Goal: Task Accomplishment & Management: Use online tool/utility

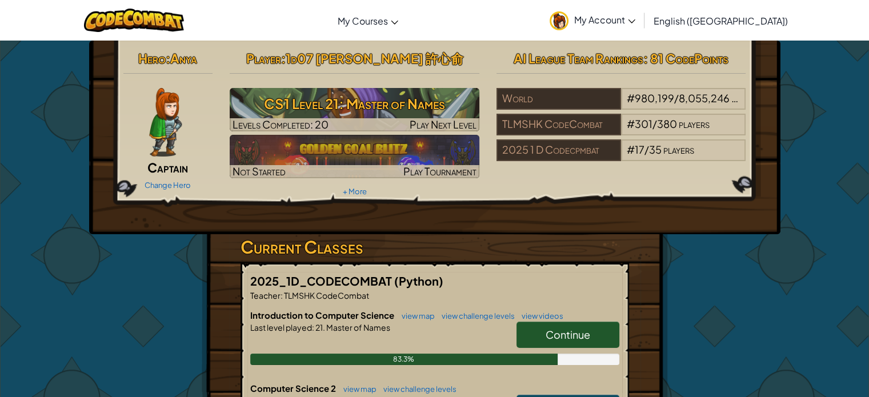
drag, startPoint x: 601, startPoint y: 337, endPoint x: 596, endPoint y: 333, distance: 6.2
click at [601, 335] on link "Continue" at bounding box center [568, 335] width 103 height 26
click at [587, 325] on link "Continue" at bounding box center [568, 335] width 103 height 26
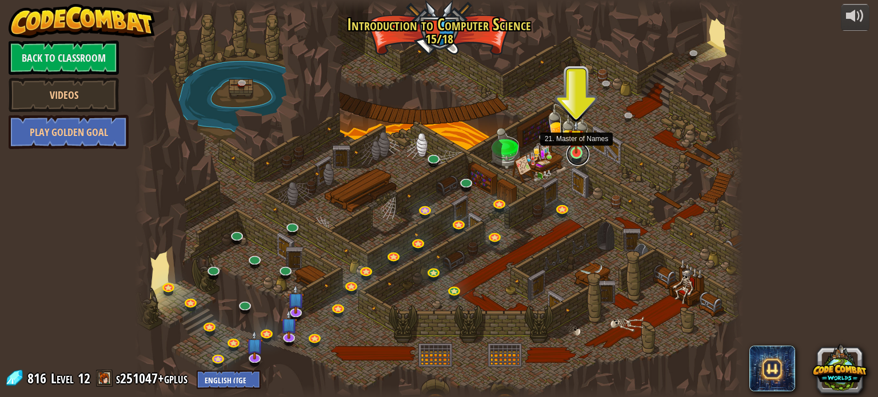
click at [571, 157] on link at bounding box center [577, 154] width 23 height 23
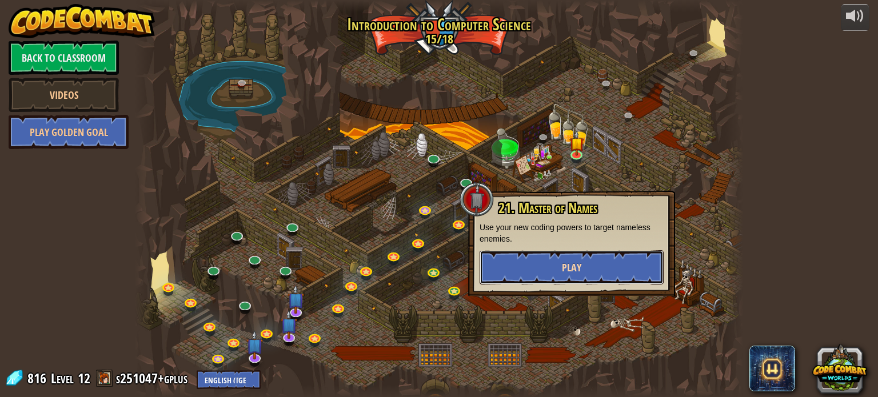
click at [567, 265] on span "Play" at bounding box center [571, 268] width 19 height 14
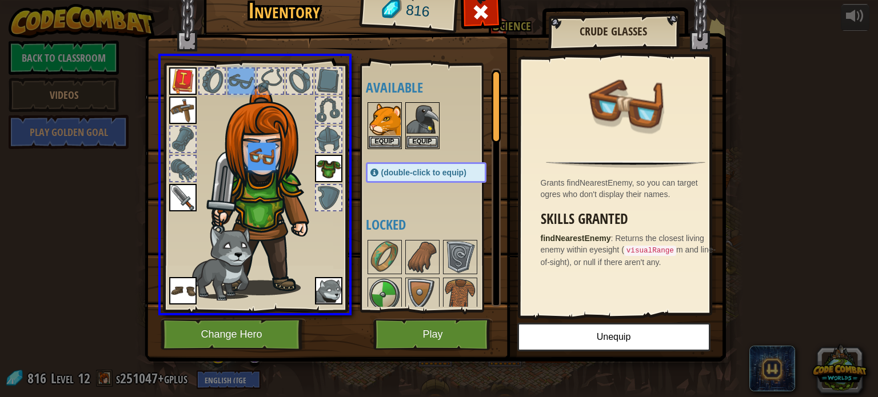
drag, startPoint x: 243, startPoint y: 82, endPoint x: 267, endPoint y: 164, distance: 85.7
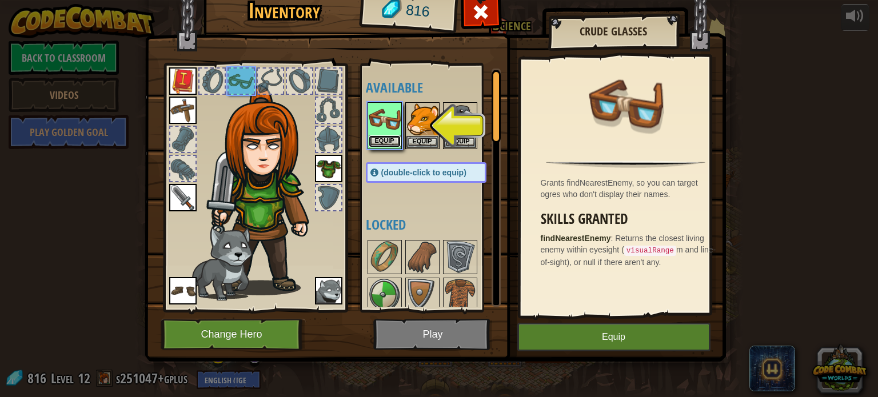
click at [388, 137] on button "Equip" at bounding box center [385, 141] width 32 height 12
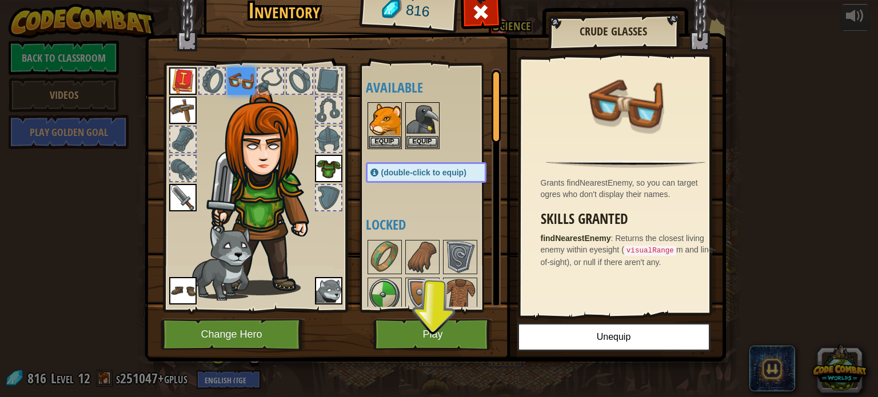
click at [325, 169] on img at bounding box center [328, 168] width 27 height 27
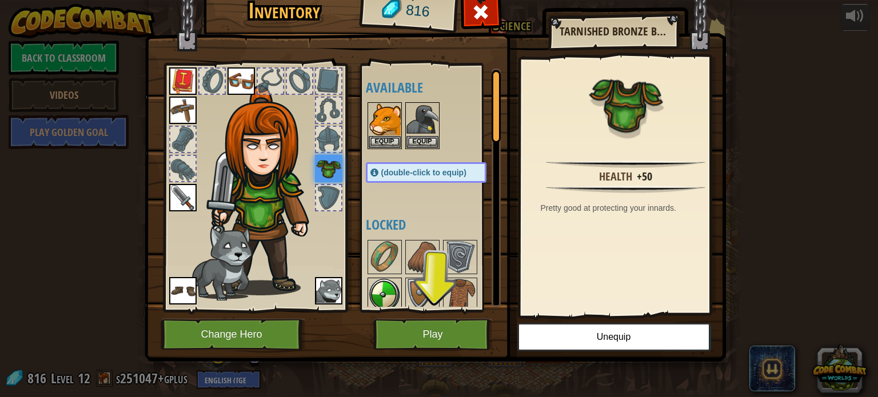
click at [393, 295] on img at bounding box center [385, 295] width 32 height 32
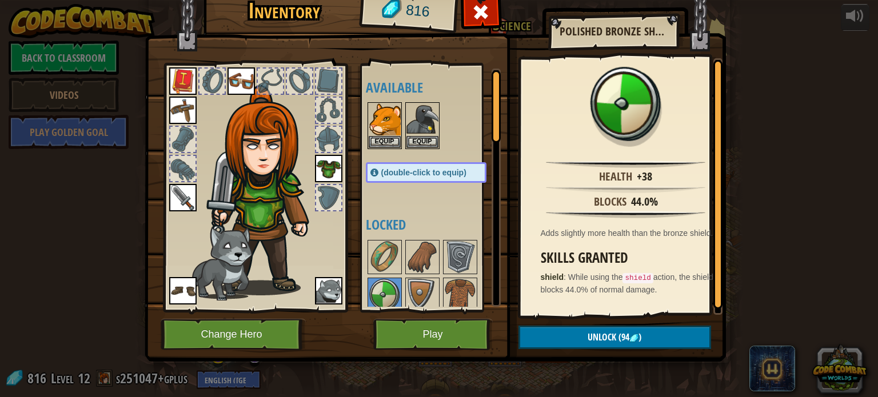
scroll to position [2, 0]
click at [415, 327] on button "Play" at bounding box center [432, 334] width 119 height 31
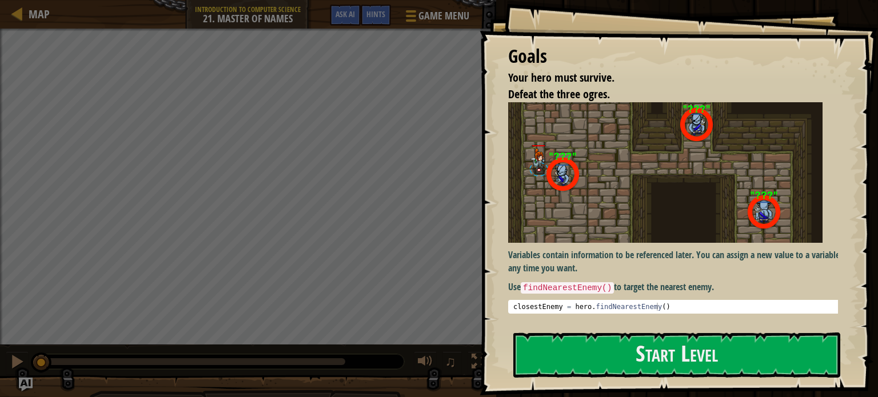
type textarea "closestEnemy = hero.findNearestEnemy()"
drag, startPoint x: 514, startPoint y: 307, endPoint x: 674, endPoint y: 306, distance: 160.0
click at [674, 306] on div "closestEnemy = hero . findNearestEnemy ( )" at bounding box center [677, 315] width 333 height 24
drag, startPoint x: 631, startPoint y: 306, endPoint x: 550, endPoint y: 306, distance: 81.1
click at [550, 306] on div "closestEnemy = hero . findNearestEnemy ( )" at bounding box center [677, 307] width 333 height 8
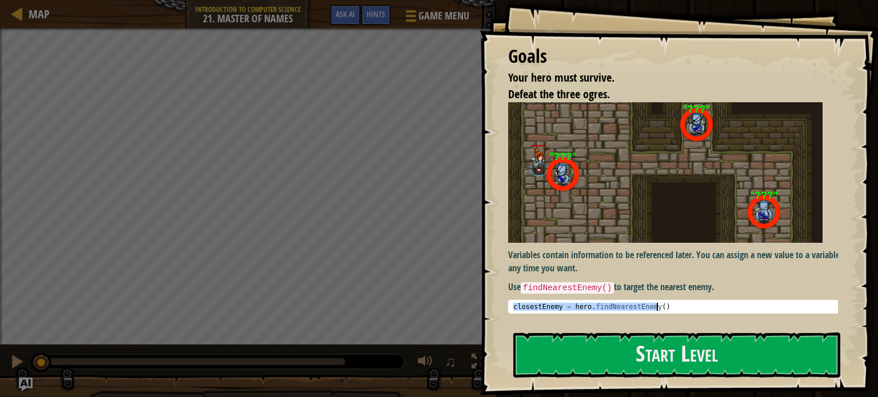
drag, startPoint x: 512, startPoint y: 303, endPoint x: 662, endPoint y: 308, distance: 150.3
click at [662, 308] on div "closestEnemy = hero . findNearestEnemy ( )" at bounding box center [677, 315] width 333 height 24
drag, startPoint x: 635, startPoint y: 303, endPoint x: 605, endPoint y: 303, distance: 30.3
click at [605, 303] on div "closestEnemy = hero . findNearestEnemy ( )" at bounding box center [677, 307] width 333 height 8
drag, startPoint x: 664, startPoint y: 308, endPoint x: 519, endPoint y: 303, distance: 145.2
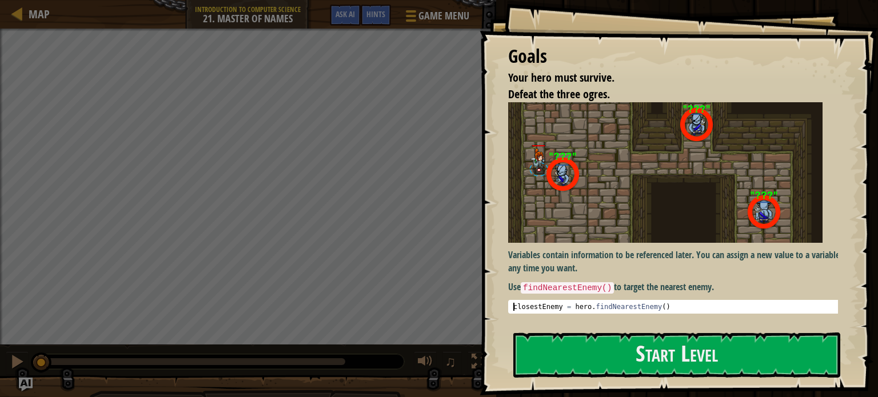
drag, startPoint x: 519, startPoint y: 303, endPoint x: 514, endPoint y: 309, distance: 7.3
click at [514, 309] on div "closestEnemy = hero . findNearestEnemy ( )" at bounding box center [677, 315] width 333 height 24
drag, startPoint x: 514, startPoint y: 308, endPoint x: 714, endPoint y: 314, distance: 199.5
click at [714, 314] on div "Variables contain information to be referenced later. You can assign a new valu…" at bounding box center [677, 211] width 338 height 219
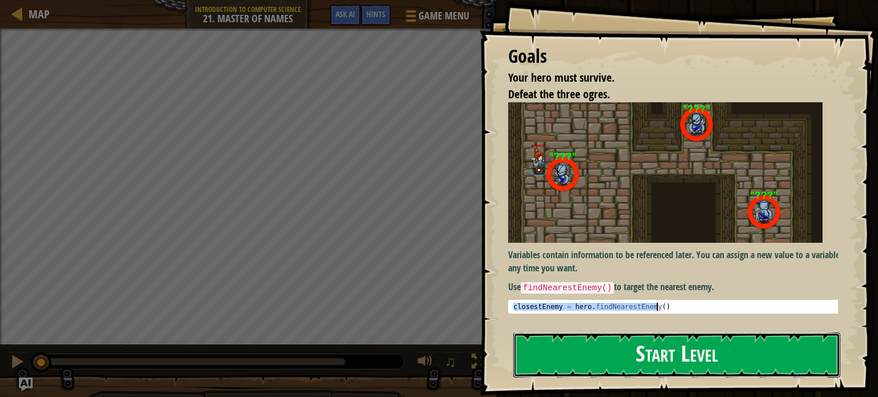
drag, startPoint x: 630, startPoint y: 305, endPoint x: 638, endPoint y: 336, distance: 32.0
click at [638, 335] on button "Start Level" at bounding box center [676, 355] width 327 height 45
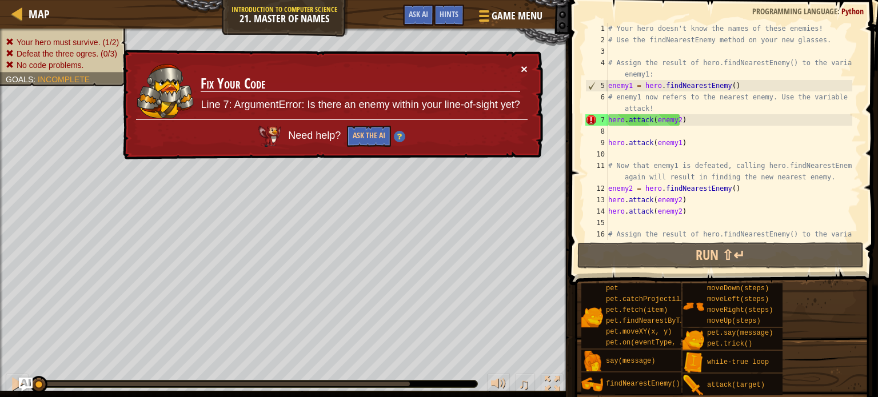
click at [521, 66] on button "×" at bounding box center [524, 69] width 7 height 12
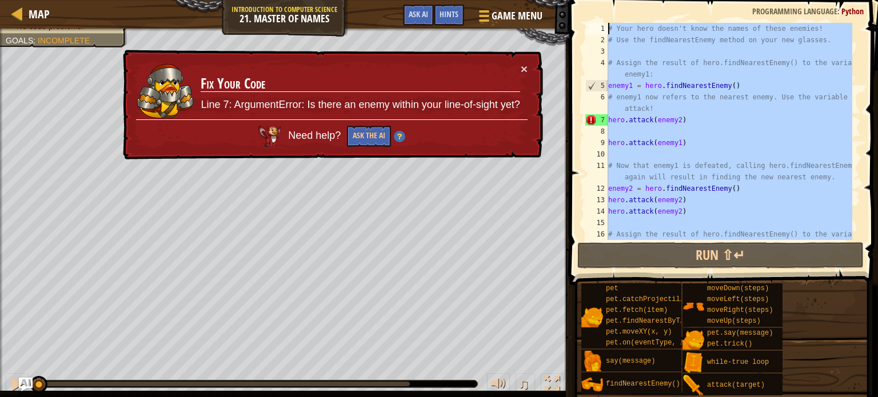
drag, startPoint x: 724, startPoint y: 225, endPoint x: 595, endPoint y: 9, distance: 251.1
click at [595, 9] on div "1 2 3 4 5 6 7 8 9 10 11 12 13 14 15 16 # Your hero doesn't know the names of th…" at bounding box center [722, 165] width 312 height 319
type textarea "# Your hero doesn't know the names of these enemies! # Use the findNearestEnemy…"
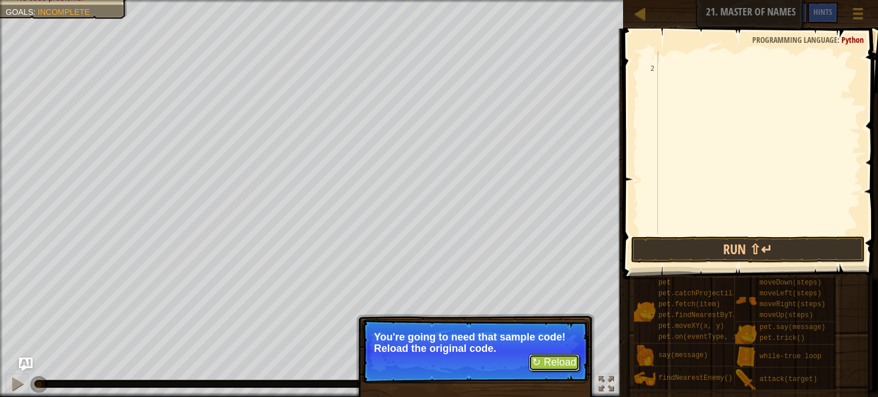
click at [549, 358] on button "↻ Reload" at bounding box center [554, 362] width 51 height 17
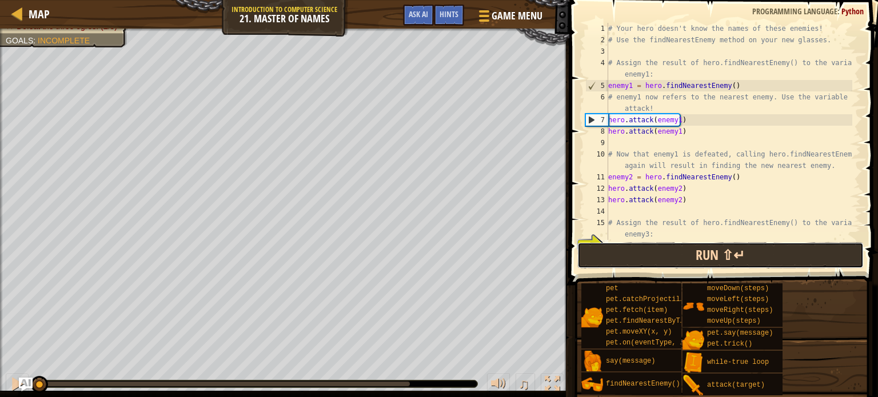
click at [643, 261] on button "Run ⇧↵" at bounding box center [720, 255] width 286 height 26
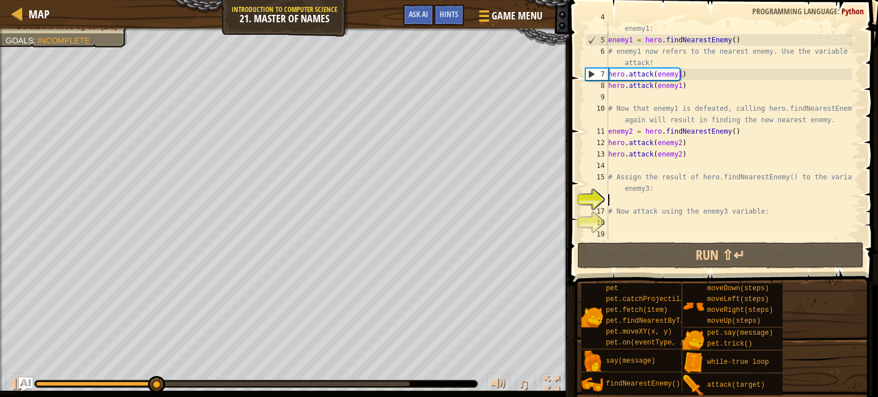
scroll to position [46, 0]
click at [620, 199] on div "# Assign the result of hero.findNearestEnemy() to the variable enemy1: enemy1 =…" at bounding box center [729, 136] width 246 height 251
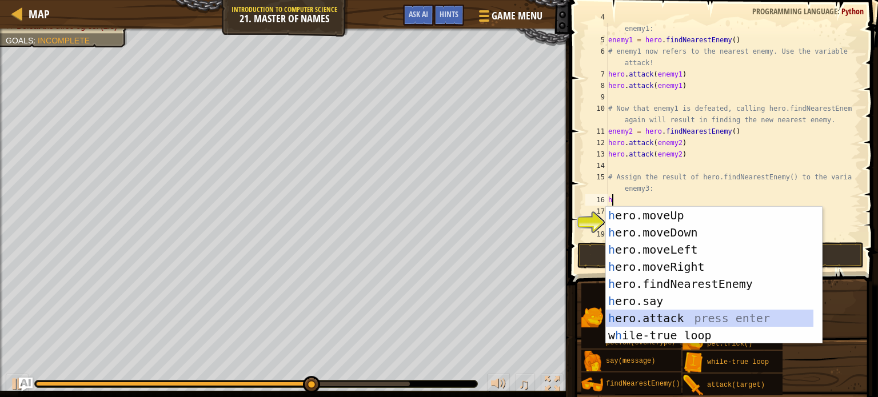
click at [677, 318] on div "h ero.moveUp press enter h ero.moveDown press enter h ero.moveLeft press enter …" at bounding box center [709, 292] width 207 height 171
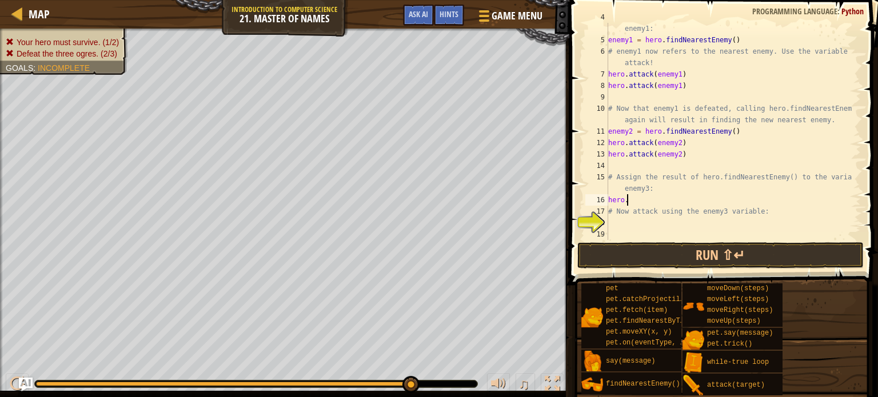
type textarea "h"
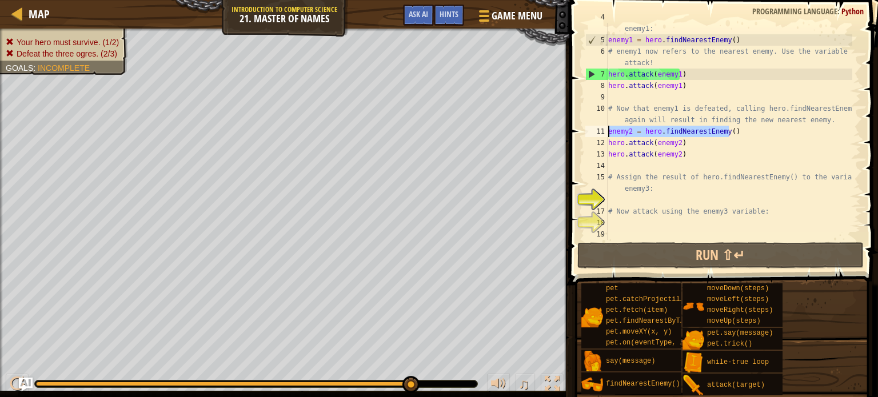
drag, startPoint x: 733, startPoint y: 131, endPoint x: 599, endPoint y: 132, distance: 134.3
click at [599, 132] on div "4 5 6 7 8 9 10 11 12 13 14 15 16 17 18 19 # Assign the result of hero.findNeare…" at bounding box center [722, 131] width 278 height 217
type textarea "enemy2 = hero.findNearestEnemy()"
click at [615, 169] on div "# Assign the result of hero.findNearestEnemy() to the variable enemy1: enemy1 =…" at bounding box center [729, 136] width 246 height 251
paste textarea "enemy2 = hero.findNearestEnemy()"
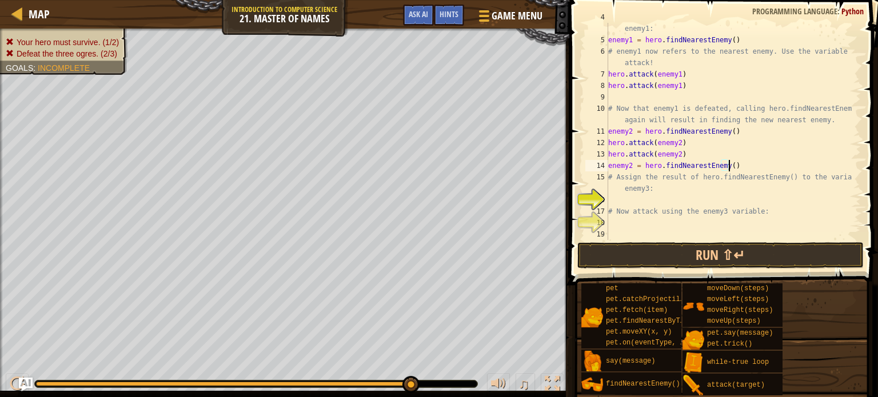
click at [632, 166] on div "# Assign the result of hero.findNearestEnemy() to the variable enemy1: enemy1 =…" at bounding box center [729, 136] width 246 height 251
click at [654, 260] on button "Run ⇧↵" at bounding box center [720, 255] width 286 height 26
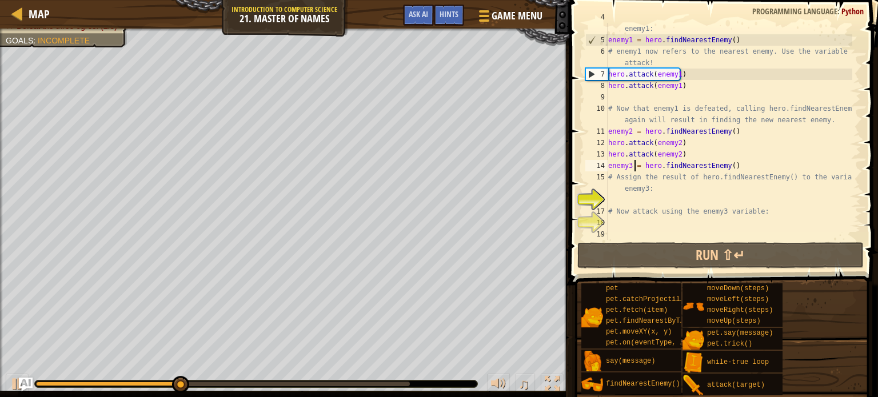
click at [590, 73] on div "7" at bounding box center [597, 74] width 22 height 11
click at [592, 84] on div "8" at bounding box center [596, 85] width 23 height 11
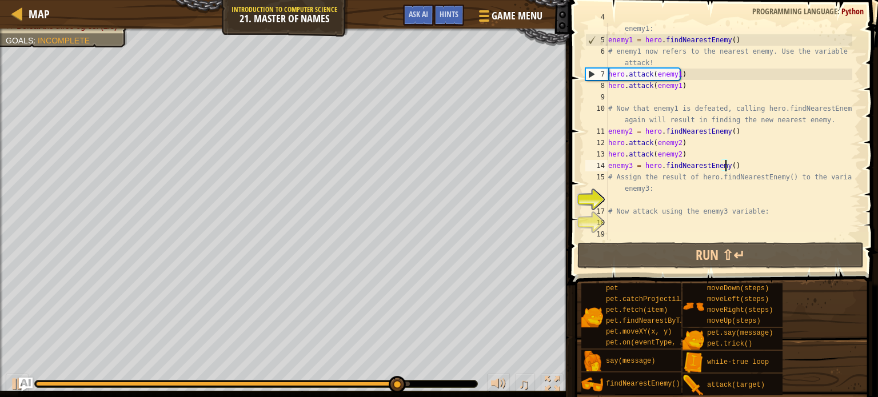
click at [724, 165] on div "# Assign the result of hero.findNearestEnemy() to the variable enemy1: enemy1 =…" at bounding box center [729, 136] width 246 height 251
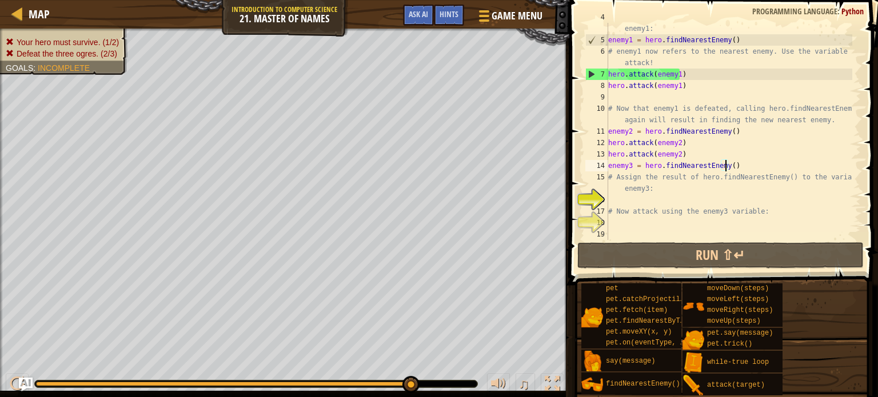
scroll to position [5, 9]
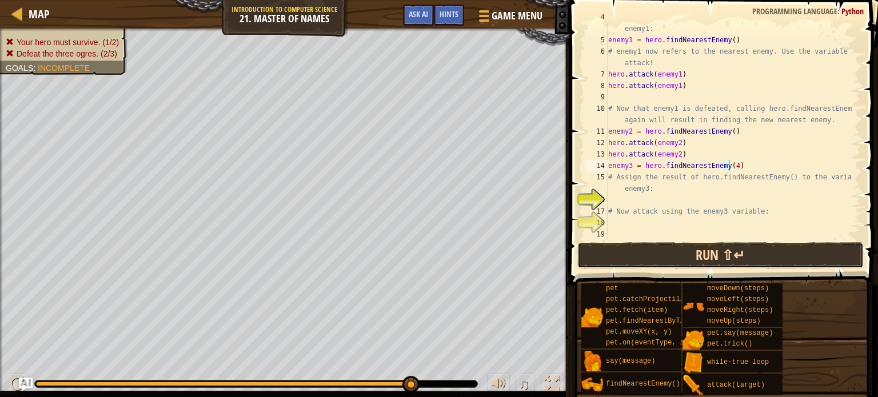
click at [692, 254] on button "Run ⇧↵" at bounding box center [720, 255] width 286 height 26
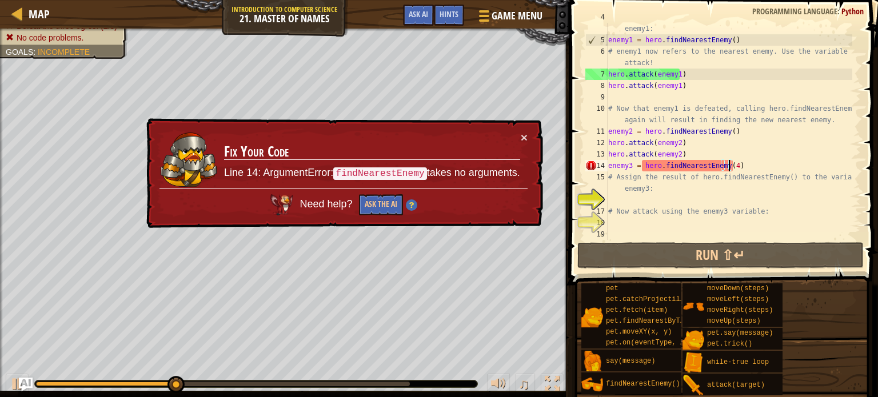
type textarea "enemy3 = hero.findNearestEnemy()"
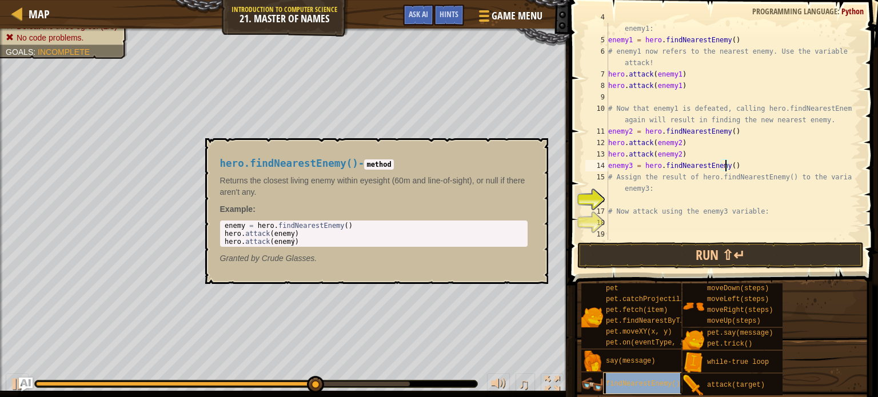
click at [630, 378] on div "findNearestEnemy()" at bounding box center [647, 384] width 88 height 22
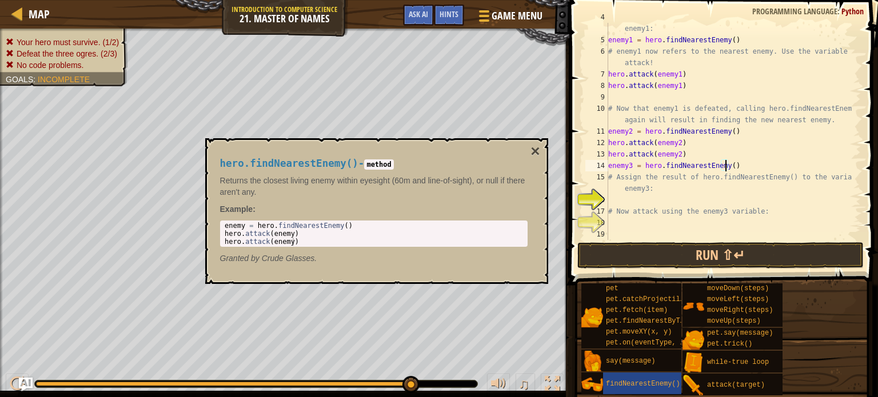
type textarea "enemy = hero.findNearestEnemy()"
drag, startPoint x: 347, startPoint y: 225, endPoint x: 213, endPoint y: 227, distance: 134.9
click at [213, 227] on div "hero.findNearestEnemy() - method Returns the closest living enemy within eyesig…" at bounding box center [373, 210] width 323 height 127
click at [533, 150] on button "×" at bounding box center [534, 151] width 9 height 16
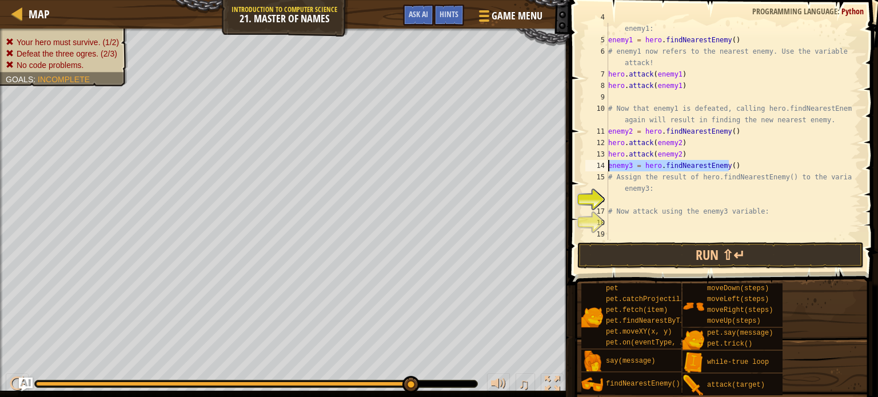
drag, startPoint x: 739, startPoint y: 164, endPoint x: 602, endPoint y: 166, distance: 137.1
click at [602, 166] on div "enemy3 = hero.findNearestEnemy() 4 5 6 7 8 9 10 11 12 13 14 15 16 17 18 19 # As…" at bounding box center [722, 131] width 278 height 217
paste textarea "enemy = hero.findNearestEnemy()"
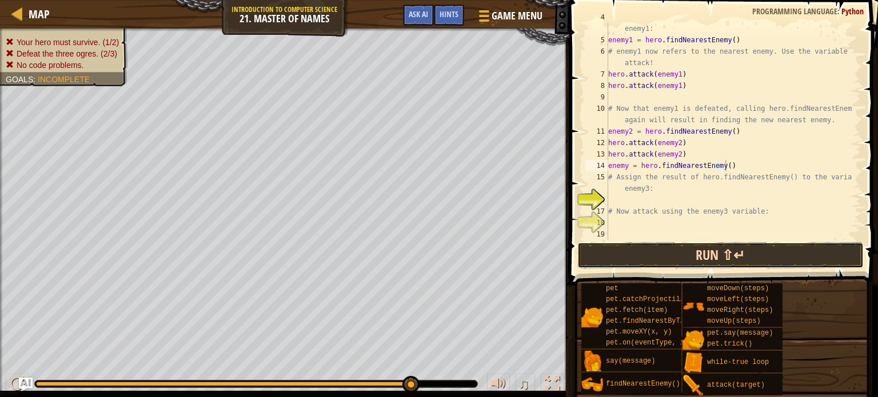
click at [717, 260] on button "Run ⇧↵" at bounding box center [720, 255] width 286 height 26
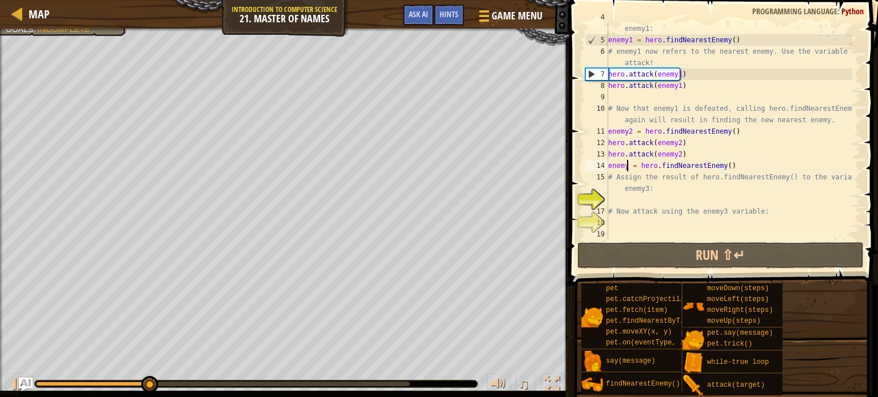
click at [626, 165] on div "# Assign the result of hero.findNearestEnemy() to the variable enemy1: enemy1 =…" at bounding box center [729, 136] width 246 height 251
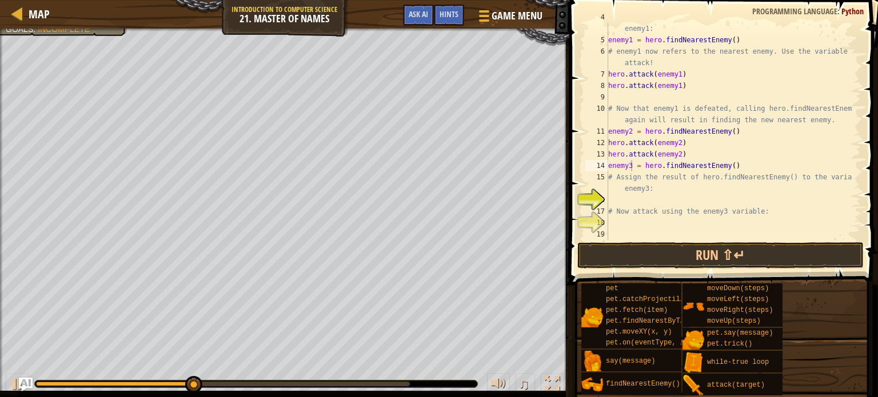
click at [785, 150] on div "# Assign the result of hero.findNearestEnemy() to the variable enemy1: enemy1 =…" at bounding box center [729, 136] width 246 height 251
type textarea "hero.attack(enemy2)"
click at [786, 256] on button "Run ⇧↵" at bounding box center [720, 255] width 286 height 26
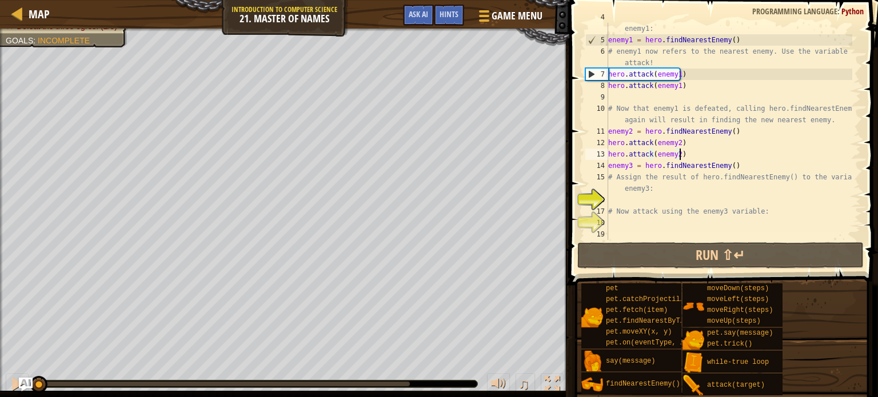
drag, startPoint x: 338, startPoint y: 385, endPoint x: 154, endPoint y: 365, distance: 185.1
click at [105, 370] on div "♫" at bounding box center [284, 381] width 569 height 34
click at [439, 17] on div "Hints" at bounding box center [449, 15] width 30 height 21
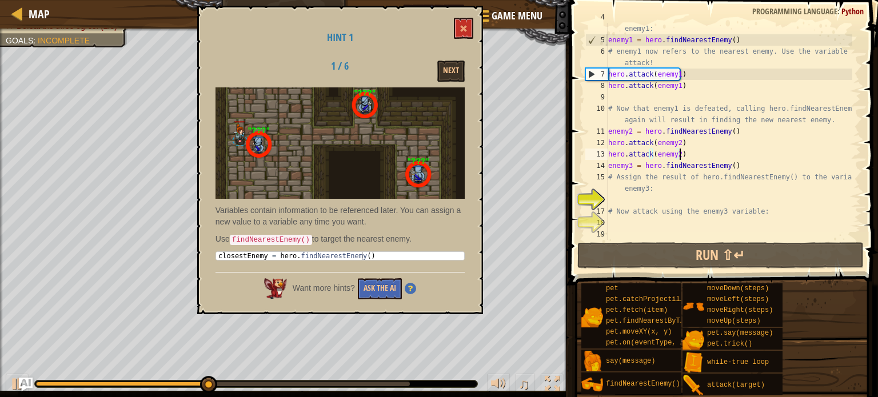
type textarea "closestEnemy = hero.findNearestEnemy()"
drag, startPoint x: 366, startPoint y: 254, endPoint x: 241, endPoint y: 242, distance: 126.3
click at [217, 252] on div "closestEnemy = hero . findNearestEnemy ( )" at bounding box center [340, 264] width 248 height 24
drag, startPoint x: 610, startPoint y: 164, endPoint x: 706, endPoint y: 162, distance: 96.0
click at [611, 164] on div "# Assign the result of hero.findNearestEnemy() to the variable enemy1: enemy1 =…" at bounding box center [729, 136] width 246 height 251
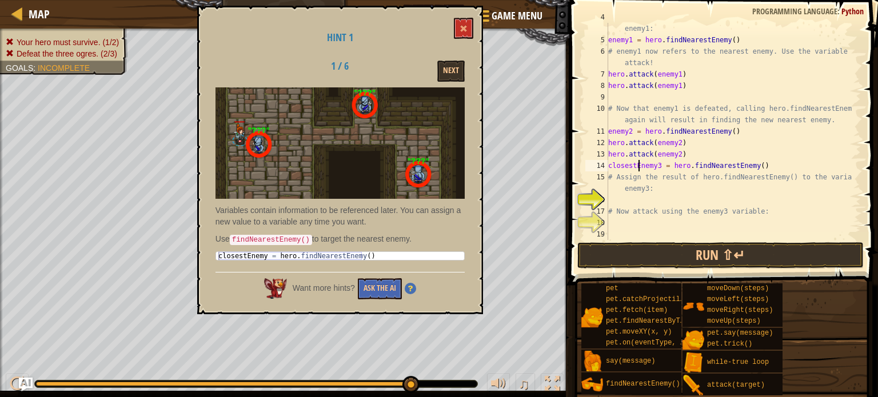
scroll to position [5, 2]
click at [719, 257] on button "Run ⇧↵" at bounding box center [720, 255] width 286 height 26
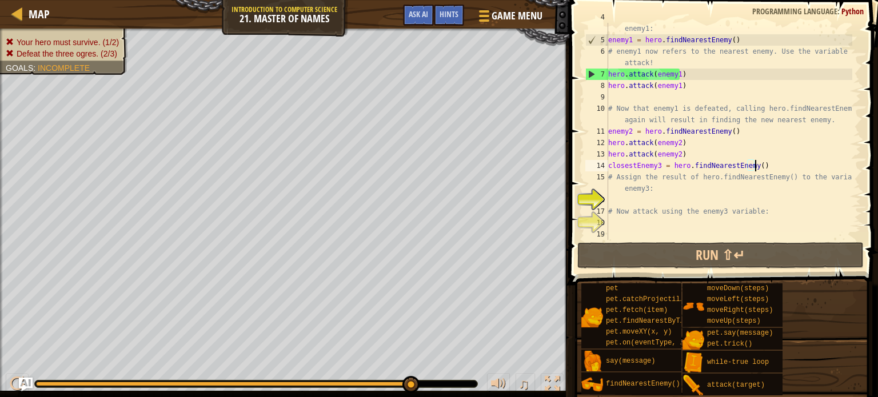
click at [764, 165] on div "# Assign the result of hero.findNearestEnemy() to the variable enemy1: enemy1 =…" at bounding box center [729, 136] width 246 height 251
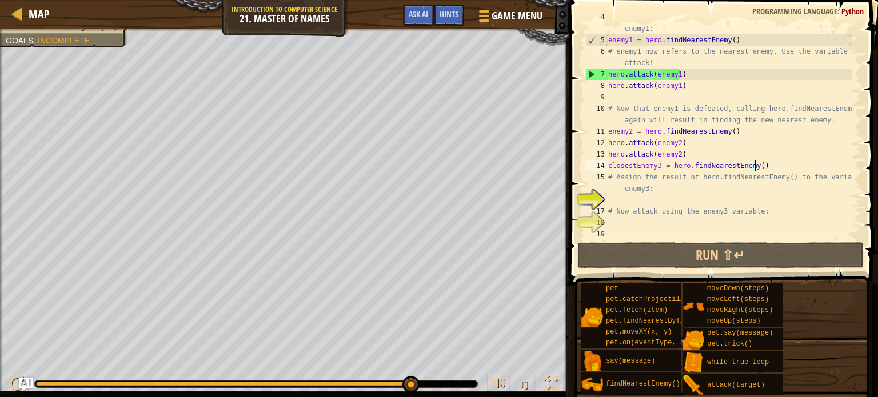
click at [763, 163] on div "# Assign the result of hero.findNearestEnemy() to the variable enemy1: enemy1 =…" at bounding box center [729, 136] width 246 height 251
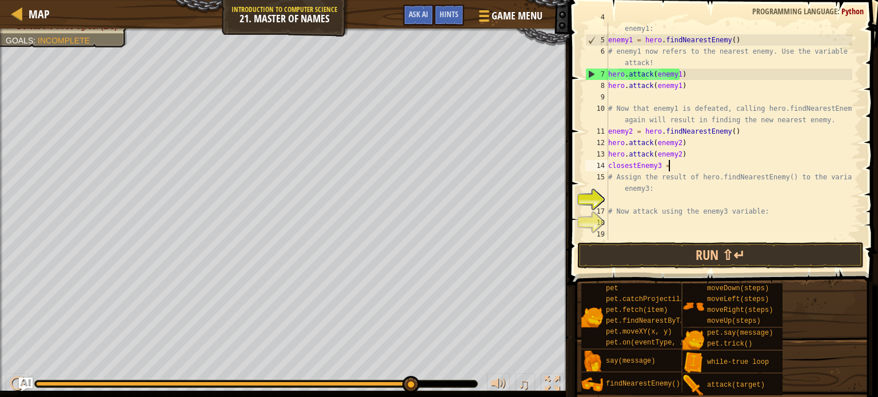
scroll to position [5, 1]
type textarea "c"
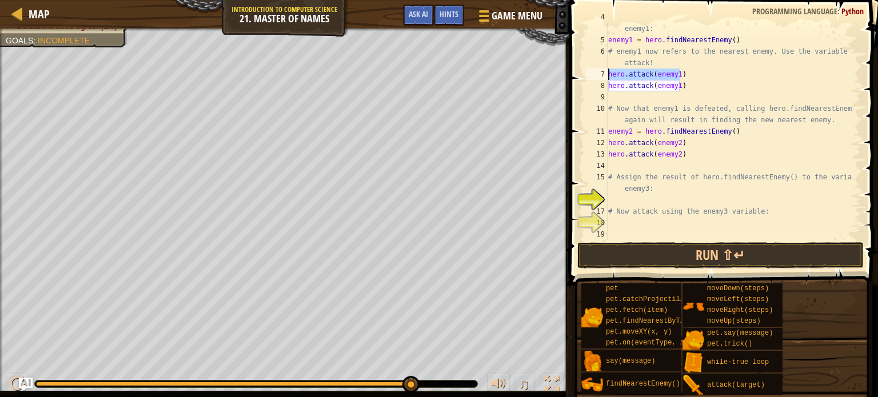
drag, startPoint x: 690, startPoint y: 70, endPoint x: 663, endPoint y: 76, distance: 27.5
click at [621, 74] on div "# Assign the result of hero.findNearestEnemy() to the variable enemy1: enemy1 =…" at bounding box center [729, 136] width 246 height 251
drag, startPoint x: 699, startPoint y: 73, endPoint x: 691, endPoint y: 73, distance: 8.6
click at [699, 73] on div "# Assign the result of hero.findNearestEnemy() to the variable enemy1: enemy1 =…" at bounding box center [729, 131] width 246 height 217
drag, startPoint x: 609, startPoint y: 73, endPoint x: 683, endPoint y: 86, distance: 75.4
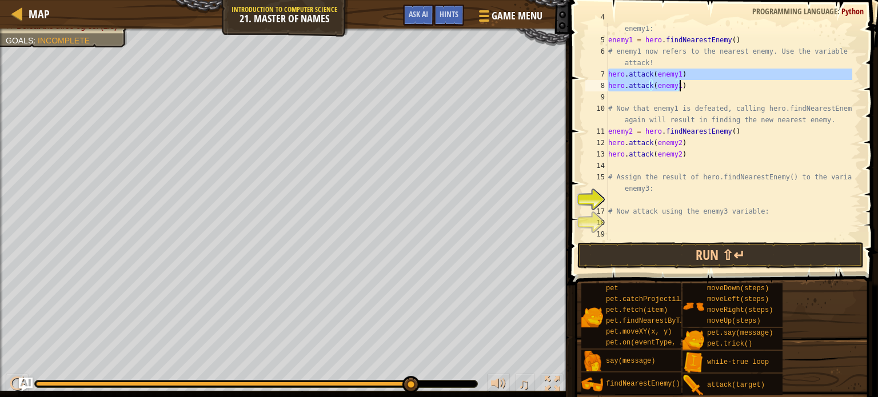
click at [683, 86] on div "# Assign the result of hero.findNearestEnemy() to the variable enemy1: enemy1 =…" at bounding box center [729, 136] width 246 height 251
type textarea "hero.attack(enemy1) hero.attack(enemy1)"
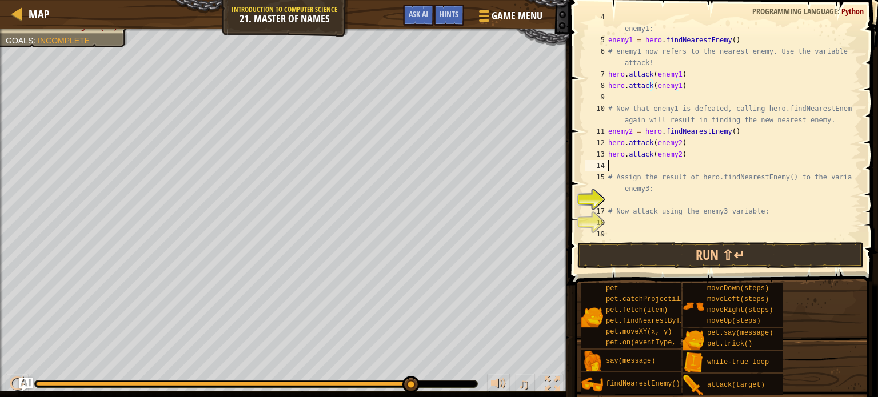
click at [614, 166] on div "# Assign the result of hero.findNearestEnemy() to the variable enemy1: enemy1 =…" at bounding box center [729, 136] width 246 height 251
drag, startPoint x: 614, startPoint y: 166, endPoint x: 775, endPoint y: 193, distance: 162.8
click at [775, 193] on div "# Assign the result of hero.findNearestEnemy() to the variable enemy1: enemy1 =…" at bounding box center [729, 136] width 246 height 251
type textarea "# Assign the result of hero.findNearestEnemy() to the variable enemy3:"
click at [612, 200] on div "# Assign the result of hero.findNearestEnemy() to the variable enemy1: enemy1 =…" at bounding box center [729, 136] width 246 height 251
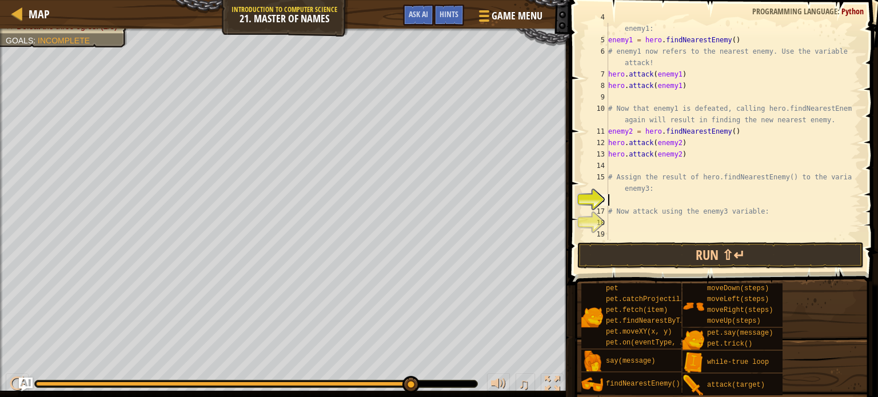
paste textarea "hero.attack(enemy1)"
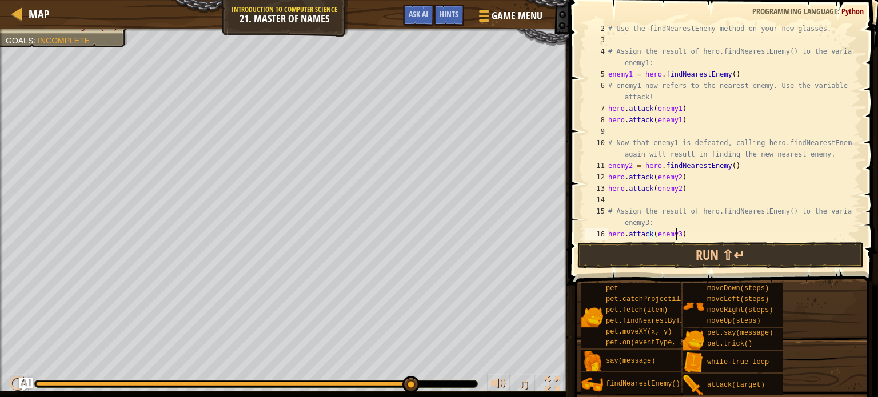
scroll to position [11, 0]
click at [701, 254] on button "Run ⇧↵" at bounding box center [720, 255] width 286 height 26
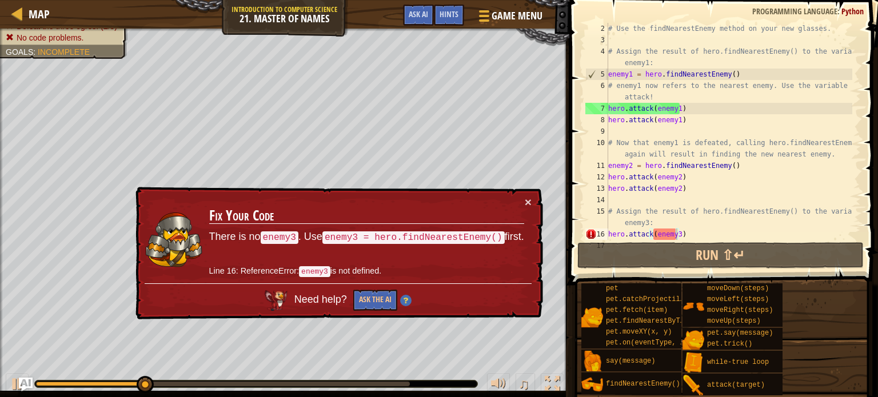
click at [354, 238] on code "enemy3 = hero.findNearestEnemy()" at bounding box center [413, 237] width 182 height 13
drag, startPoint x: 434, startPoint y: 235, endPoint x: 443, endPoint y: 235, distance: 9.2
click at [437, 236] on code "enemy3 = hero.findNearestEnemy()" at bounding box center [413, 237] width 182 height 16
click at [479, 233] on code "enemy3 = hero.findNearestEnemy()" at bounding box center [413, 238] width 182 height 14
click at [708, 237] on div "# Use the findNearestEnemy method on your new glasses. # Assign the result of h…" at bounding box center [729, 143] width 246 height 240
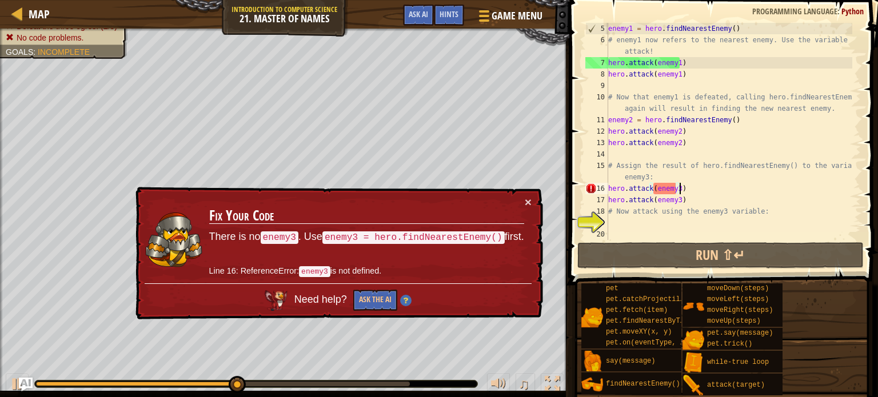
scroll to position [57, 0]
click at [691, 190] on div "enemy1 = hero . findNearestEnemy ( ) # enemy1 now refers to the nearest enemy. …" at bounding box center [729, 143] width 246 height 240
drag, startPoint x: 494, startPoint y: 233, endPoint x: 275, endPoint y: 235, distance: 218.8
click at [275, 235] on p "There is no enemy3 . Use enemy3 = hero.findNearestEnemy() first." at bounding box center [366, 237] width 315 height 17
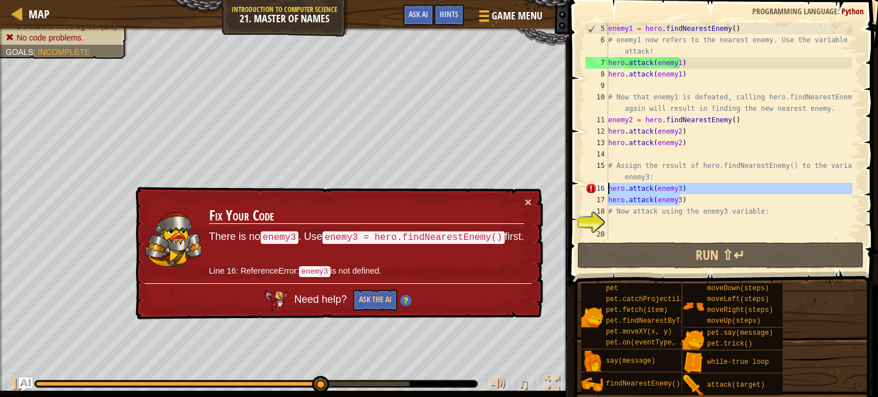
drag, startPoint x: 699, startPoint y: 196, endPoint x: 607, endPoint y: 192, distance: 92.6
click at [607, 192] on div "hero.attack(enemy3) 5 6 7 8 9 10 11 12 13 14 15 16 17 18 19 20 enemy1 = hero . …" at bounding box center [722, 131] width 278 height 217
type textarea "hero.attack(enemy3) hero.attack(enemy3)"
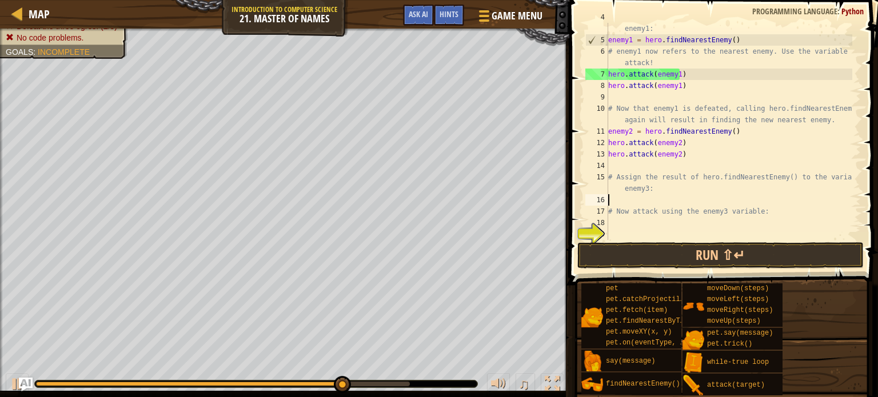
scroll to position [46, 0]
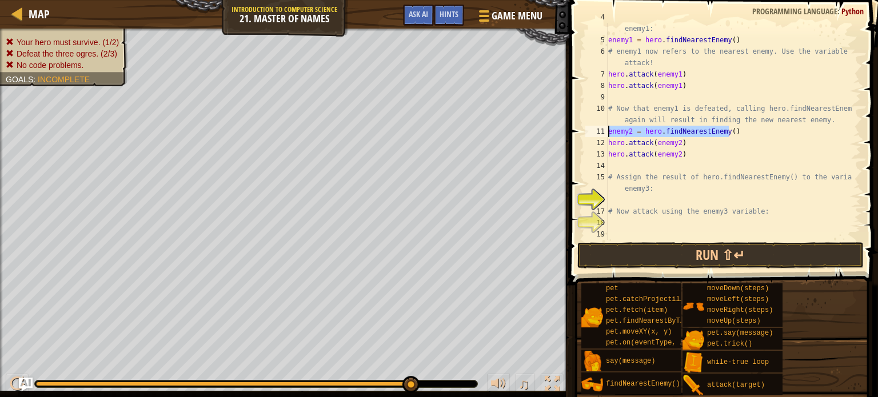
drag, startPoint x: 734, startPoint y: 132, endPoint x: 608, endPoint y: 130, distance: 125.7
click at [608, 130] on div "# Assign the result of hero.findNearestEnemy() to the variable enemy1: enemy1 =…" at bounding box center [729, 136] width 246 height 251
type textarea "enemy2 = hero.findNearestEnemy()"
click at [615, 166] on div "# Assign the result of hero.findNearestEnemy() to the variable enemy1: enemy1 =…" at bounding box center [729, 136] width 246 height 251
click at [613, 199] on div "# Assign the result of hero.findNearestEnemy() to the variable enemy1: enemy1 =…" at bounding box center [729, 136] width 246 height 251
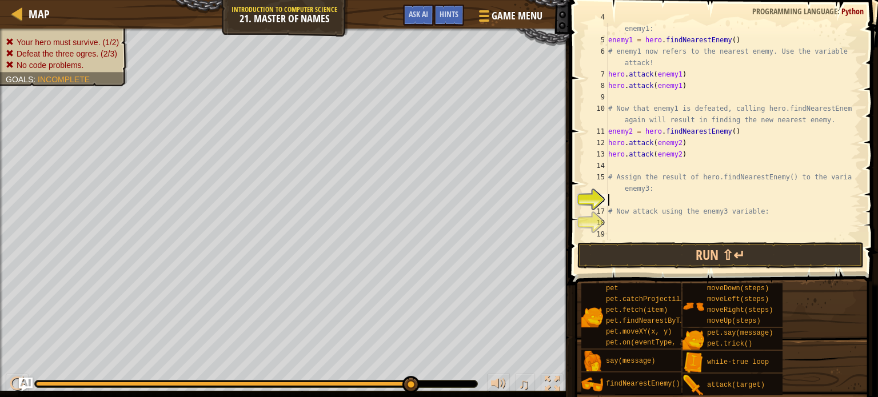
paste textarea "enemy2 = hero.findNearestEnemy()"
click at [630, 199] on div "# Assign the result of hero.findNearestEnemy() to the variable enemy1: enemy1 =…" at bounding box center [729, 136] width 246 height 251
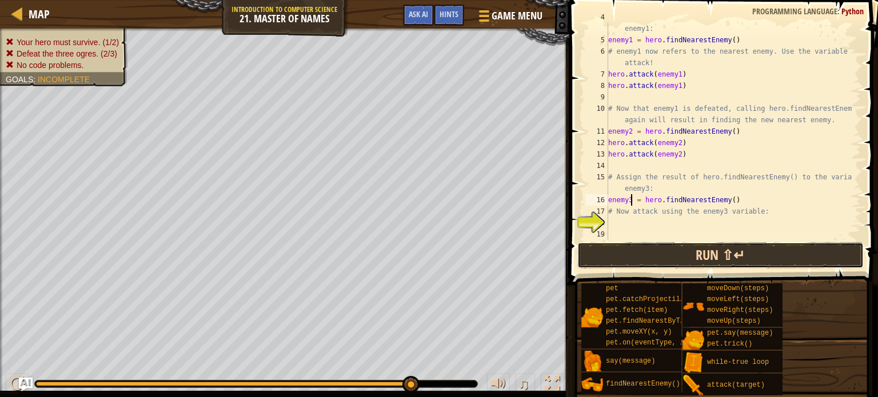
click at [638, 254] on button "Run ⇧↵" at bounding box center [720, 255] width 286 height 26
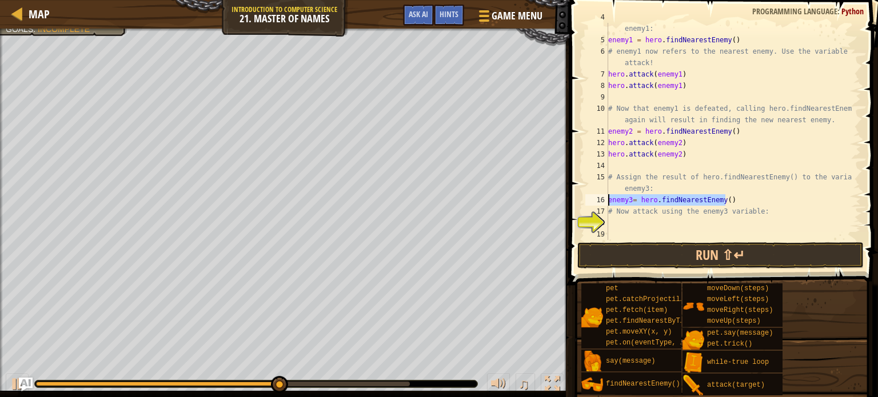
drag, startPoint x: 730, startPoint y: 201, endPoint x: 607, endPoint y: 198, distance: 122.9
click at [607, 198] on div "enemy3= hero.findNearestEnemy() 4 5 6 7 8 9 10 11 12 13 14 15 16 17 18 19 # Ass…" at bounding box center [722, 131] width 278 height 217
drag, startPoint x: 622, startPoint y: 200, endPoint x: 614, endPoint y: 215, distance: 16.9
click at [614, 215] on div "# Assign the result of hero.findNearestEnemy() to the variable enemy1: enemy1 =…" at bounding box center [729, 136] width 246 height 251
click at [736, 197] on div "# Assign the result of hero.findNearestEnemy() to the variable enemy1: enemy1 =…" at bounding box center [729, 136] width 246 height 251
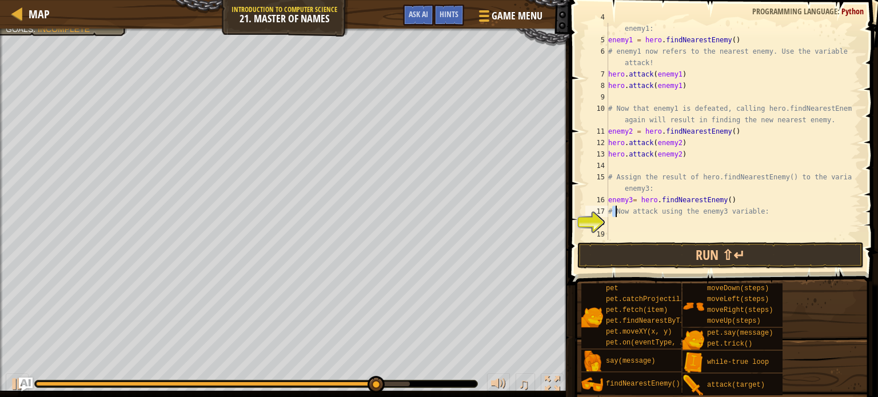
type textarea "enemy3= hero.findNearestEnemy()"
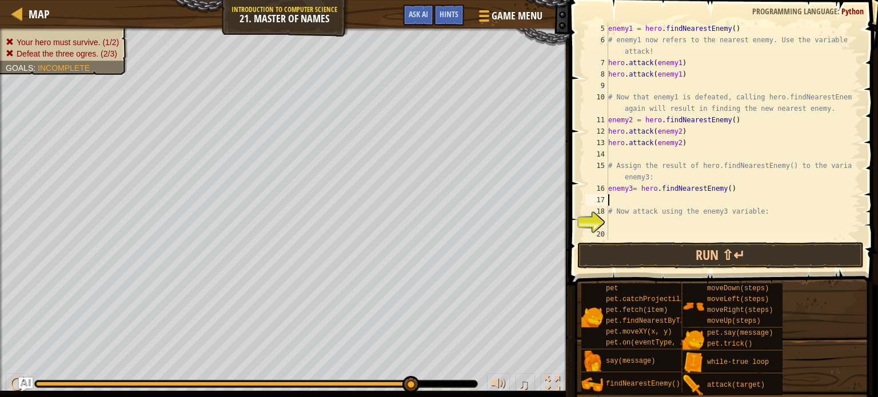
scroll to position [57, 0]
click at [614, 219] on div "enemy1 = hero . findNearestEnemy ( ) # enemy1 now refers to the nearest enemy. …" at bounding box center [729, 143] width 246 height 240
paste textarea "enemy2 = hero.findNearestEnemy()"
click at [629, 221] on div "enemy1 = hero . findNearestEnemy ( ) # enemy1 now refers to the nearest enemy. …" at bounding box center [729, 143] width 246 height 240
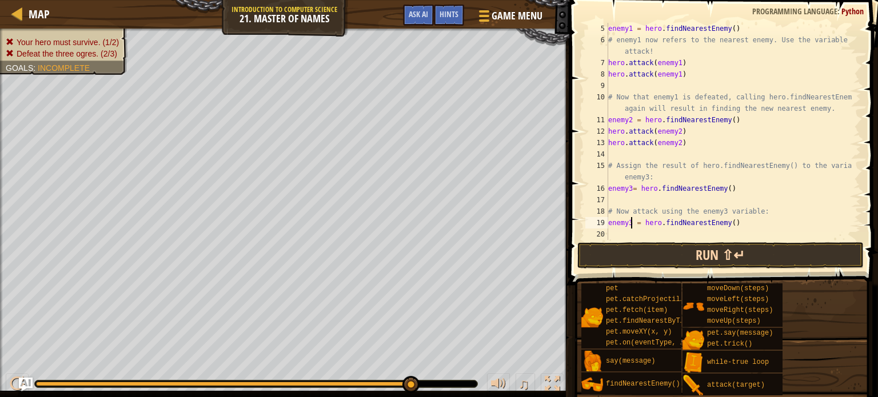
type textarea "enemy3 = hero.findNearestEnemy()"
click at [677, 255] on button "Run ⇧↵" at bounding box center [720, 255] width 286 height 26
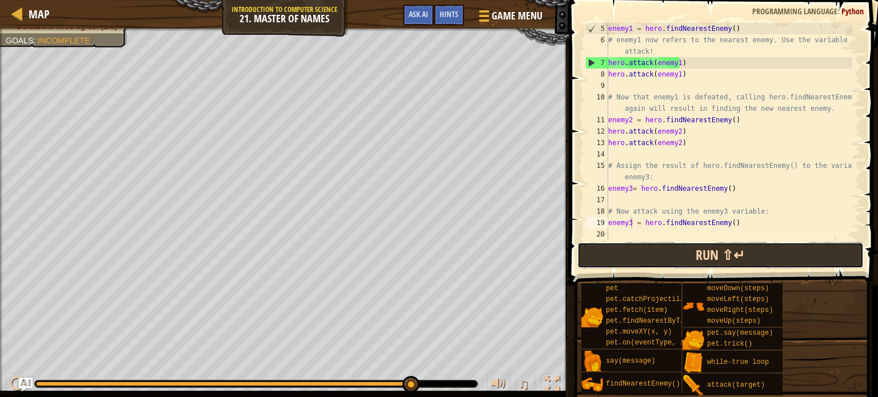
click at [684, 249] on button "Run ⇧↵" at bounding box center [720, 255] width 286 height 26
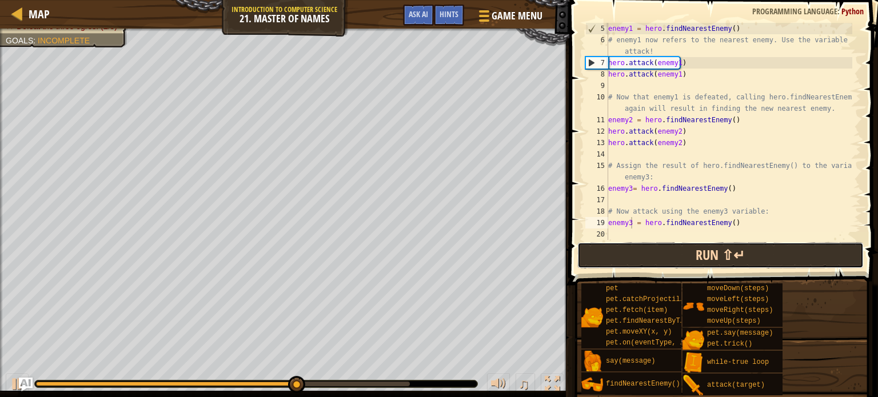
click at [655, 258] on button "Run ⇧↵" at bounding box center [720, 255] width 286 height 26
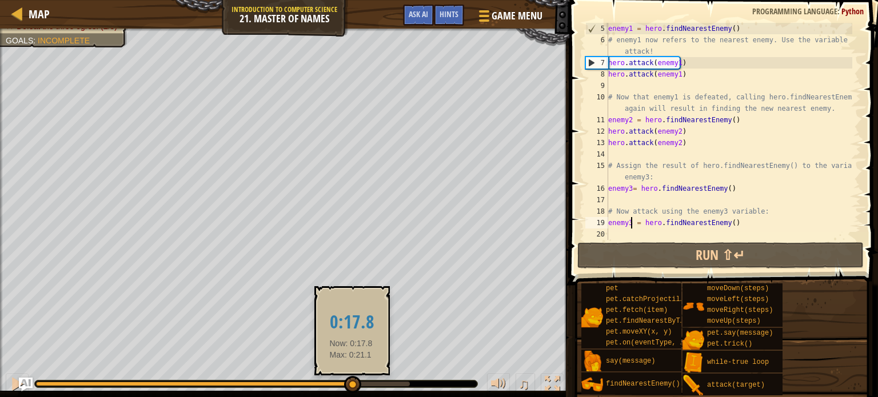
drag, startPoint x: 136, startPoint y: 386, endPoint x: 328, endPoint y: 385, distance: 192.0
click at [334, 385] on div at bounding box center [193, 384] width 315 height 5
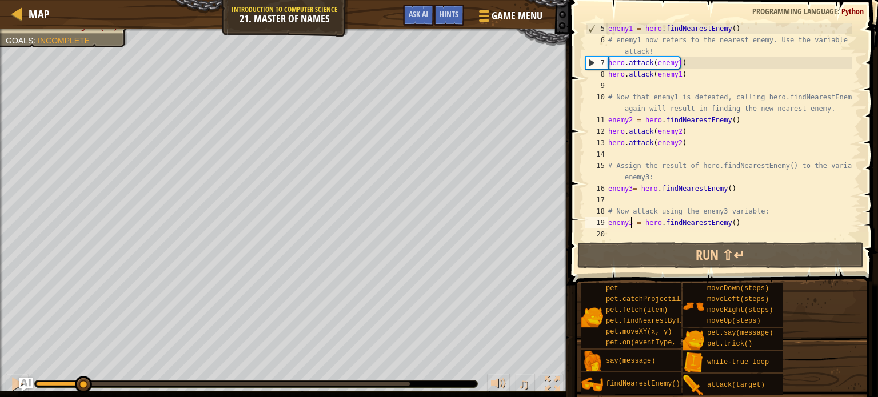
click at [39, 331] on div "Your hero must survive. (1/2) Defeat the three ogres. (2/3) Goals : Incomplete …" at bounding box center [439, 213] width 878 height 369
click at [10, 381] on div at bounding box center [17, 384] width 15 height 15
click at [25, 383] on img "Ask AI" at bounding box center [25, 384] width 15 height 15
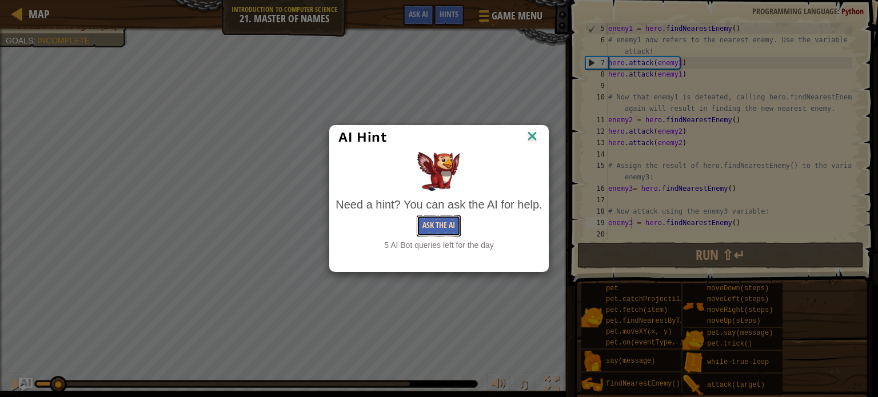
click at [455, 227] on button "Ask the AI" at bounding box center [439, 225] width 44 height 21
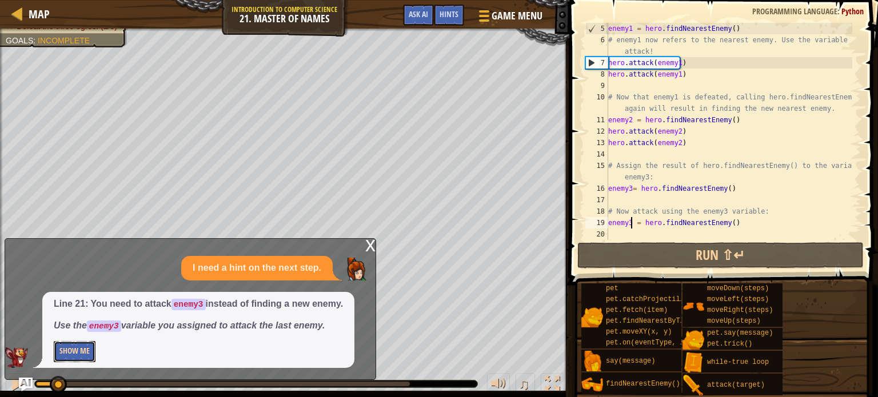
click at [63, 353] on button "Show Me" at bounding box center [75, 351] width 42 height 21
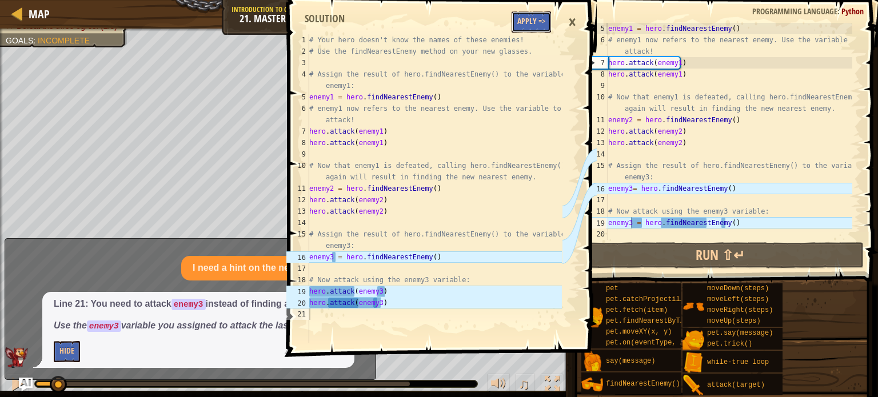
click at [539, 21] on button "Apply =>" at bounding box center [530, 21] width 39 height 21
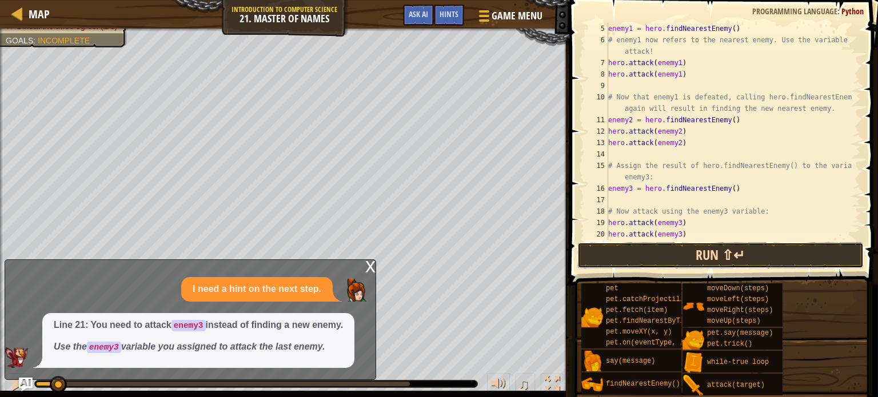
click at [662, 253] on button "Run ⇧↵" at bounding box center [720, 255] width 286 height 26
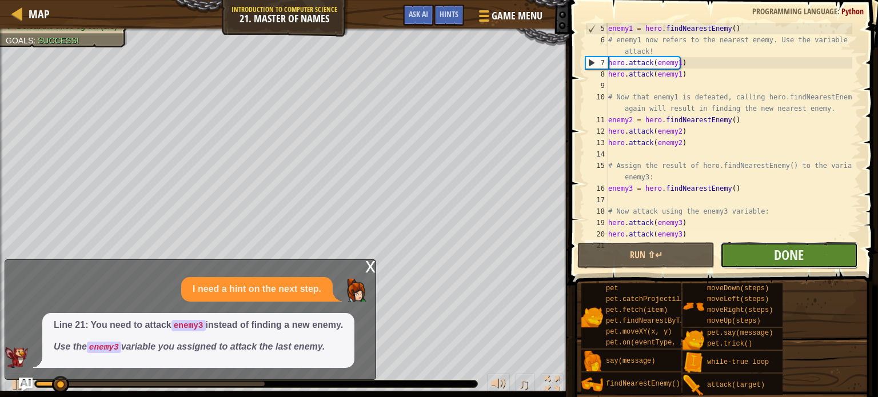
click at [770, 255] on button "Done" at bounding box center [788, 255] width 137 height 26
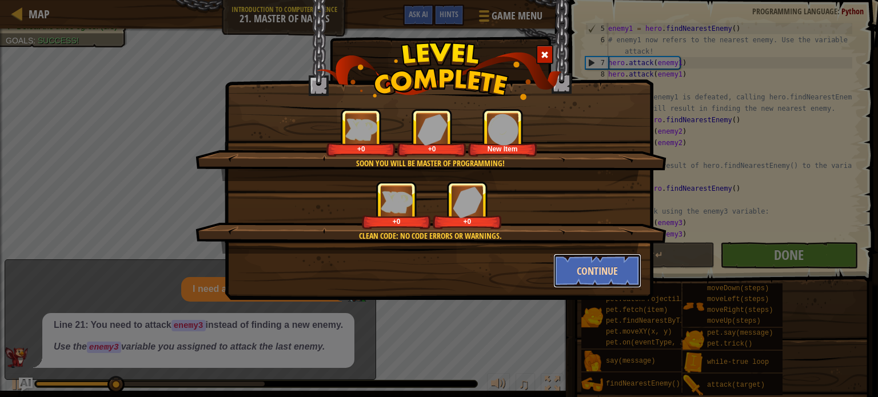
click at [607, 271] on button "Continue" at bounding box center [597, 271] width 89 height 34
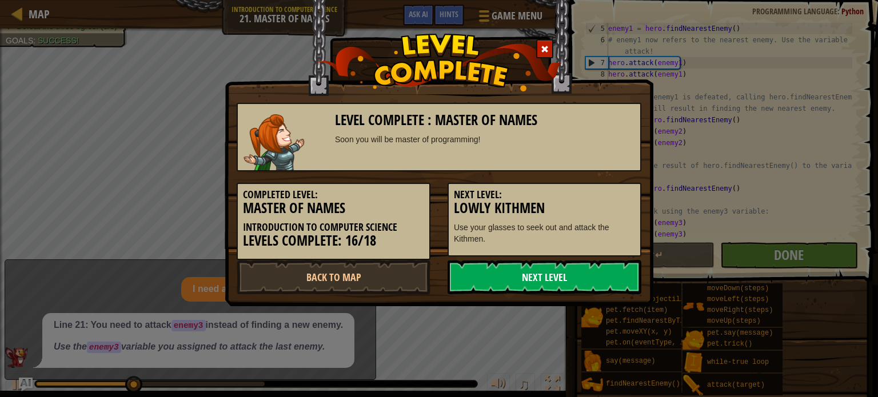
click at [538, 262] on link "Next Level" at bounding box center [544, 277] width 194 height 34
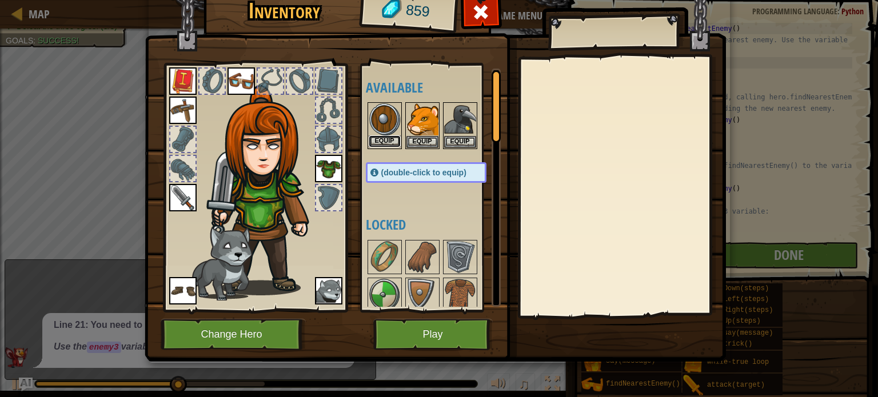
click at [389, 139] on button "Equip" at bounding box center [385, 141] width 32 height 12
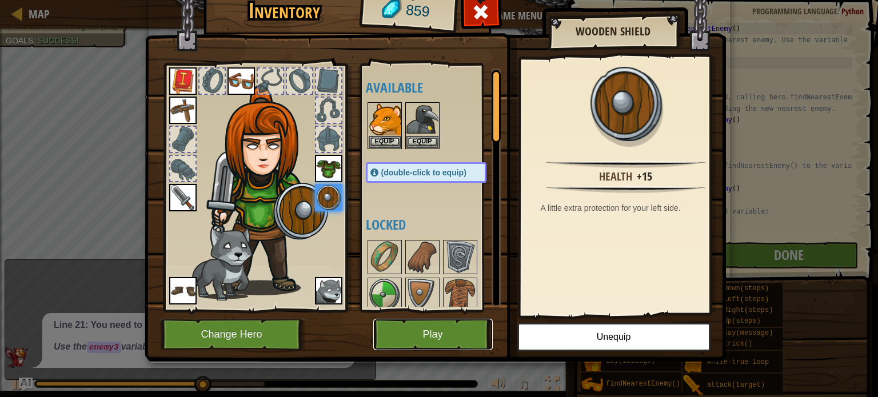
click at [437, 331] on button "Play" at bounding box center [432, 334] width 119 height 31
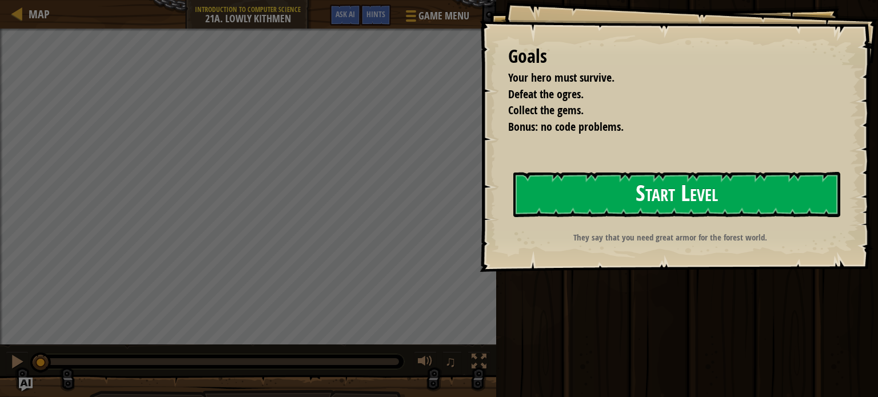
click at [631, 187] on button "Start Level" at bounding box center [676, 194] width 327 height 45
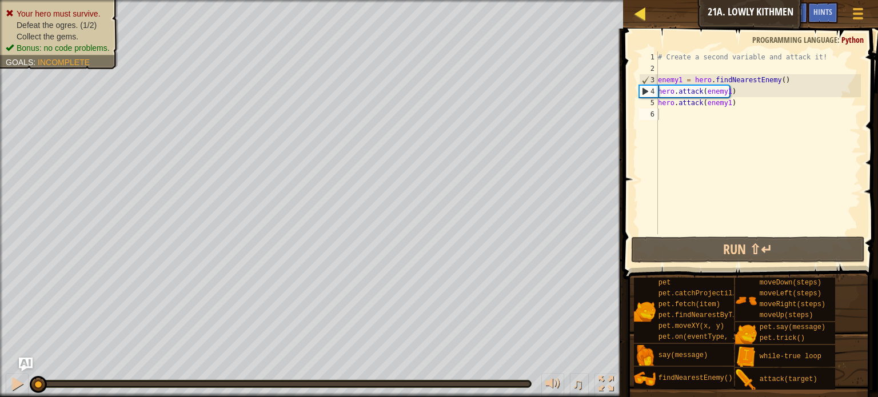
drag, startPoint x: 673, startPoint y: 9, endPoint x: 636, endPoint y: 9, distance: 37.1
click at [636, 9] on div "Map Introduction to Computer Science 21a. Lowly Kithmen Game Menu Done Hints As…" at bounding box center [750, 14] width 255 height 29
click at [636, 8] on div at bounding box center [640, 13] width 14 height 14
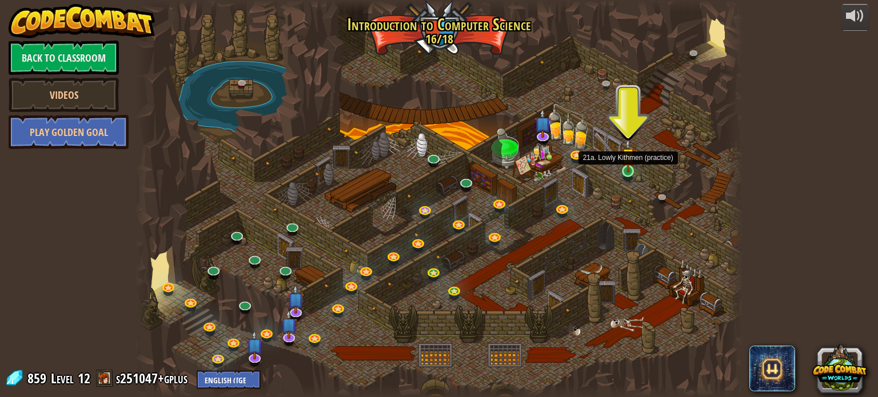
click at [627, 169] on img at bounding box center [627, 155] width 15 height 34
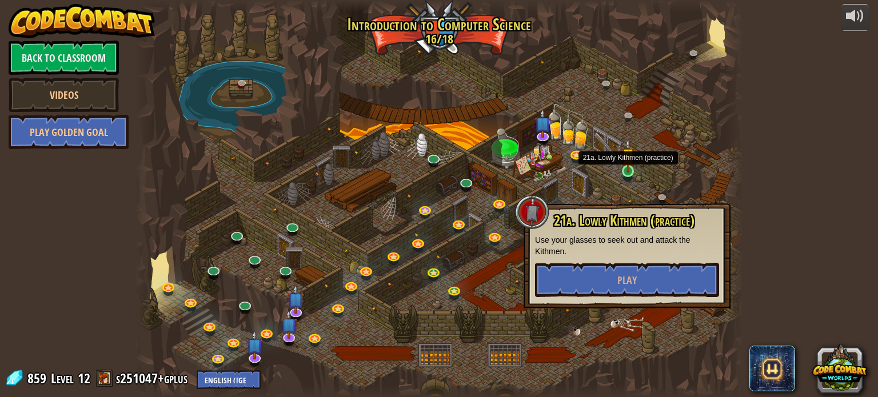
click at [627, 169] on img at bounding box center [627, 155] width 15 height 34
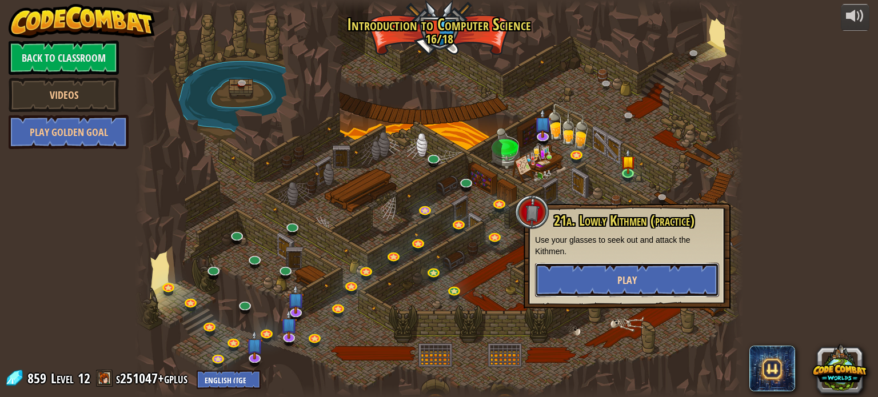
click at [611, 269] on button "Play" at bounding box center [627, 280] width 184 height 34
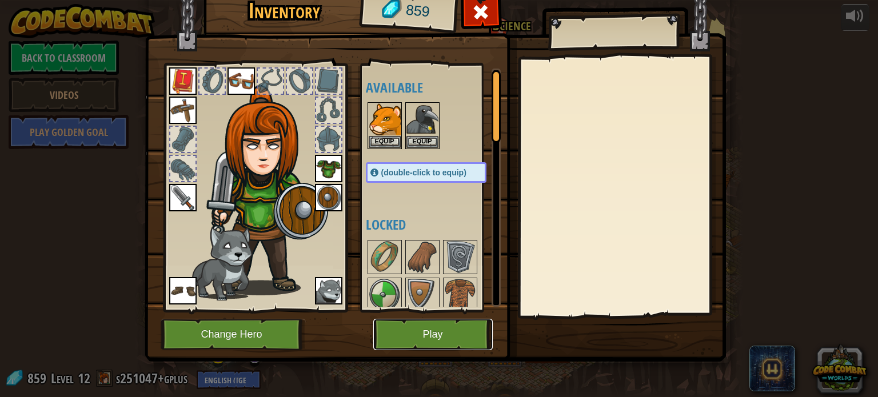
click at [415, 333] on button "Play" at bounding box center [432, 334] width 119 height 31
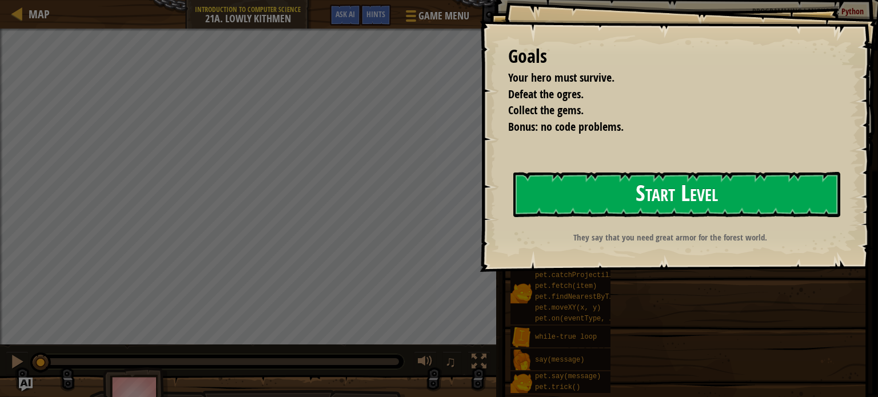
click at [672, 190] on button "Start Level" at bounding box center [676, 194] width 327 height 45
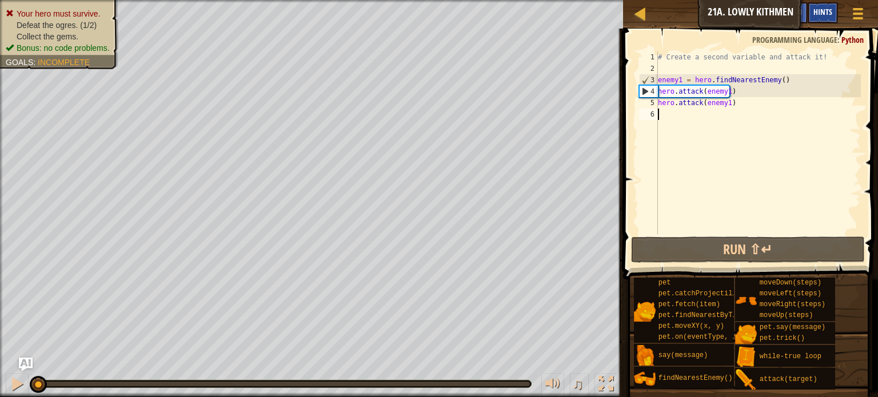
click at [820, 6] on div "Hints" at bounding box center [822, 12] width 30 height 21
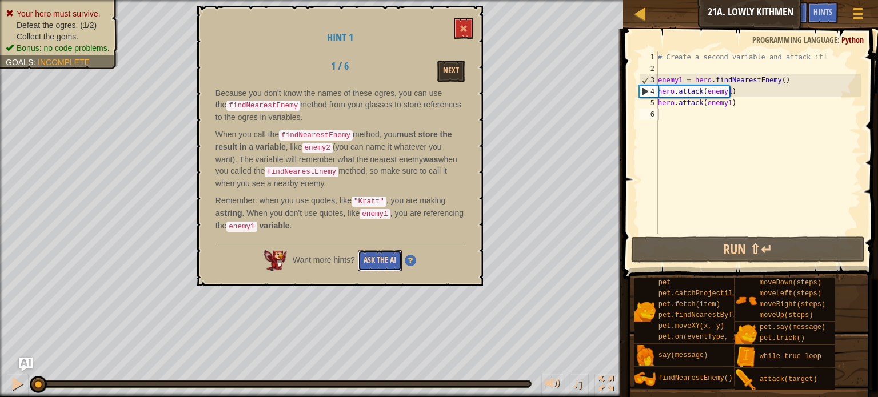
click at [387, 250] on button "Ask the AI" at bounding box center [380, 260] width 44 height 21
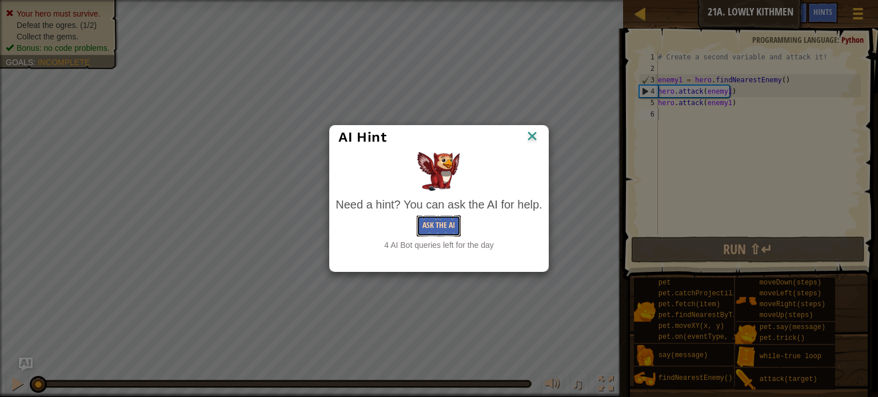
click at [427, 226] on button "Ask the AI" at bounding box center [439, 225] width 44 height 21
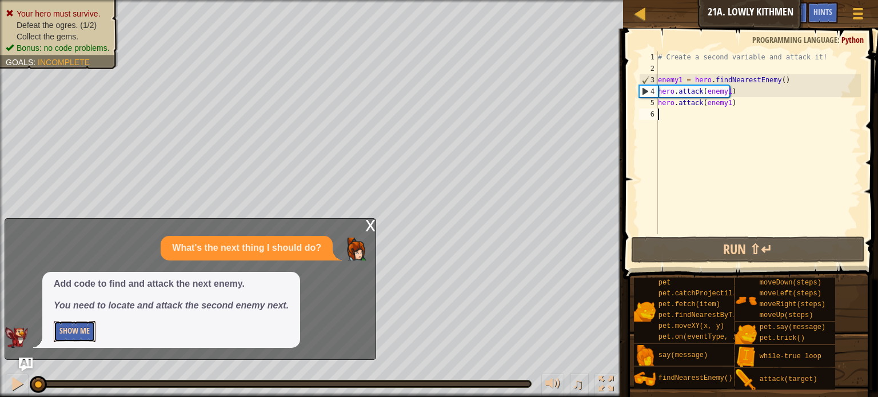
click at [76, 329] on button "Show Me" at bounding box center [75, 331] width 42 height 21
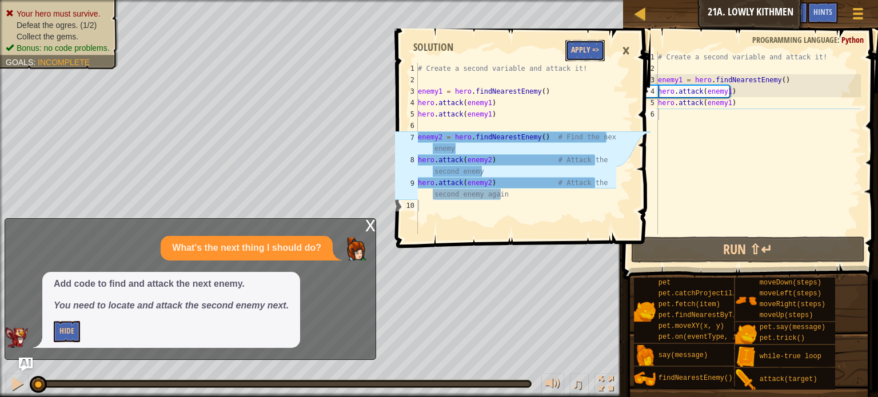
click at [590, 46] on button "Apply =>" at bounding box center [584, 50] width 39 height 21
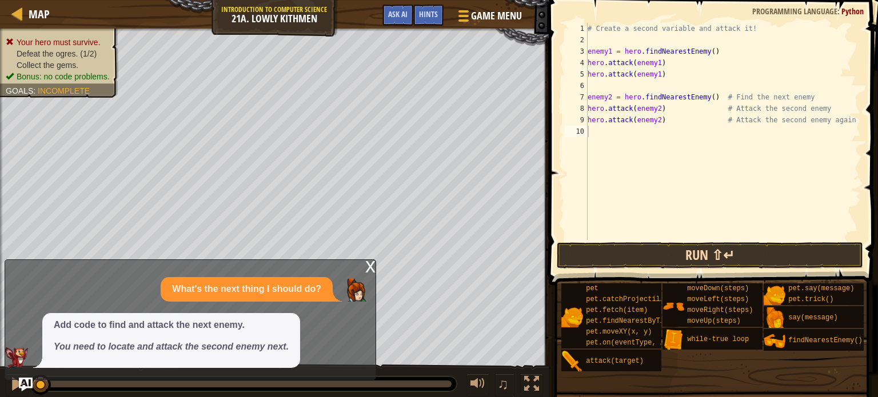
click at [699, 223] on div "# Create a second variable and attack it! enemy1 = hero . findNearestEnemy ( ) …" at bounding box center [722, 143] width 275 height 240
click at [699, 255] on button "Run ⇧↵" at bounding box center [710, 255] width 306 height 26
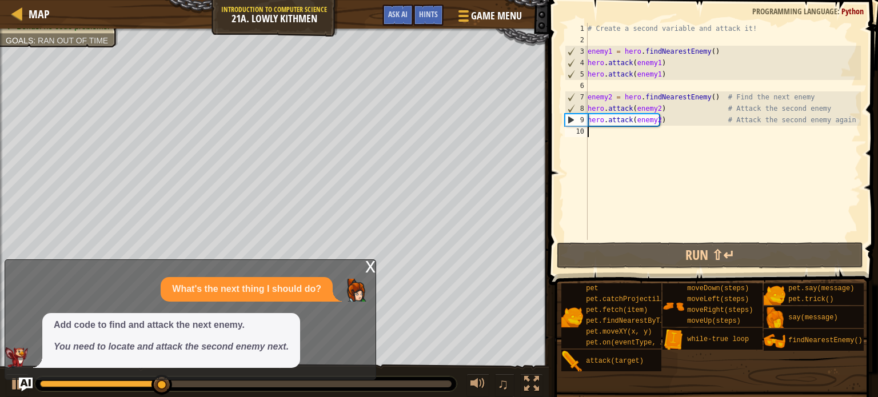
type textarea "h"
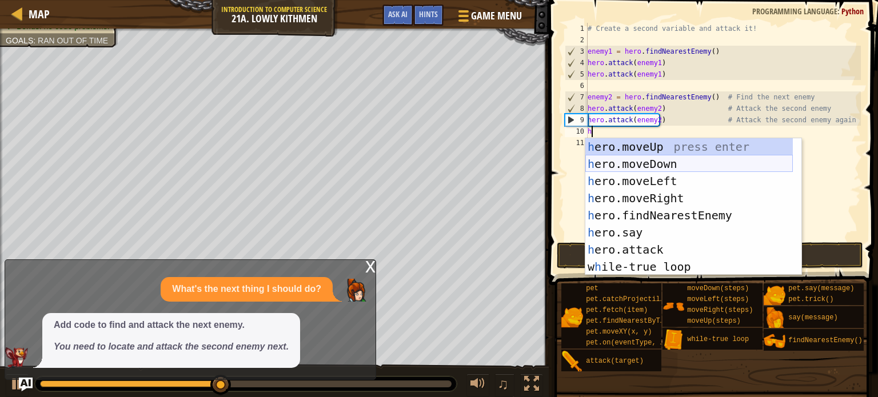
click at [624, 165] on div "h ero.moveUp press enter h ero.moveDown press enter h ero.moveLeft press enter …" at bounding box center [688, 223] width 207 height 171
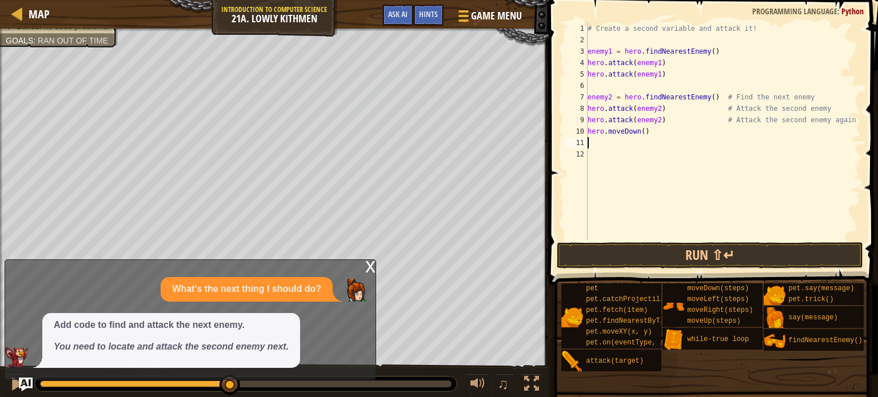
type textarea "h"
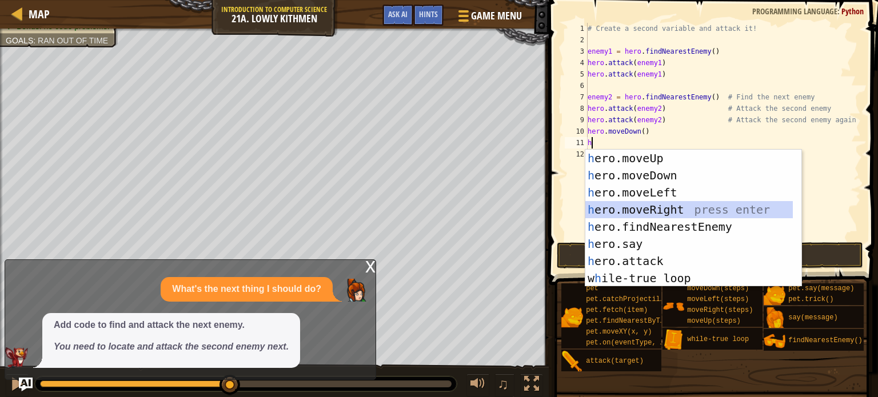
click at [661, 206] on div "h ero.moveUp press enter h ero.moveDown press enter h ero.moveLeft press enter …" at bounding box center [688, 235] width 207 height 171
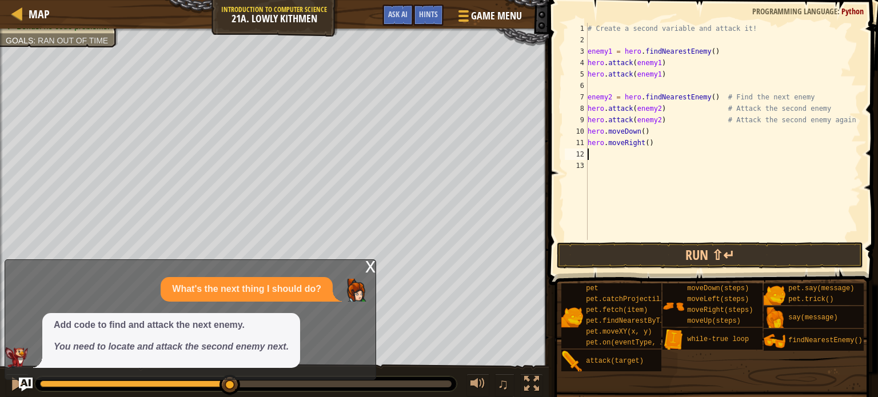
click at [644, 141] on div "# Create a second variable and attack it! enemy1 = hero . findNearestEnemy ( ) …" at bounding box center [722, 143] width 275 height 240
type textarea "hero.moveRight(2)"
click at [706, 260] on button "Run ⇧↵" at bounding box center [710, 255] width 306 height 26
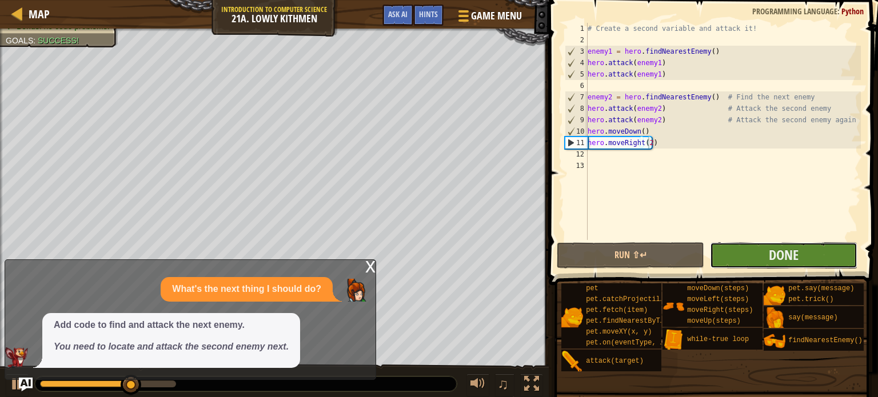
click at [761, 241] on div "hero.moveRight(2) 1 2 3 4 5 6 7 8 9 10 11 12 13 # Create a second variable and …" at bounding box center [711, 165] width 333 height 319
click at [784, 254] on span "Done" at bounding box center [783, 255] width 30 height 18
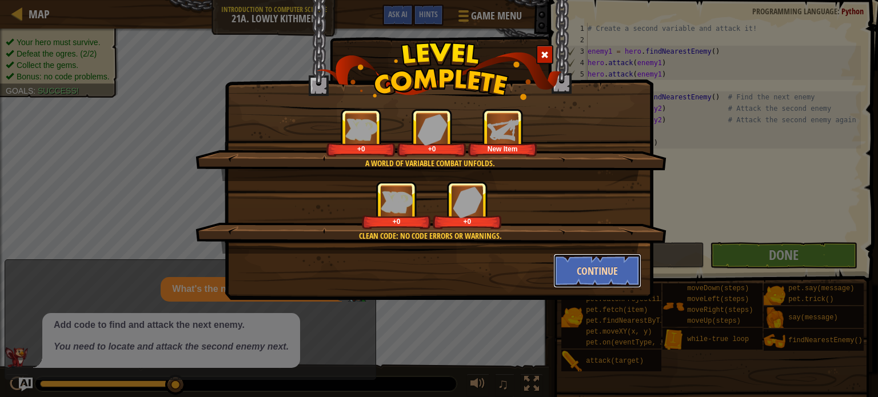
click at [588, 259] on button "Continue" at bounding box center [597, 271] width 89 height 34
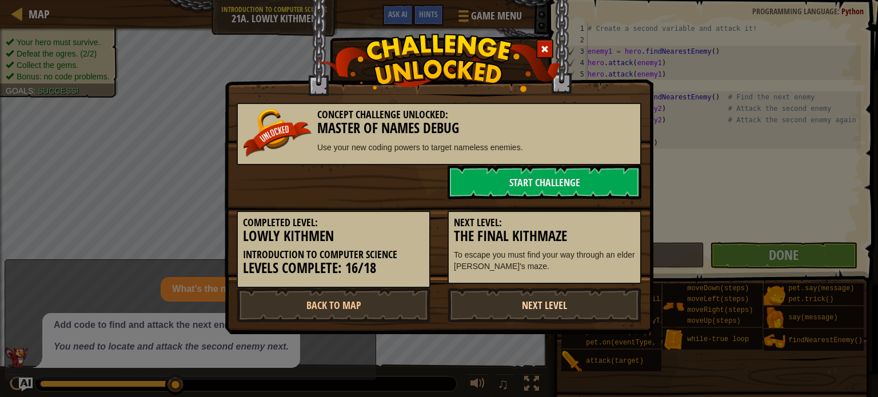
click at [555, 301] on link "Next Level" at bounding box center [544, 305] width 194 height 34
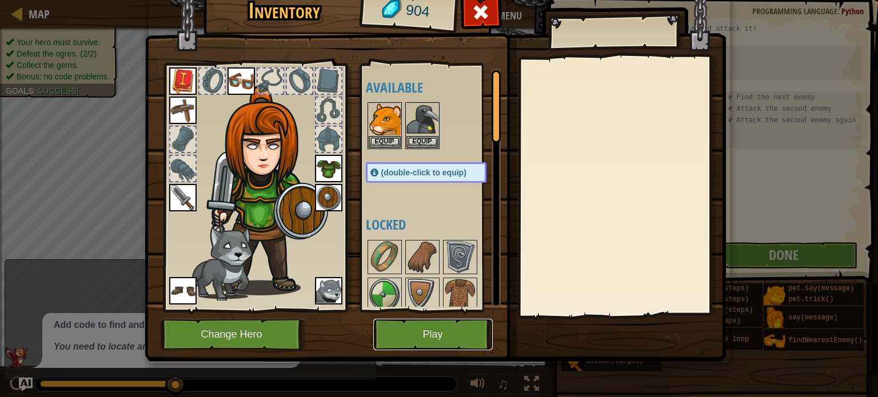
click at [439, 326] on button "Play" at bounding box center [432, 334] width 119 height 31
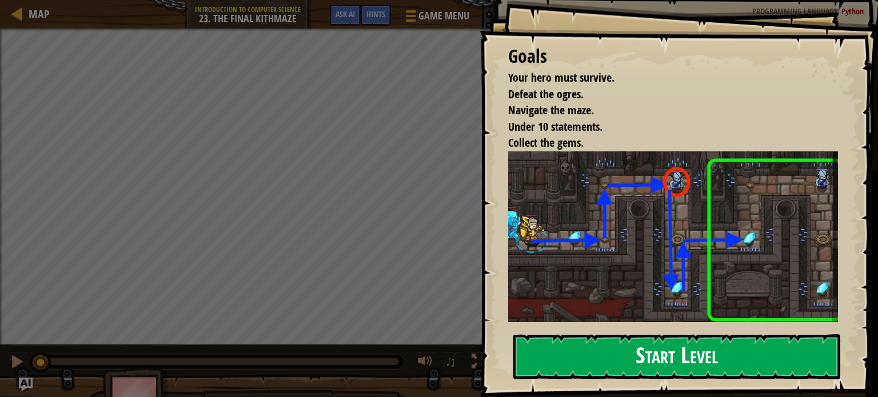
click at [652, 340] on button "Start Level" at bounding box center [676, 356] width 327 height 45
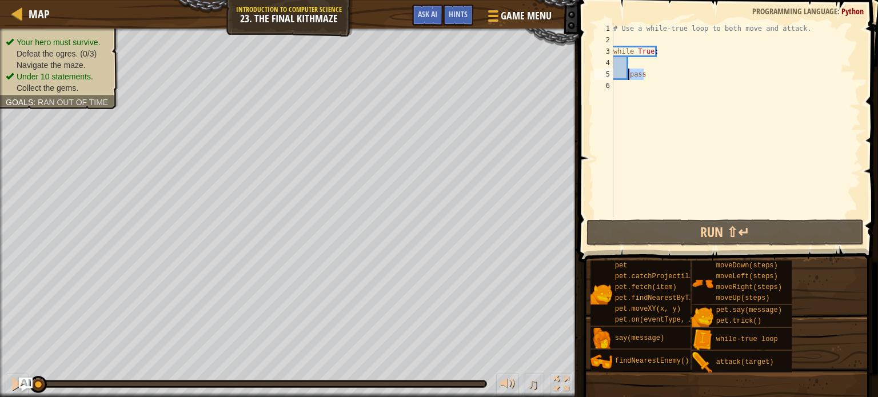
drag, startPoint x: 643, startPoint y: 77, endPoint x: 628, endPoint y: 77, distance: 14.9
click at [628, 77] on div "# Use a while-true loop to both move and attack. while True : pass" at bounding box center [736, 131] width 250 height 217
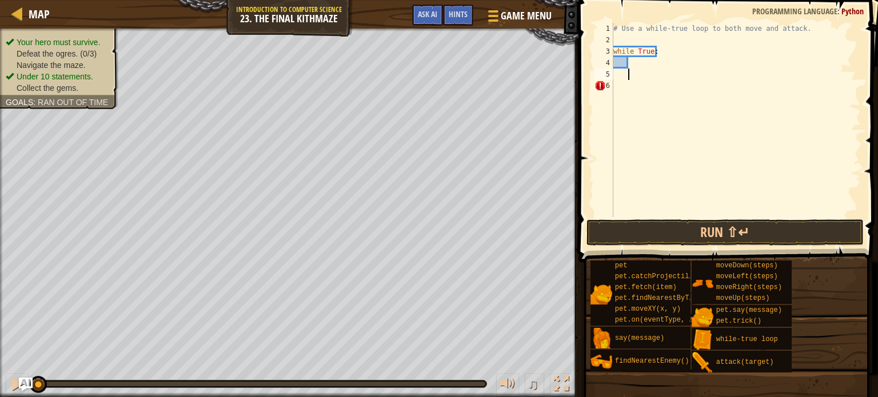
click at [638, 61] on div "# Use a while-true loop to both move and attack. while True :" at bounding box center [736, 131] width 250 height 217
click at [459, 11] on span "Hints" at bounding box center [458, 14] width 19 height 11
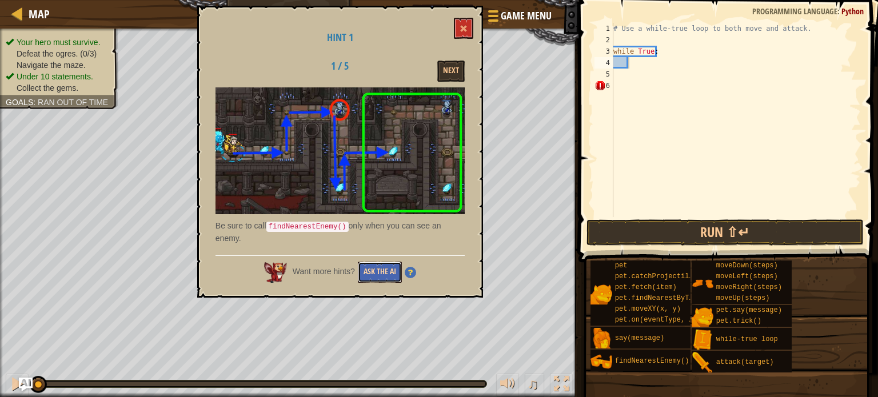
click at [381, 271] on button "Ask the AI" at bounding box center [380, 272] width 44 height 21
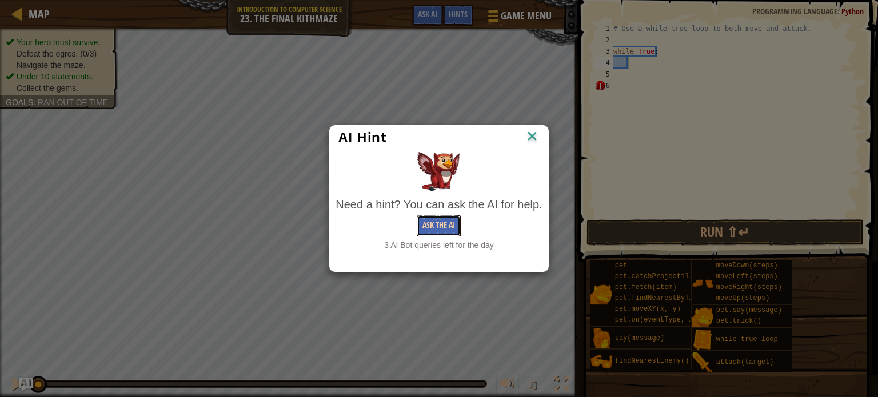
click at [438, 227] on button "Ask the AI" at bounding box center [439, 225] width 44 height 21
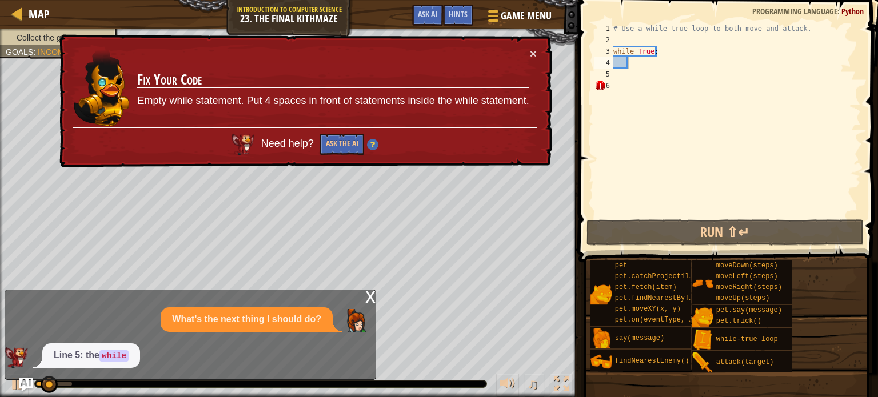
click at [340, 127] on div "Need help? Ask the AI" at bounding box center [305, 140] width 464 height 27
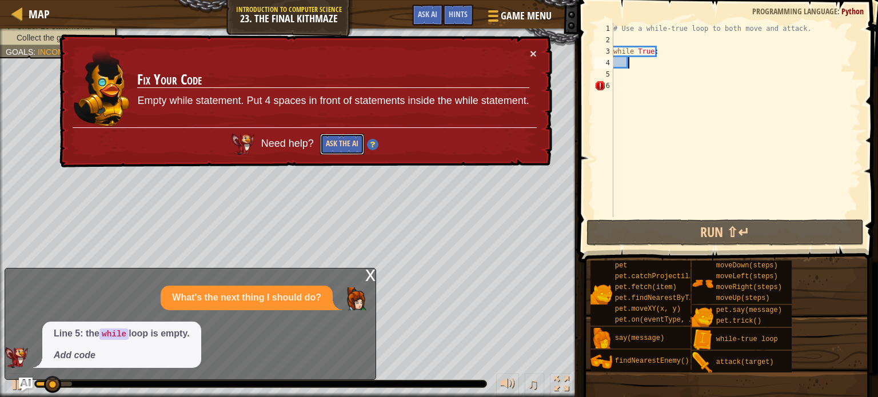
click at [335, 148] on button "Ask the AI" at bounding box center [342, 144] width 44 height 21
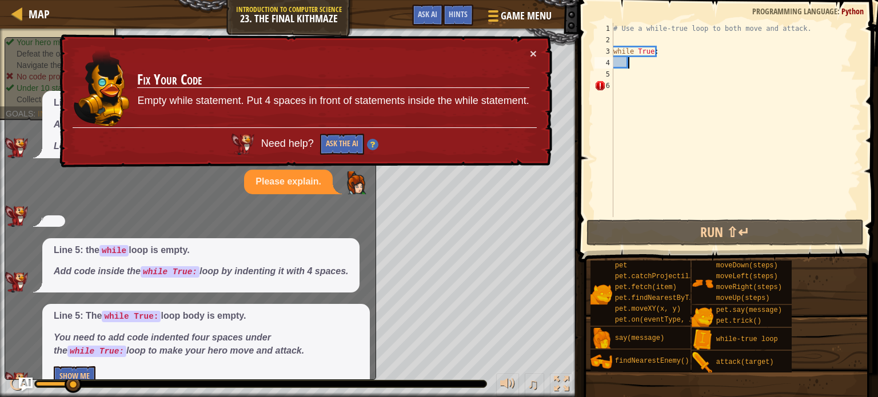
scroll to position [24, 0]
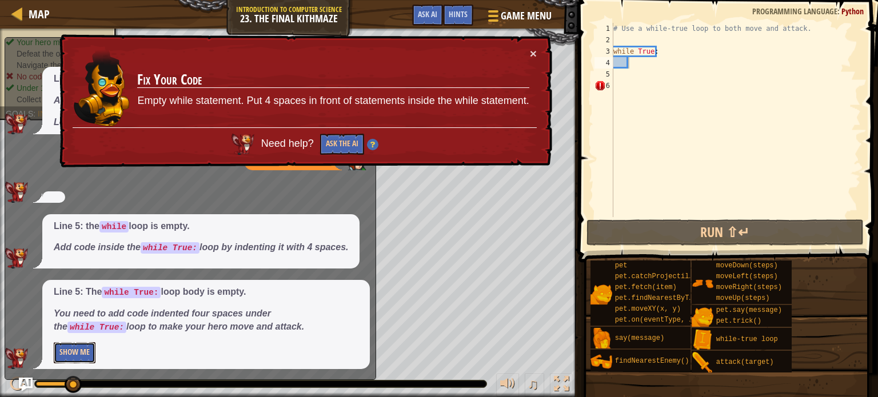
click at [76, 351] on button "Show Me" at bounding box center [75, 352] width 42 height 21
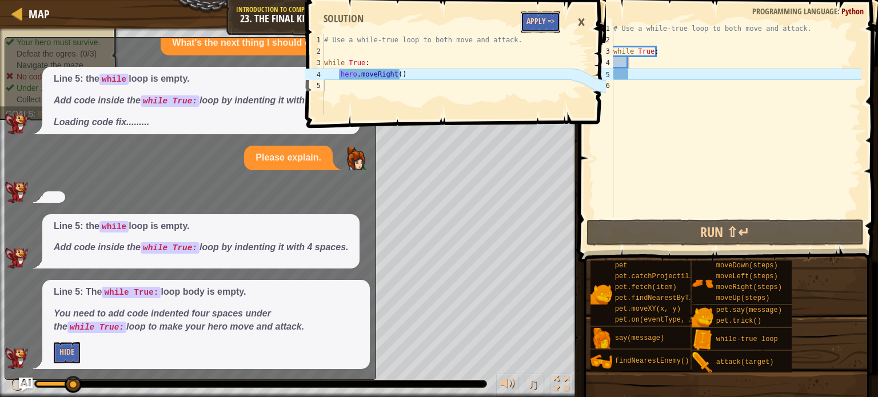
click at [537, 16] on button "Apply =>" at bounding box center [540, 21] width 39 height 21
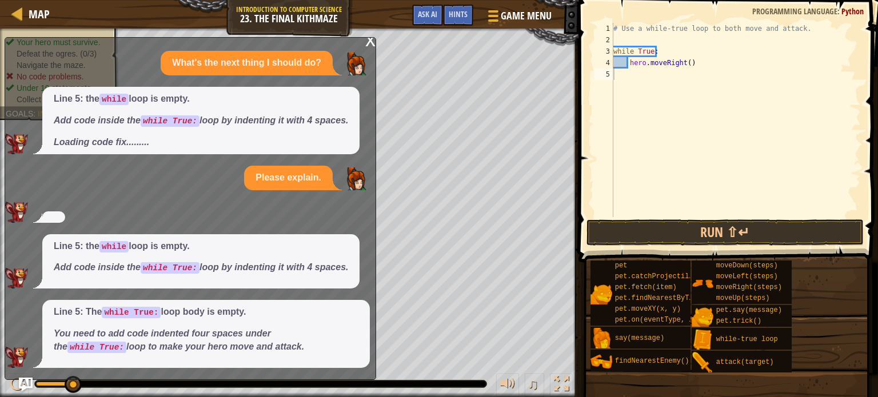
scroll to position [3, 0]
click at [367, 39] on div "x" at bounding box center [370, 39] width 10 height 11
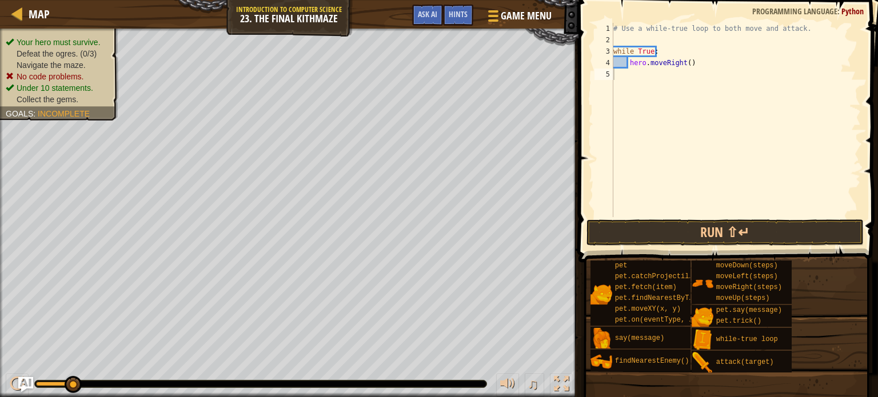
click at [30, 381] on img "Ask AI" at bounding box center [25, 384] width 15 height 15
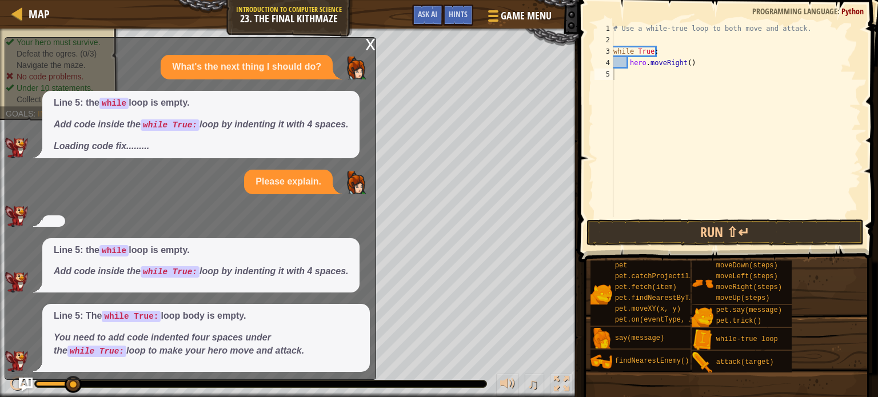
scroll to position [0, 0]
click at [367, 39] on div "x" at bounding box center [370, 43] width 10 height 11
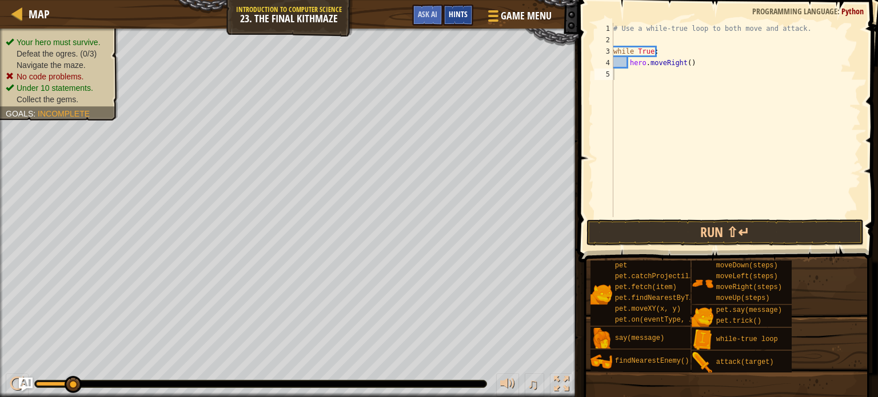
click at [463, 7] on div "Hints" at bounding box center [458, 15] width 30 height 21
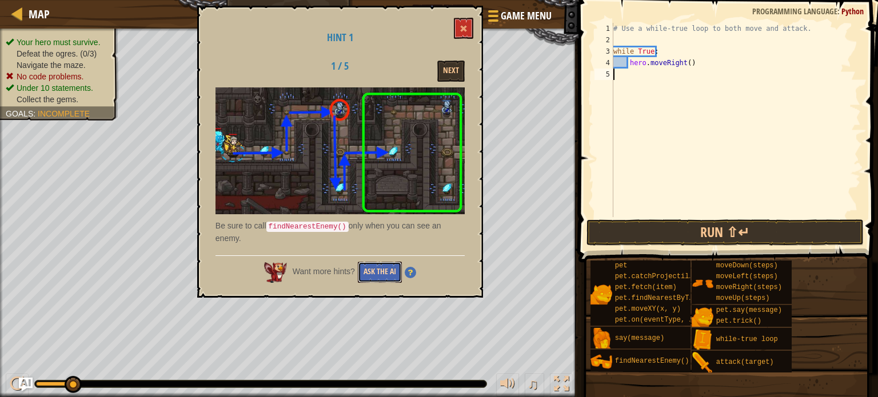
click at [370, 264] on button "Ask the AI" at bounding box center [380, 272] width 44 height 21
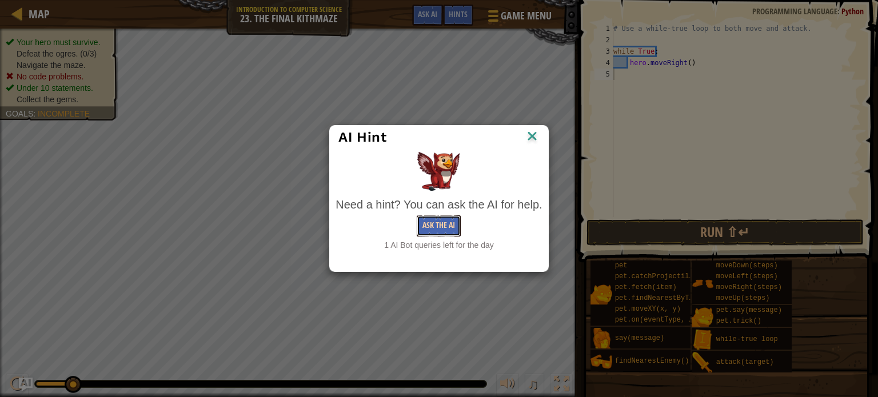
click at [433, 220] on button "Ask the AI" at bounding box center [439, 225] width 44 height 21
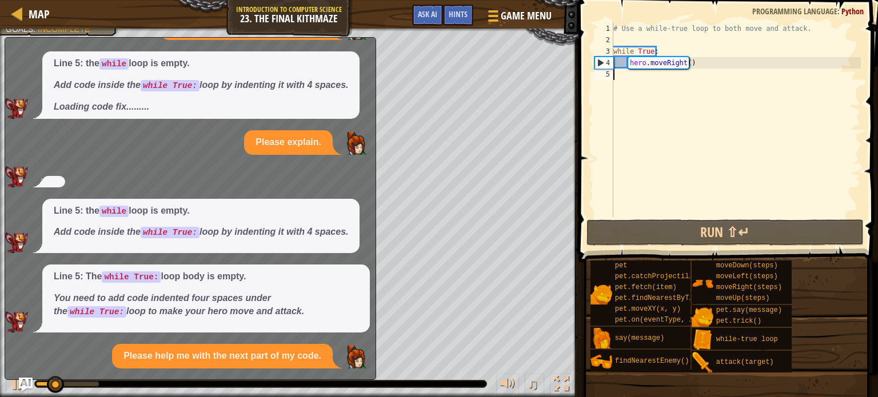
scroll to position [139, 0]
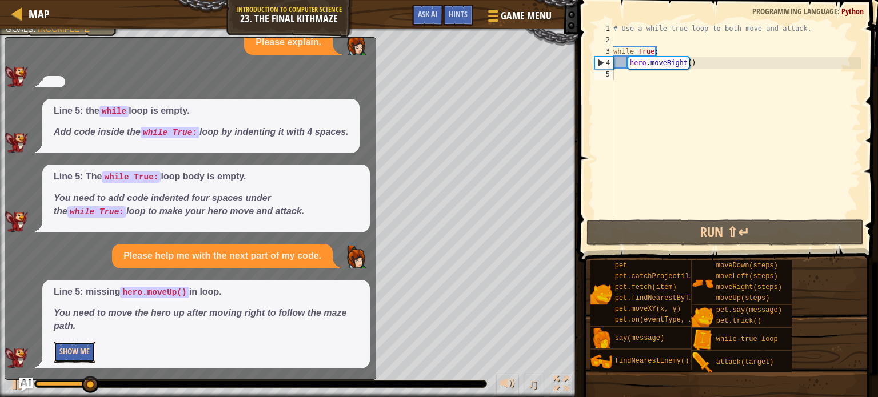
click at [78, 346] on button "Show Me" at bounding box center [75, 352] width 42 height 21
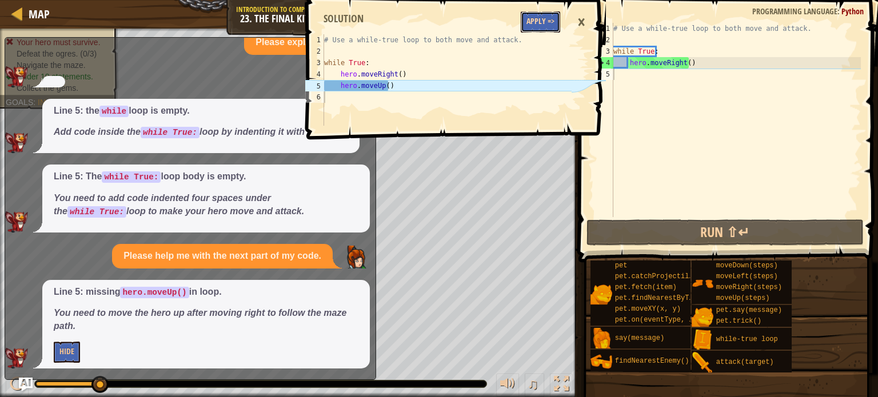
click at [534, 13] on button "Apply =>" at bounding box center [540, 21] width 39 height 21
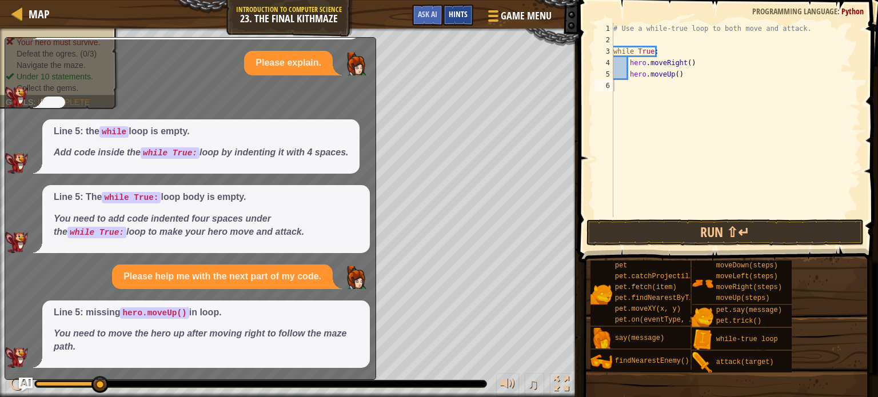
click at [454, 9] on div "Hints" at bounding box center [458, 15] width 30 height 21
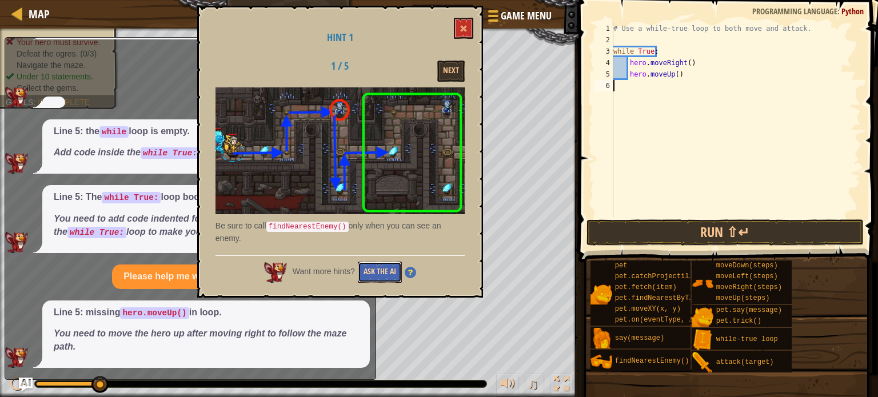
click at [374, 262] on button "Ask the AI" at bounding box center [380, 272] width 44 height 21
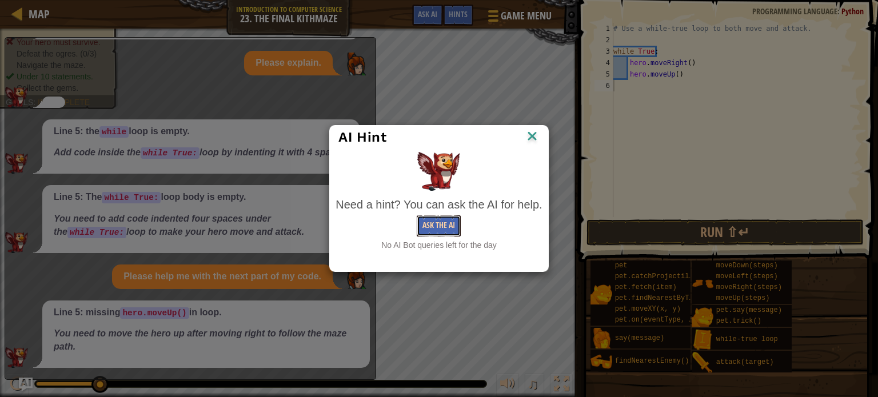
click at [427, 221] on button "Ask the AI" at bounding box center [439, 225] width 44 height 21
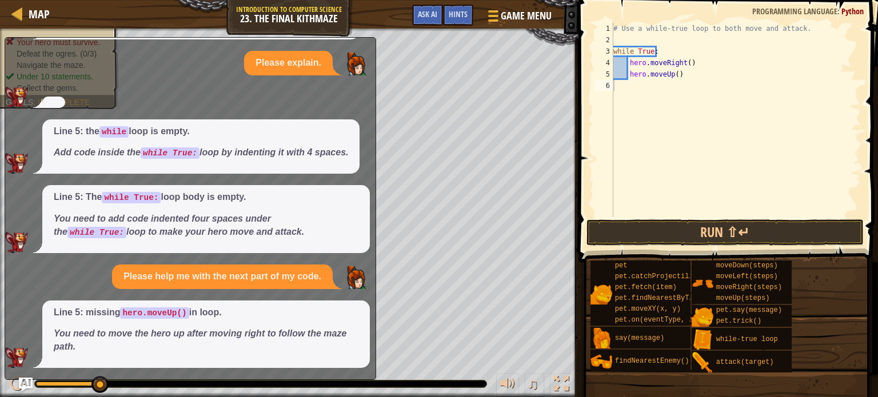
drag, startPoint x: 351, startPoint y: 49, endPoint x: 345, endPoint y: 70, distance: 22.1
click at [345, 70] on div "What's the next thing I should do? Line 5: the while loop is empty. Add code in…" at bounding box center [187, 152] width 365 height 432
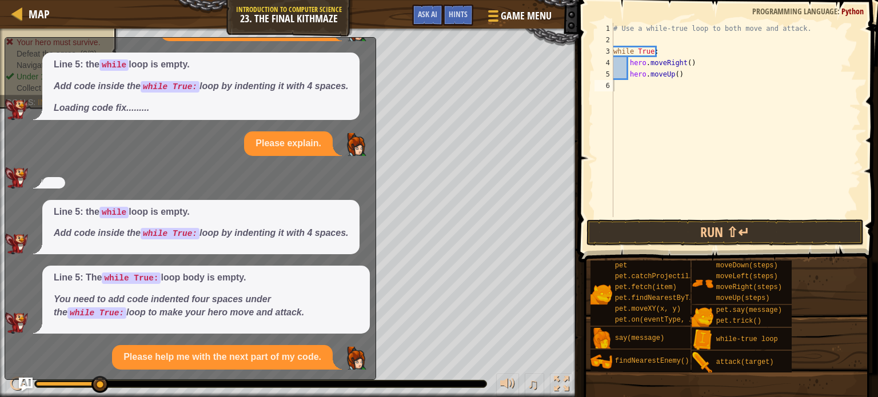
scroll to position [0, 0]
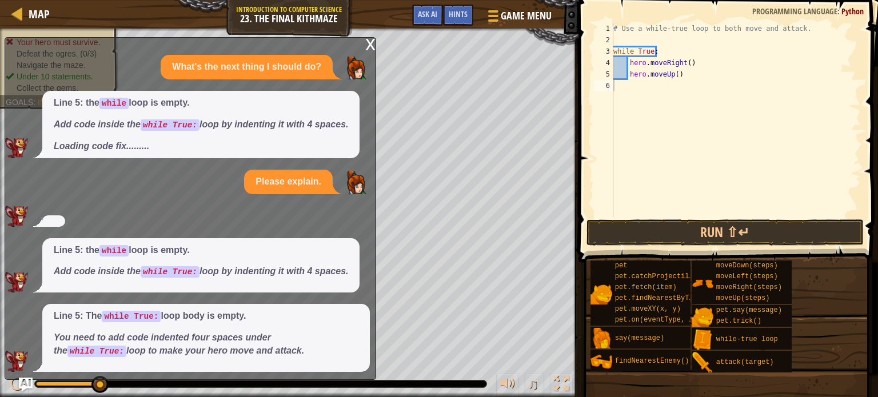
click at [361, 43] on div "x What's the next thing I should do? Line 5: the while loop is empty. Add code …" at bounding box center [190, 208] width 371 height 343
click at [368, 42] on div "x" at bounding box center [370, 43] width 10 height 11
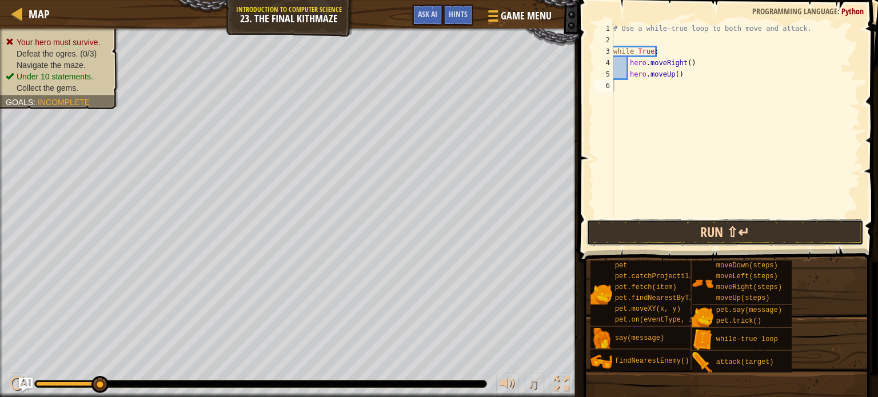
click at [665, 235] on button "Run ⇧↵" at bounding box center [724, 232] width 277 height 26
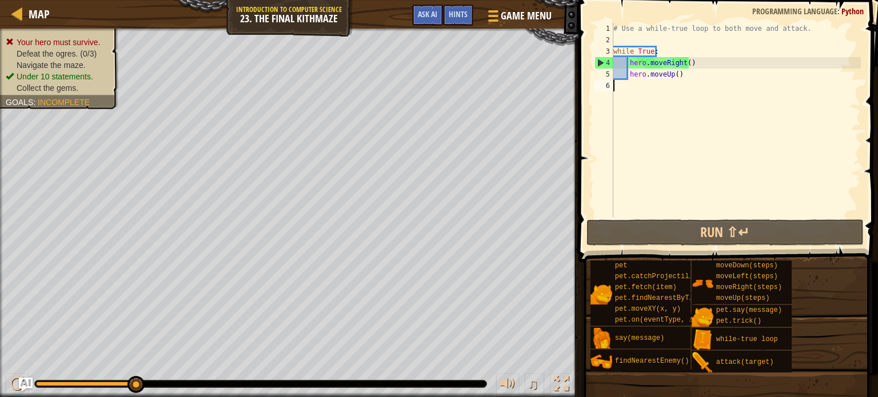
click at [634, 82] on div "# Use a while-true loop to both move and attack. while True : hero . moveRight …" at bounding box center [736, 131] width 250 height 217
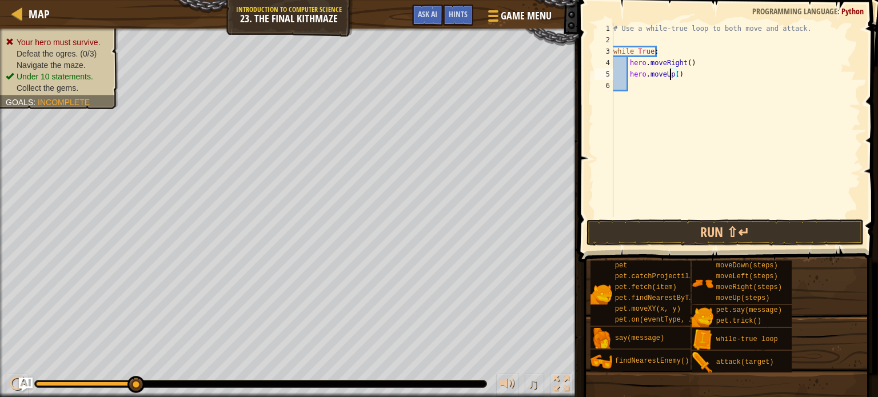
click at [668, 74] on div "# Use a while-true loop to both move and attack. while True : hero . moveRight …" at bounding box center [736, 131] width 250 height 217
type textarea "hero.moveUp()"
drag, startPoint x: 683, startPoint y: 72, endPoint x: 629, endPoint y: 70, distance: 54.3
click at [629, 70] on div "# Use a while-true loop to both move and attack. while True : hero . moveRight …" at bounding box center [736, 131] width 250 height 217
type textarea "h"
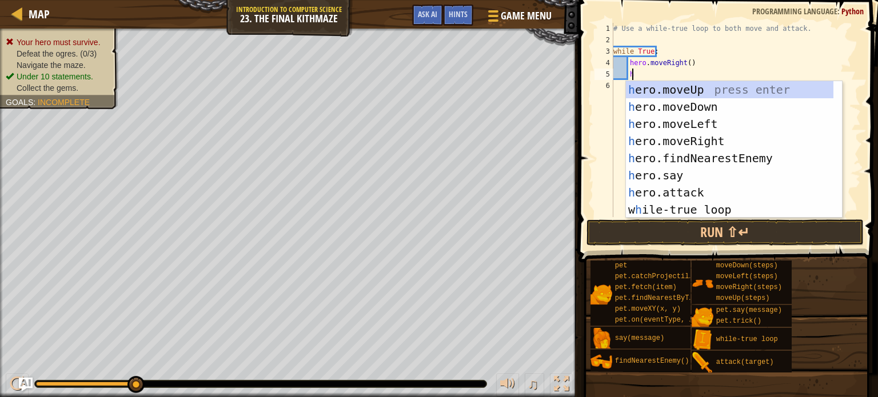
scroll to position [5, 1]
click at [672, 106] on div "h ero.moveUp press enter h ero.moveDown press enter h ero.moveLeft press enter …" at bounding box center [729, 166] width 207 height 171
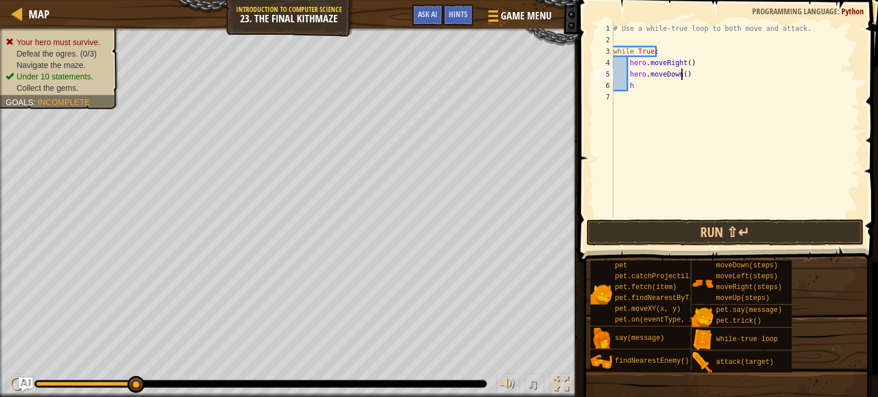
click at [681, 74] on div "# Use a while-true loop to both move and attack. while True : hero . moveRight …" at bounding box center [736, 131] width 250 height 217
click at [642, 87] on div "# Use a while-true loop to both move and attack. while True : hero . moveRight …" at bounding box center [736, 131] width 250 height 217
type textarea "h"
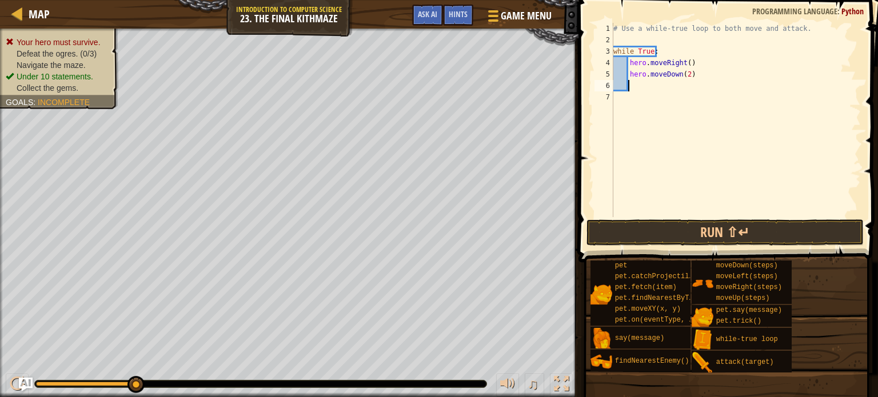
type textarea "h"
click at [688, 91] on div "# Use a while-true loop to both move and attack. while True : hero . moveRight …" at bounding box center [736, 131] width 250 height 217
click at [638, 86] on div "# Use a while-true loop to both move and attack. while True : hero . moveRight …" at bounding box center [736, 131] width 250 height 217
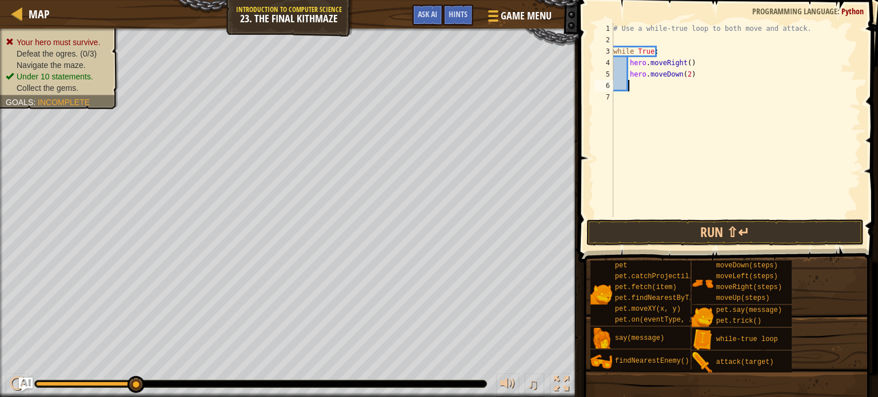
type textarea "h"
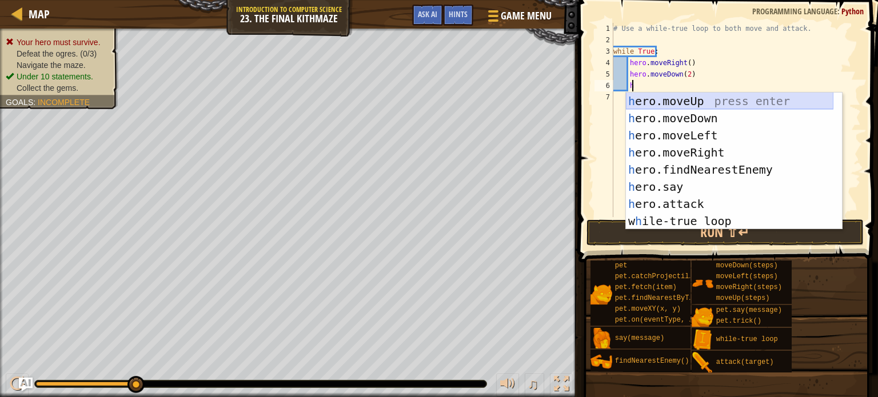
click at [657, 103] on div "h ero.moveUp press enter h ero.moveDown press enter h ero.moveLeft press enter …" at bounding box center [729, 178] width 207 height 171
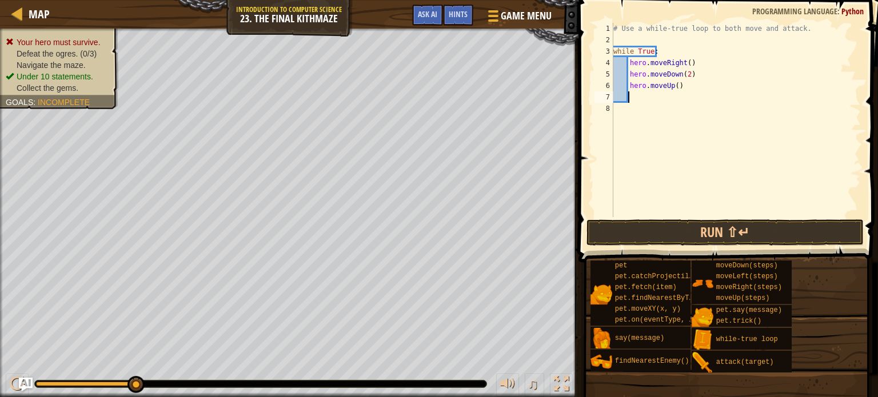
type textarea "h"
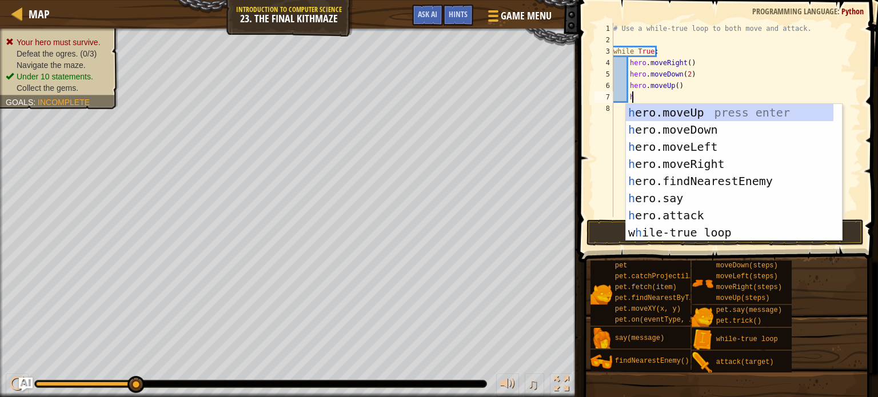
scroll to position [5, 1]
click at [674, 162] on div "h ero.moveUp press enter h ero.moveDown press enter h ero.moveLeft press enter …" at bounding box center [729, 189] width 207 height 171
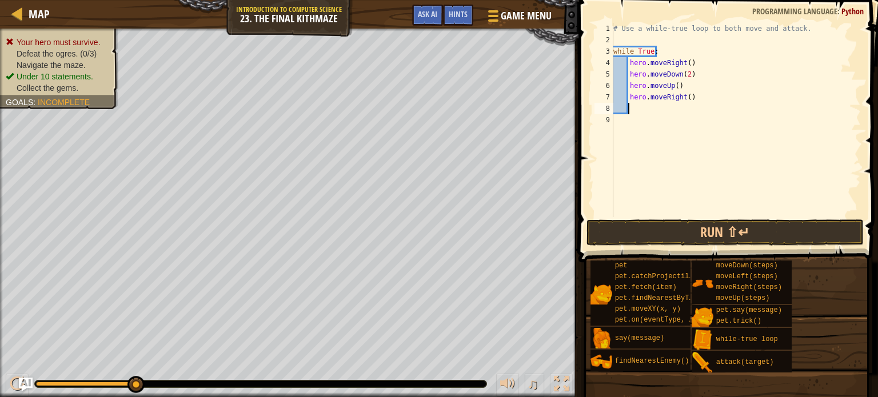
scroll to position [5, 0]
type textarea "h"
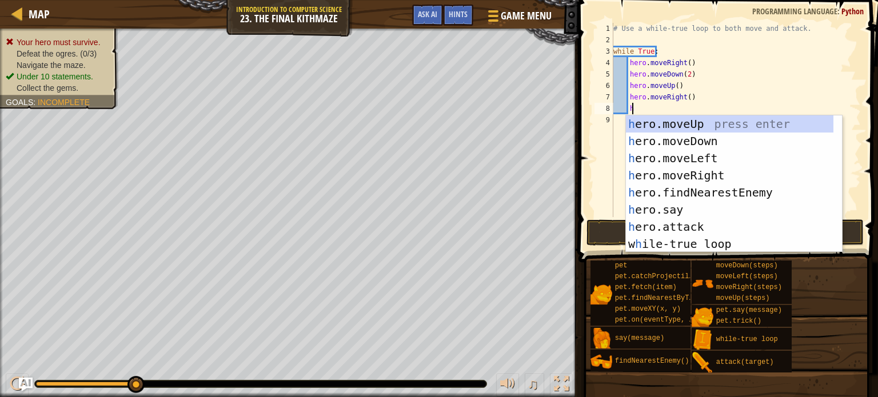
scroll to position [5, 1]
click at [663, 123] on div "h ero.moveUp press enter h ero.moveDown press enter h ero.moveLeft press enter …" at bounding box center [729, 200] width 207 height 171
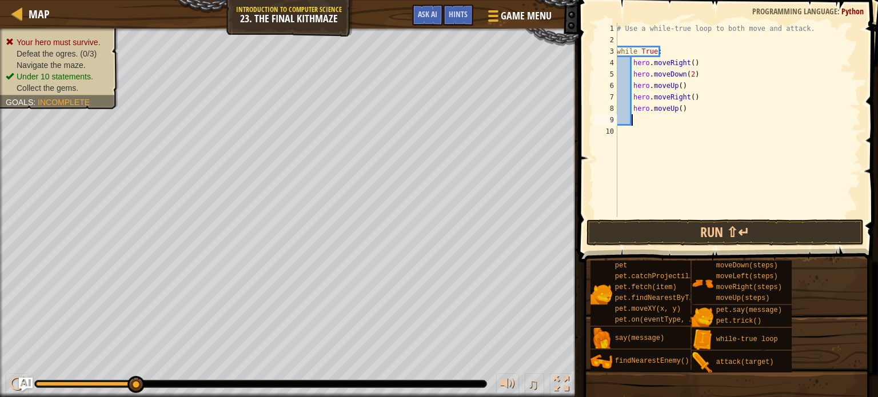
type textarea "h"
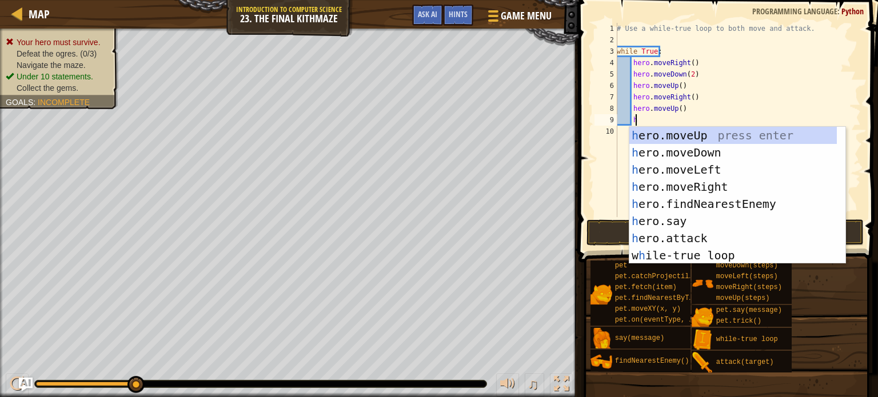
scroll to position [5, 1]
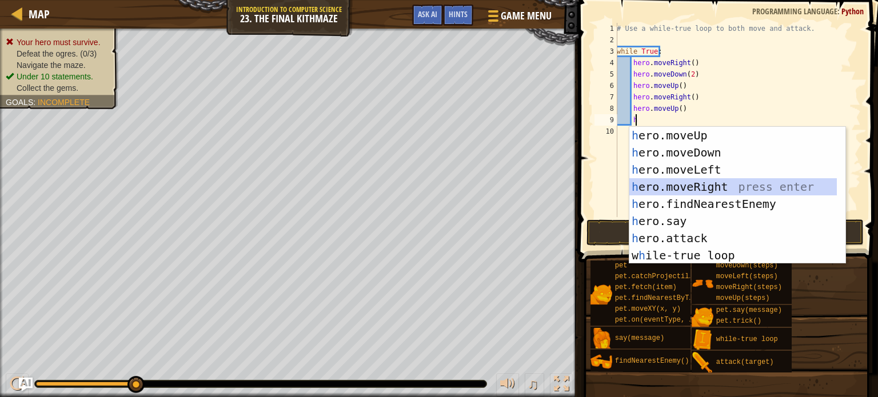
click at [697, 189] on div "h ero.moveUp press enter h ero.moveDown press enter h ero.moveLeft press enter …" at bounding box center [732, 212] width 207 height 171
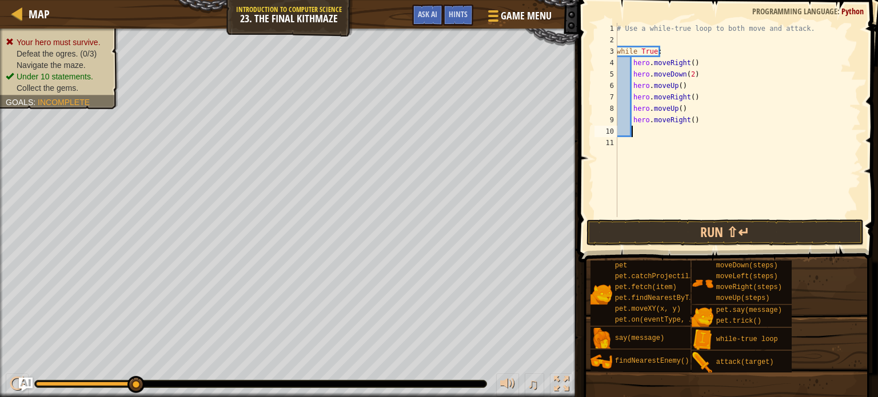
type textarea "h"
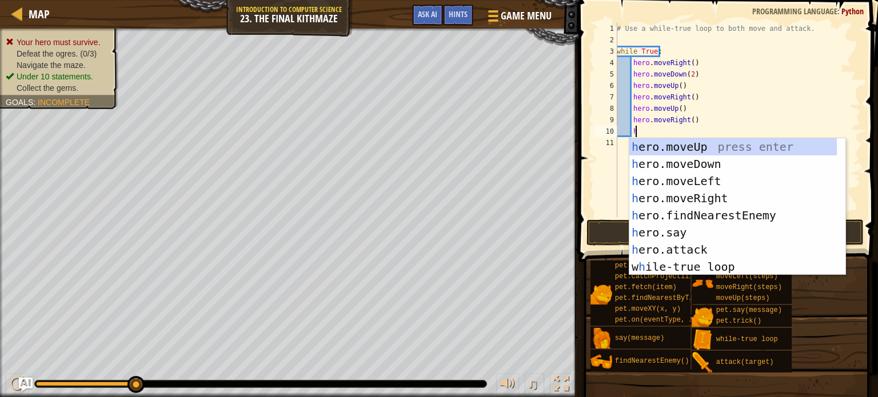
scroll to position [5, 1]
click at [663, 162] on div "h ero.moveUp press enter h ero.moveDown press enter h ero.moveLeft press enter …" at bounding box center [732, 223] width 207 height 171
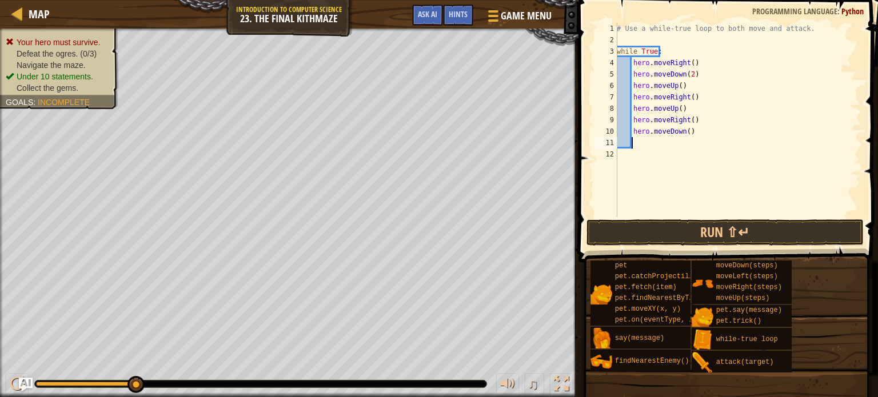
click at [686, 131] on div "# Use a while-true loop to both move and attack. while True : hero . moveRight …" at bounding box center [737, 131] width 246 height 217
type textarea "hero.moveDown(2)"
click at [639, 141] on div "# Use a while-true loop to both move and attack. while True : hero . moveRight …" at bounding box center [737, 131] width 246 height 217
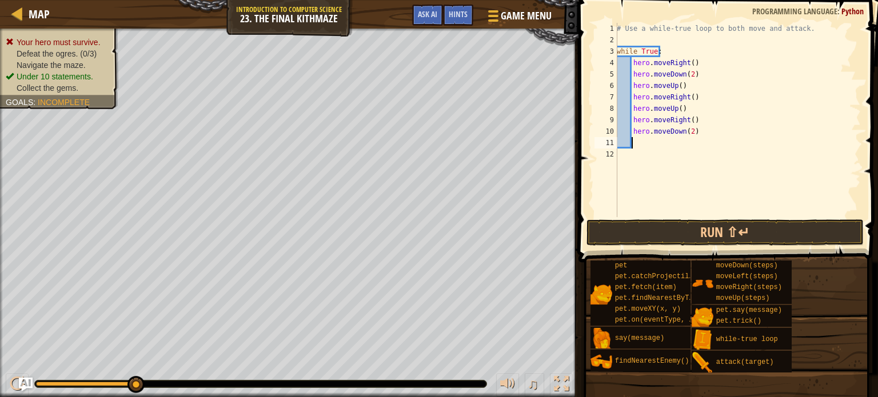
type textarea "h"
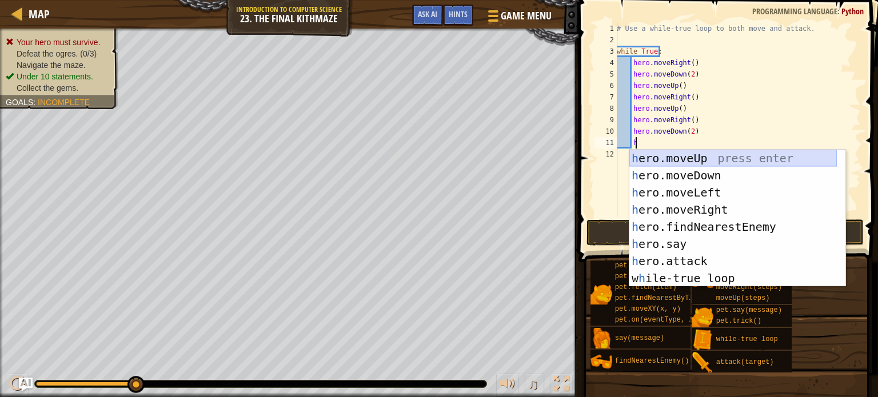
click at [671, 153] on div "h ero.moveUp press enter h ero.moveDown press enter h ero.moveLeft press enter …" at bounding box center [732, 235] width 207 height 171
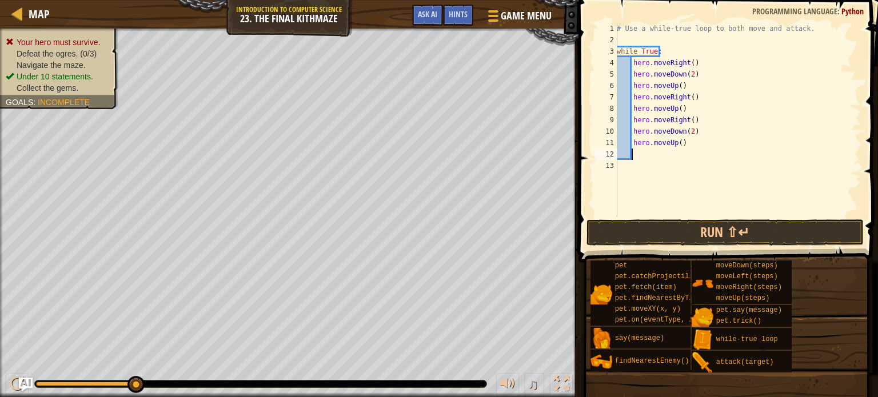
type textarea "h"
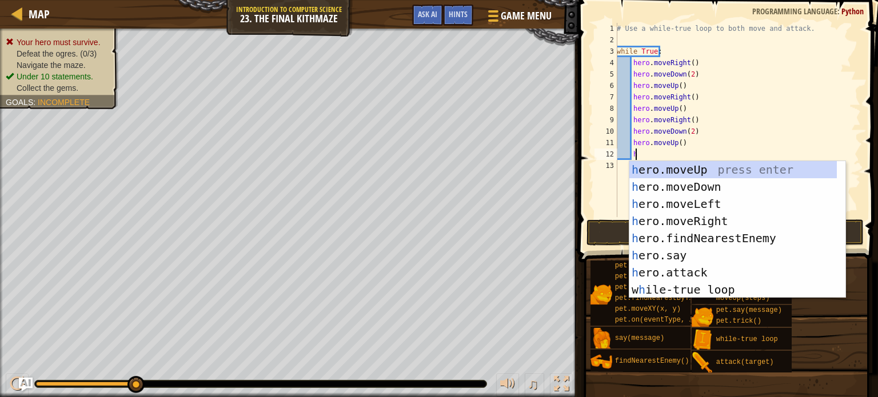
scroll to position [5, 1]
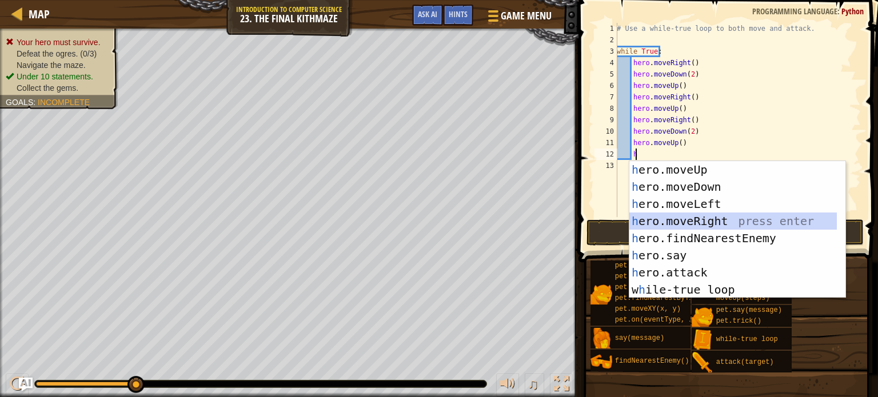
click at [706, 217] on div "h ero.moveUp press enter h ero.moveDown press enter h ero.moveLeft press enter …" at bounding box center [732, 246] width 207 height 171
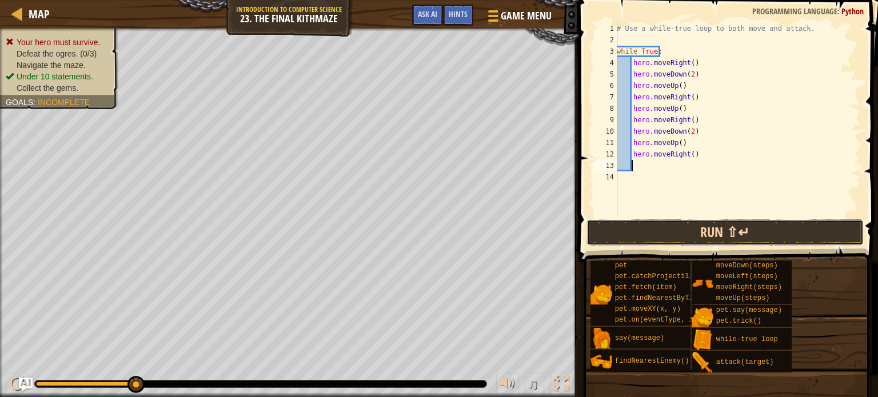
click at [719, 226] on button "Run ⇧↵" at bounding box center [724, 232] width 277 height 26
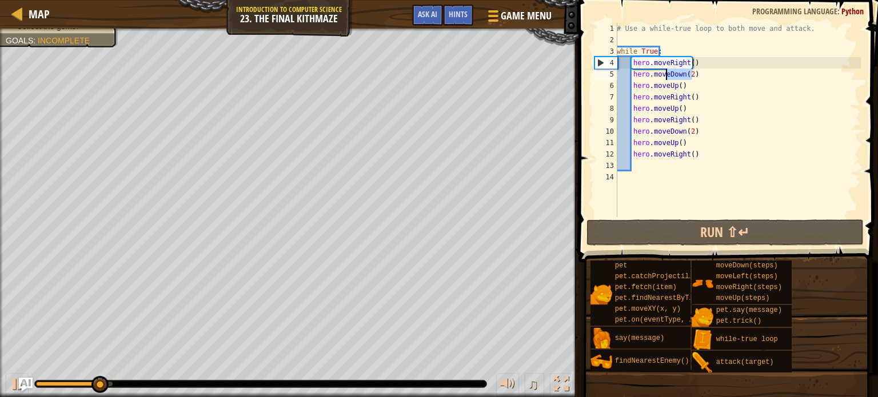
drag, startPoint x: 697, startPoint y: 75, endPoint x: 665, endPoint y: 75, distance: 32.0
click at [665, 75] on div "# Use a while-true loop to both move and attack. while True : hero . moveRight …" at bounding box center [737, 131] width 246 height 217
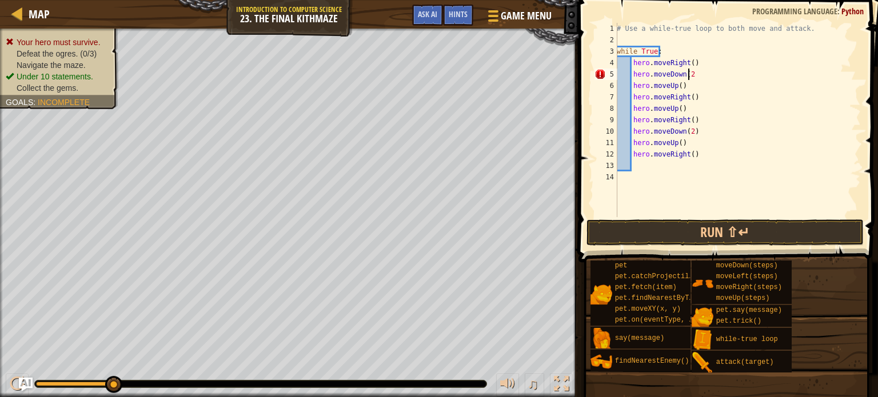
scroll to position [5, 5]
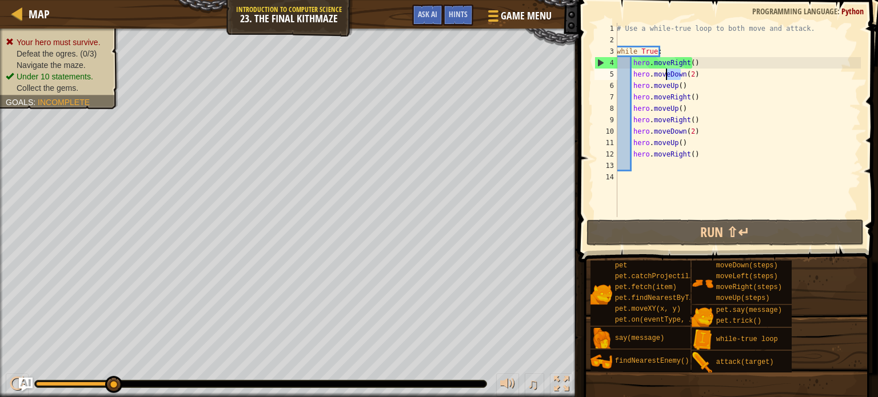
drag, startPoint x: 680, startPoint y: 71, endPoint x: 665, endPoint y: 75, distance: 15.8
click at [665, 75] on div "# Use a while-true loop to both move and attack. while True : hero . moveRight …" at bounding box center [737, 131] width 246 height 217
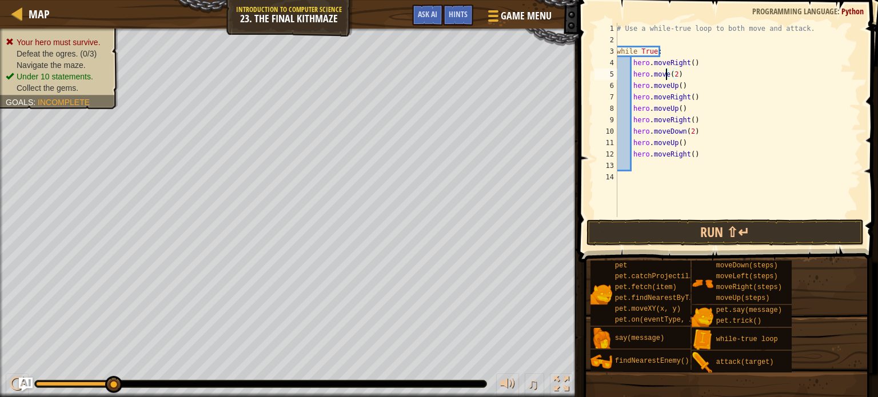
scroll to position [5, 5]
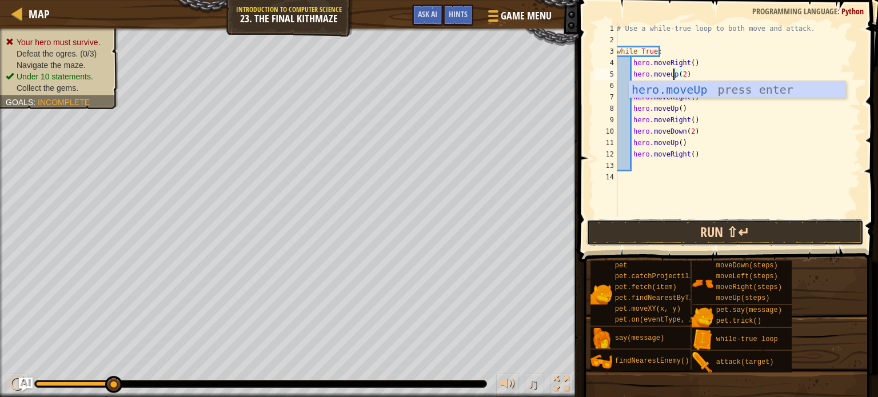
click at [699, 225] on button "Run ⇧↵" at bounding box center [724, 232] width 277 height 26
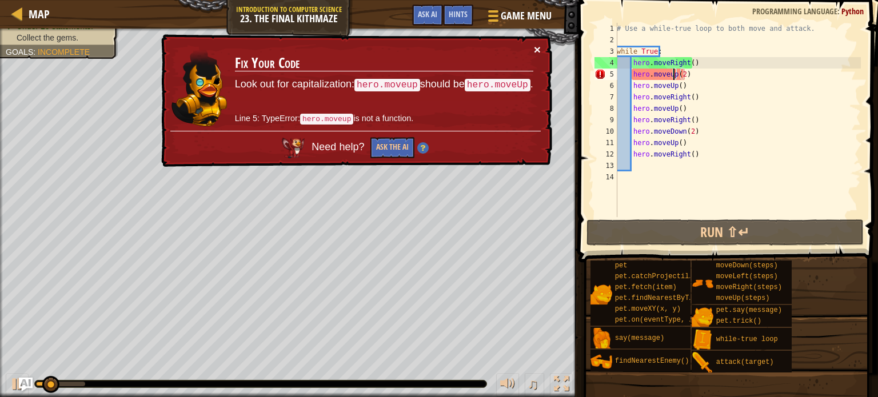
click at [535, 47] on button "×" at bounding box center [537, 49] width 7 height 12
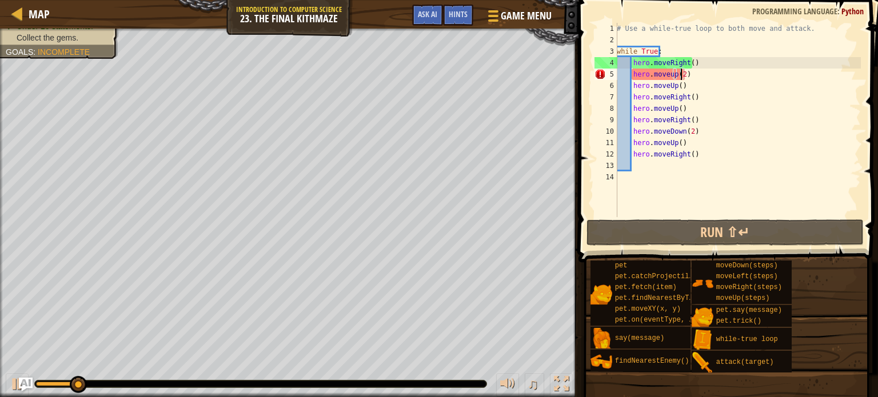
click at [681, 74] on div "# Use a while-true loop to both move and attack. while True : hero . moveRight …" at bounding box center [737, 131] width 246 height 217
type textarea "hero.moveup()"
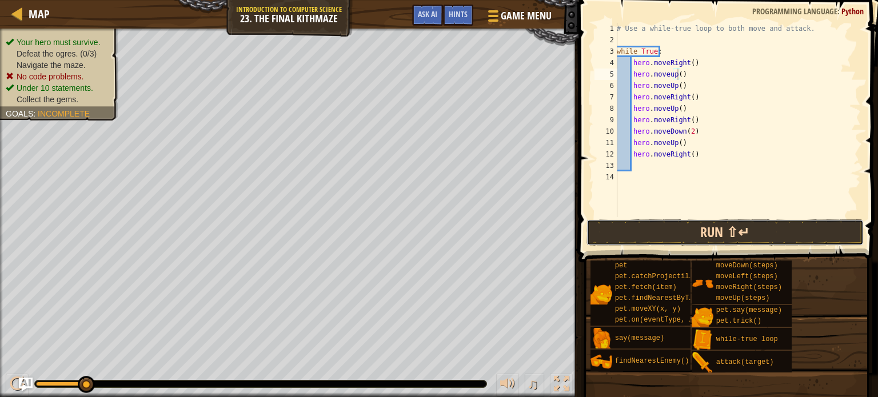
click at [676, 231] on button "Run ⇧↵" at bounding box center [724, 232] width 277 height 26
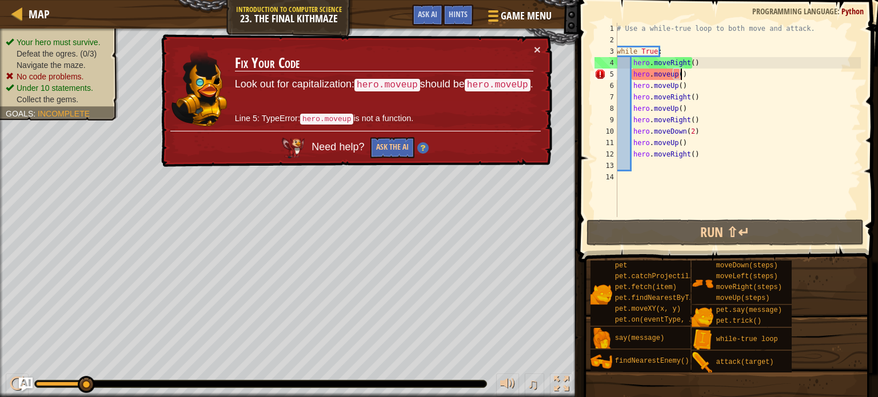
click at [711, 70] on div "# Use a while-true loop to both move and attack. while True : hero . moveRight …" at bounding box center [737, 131] width 246 height 217
drag, startPoint x: 692, startPoint y: 73, endPoint x: 633, endPoint y: 75, distance: 59.4
click at [633, 75] on div "# Use a while-true loop to both move and attack. while True : hero . moveRight …" at bounding box center [737, 131] width 246 height 217
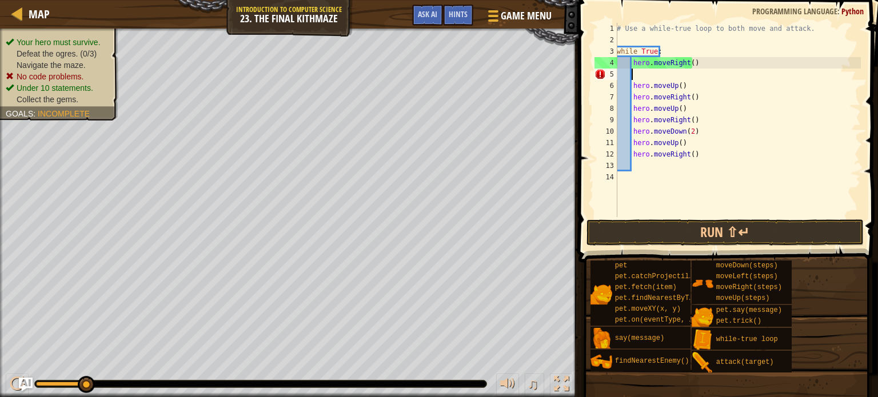
scroll to position [5, 0]
type textarea "h"
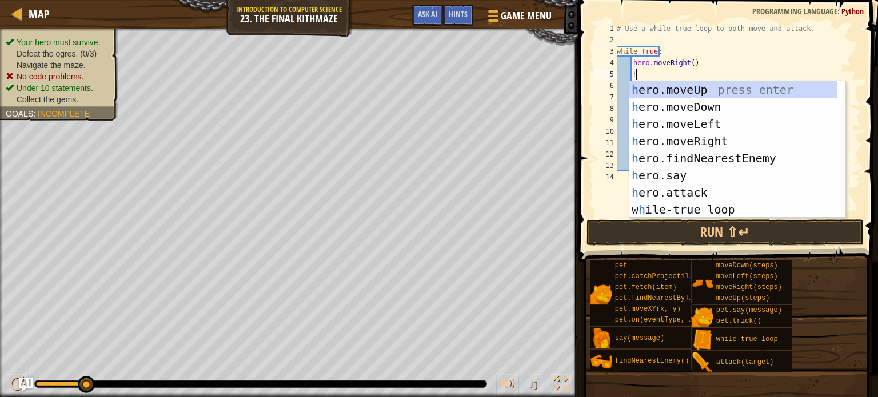
click at [688, 78] on div "# Use a while-true loop to both move and attack. while True : hero . moveRight …" at bounding box center [737, 131] width 246 height 217
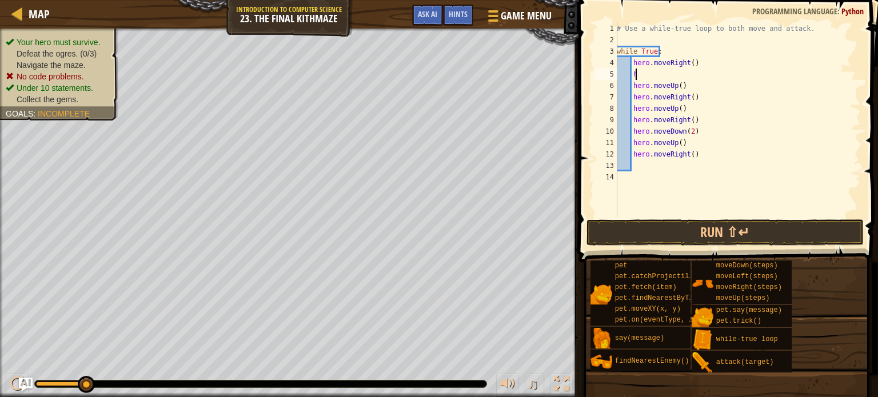
scroll to position [5, 0]
type textarea "h"
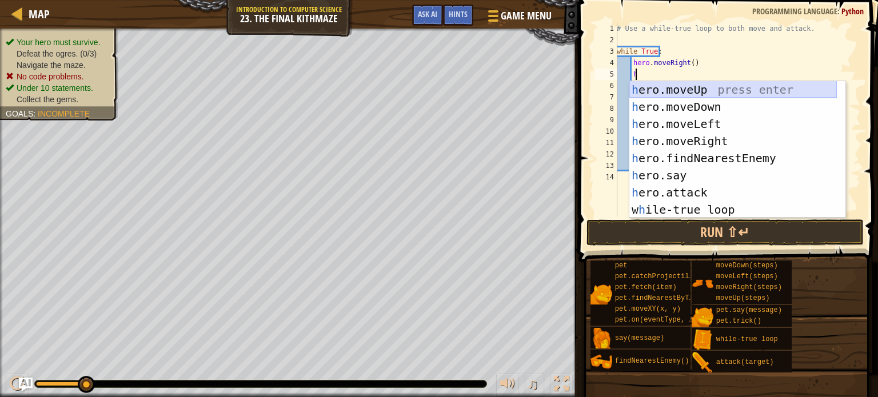
click at [690, 86] on div "h ero.moveUp press enter h ero.moveDown press enter h ero.moveLeft press enter …" at bounding box center [732, 166] width 207 height 171
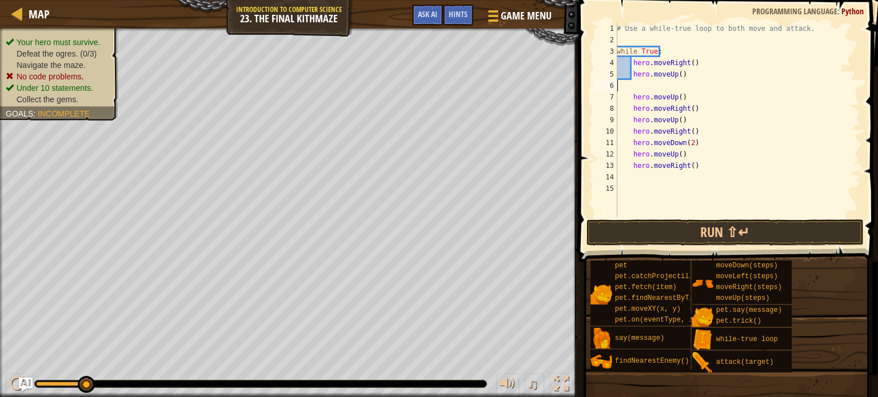
scroll to position [5, 0]
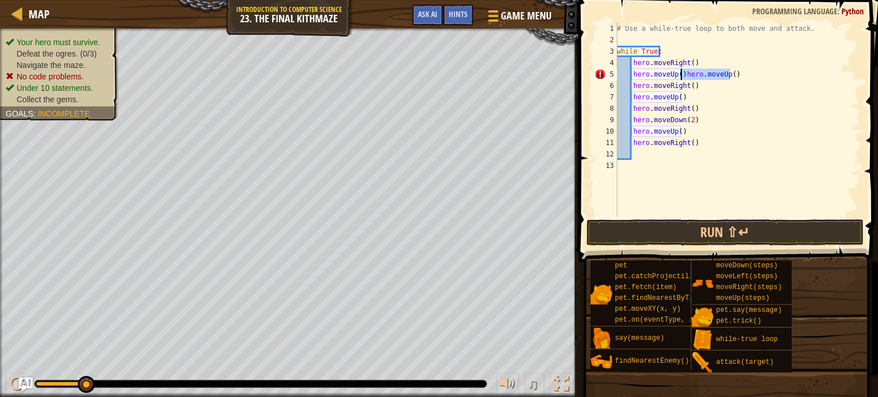
drag, startPoint x: 744, startPoint y: 71, endPoint x: 681, endPoint y: 76, distance: 63.1
click at [681, 76] on div "# Use a while-true loop to both move and attack. while True : hero . moveRight …" at bounding box center [737, 131] width 246 height 217
type textarea "hero.moveUp()"
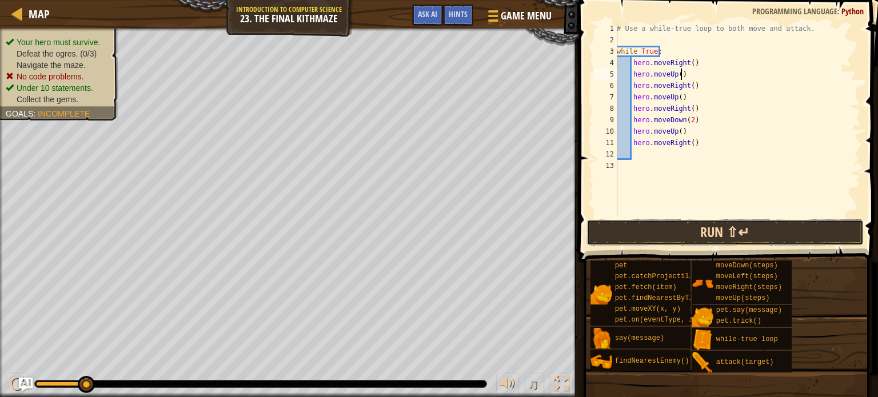
click at [660, 236] on button "Run ⇧↵" at bounding box center [724, 232] width 277 height 26
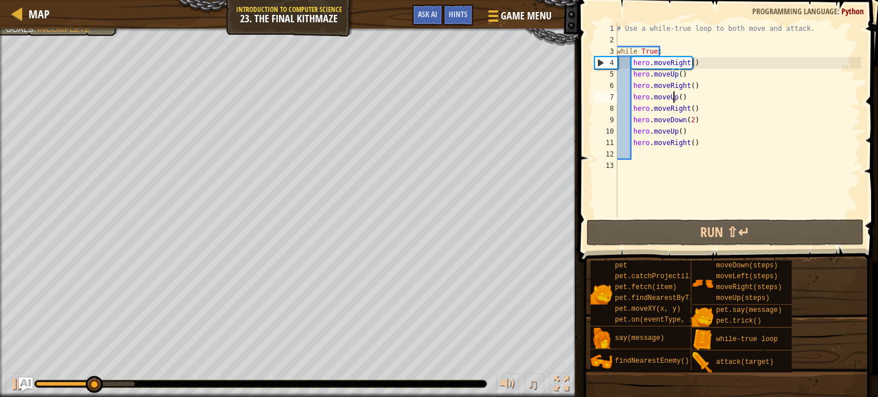
click at [674, 98] on div "# Use a while-true loop to both move and attack. while True : hero . moveRight …" at bounding box center [737, 131] width 246 height 217
drag, startPoint x: 689, startPoint y: 98, endPoint x: 629, endPoint y: 97, distance: 60.0
click at [629, 97] on div "# Use a while-true loop to both move and attack. while True : hero . moveRight …" at bounding box center [737, 131] width 246 height 217
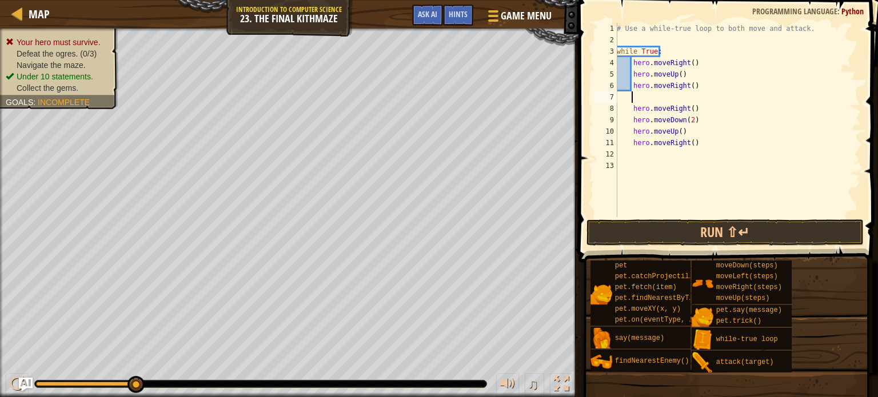
type textarea "h"
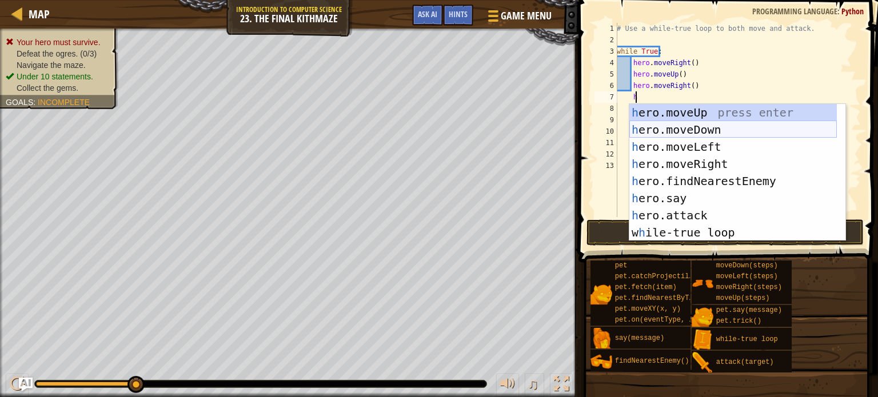
click at [654, 123] on div "h ero.moveUp press enter h ero.moveDown press enter h ero.moveLeft press enter …" at bounding box center [732, 189] width 207 height 171
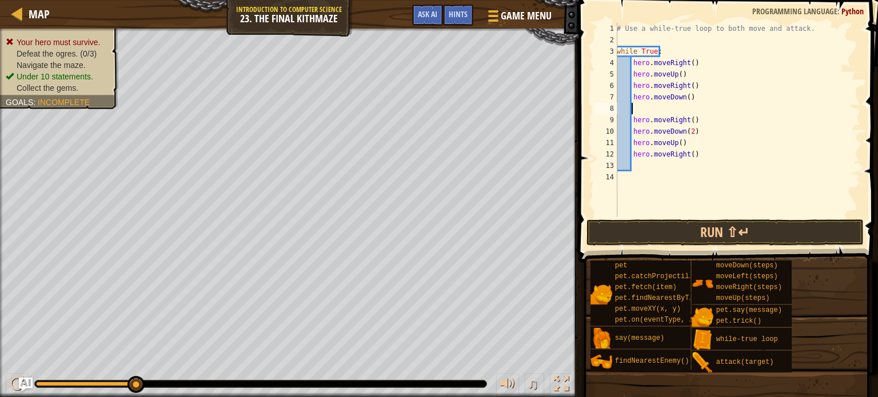
scroll to position [5, 0]
click at [759, 93] on div "# Use a while-true loop to both move and attack. while True : hero . moveRight …" at bounding box center [737, 131] width 246 height 217
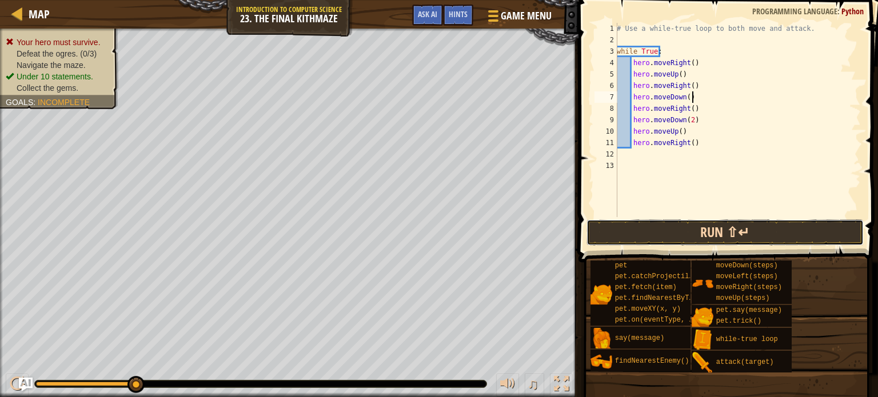
click at [704, 233] on button "Run ⇧↵" at bounding box center [724, 232] width 277 height 26
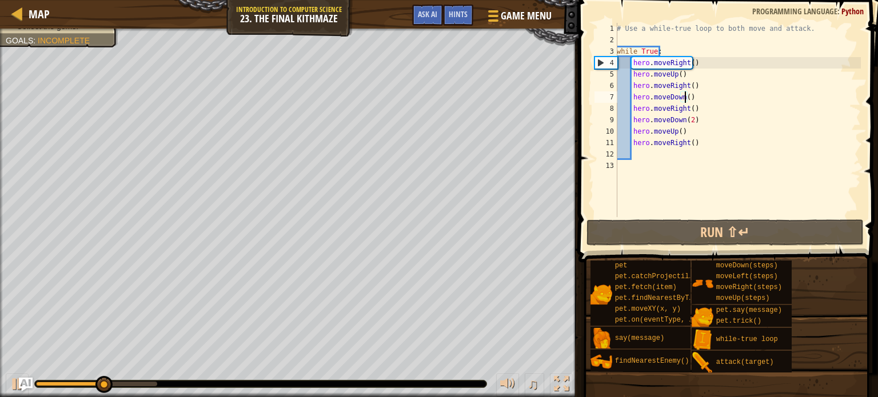
click at [685, 95] on div "# Use a while-true loop to both move and attack. while True : hero . moveRight …" at bounding box center [737, 131] width 246 height 217
type textarea "hero.moveDown(2)"
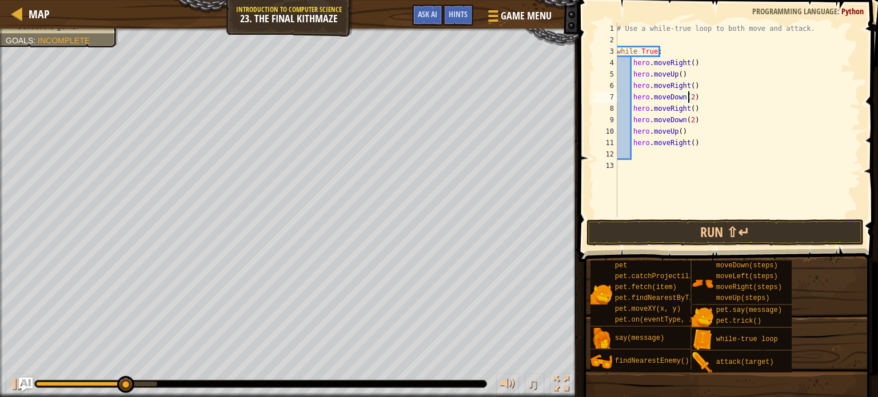
click at [684, 215] on div "# Use a while-true loop to both move and attack. while True : hero . moveRight …" at bounding box center [737, 131] width 246 height 217
click at [687, 226] on button "Run ⇧↵" at bounding box center [724, 232] width 277 height 26
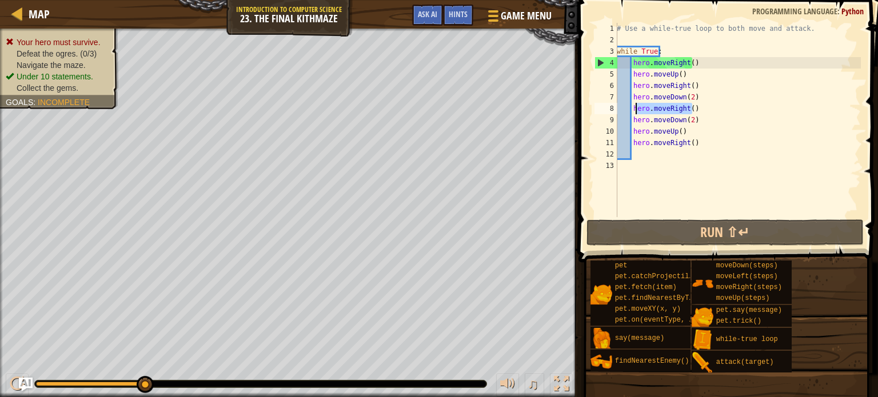
drag, startPoint x: 694, startPoint y: 109, endPoint x: 634, endPoint y: 110, distance: 60.0
click at [634, 110] on div "# Use a while-true loop to both move and attack. while True : hero . moveRight …" at bounding box center [737, 131] width 246 height 217
type textarea "h"
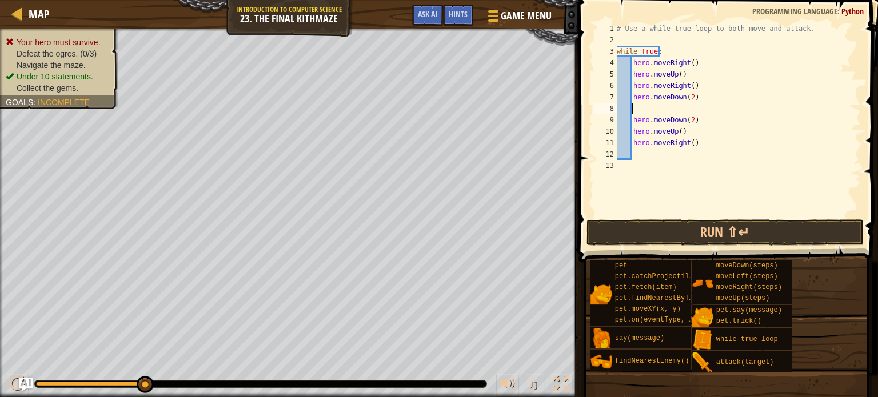
type textarea "h"
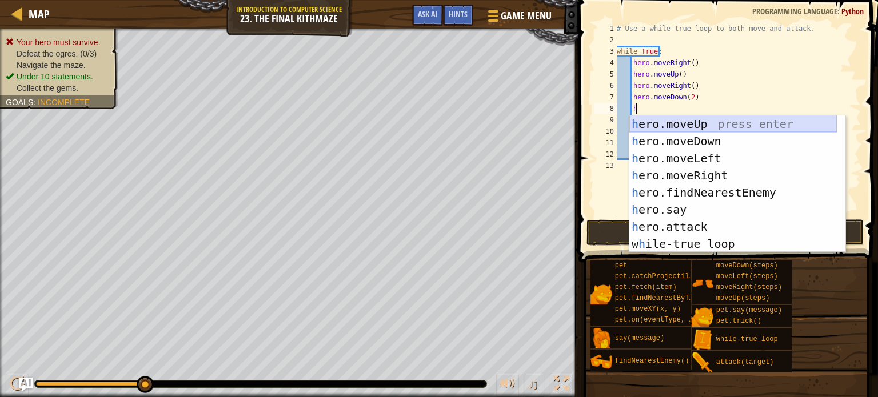
click at [668, 125] on div "h ero.moveUp press enter h ero.moveDown press enter h ero.moveLeft press enter …" at bounding box center [732, 200] width 207 height 171
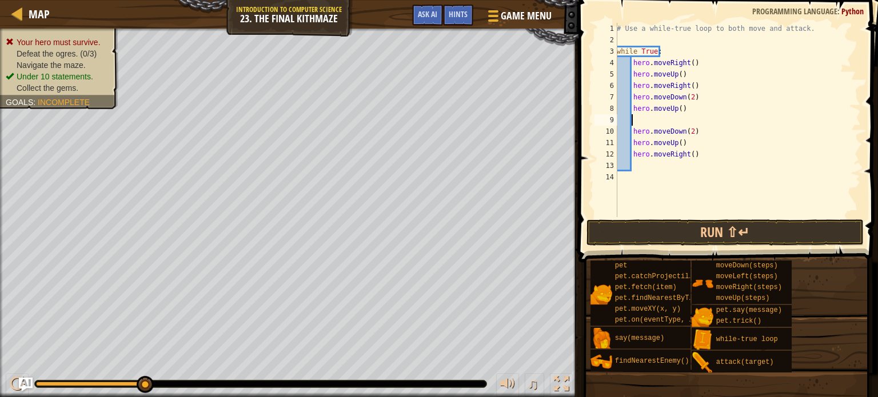
scroll to position [5, 0]
type textarea "hero.moveDown(2)"
click at [692, 230] on button "Run ⇧↵" at bounding box center [724, 232] width 277 height 26
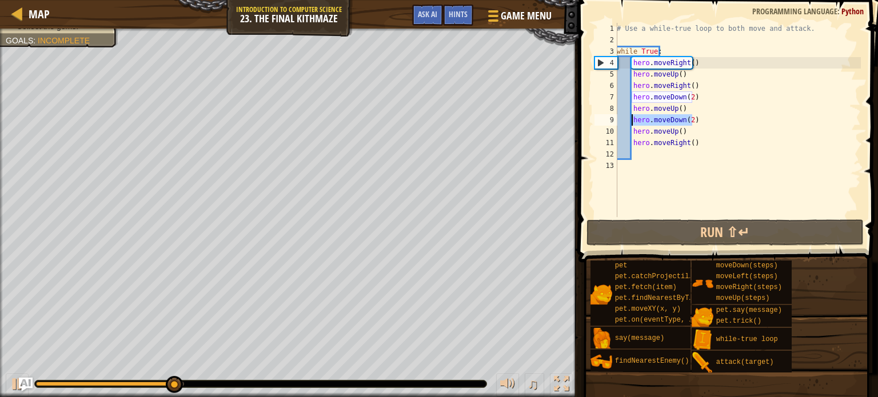
drag, startPoint x: 702, startPoint y: 119, endPoint x: 632, endPoint y: 121, distance: 69.7
click at [632, 121] on div "# Use a while-true loop to both move and attack. while True : hero . moveRight …" at bounding box center [737, 131] width 246 height 217
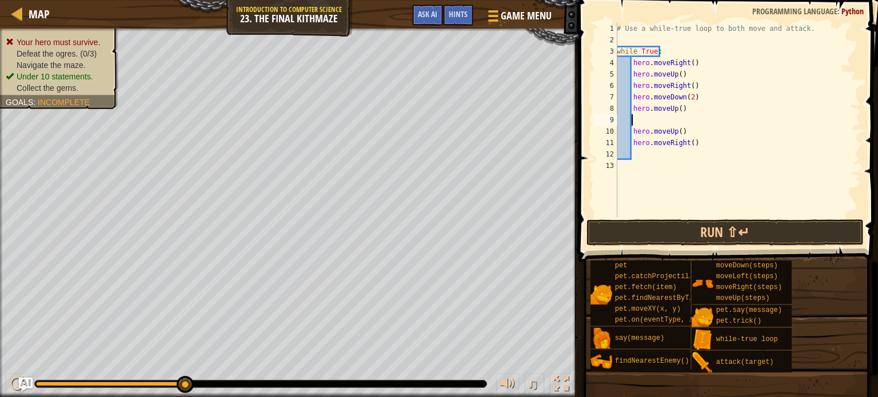
type textarea "h"
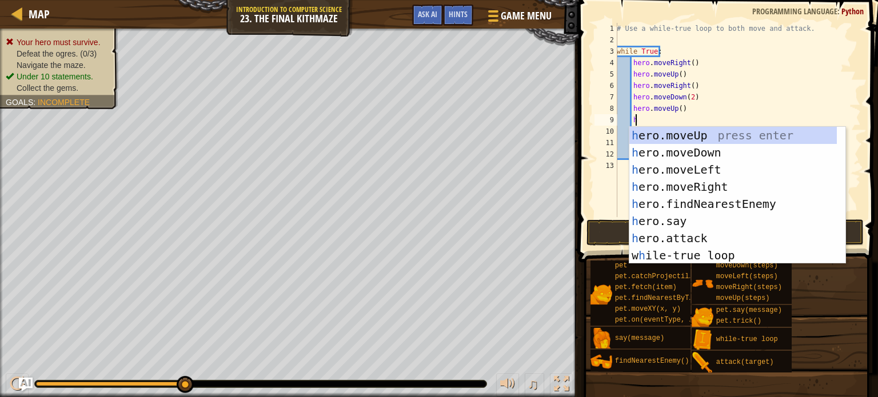
scroll to position [5, 1]
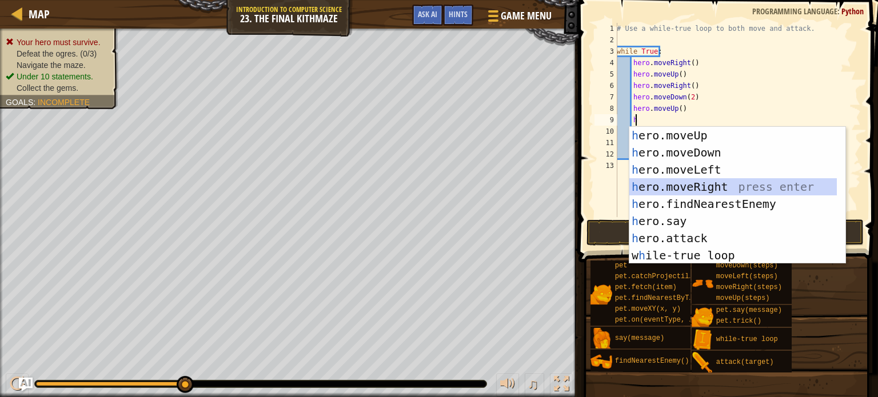
click at [712, 184] on div "h ero.moveUp press enter h ero.moveDown press enter h ero.moveLeft press enter …" at bounding box center [732, 212] width 207 height 171
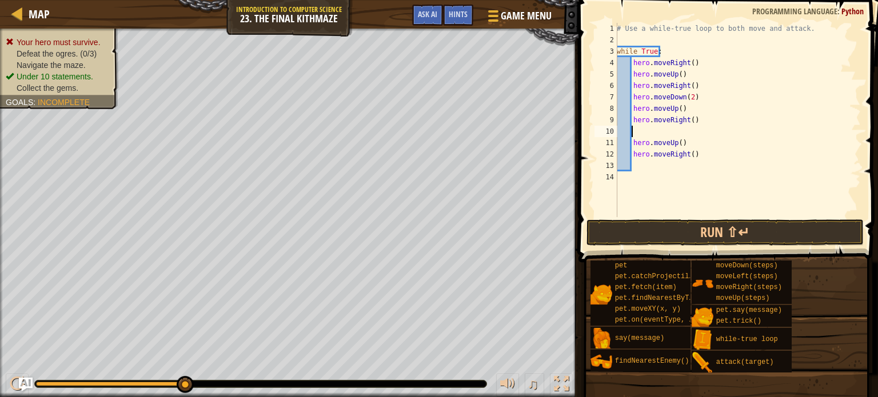
click at [638, 163] on div "# Use a while-true loop to both move and attack. while True : hero . moveRight …" at bounding box center [737, 131] width 246 height 217
click at [633, 129] on div "# Use a while-true loop to both move and attack. while True : hero . moveRight …" at bounding box center [737, 131] width 246 height 217
click at [634, 164] on div "# Use a while-true loop to both move and attack. while True : hero . moveRight …" at bounding box center [737, 131] width 246 height 217
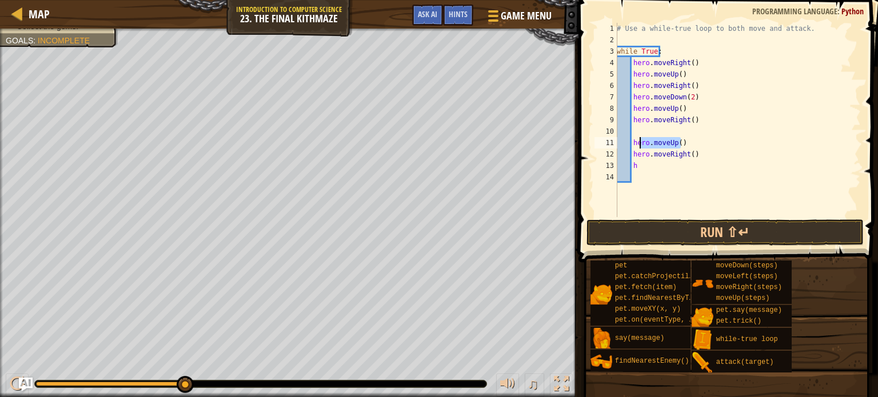
drag, startPoint x: 692, startPoint y: 155, endPoint x: 633, endPoint y: 141, distance: 60.4
click at [634, 141] on div "# Use a while-true loop to both move and attack. while True : hero . moveRight …" at bounding box center [737, 131] width 246 height 217
type textarea "h"
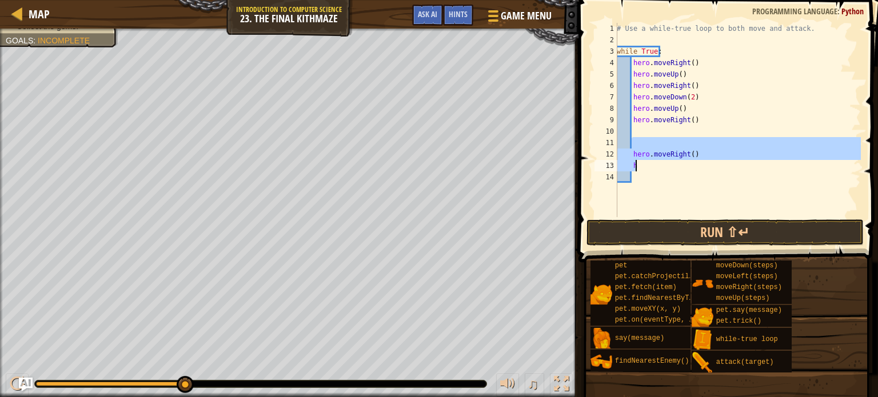
drag, startPoint x: 699, startPoint y: 146, endPoint x: 634, endPoint y: 164, distance: 67.5
click at [634, 164] on div "# Use a while-true loop to both move and attack. while True : hero . moveRight …" at bounding box center [737, 131] width 246 height 217
type textarea "hero.moveRight() h"
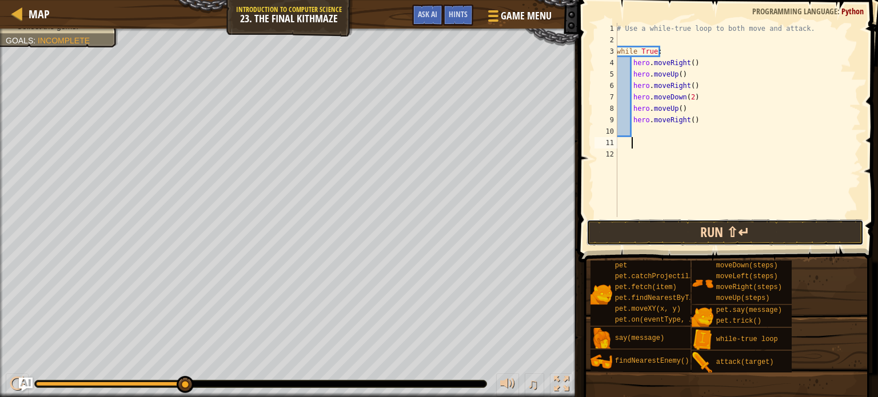
click at [659, 221] on button "Run ⇧↵" at bounding box center [724, 232] width 277 height 26
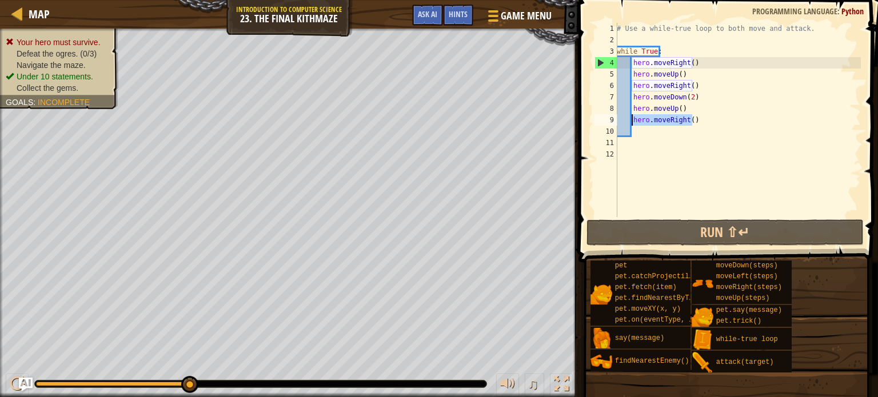
drag, startPoint x: 700, startPoint y: 115, endPoint x: 632, endPoint y: 118, distance: 67.5
click at [632, 118] on div "# Use a while-true loop to both move and attack. while True : hero . moveRight …" at bounding box center [737, 131] width 246 height 217
type textarea "hero.moveRight()"
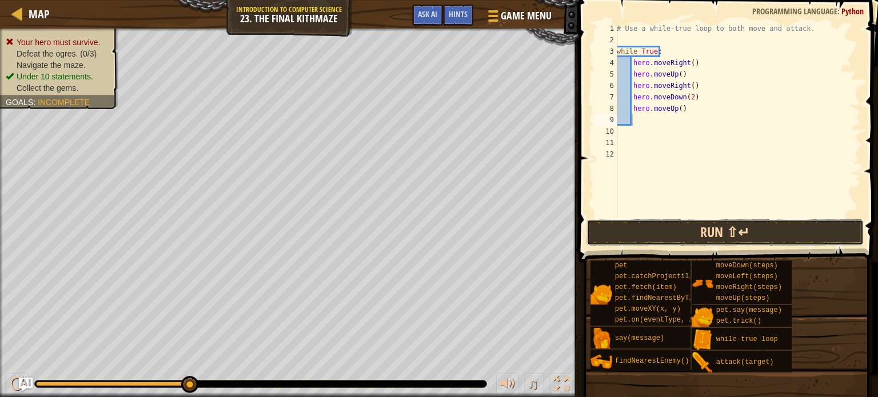
click at [681, 230] on button "Run ⇧↵" at bounding box center [724, 232] width 277 height 26
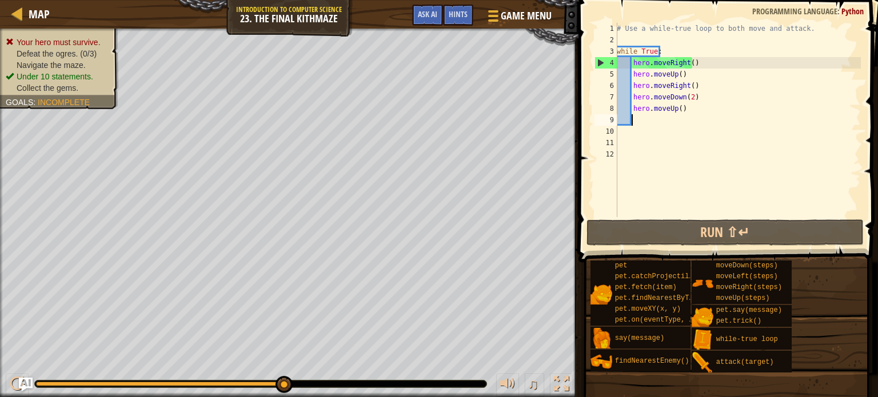
drag, startPoint x: 213, startPoint y: 382, endPoint x: 272, endPoint y: 395, distance: 60.9
click at [272, 394] on div "♫" at bounding box center [289, 381] width 578 height 34
click at [704, 67] on div "# Use a while-true loop to both move and attack. while True : hero . moveRight …" at bounding box center [737, 131] width 246 height 217
type textarea "hero.moveRight()"
click at [698, 89] on div "# Use a while-true loop to both move and attack. while True : hero . moveRight …" at bounding box center [737, 131] width 246 height 217
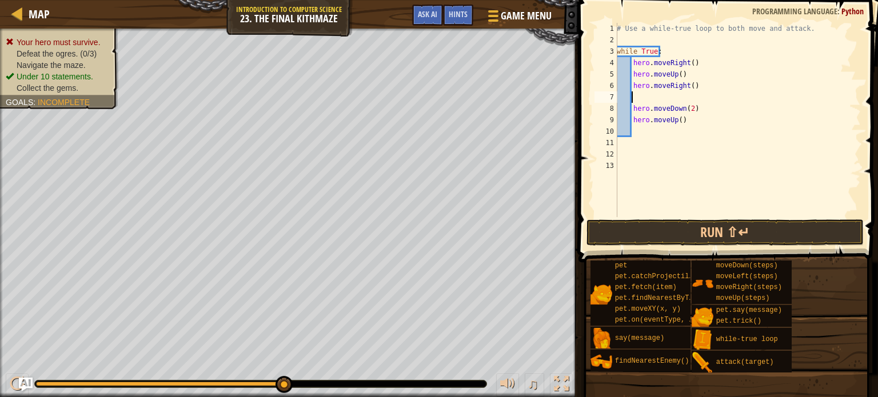
type textarea "h"
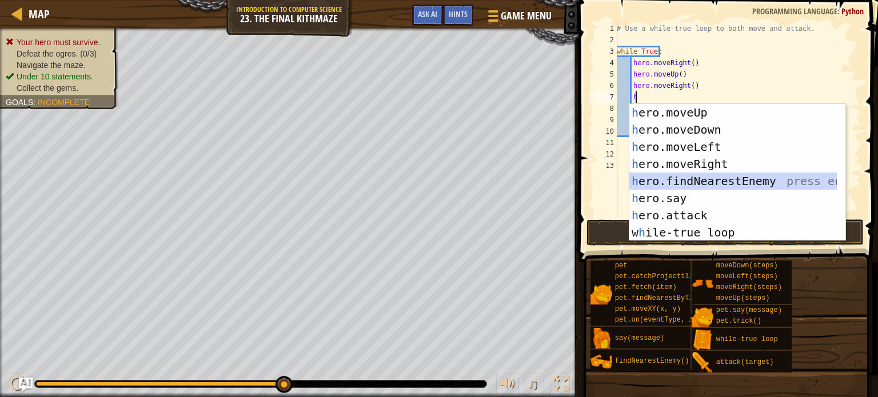
click at [697, 181] on div "h ero.moveUp press enter h ero.moveDown press enter h ero.moveLeft press enter …" at bounding box center [732, 189] width 207 height 171
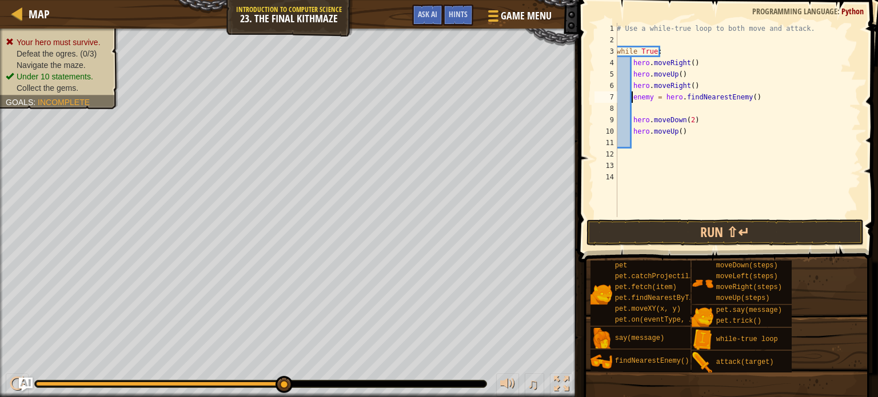
click at [631, 97] on div "# Use a while-true loop to both move and attack. while True : hero . moveRight …" at bounding box center [737, 131] width 246 height 217
click at [692, 228] on button "Run ⇧↵" at bounding box center [724, 232] width 277 height 26
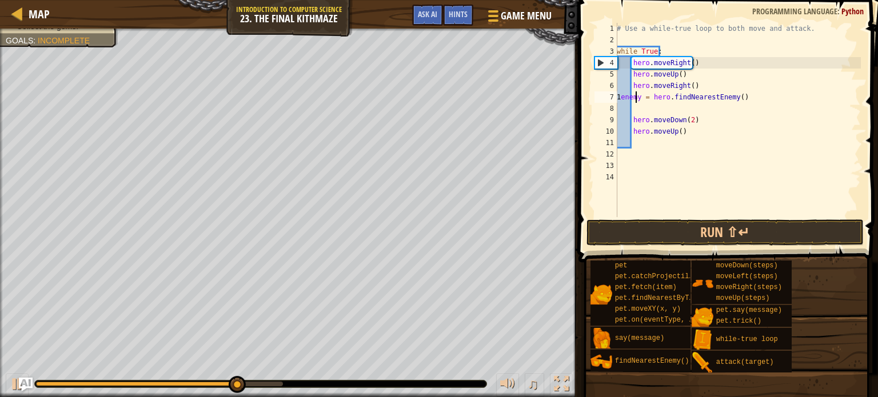
scroll to position [5, 1]
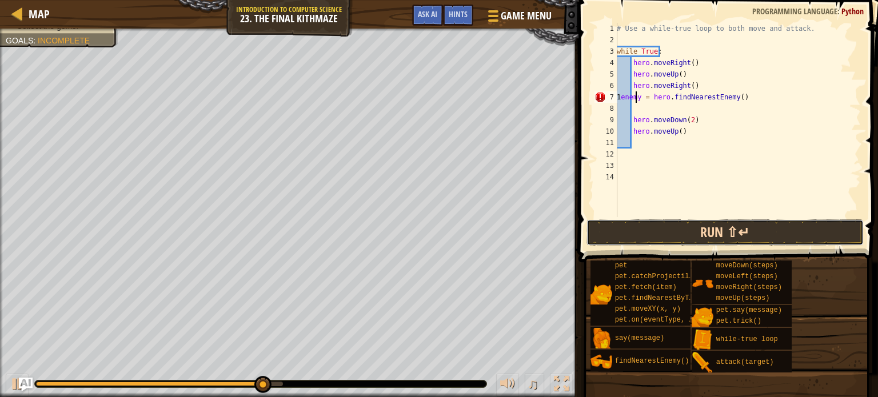
click at [690, 223] on button "Run ⇧↵" at bounding box center [724, 232] width 277 height 26
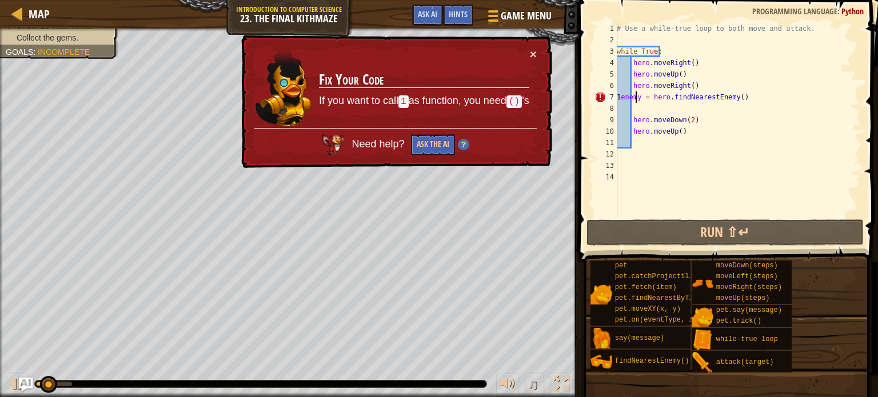
click at [636, 98] on div "# Use a while-true loop to both move and attack. while True : hero . moveRight …" at bounding box center [737, 131] width 246 height 217
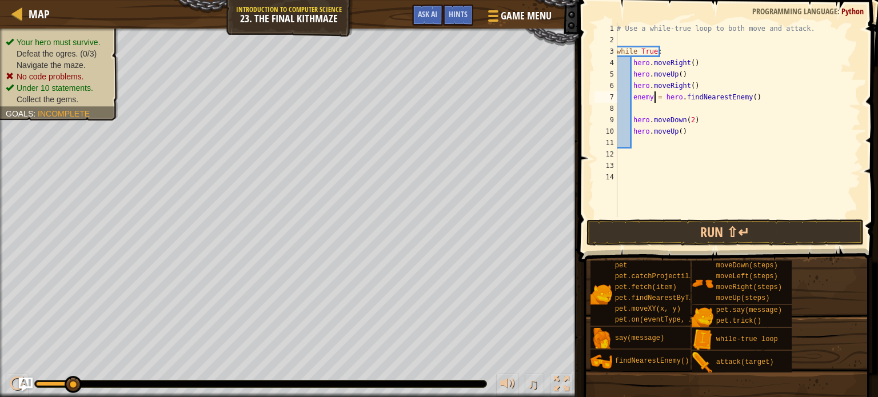
click at [652, 97] on div "# Use a while-true loop to both move and attack. while True : hero . moveRight …" at bounding box center [737, 131] width 246 height 217
type textarea "enemy1= hero.findNearestEnemy()"
click at [688, 233] on button "Run ⇧↵" at bounding box center [724, 232] width 277 height 26
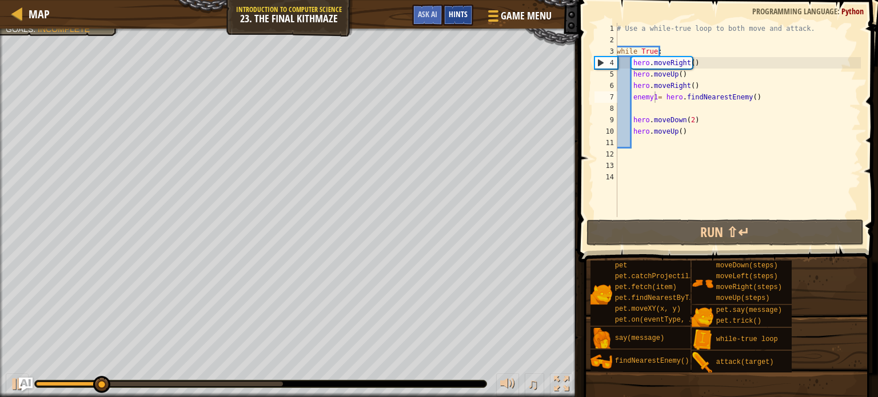
click at [460, 8] on div "Hints" at bounding box center [458, 15] width 30 height 21
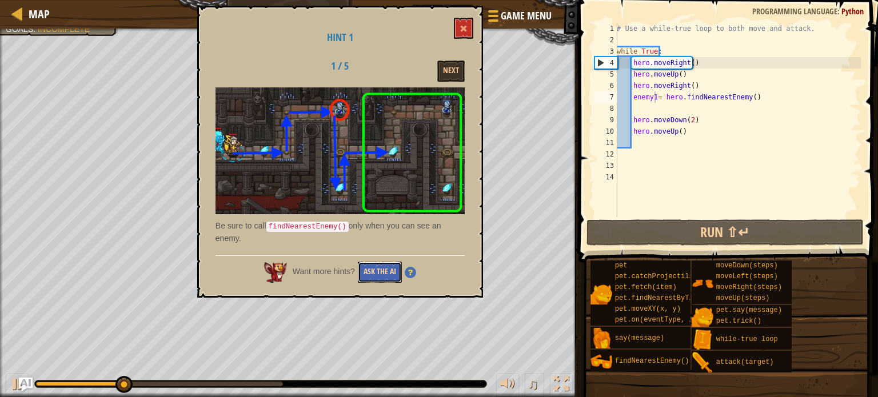
click at [374, 271] on button "Ask the AI" at bounding box center [380, 272] width 44 height 21
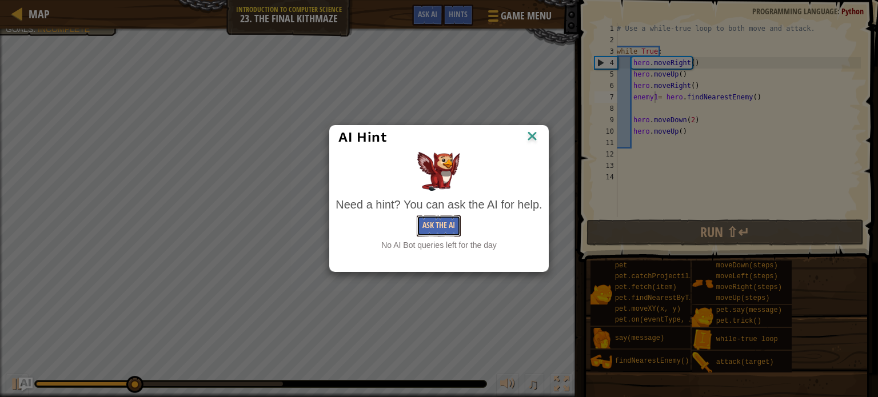
click at [445, 219] on button "Ask the AI" at bounding box center [439, 225] width 44 height 21
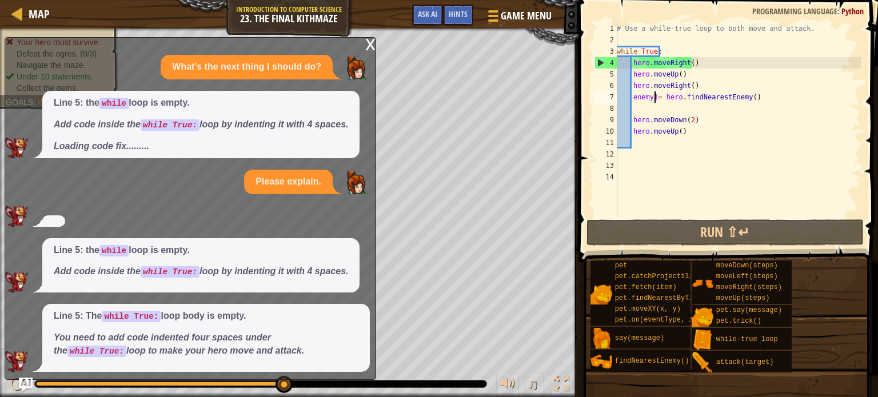
drag, startPoint x: 153, startPoint y: 381, endPoint x: 471, endPoint y: 379, distance: 318.2
click at [471, 380] on div at bounding box center [260, 384] width 453 height 8
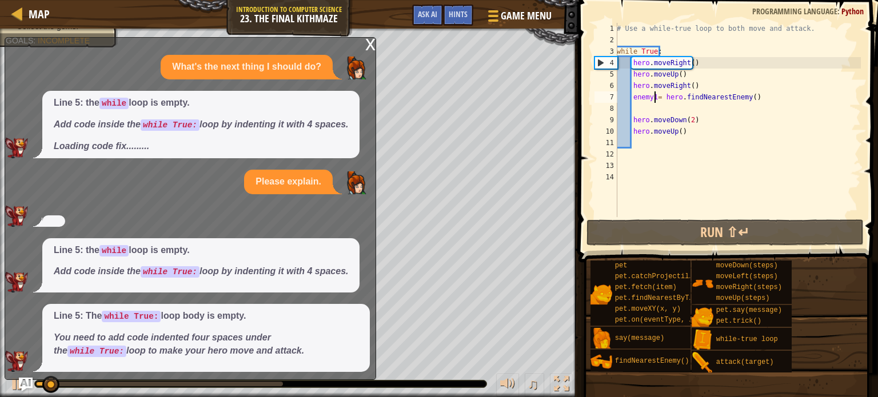
scroll to position [119, 0]
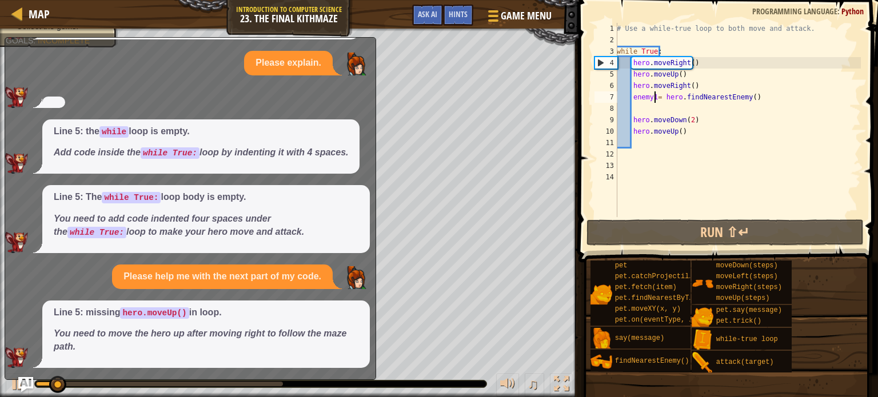
click at [30, 383] on img "Ask AI" at bounding box center [25, 384] width 15 height 15
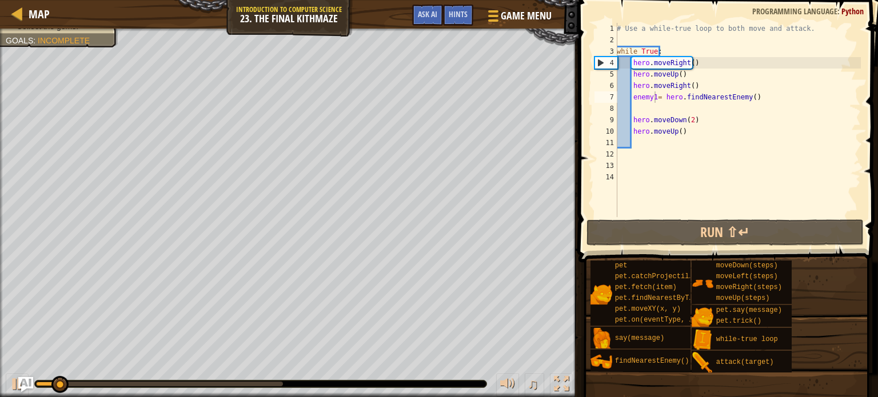
click at [30, 383] on img "Ask AI" at bounding box center [25, 384] width 15 height 15
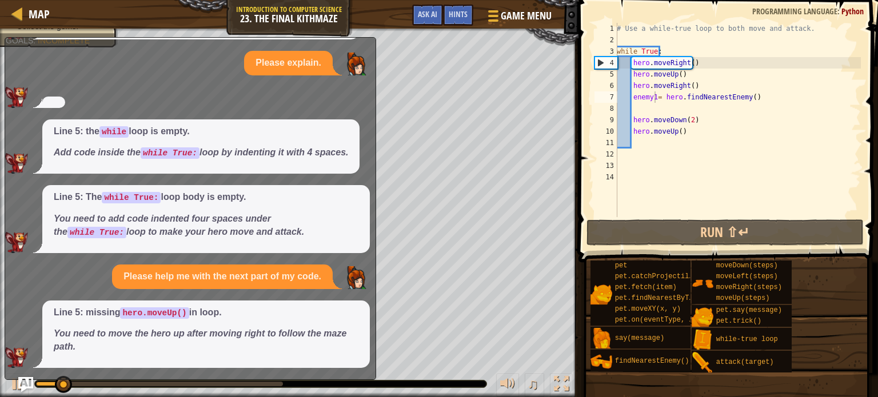
click at [30, 383] on img "Ask AI" at bounding box center [25, 384] width 15 height 15
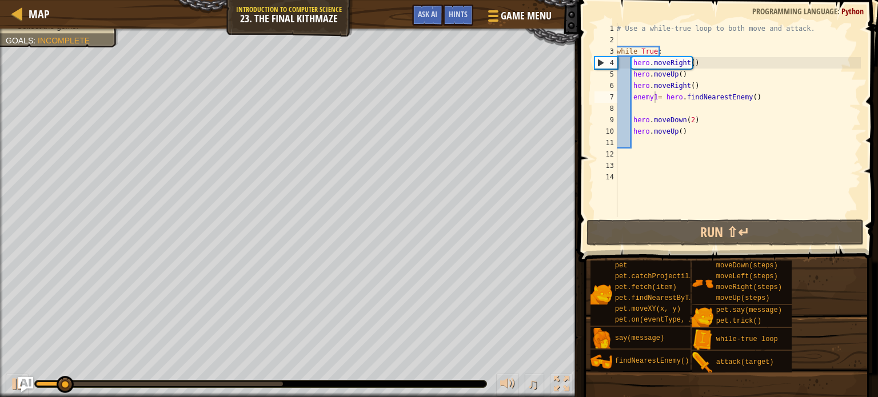
click at [30, 383] on img "Ask AI" at bounding box center [25, 384] width 15 height 15
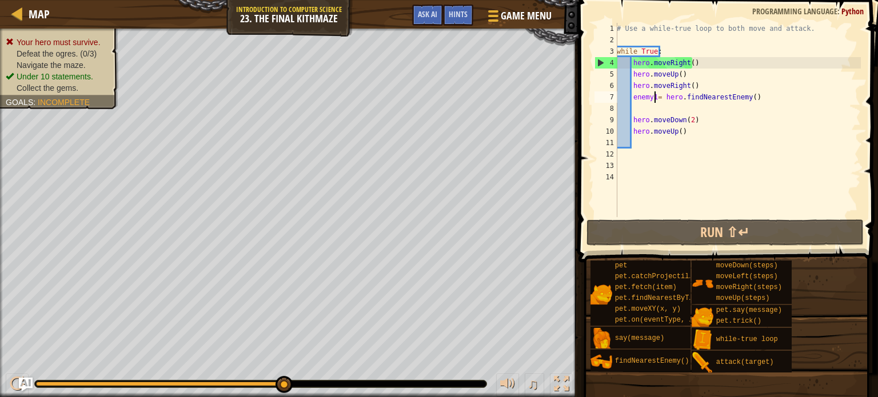
click at [654, 95] on div "# Use a while-true loop to both move and attack. while True : hero . moveRight …" at bounding box center [737, 131] width 246 height 217
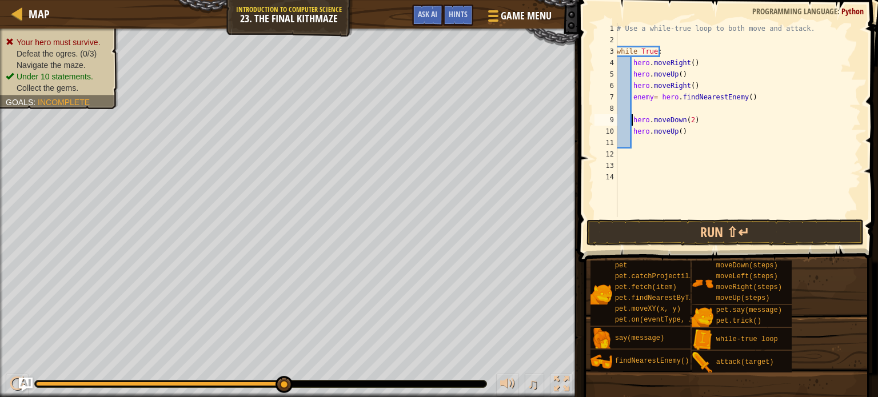
click at [632, 119] on div "# Use a while-true loop to both move and attack. while True : hero . moveRight …" at bounding box center [737, 131] width 246 height 217
type textarea "hero.moveDown(2)"
click at [702, 224] on button "Run ⇧↵" at bounding box center [724, 232] width 277 height 26
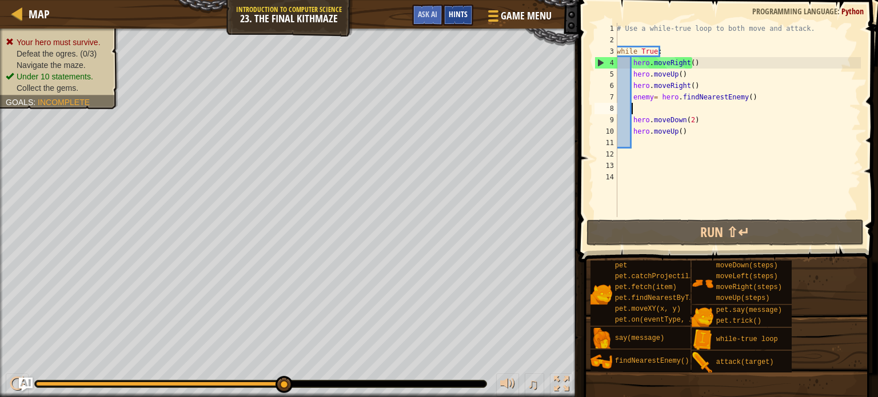
click at [456, 11] on span "Hints" at bounding box center [458, 14] width 19 height 11
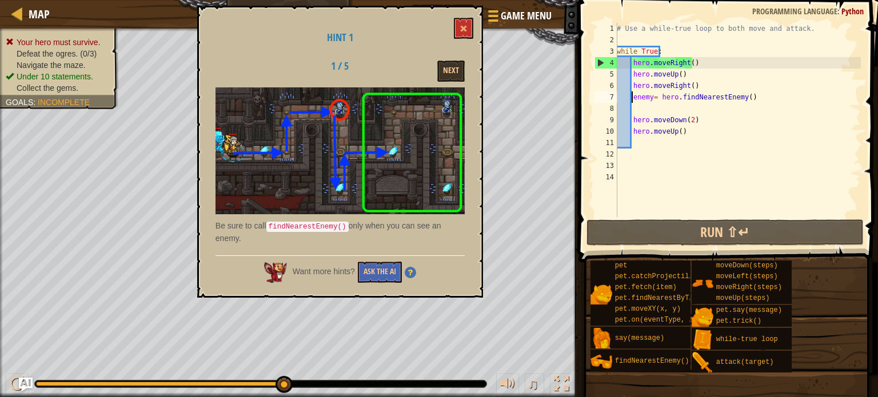
click at [631, 95] on div "# Use a while-true loop to both move and attack. while True : hero . moveRight …" at bounding box center [737, 131] width 246 height 217
click at [695, 82] on div "# Use a while-true loop to both move and attack. while True : hero . moveRight …" at bounding box center [737, 131] width 246 height 217
type textarea "hero.moveRight()"
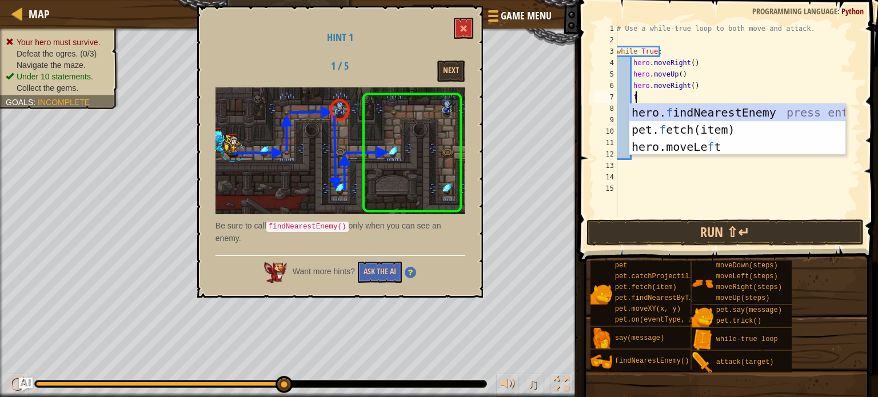
scroll to position [5, 1]
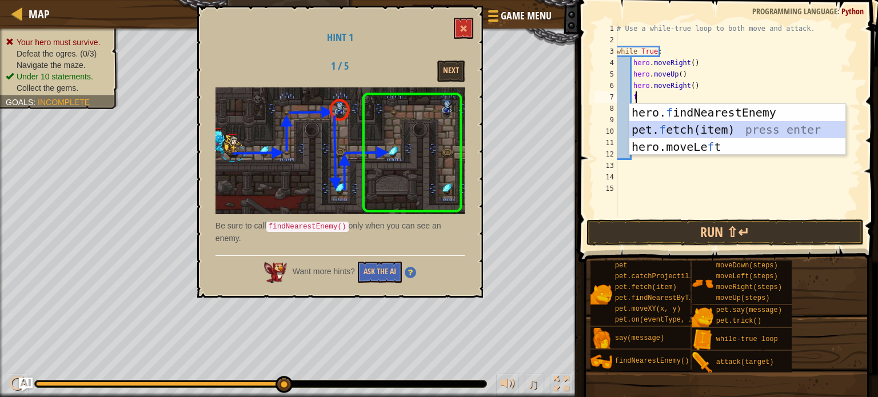
click at [696, 126] on div "hero. f indNearestEnemy press enter pet. f etch(item) press enter hero.moveLe f…" at bounding box center [737, 147] width 216 height 86
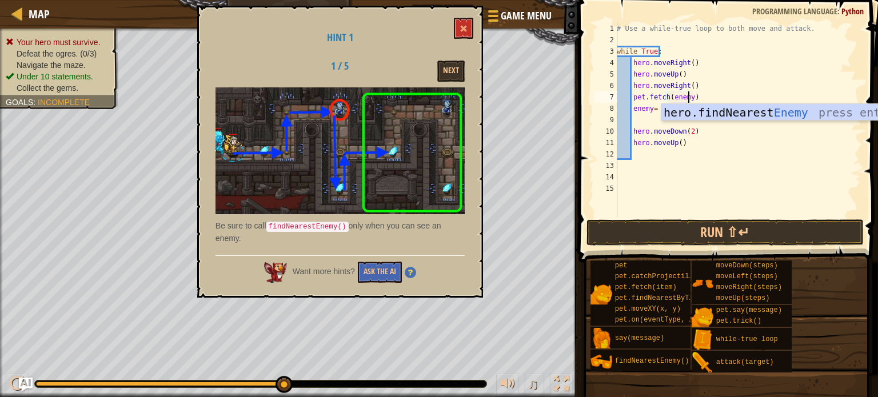
scroll to position [5, 5]
type textarea "pet.fetch(enemy)"
click at [693, 228] on button "Run ⇧↵" at bounding box center [724, 232] width 277 height 26
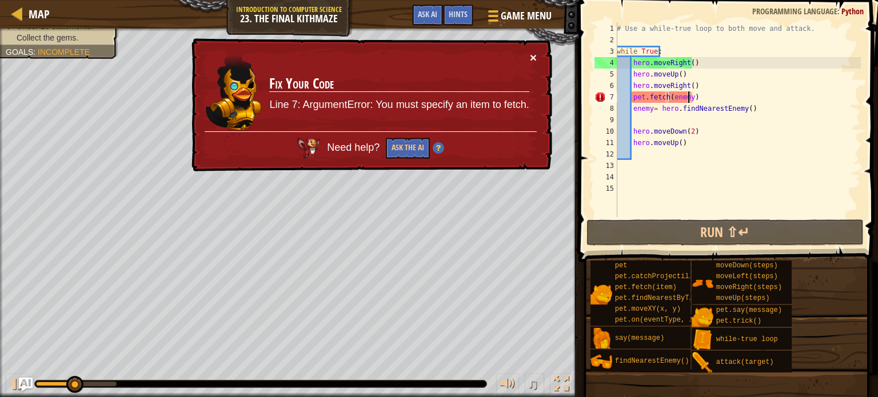
click at [530, 54] on button "×" at bounding box center [533, 60] width 7 height 12
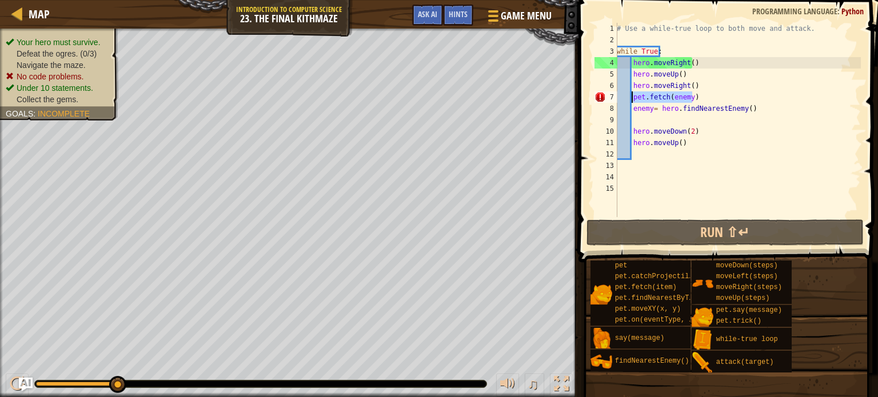
drag, startPoint x: 694, startPoint y: 91, endPoint x: 632, endPoint y: 97, distance: 61.4
click at [632, 97] on div "# Use a while-true loop to both move and attack. while True : hero . moveRight …" at bounding box center [737, 131] width 246 height 217
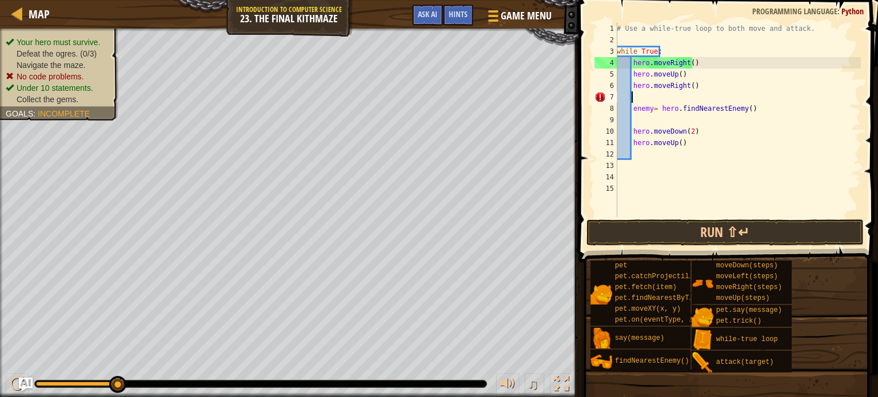
scroll to position [5, 0]
click at [635, 121] on div "# Use a while-true loop to both move and attack. while True : hero . moveRight …" at bounding box center [737, 131] width 246 height 217
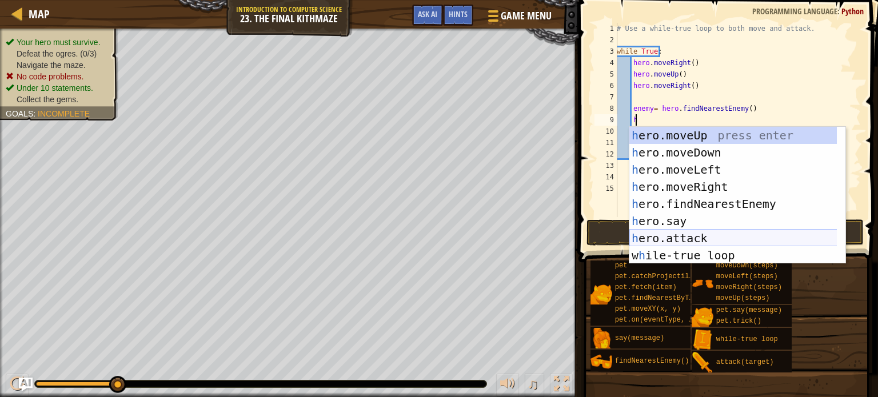
drag, startPoint x: 711, startPoint y: 240, endPoint x: 704, endPoint y: 234, distance: 9.3
click at [711, 240] on div "h ero.moveUp press enter h ero.moveDown press enter h ero.moveLeft press enter …" at bounding box center [737, 212] width 216 height 171
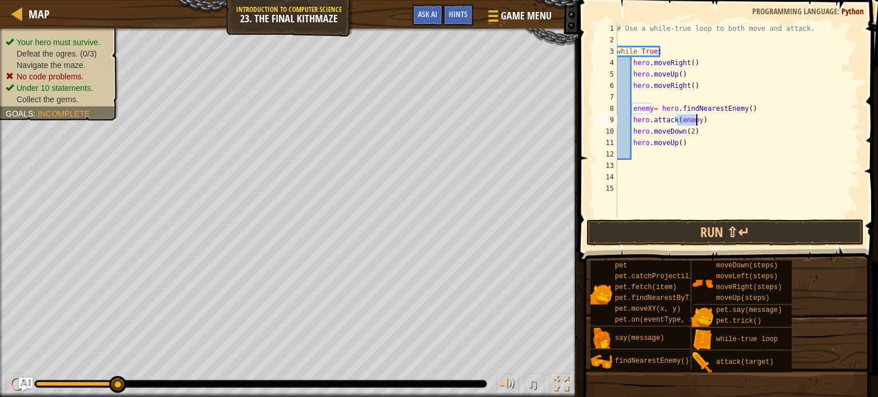
click at [726, 130] on div "# Use a while-true loop to both move and attack. while True : hero . moveRight …" at bounding box center [737, 131] width 246 height 217
click at [715, 229] on button "Run ⇧↵" at bounding box center [724, 232] width 277 height 26
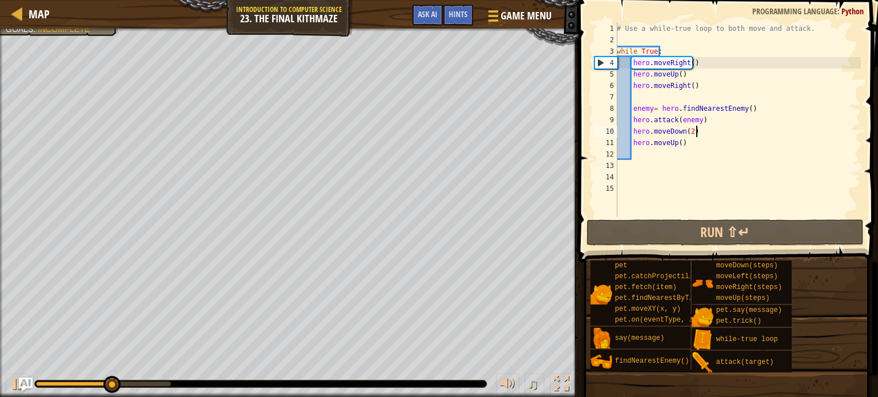
click at [700, 116] on div "# Use a while-true loop to both move and attack. while True : hero . moveRight …" at bounding box center [737, 131] width 246 height 217
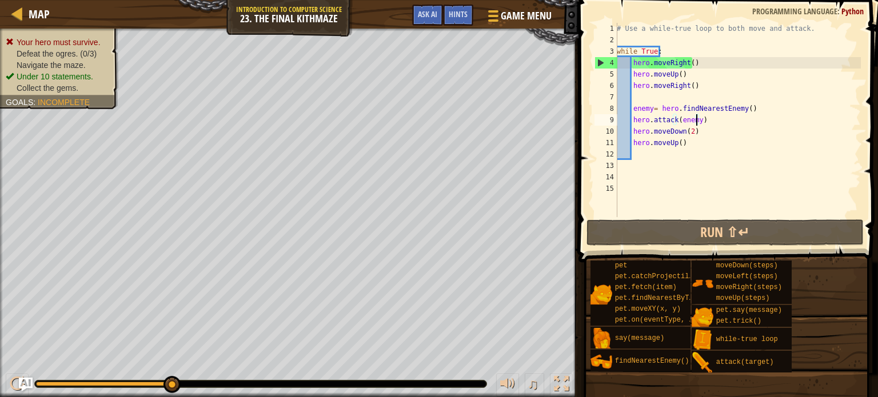
click at [695, 118] on div "# Use a while-true loop to both move and attack. while True : hero . moveRight …" at bounding box center [737, 131] width 246 height 217
click at [746, 134] on div "# Use a while-true loop to both move and attack. while True : hero . moveRight …" at bounding box center [737, 131] width 246 height 217
click at [702, 118] on div "# Use a while-true loop to both move and attack. while True : hero . moveRight …" at bounding box center [737, 131] width 246 height 217
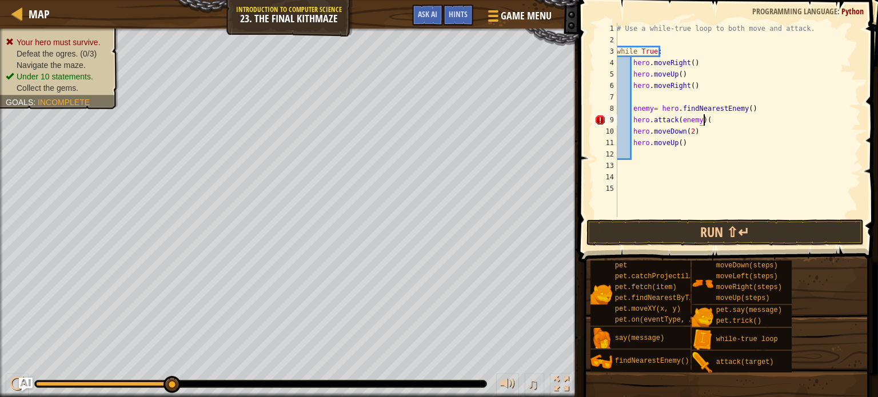
scroll to position [5, 7]
click at [711, 231] on button "Run ⇧↵" at bounding box center [724, 232] width 277 height 26
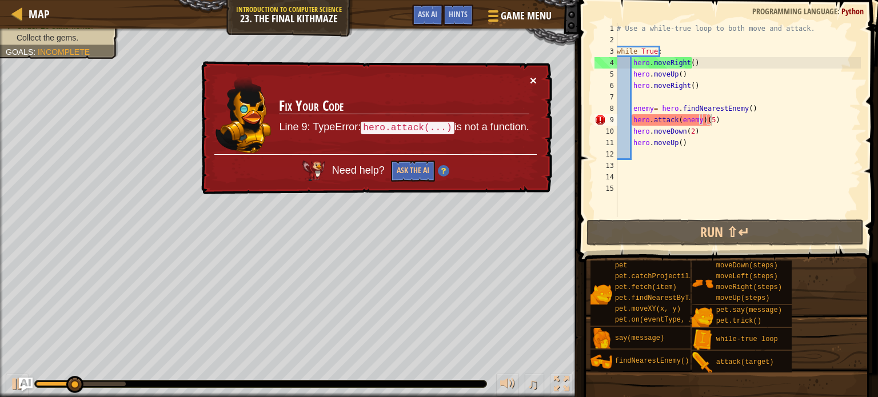
click at [535, 78] on button "×" at bounding box center [532, 77] width 7 height 12
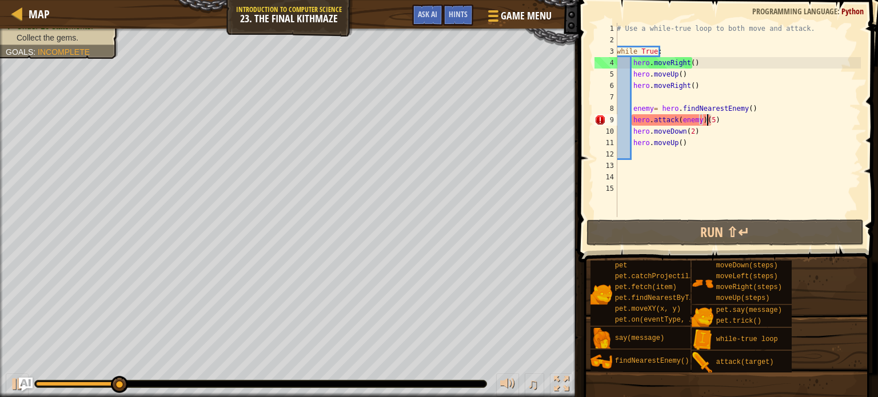
click at [706, 119] on div "# Use a while-true loop to both move and attack. while True : hero . moveRight …" at bounding box center [737, 131] width 246 height 217
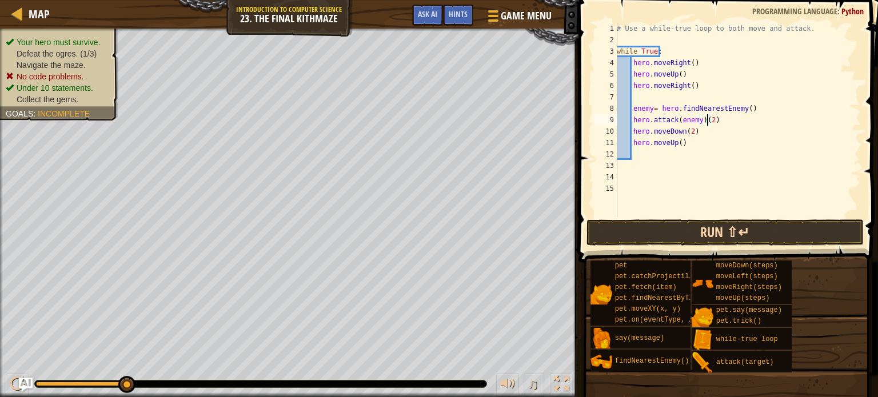
type textarea "hero.attack(enemy)(2)"
click at [676, 225] on button "Run ⇧↵" at bounding box center [724, 232] width 277 height 26
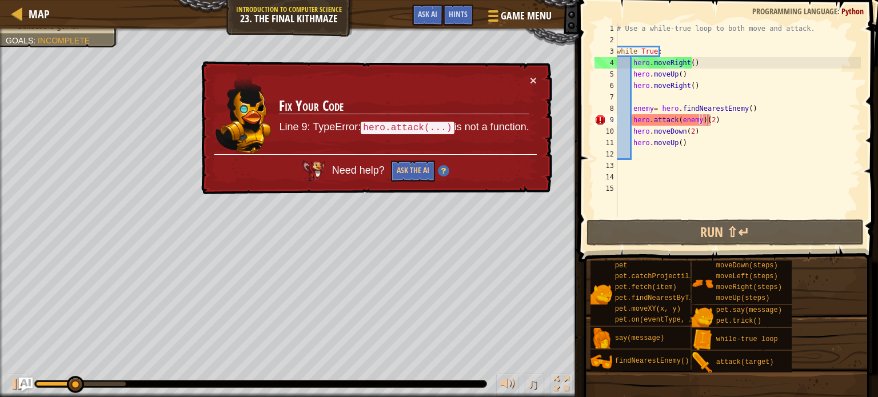
click at [529, 75] on td "Fix Your Code Line 9: TypeError: hero.attack(...) is not a function." at bounding box center [403, 114] width 251 height 80
click at [531, 77] on button "×" at bounding box center [533, 83] width 7 height 12
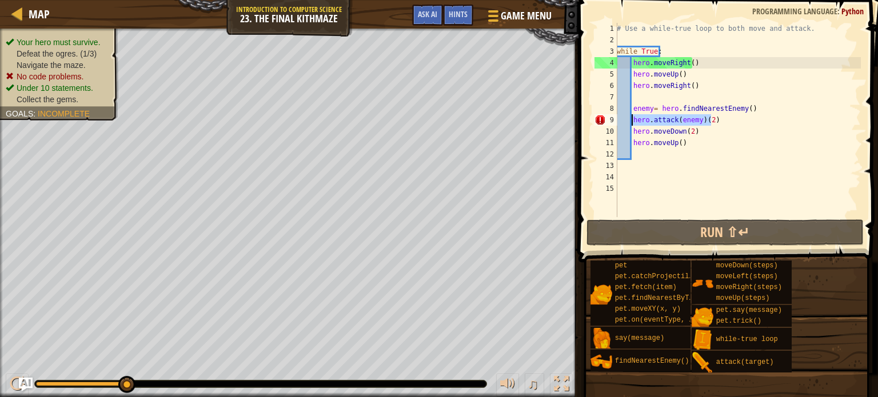
drag, startPoint x: 715, startPoint y: 118, endPoint x: 631, endPoint y: 118, distance: 84.0
click at [631, 118] on div "# Use a while-true loop to both move and attack. while True : hero . moveRight …" at bounding box center [737, 131] width 246 height 217
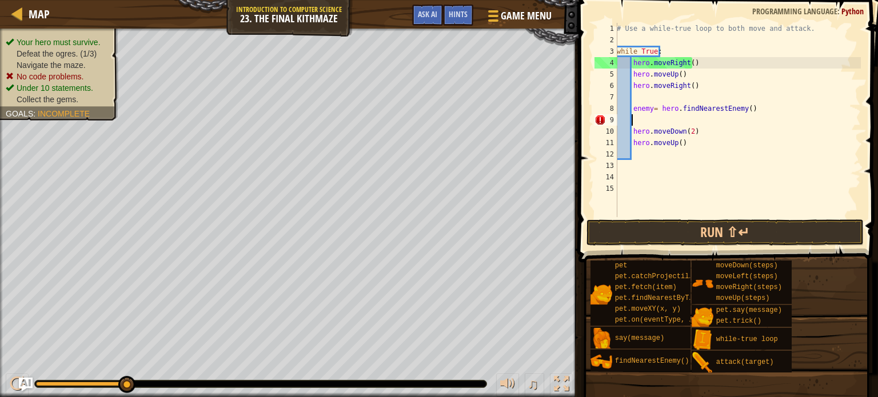
scroll to position [5, 0]
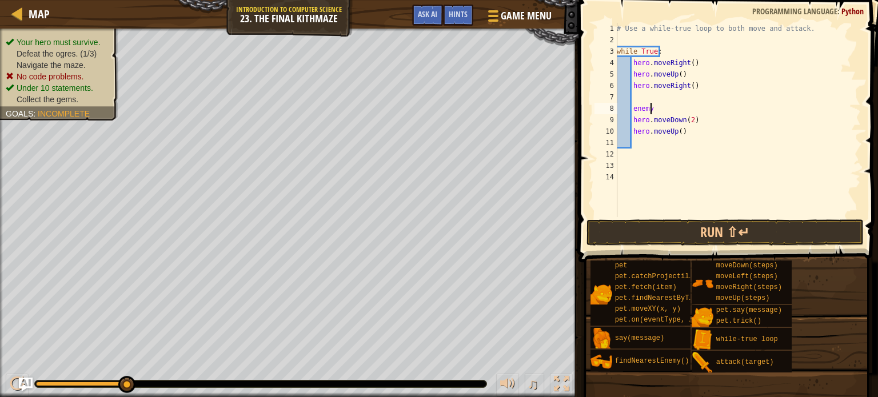
type textarea "e"
type textarea "h"
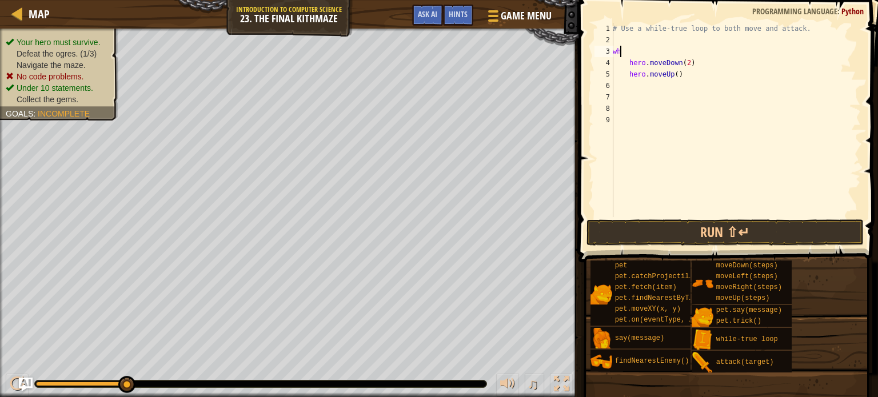
type textarea "w"
type textarea "hero.moveUp()"
type textarea "h"
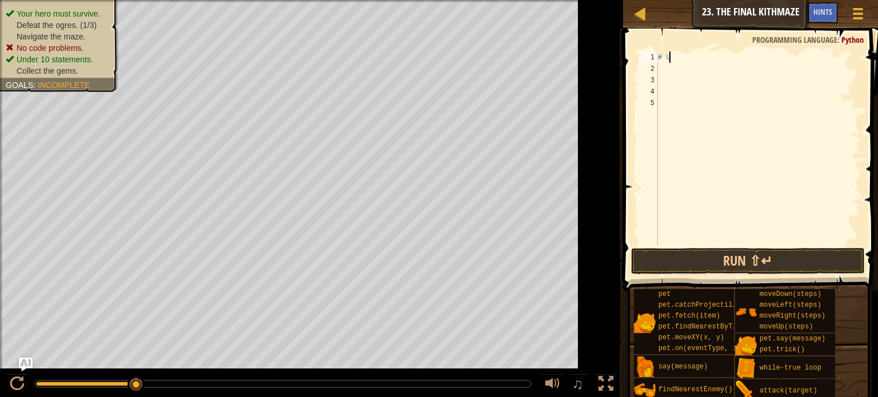
type textarea "#"
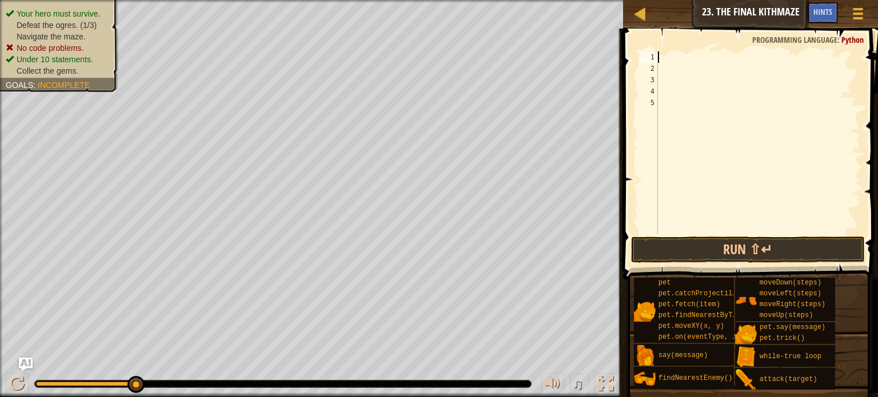
type textarea "w"
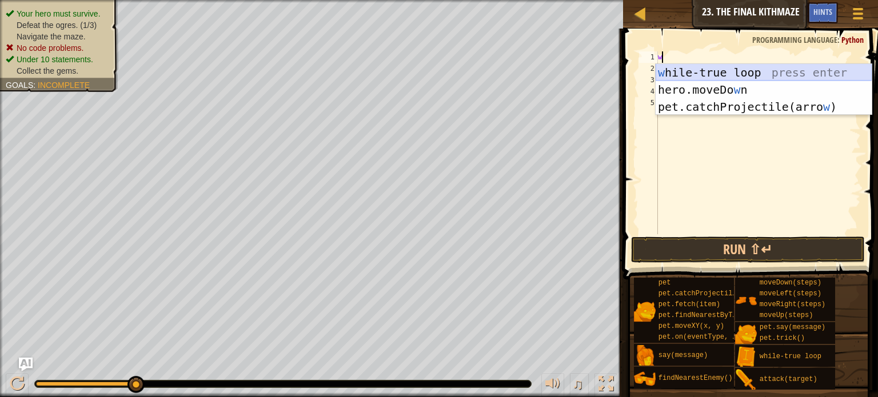
click at [704, 68] on div "w hile-true loop press enter hero.moveDo w n press enter pet.catchProjectile(ar…" at bounding box center [763, 107] width 216 height 86
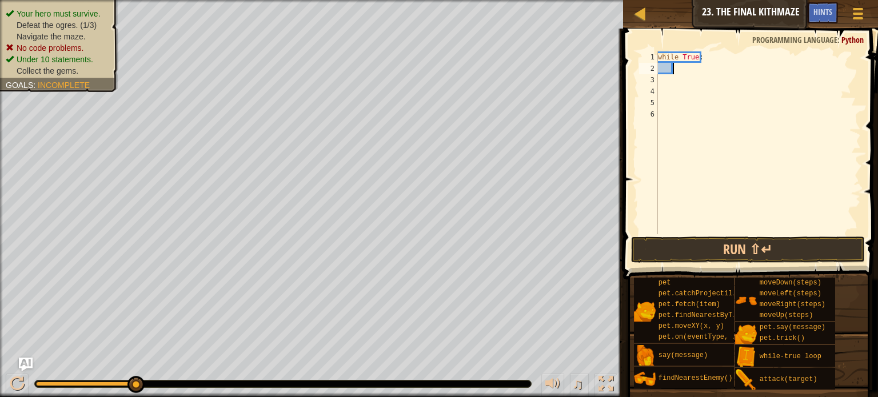
scroll to position [5, 1]
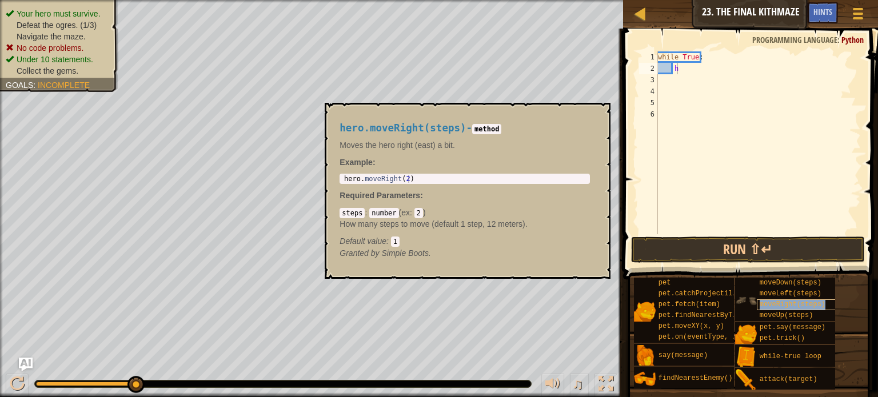
click at [784, 307] on span "moveRight(steps)" at bounding box center [792, 305] width 66 height 8
click at [676, 67] on div "while True : hmoveRight ( steps )" at bounding box center [757, 142] width 205 height 183
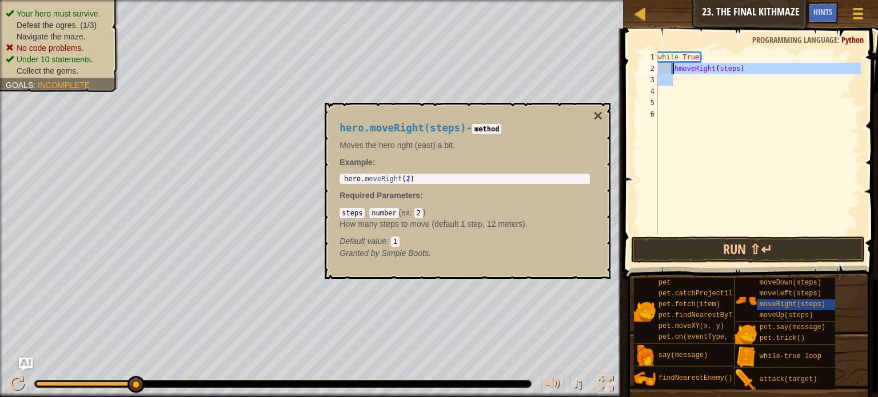
drag, startPoint x: 766, startPoint y: 74, endPoint x: 679, endPoint y: 68, distance: 87.6
click at [672, 73] on div "while True : hmoveRight ( steps )" at bounding box center [757, 154] width 205 height 206
type textarea "hmoveRight(steps)"
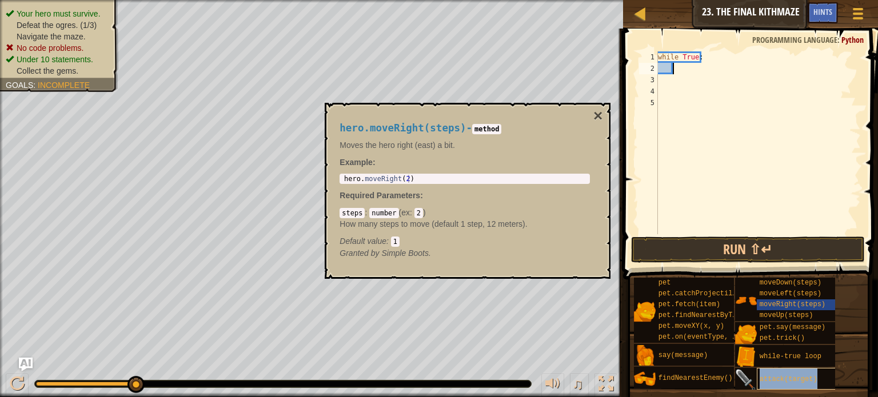
click at [793, 379] on span "attack(target)" at bounding box center [788, 379] width 58 height 8
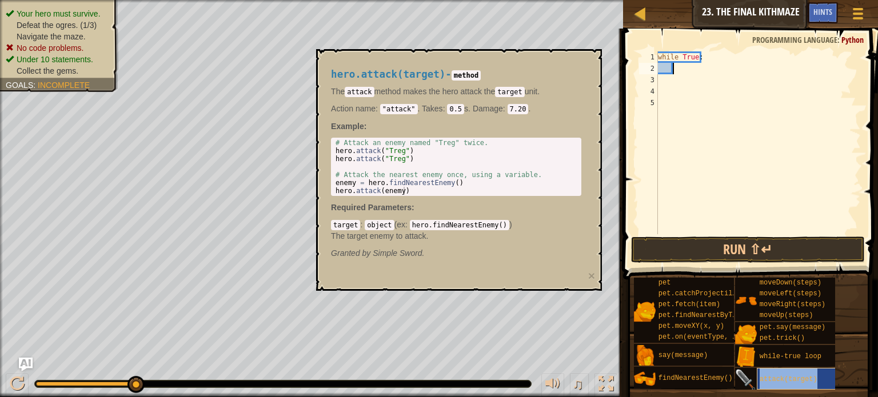
click at [795, 379] on span "attack(target)" at bounding box center [788, 379] width 58 height 8
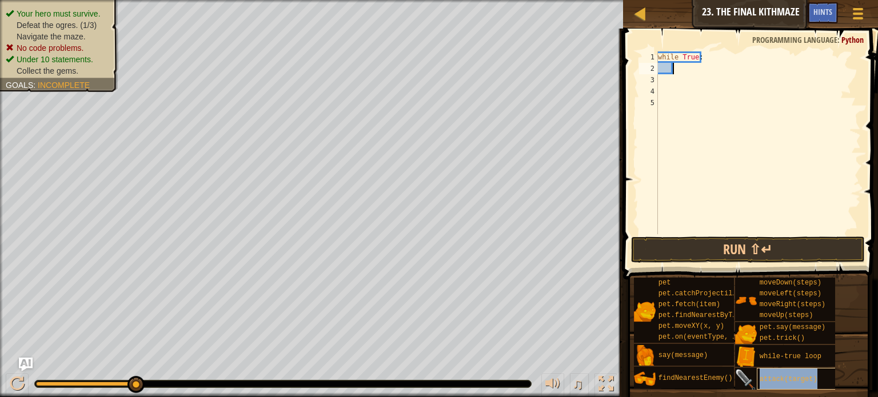
click at [795, 379] on span "attack(target)" at bounding box center [788, 379] width 58 height 8
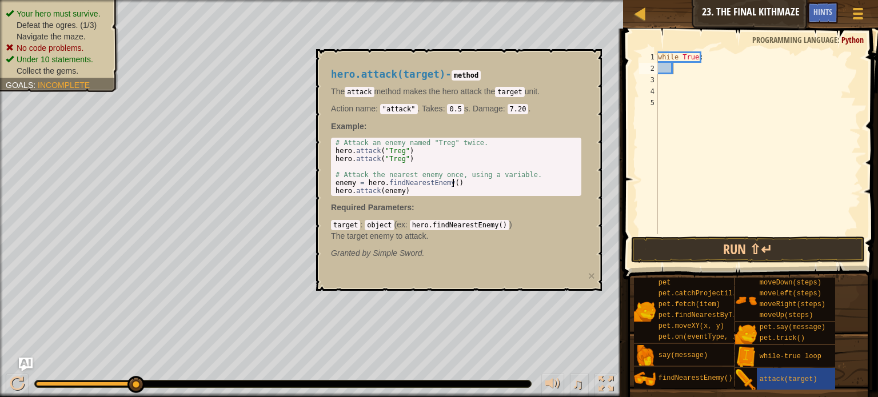
drag, startPoint x: 464, startPoint y: 183, endPoint x: 455, endPoint y: 179, distance: 10.0
click at [455, 179] on div "# Attack an enemy named "Treg" twice. hero . attack ( "Treg" ) hero . attack ( …" at bounding box center [456, 175] width 246 height 72
drag, startPoint x: 454, startPoint y: 181, endPoint x: 329, endPoint y: 194, distance: 125.2
click at [329, 194] on div "hero.attack(target) - method The attack method makes the hero attack the target…" at bounding box center [456, 163] width 266 height 211
click at [455, 191] on div "# Attack an enemy named "Treg" twice. hero . attack ( "Treg" ) hero . attack ( …" at bounding box center [456, 175] width 246 height 72
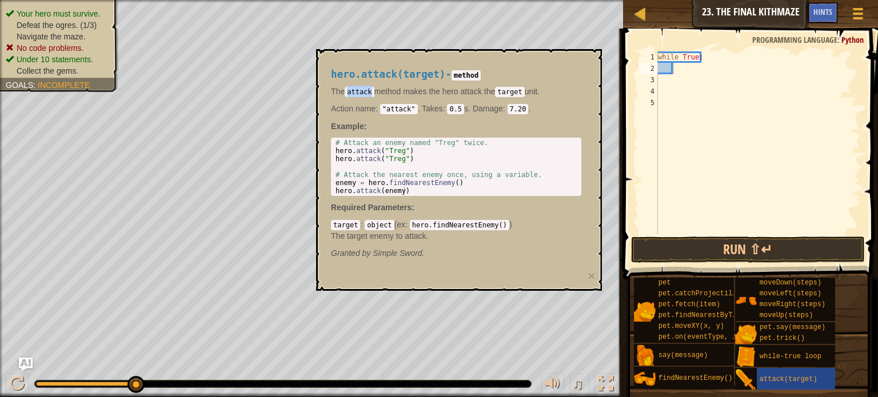
drag, startPoint x: 348, startPoint y: 89, endPoint x: 373, endPoint y: 97, distance: 26.0
click at [373, 97] on p "The attack method makes the hero attack the target unit." at bounding box center [456, 91] width 250 height 11
click at [478, 97] on p "The attack method makes the hero attack the target unit." at bounding box center [456, 91] width 250 height 11
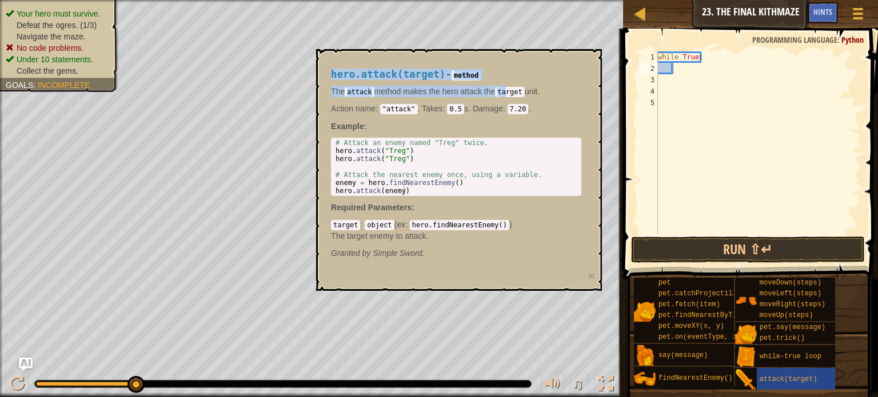
click at [285, 0] on body "Map Introduction to Computer Science 23. The Final Kithmaze Game Menu Done Hint…" at bounding box center [439, 0] width 878 height 0
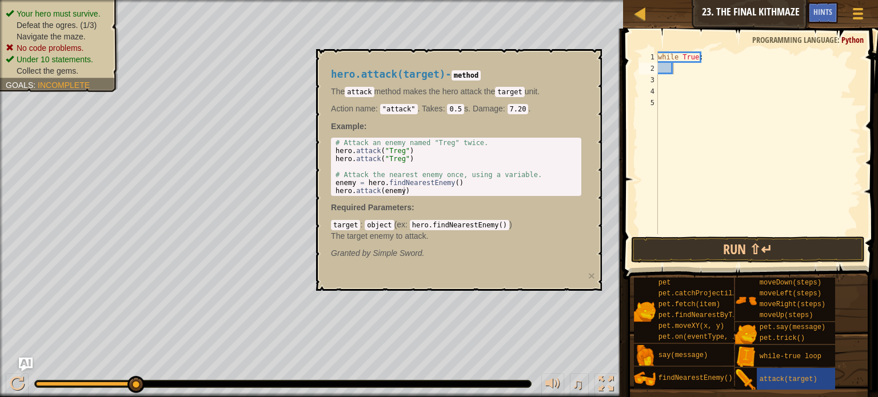
click at [402, 129] on p "Example :" at bounding box center [456, 126] width 250 height 11
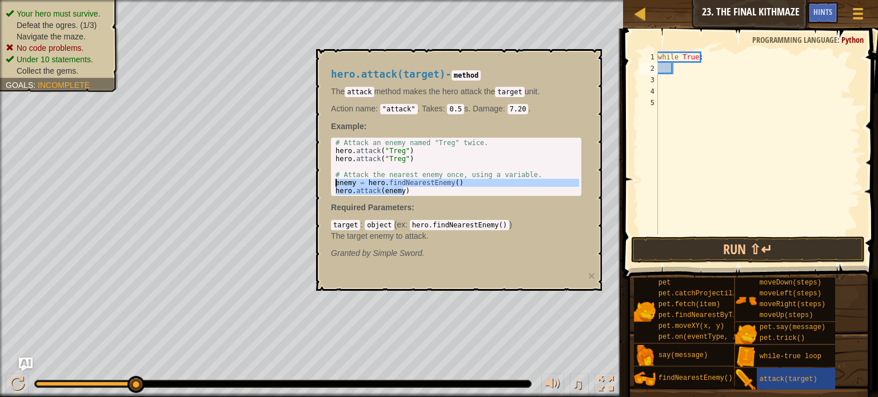
drag, startPoint x: 407, startPoint y: 193, endPoint x: 319, endPoint y: 179, distance: 89.1
click at [319, 179] on div "hero.attack(target) - method The attack method makes the hero attack the target…" at bounding box center [459, 170] width 286 height 242
type textarea "enemy = hero.findNearestEnemy() hero.attack(enemy)"
drag, startPoint x: 379, startPoint y: 185, endPoint x: 390, endPoint y: 187, distance: 11.1
click at [686, 67] on div "while True :" at bounding box center [757, 154] width 205 height 206
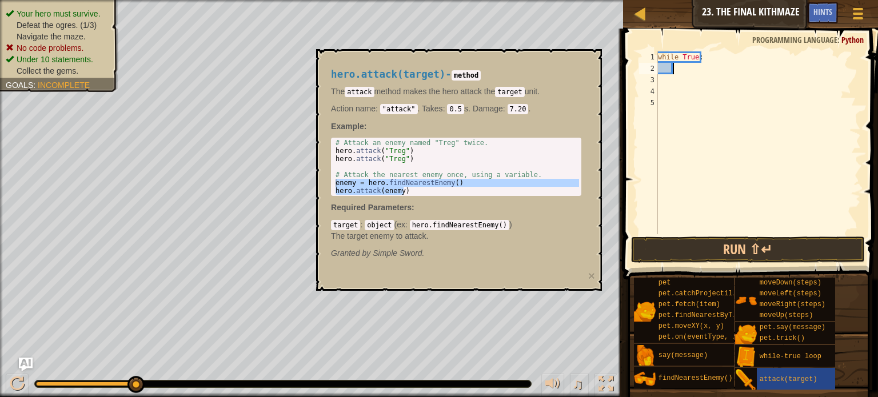
paste textarea "hero.attack(enemy)"
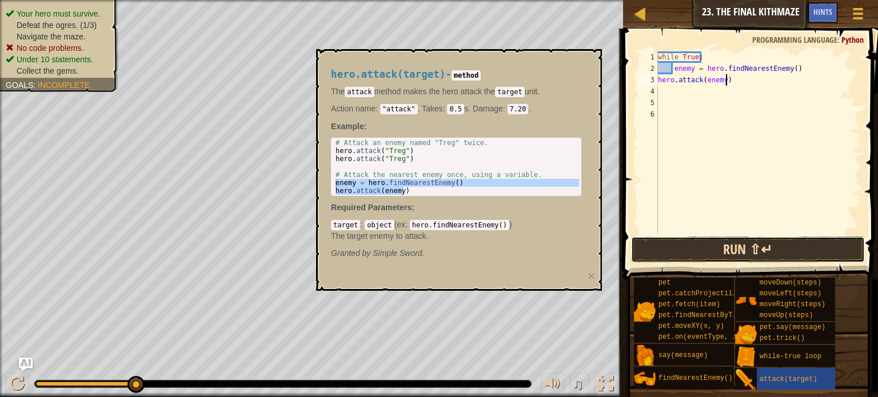
click at [726, 254] on button "Run ⇧↵" at bounding box center [748, 250] width 234 height 26
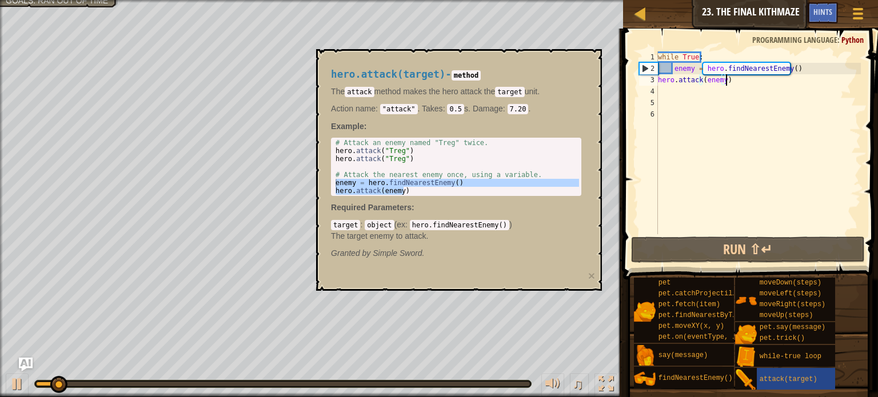
click at [542, 50] on div "hero.attack(target) - method The attack method makes the hero attack the target…" at bounding box center [459, 170] width 286 height 242
click at [656, 79] on div "3" at bounding box center [648, 79] width 19 height 11
click at [658, 79] on div "while True : enemy = hero . findNearestEnemy ( ) hero . attack ( enemy )" at bounding box center [757, 154] width 205 height 206
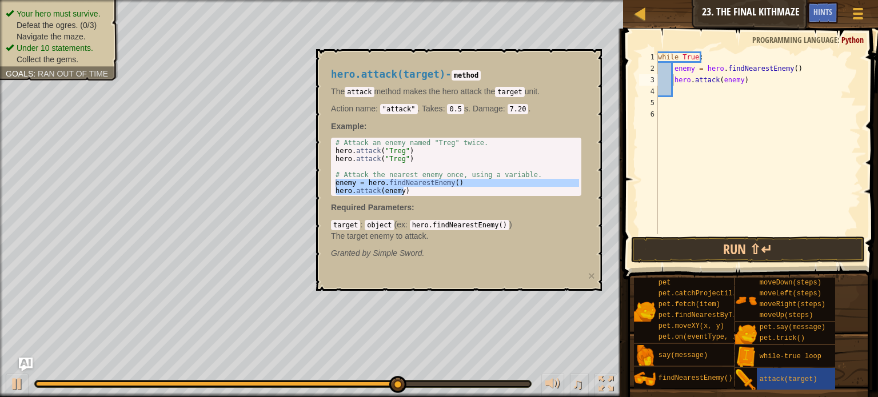
click at [63, 26] on span "Defeat the ogres. (0/3)" at bounding box center [57, 25] width 80 height 9
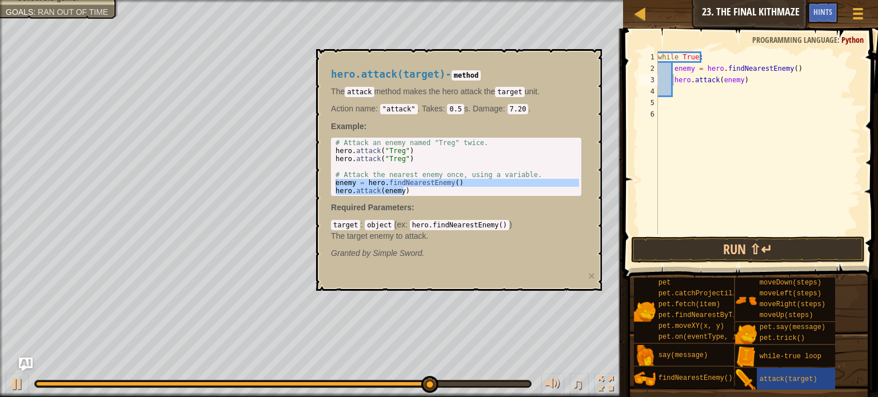
click at [231, 183] on div "Your hero must survive. Defeat the ogres. (0/3) Navigate the maze. Under 10 sta…" at bounding box center [311, 198] width 623 height 397
drag, startPoint x: 95, startPoint y: 25, endPoint x: 2, endPoint y: 165, distance: 168.1
click at [2, 165] on div "Your hero must survive. Defeat the ogres. (0/3) Navigate the maze. Under 10 sta…" at bounding box center [311, 198] width 623 height 397
click at [0, 93] on div "Your hero must survive. Defeat the ogres. (0/3) Navigate the maze. Under 10 sta…" at bounding box center [311, 198] width 623 height 397
click at [301, 0] on body "Map Introduction to Computer Science 23. The Final Kithmaze Game Menu Done Hint…" at bounding box center [439, 0] width 878 height 0
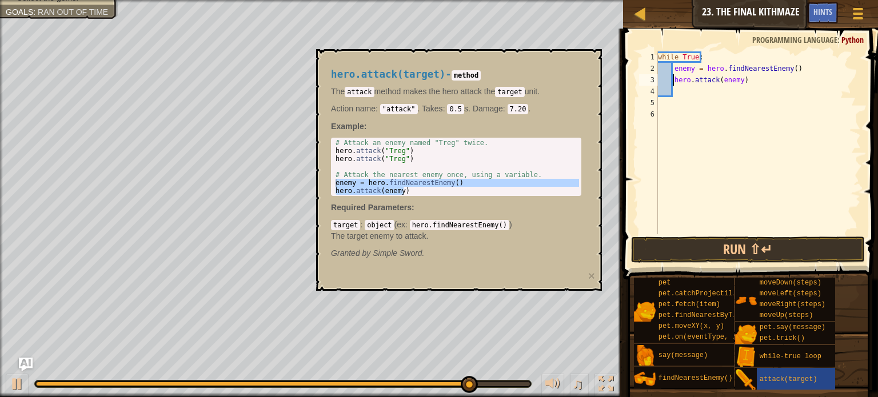
drag, startPoint x: 347, startPoint y: 91, endPoint x: 0, endPoint y: 88, distance: 347.4
click at [0, 88] on div "Your hero must survive. Defeat the ogres. (0/3) Navigate the maze. Under 10 sta…" at bounding box center [311, 198] width 623 height 397
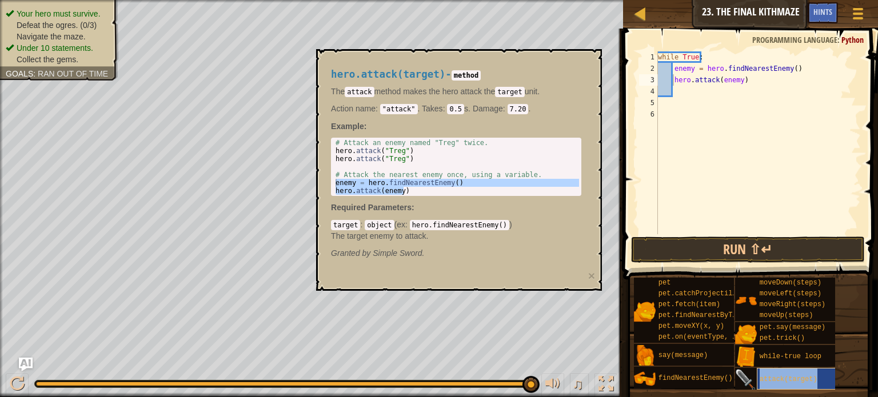
click at [795, 373] on div "attack(target)" at bounding box center [800, 379] width 88 height 22
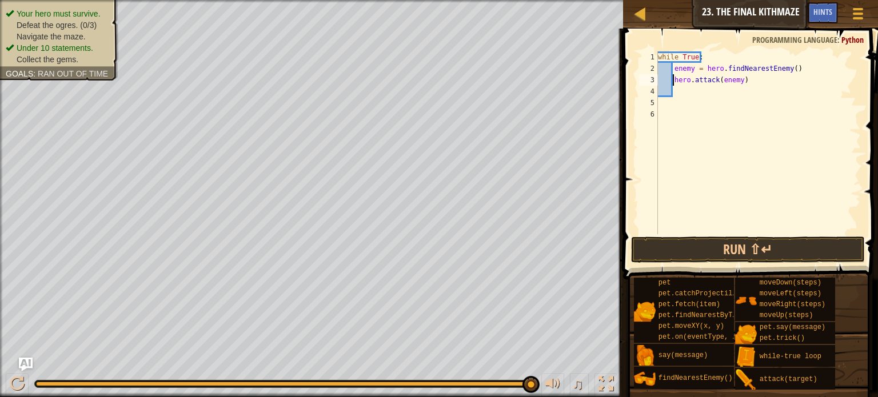
click at [2, 217] on div "Your hero must survive. Defeat the ogres. (0/3) Navigate the maze. Under 10 sta…" at bounding box center [311, 198] width 623 height 397
click at [710, 250] on button "Run ⇧↵" at bounding box center [748, 250] width 234 height 26
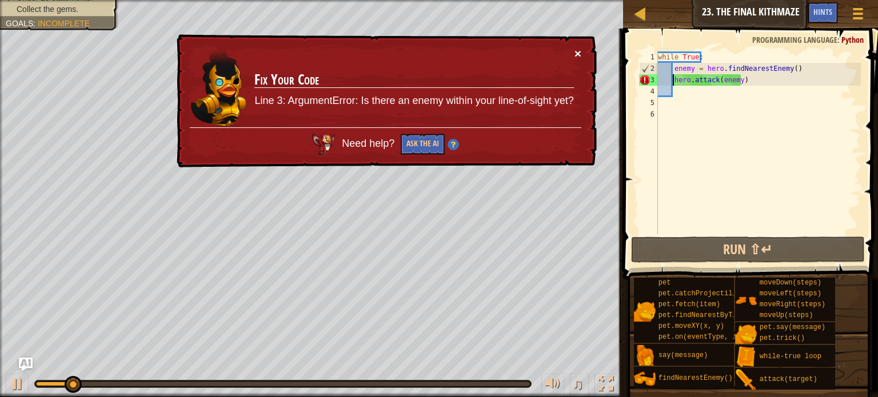
click at [576, 50] on button "×" at bounding box center [576, 50] width 7 height 12
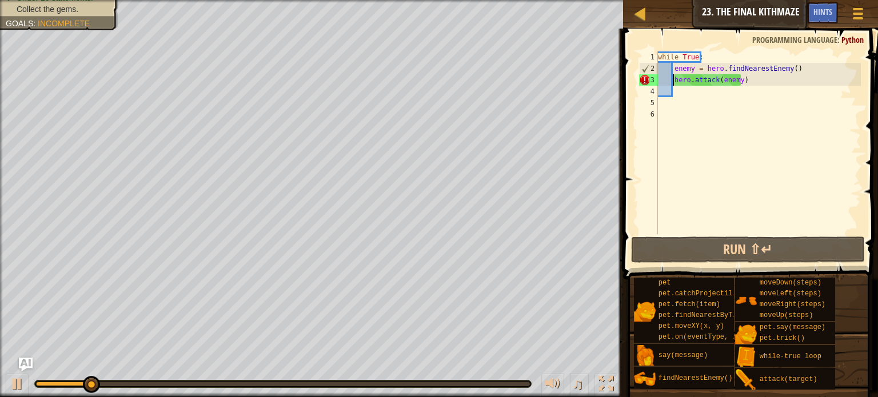
click at [674, 67] on div "while True : enemy = hero . findNearestEnemy ( ) hero . attack ( enemy )" at bounding box center [757, 154] width 205 height 206
type textarea "enemy = hero.findNearestEnemy()"
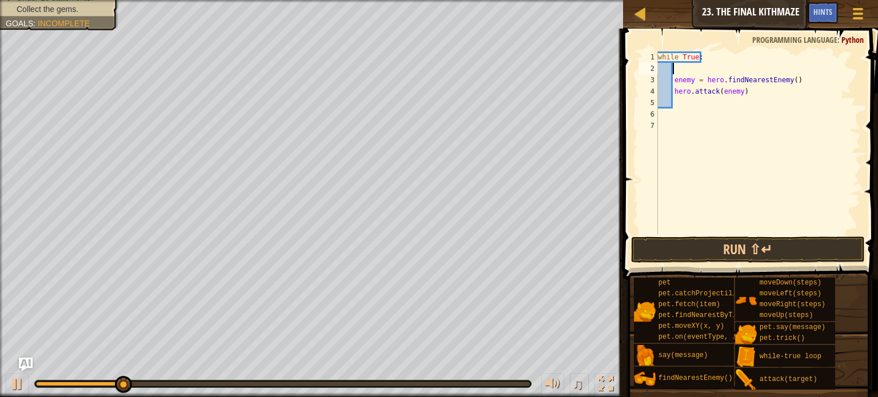
click at [681, 67] on div "while True : enemy = hero . findNearestEnemy ( ) hero . attack ( enemy )" at bounding box center [757, 154] width 205 height 206
type textarea "h"
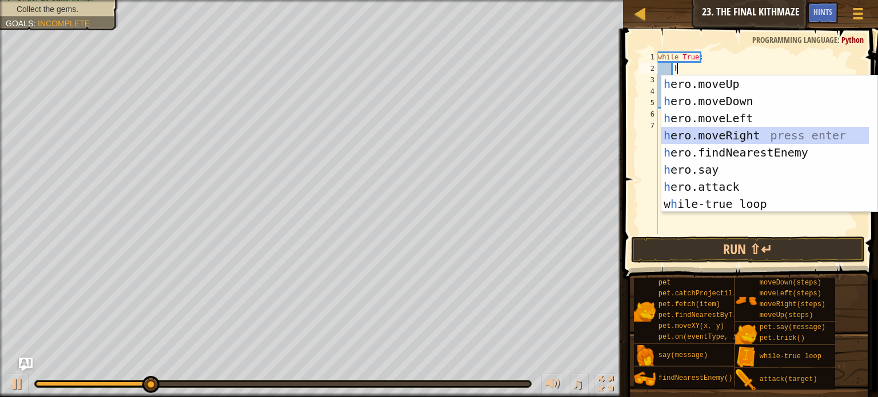
click at [714, 133] on div "h ero.moveUp press enter h ero.moveDown press enter h ero.moveLeft press enter …" at bounding box center [764, 160] width 207 height 171
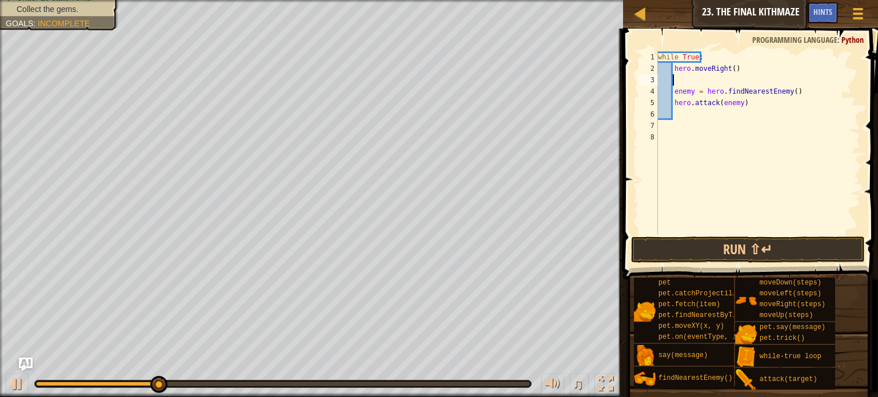
type textarea "h"
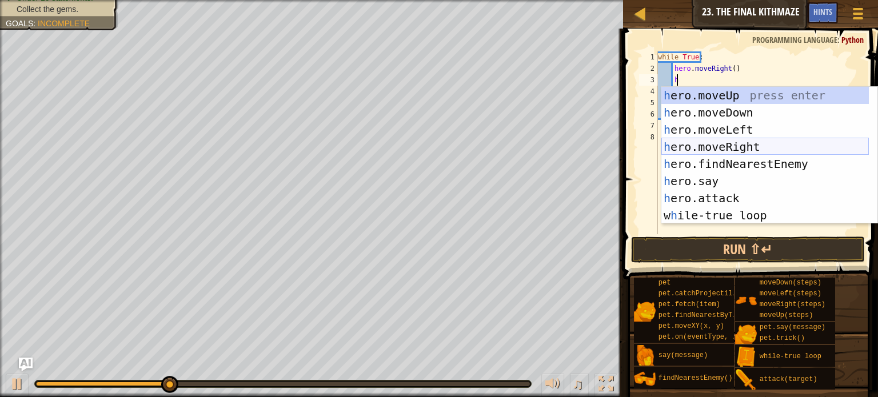
click at [739, 142] on div "h ero.moveUp press enter h ero.moveDown press enter h ero.moveLeft press enter …" at bounding box center [764, 172] width 207 height 171
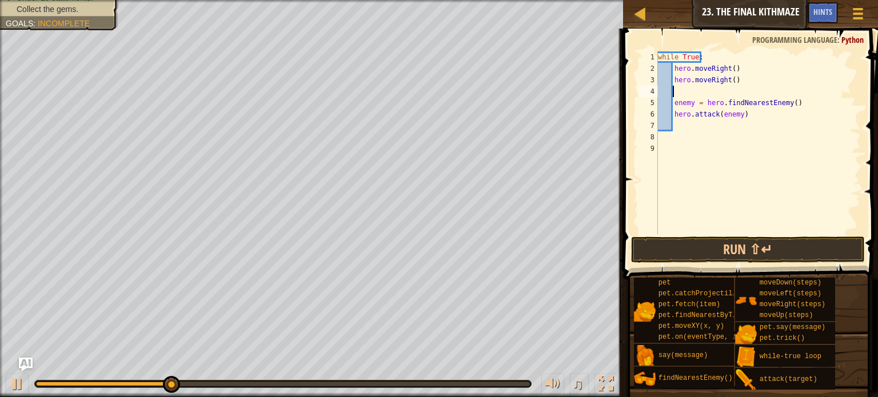
scroll to position [5, 0]
click at [737, 78] on div "while True : hero . moveRight ( ) hero . moveRight ( ) enemy = hero . findNeare…" at bounding box center [757, 154] width 205 height 206
type textarea "h"
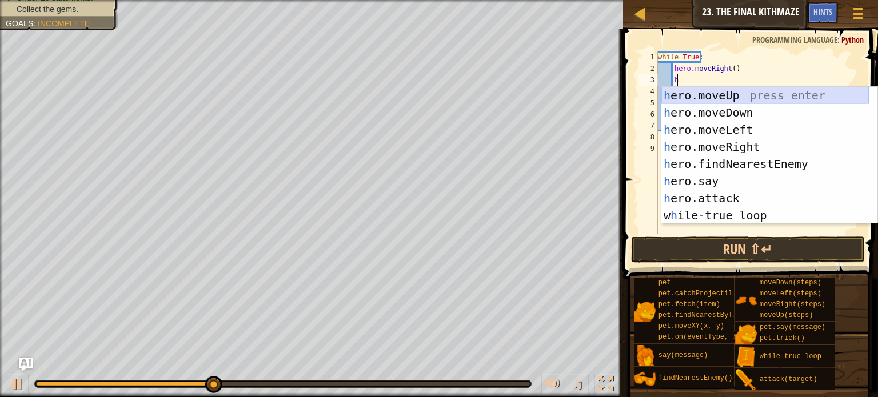
click at [716, 97] on div "h ero.moveUp press enter h ero.moveDown press enter h ero.moveLeft press enter …" at bounding box center [764, 172] width 207 height 171
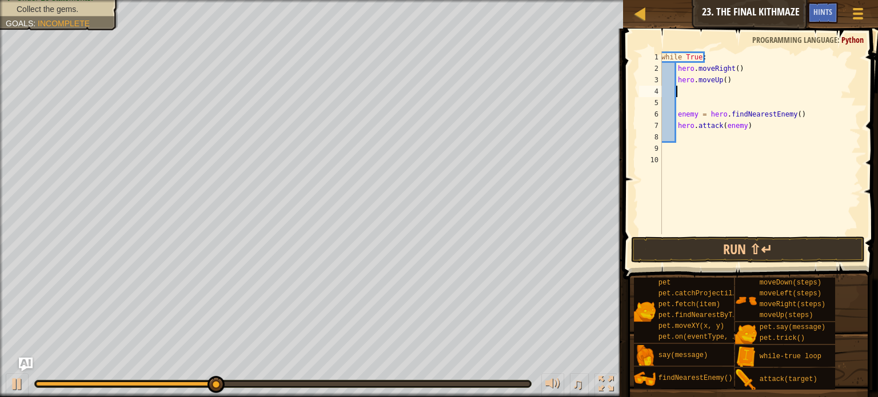
scroll to position [5, 0]
click at [684, 107] on div "while True : hero . moveRight ( ) hero . moveUp ( ) enemy = hero . findNearestE…" at bounding box center [760, 154] width 202 height 206
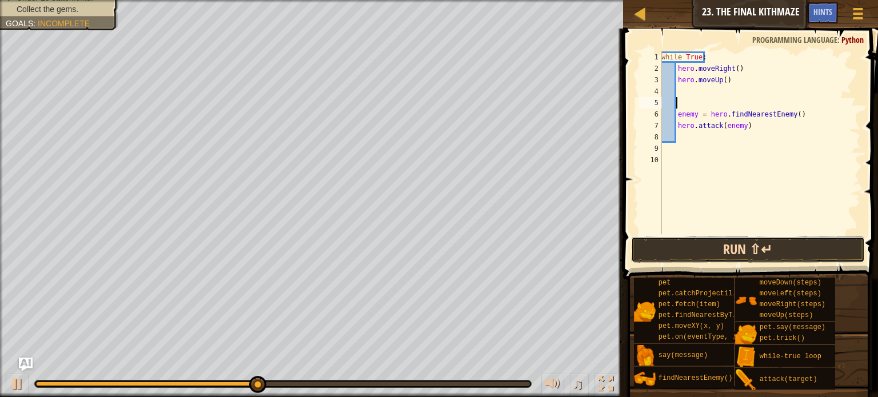
click at [719, 250] on button "Run ⇧↵" at bounding box center [748, 250] width 234 height 26
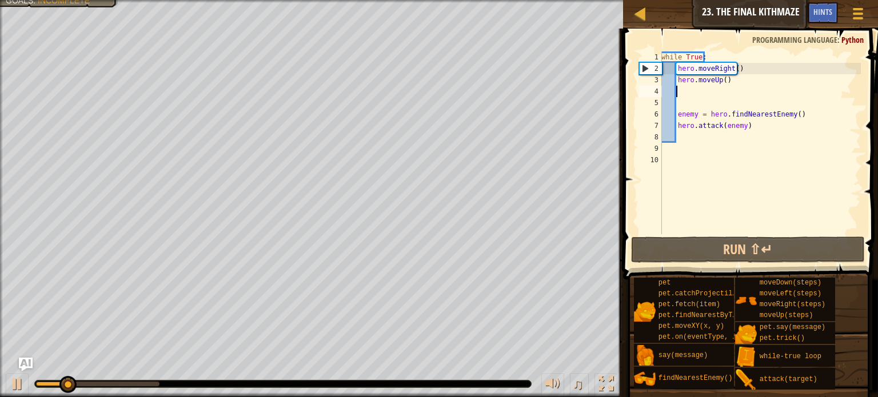
click at [687, 89] on div "while True : hero . moveRight ( ) hero . moveUp ( ) enemy = hero . findNearestE…" at bounding box center [760, 154] width 202 height 206
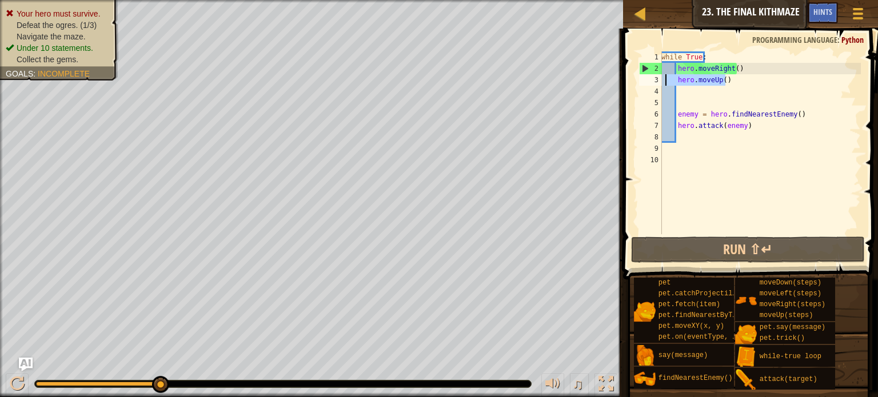
drag, startPoint x: 737, startPoint y: 82, endPoint x: 663, endPoint y: 81, distance: 73.7
click at [663, 81] on div "while True : hero . moveRight ( ) hero . moveUp ( ) enemy = hero . findNearestE…" at bounding box center [760, 154] width 202 height 206
type textarea "hero.moveUp()"
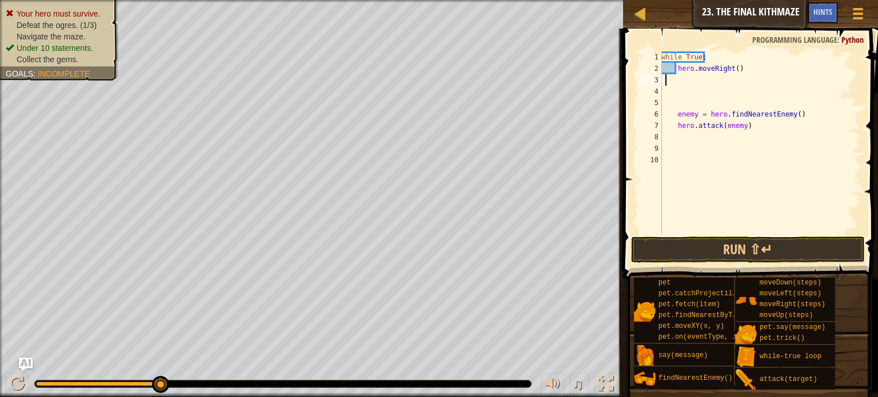
click at [676, 78] on div "while True : hero . moveRight ( ) enemy = hero . findNearestEnemy ( ) hero . at…" at bounding box center [760, 154] width 202 height 206
type textarea "h"
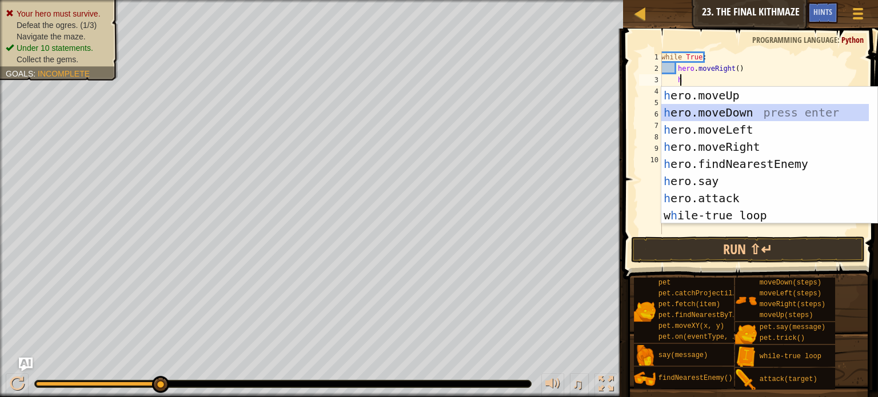
click at [696, 111] on div "h ero.moveUp press enter h ero.moveDown press enter h ero.moveLeft press enter …" at bounding box center [764, 172] width 207 height 171
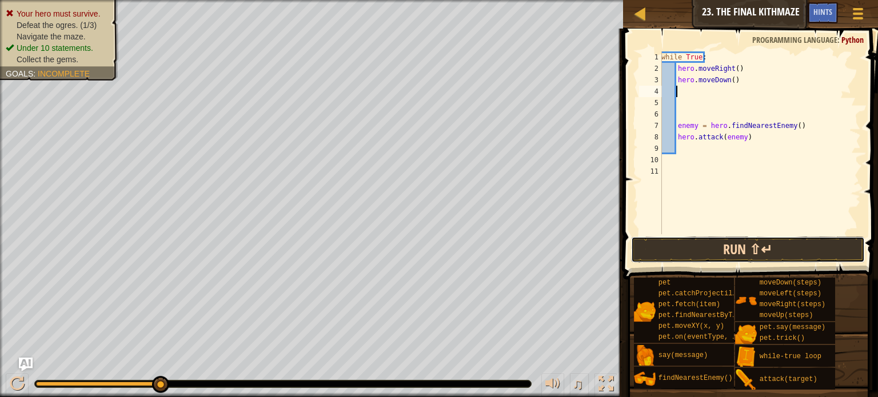
click at [712, 242] on button "Run ⇧↵" at bounding box center [748, 250] width 234 height 26
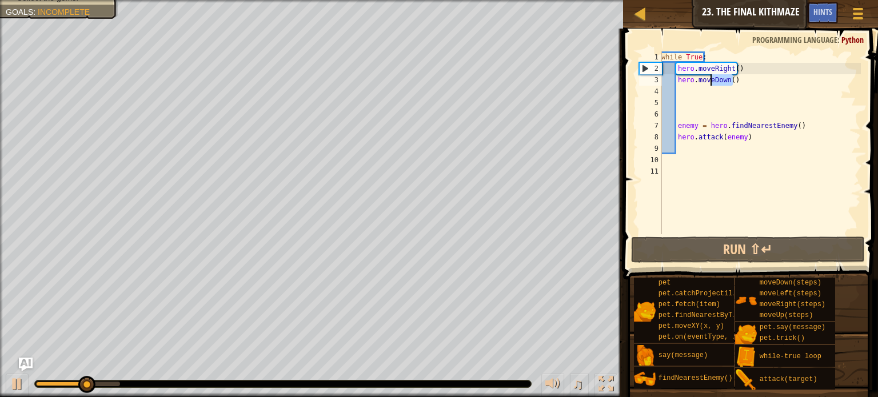
drag, startPoint x: 736, startPoint y: 83, endPoint x: 709, endPoint y: 84, distance: 26.9
click at [709, 84] on div "while True : hero . moveRight ( ) hero . moveDown ( ) enemy = hero . findNeares…" at bounding box center [760, 154] width 202 height 206
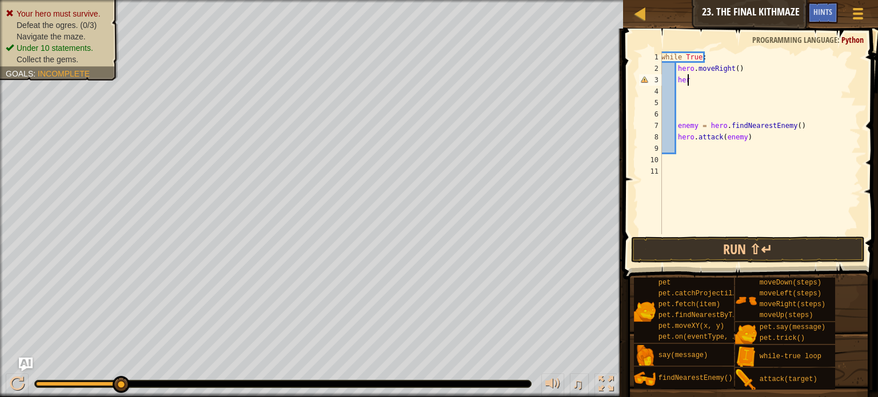
type textarea "h"
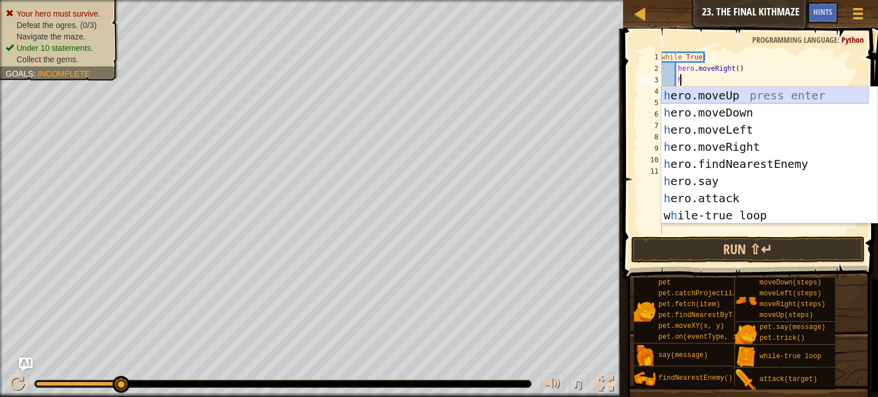
click at [712, 93] on div "h ero.moveUp press enter h ero.moveDown press enter h ero.moveLeft press enter …" at bounding box center [764, 172] width 207 height 171
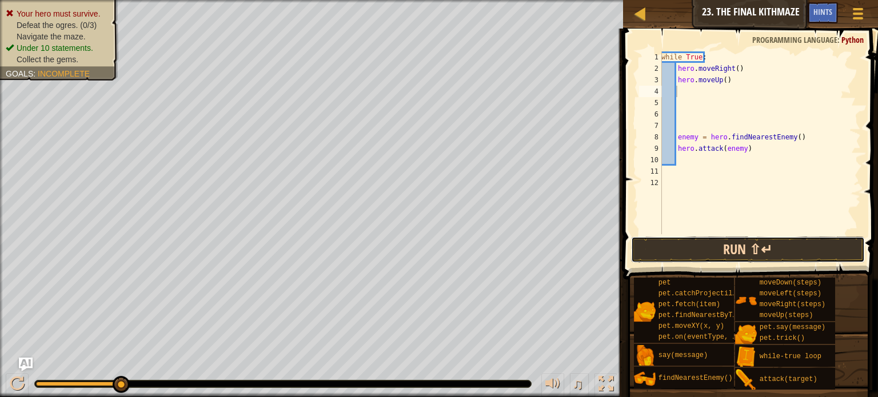
click at [686, 245] on button "Run ⇧↵" at bounding box center [748, 250] width 234 height 26
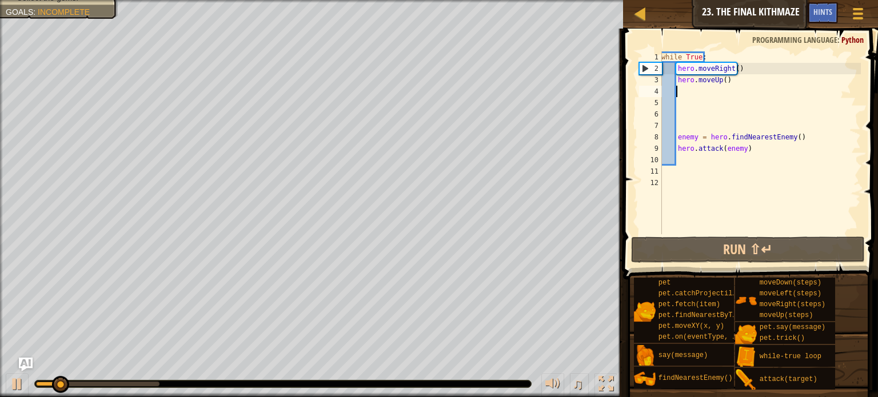
type textarea "h"
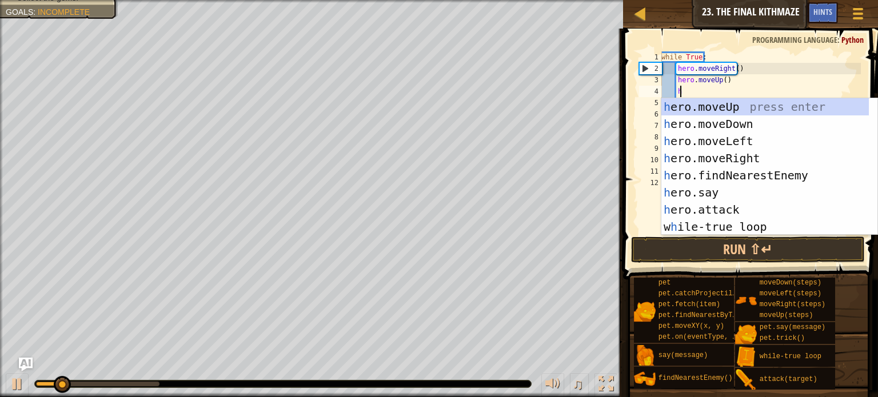
scroll to position [5, 1]
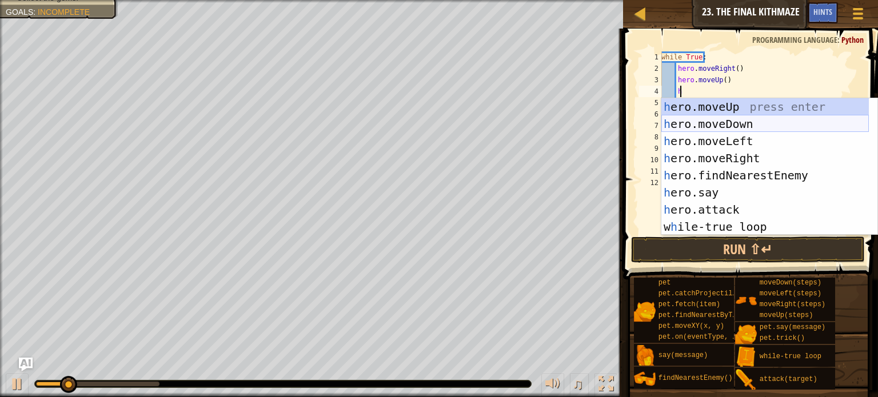
click at [699, 125] on div "h ero.moveUp press enter h ero.moveDown press enter h ero.moveLeft press enter …" at bounding box center [764, 183] width 207 height 171
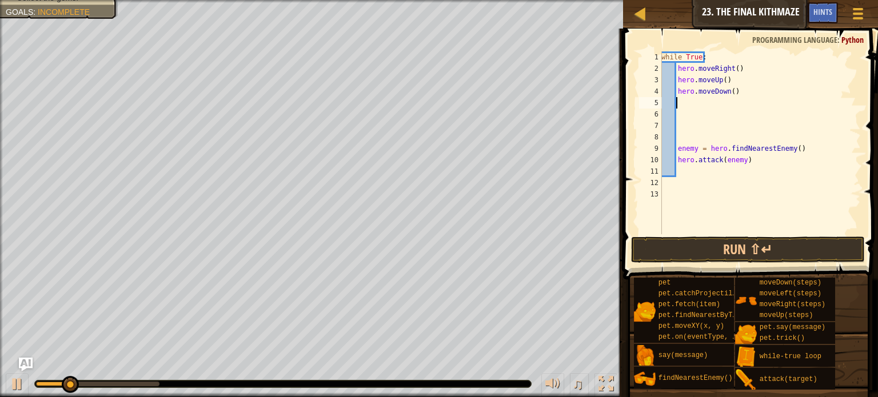
scroll to position [5, 0]
click at [730, 93] on div "while True : hero . moveRight ( ) hero . moveUp ( ) hero . moveDown ( ) enemy =…" at bounding box center [760, 154] width 202 height 206
type textarea "hero.moveDown(2)"
click at [683, 104] on div "while True : hero . moveRight ( ) hero . moveUp ( ) hero . moveDown ( 2 ) enemy…" at bounding box center [760, 154] width 202 height 206
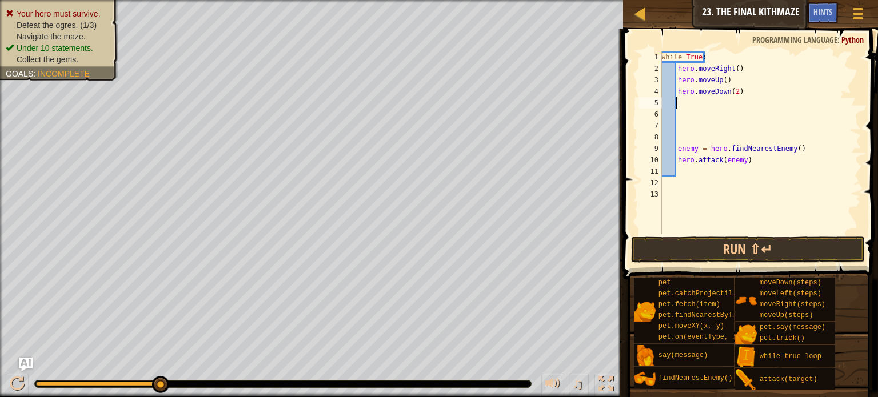
scroll to position [5, 0]
type textarea "h"
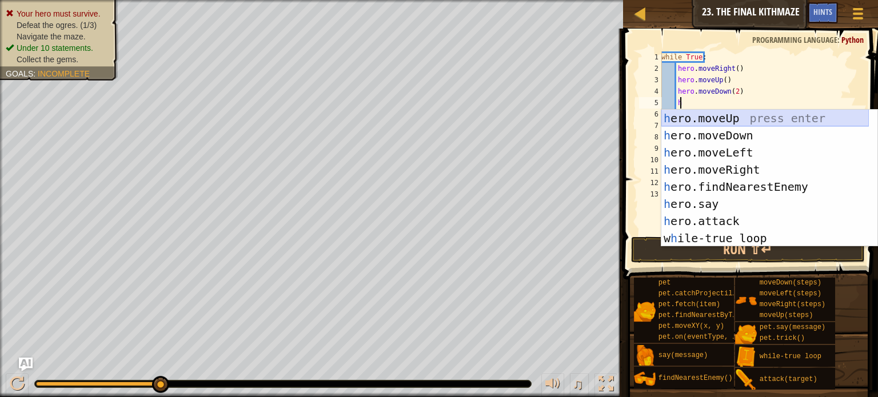
click at [707, 116] on div "h ero.moveUp press enter h ero.moveDown press enter h ero.moveLeft press enter …" at bounding box center [764, 195] width 207 height 171
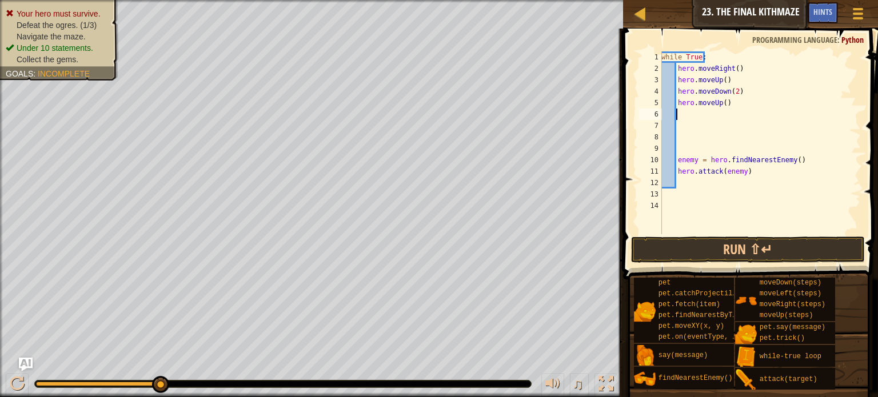
scroll to position [5, 0]
click at [711, 247] on button "Run ⇧↵" at bounding box center [748, 250] width 234 height 26
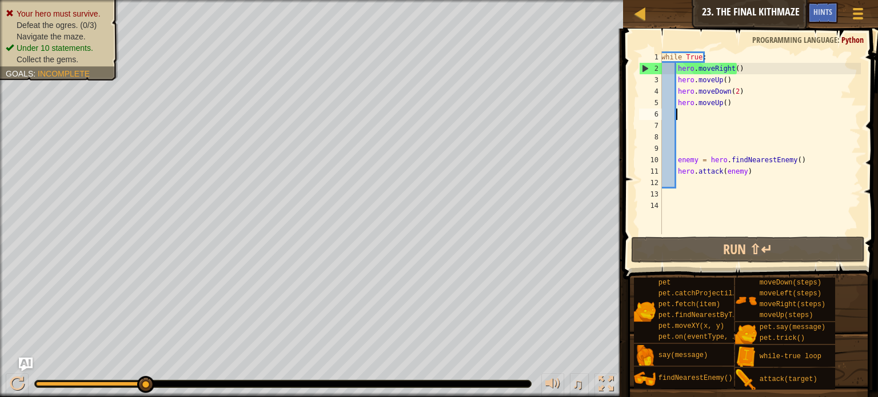
click at [727, 82] on div "while True : hero . moveRight ( ) hero . moveUp ( ) hero . moveDown ( 2 ) hero …" at bounding box center [760, 154] width 202 height 206
type textarea "hero.moveUp()"
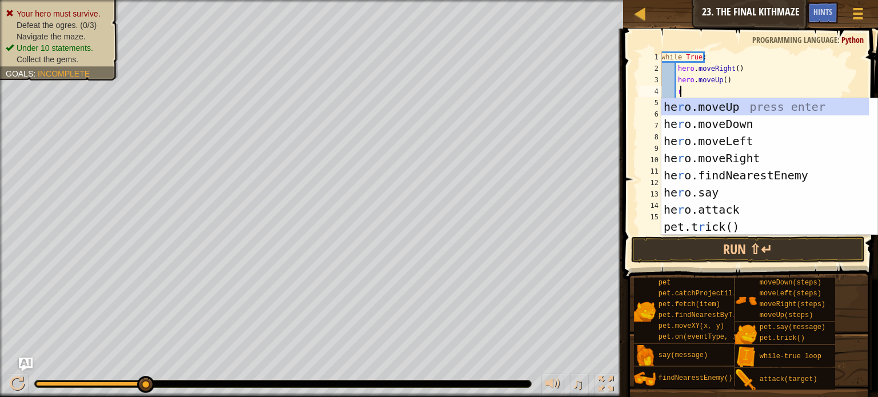
scroll to position [5, 1]
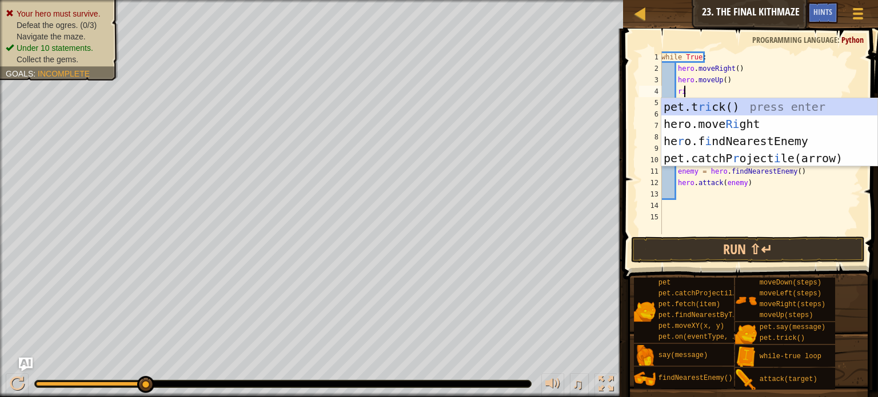
type textarea "r"
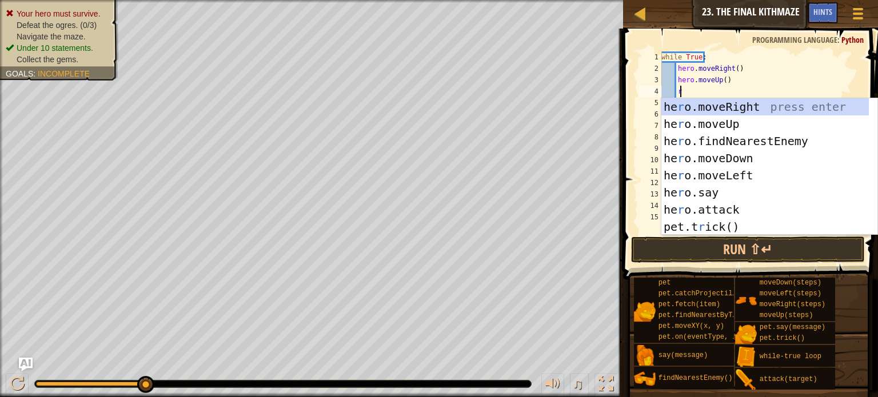
scroll to position [5, 0]
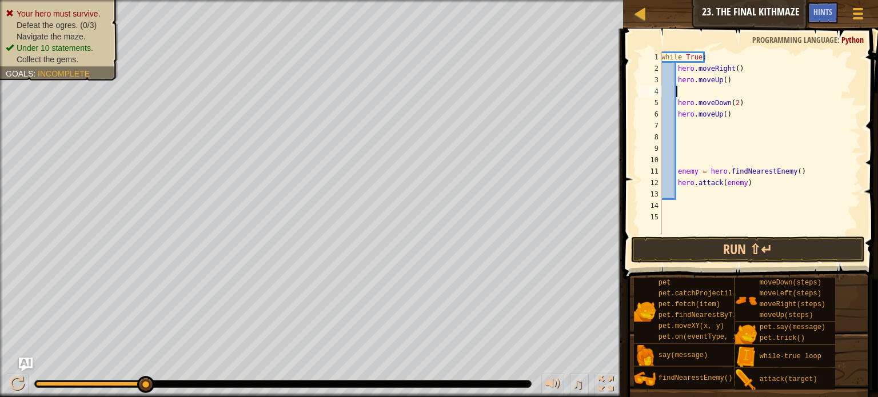
type textarea "h"
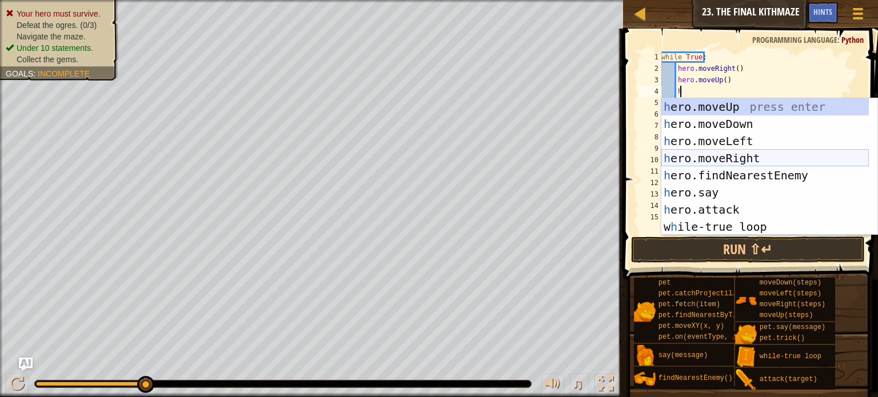
click at [711, 158] on div "h ero.moveUp press enter h ero.moveDown press enter h ero.moveLeft press enter …" at bounding box center [764, 183] width 207 height 171
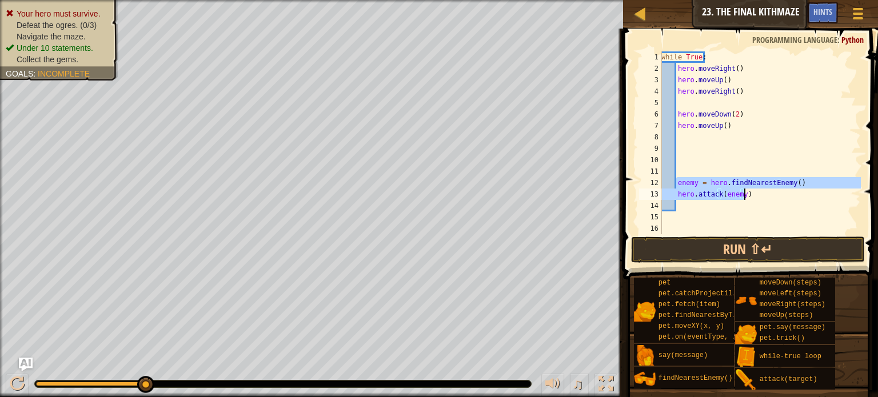
drag, startPoint x: 677, startPoint y: 183, endPoint x: 744, endPoint y: 195, distance: 68.5
click at [744, 195] on div "while True : hero . moveRight ( ) hero . moveUp ( ) hero . moveRight ( ) hero .…" at bounding box center [760, 154] width 202 height 206
type textarea "enemy = hero.findNearestEnemy() hero.attack(enemy)"
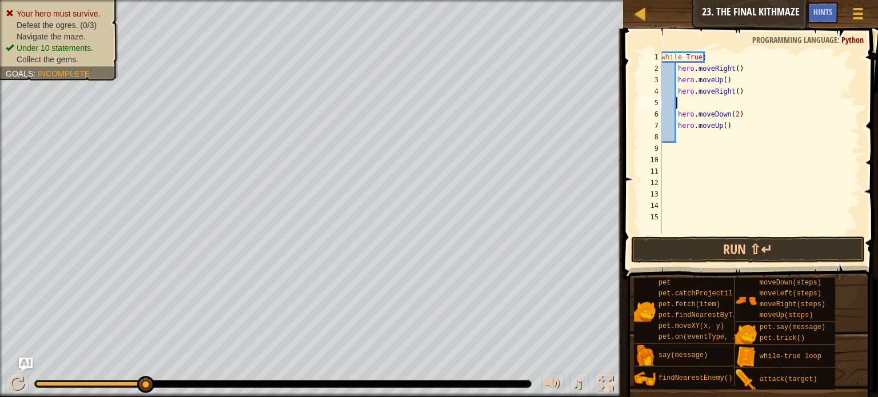
drag, startPoint x: 680, startPoint y: 98, endPoint x: 690, endPoint y: 106, distance: 12.1
click at [680, 99] on div "while True : hero . moveRight ( ) hero . moveUp ( ) hero . moveRight ( ) hero .…" at bounding box center [760, 154] width 202 height 206
paste textarea "hero.attack(enemy)"
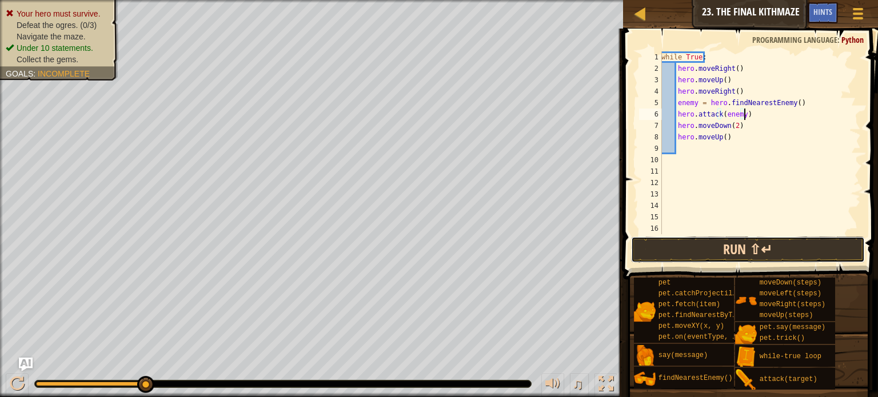
click at [733, 243] on button "Run ⇧↵" at bounding box center [748, 250] width 234 height 26
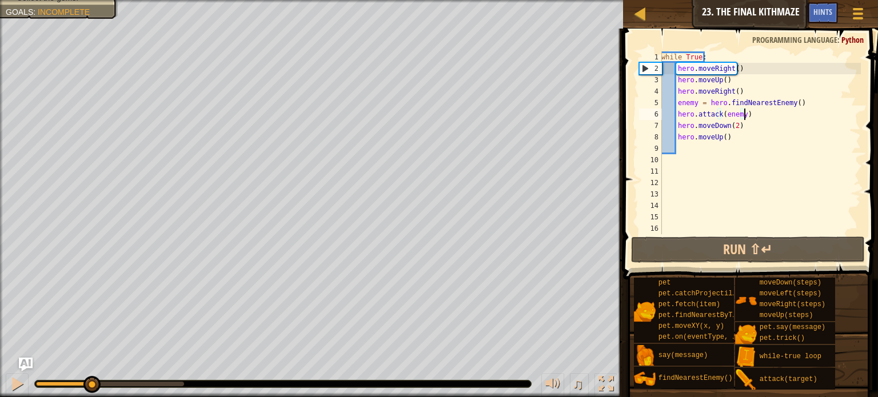
drag, startPoint x: 188, startPoint y: 381, endPoint x: 91, endPoint y: 370, distance: 97.2
click at [91, 370] on div "♫" at bounding box center [311, 381] width 623 height 34
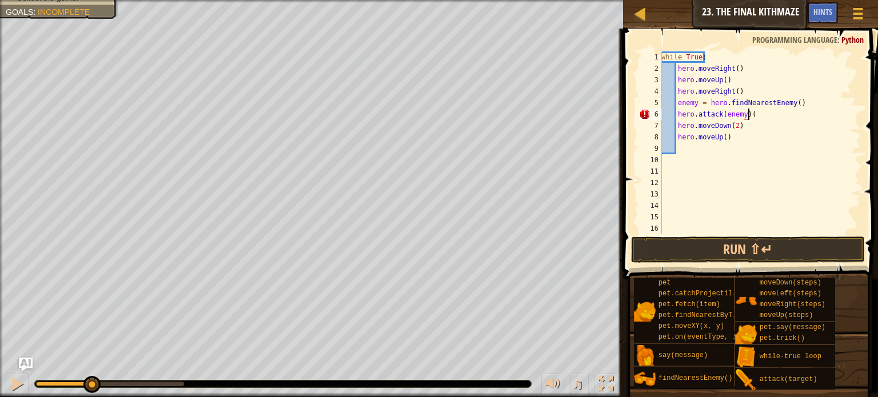
scroll to position [5, 7]
click at [759, 247] on button "Run ⇧↵" at bounding box center [748, 250] width 234 height 26
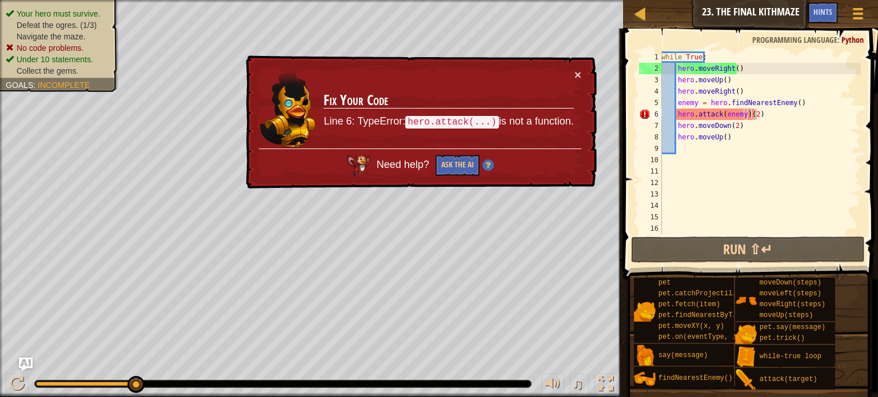
click at [581, 70] on div "× Fix Your Code Line 6: TypeError: hero.attack(...) is not a function. Need hel…" at bounding box center [420, 122] width 355 height 139
click at [569, 70] on td "Fix Your Code Line 6: TypeError: hero.attack(...) is not a function." at bounding box center [448, 108] width 251 height 82
click at [576, 73] on button "×" at bounding box center [578, 77] width 7 height 12
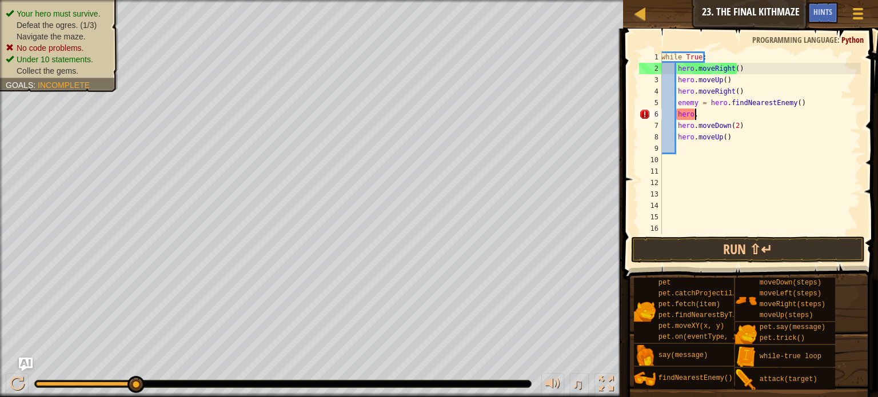
scroll to position [5, 2]
type textarea "h"
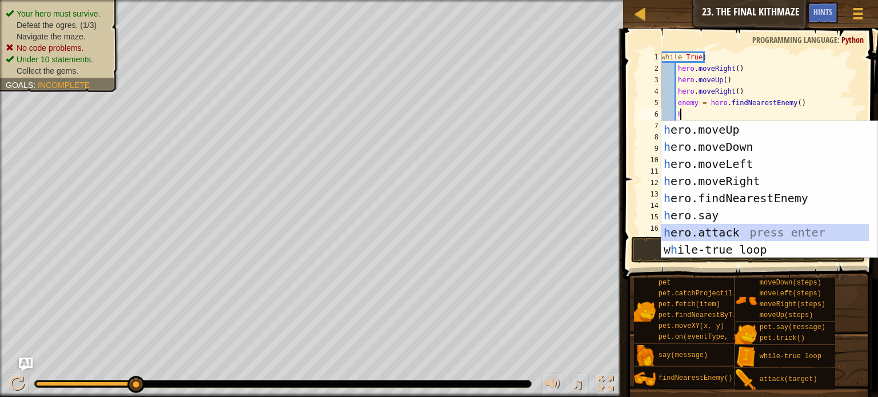
click at [767, 235] on div "h ero.moveUp press enter h ero.moveDown press enter h ero.moveLeft press enter …" at bounding box center [764, 206] width 207 height 171
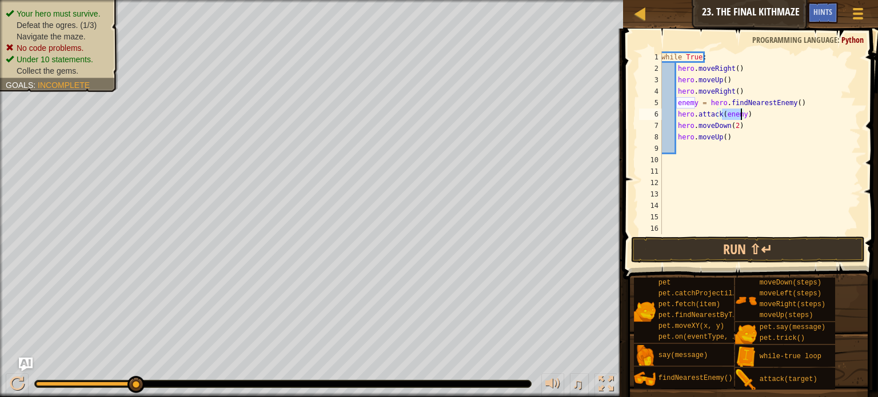
click at [759, 125] on div "while True : hero . moveRight ( ) hero . moveUp ( ) hero . moveRight ( ) enemy …" at bounding box center [760, 154] width 202 height 206
click at [740, 235] on span at bounding box center [751, 137] width 264 height 285
click at [747, 249] on button "Run ⇧↵" at bounding box center [748, 250] width 234 height 26
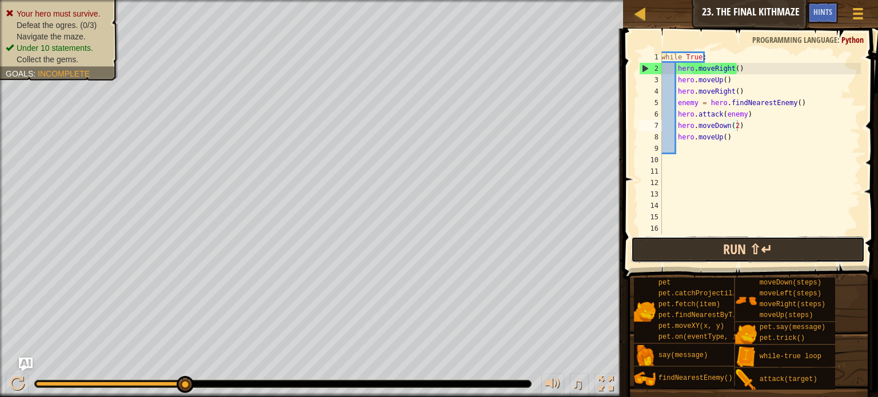
click at [714, 255] on button "Run ⇧↵" at bounding box center [748, 250] width 234 height 26
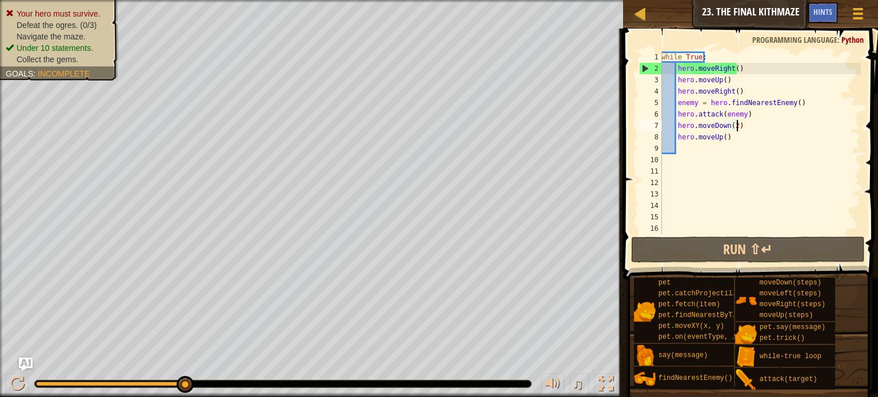
click at [663, 214] on div "Map Introduction to Computer Science 23. The Final Kithmaze Game Menu Done Hint…" at bounding box center [439, 198] width 878 height 397
click at [739, 90] on div "while True : hero . moveRight ( ) hero . moveUp ( ) hero . moveRight ( ) enemy …" at bounding box center [760, 154] width 202 height 206
type textarea "hero.moveRight()"
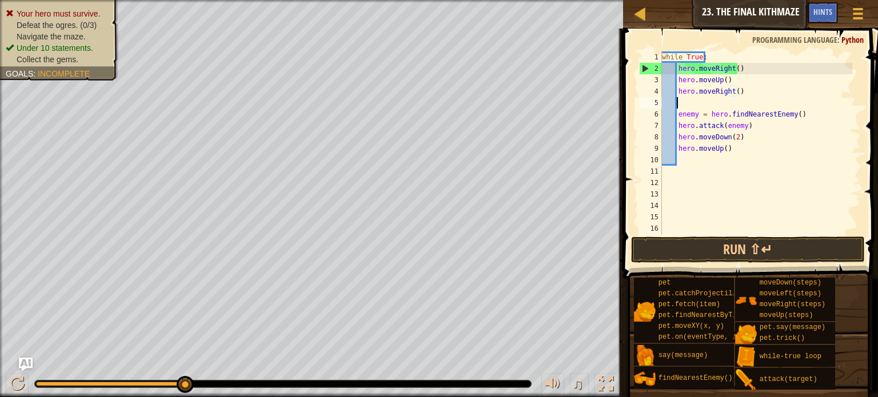
scroll to position [5, 0]
type textarea "h"
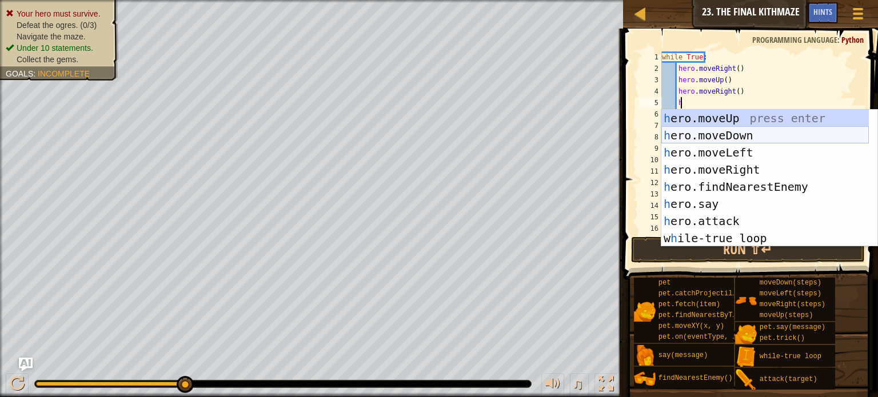
click at [738, 131] on div "h ero.moveUp press enter h ero.moveDown press enter h ero.moveLeft press enter …" at bounding box center [764, 195] width 207 height 171
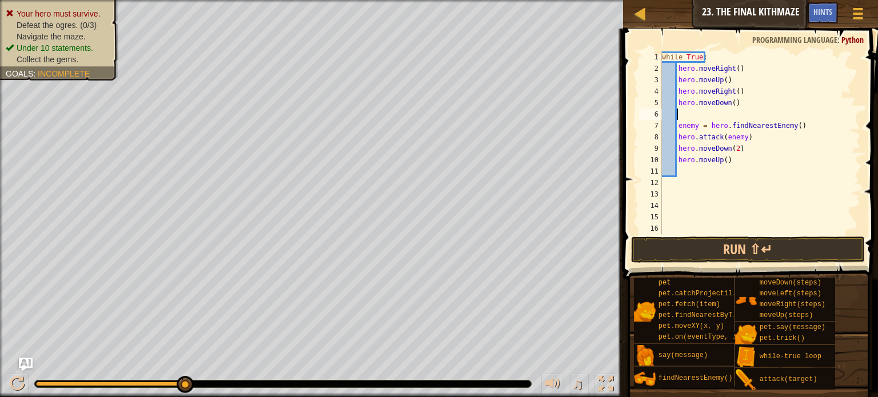
scroll to position [5, 0]
click at [730, 102] on div "while True : hero . moveRight ( ) hero . moveUp ( ) hero . moveRight ( ) hero .…" at bounding box center [755, 154] width 193 height 206
click at [748, 135] on div "while True : hero . moveRight ( ) hero . moveUp ( ) hero . moveRight ( ) hero .…" at bounding box center [755, 154] width 193 height 206
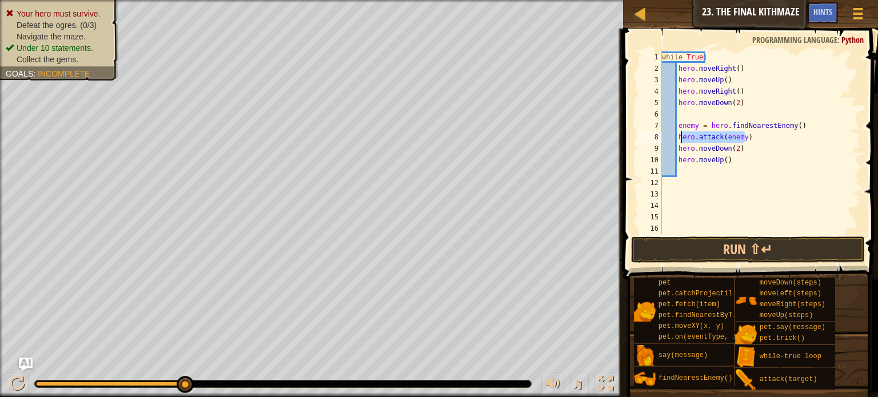
drag, startPoint x: 749, startPoint y: 141, endPoint x: 680, endPoint y: 134, distance: 68.9
click at [680, 134] on div "while True : hero . moveRight ( ) hero . moveUp ( ) hero . moveRight ( ) hero .…" at bounding box center [755, 154] width 193 height 206
click at [769, 143] on div "while True : hero . moveRight ( ) hero . moveUp ( ) hero . moveRight ( ) hero .…" at bounding box center [755, 154] width 193 height 206
drag, startPoint x: 750, startPoint y: 134, endPoint x: 676, endPoint y: 136, distance: 73.2
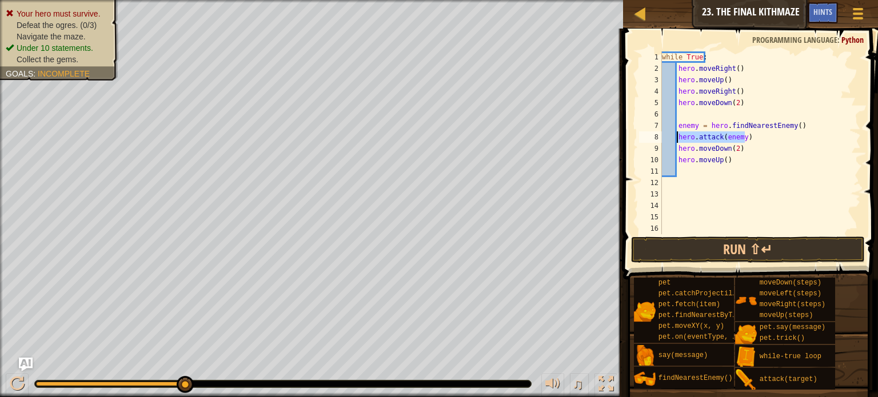
click at [676, 136] on div "while True : hero . moveRight ( ) hero . moveUp ( ) hero . moveRight ( ) hero .…" at bounding box center [755, 154] width 193 height 206
type textarea "hero.attack(enemy)"
click at [754, 138] on div "while True : hero . moveRight ( ) hero . moveUp ( ) hero . moveRight ( ) hero .…" at bounding box center [755, 142] width 193 height 183
drag, startPoint x: 713, startPoint y: 142, endPoint x: 719, endPoint y: 144, distance: 6.7
click at [712, 142] on div "while True : hero . moveRight ( ) hero . moveUp ( ) hero . moveRight ( ) hero .…" at bounding box center [755, 154] width 193 height 206
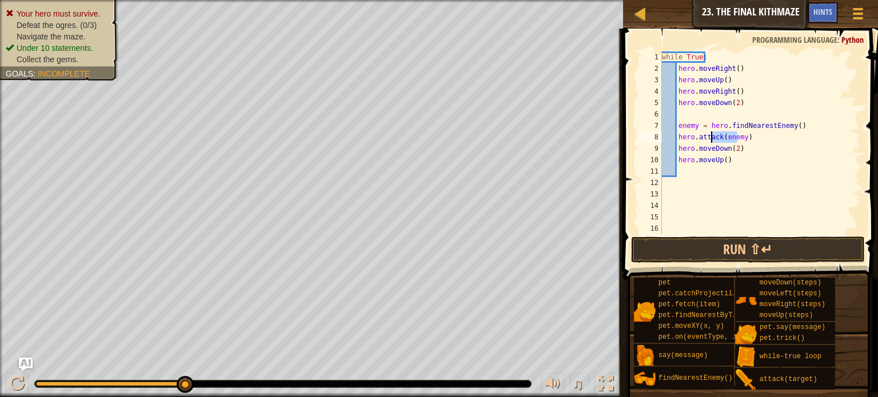
drag, startPoint x: 754, startPoint y: 137, endPoint x: 754, endPoint y: 130, distance: 6.3
click at [754, 134] on div "while True : hero . moveRight ( ) hero . moveUp ( ) hero . moveRight ( ) hero .…" at bounding box center [755, 154] width 193 height 206
paste textarea "hero.attack(enemy)"
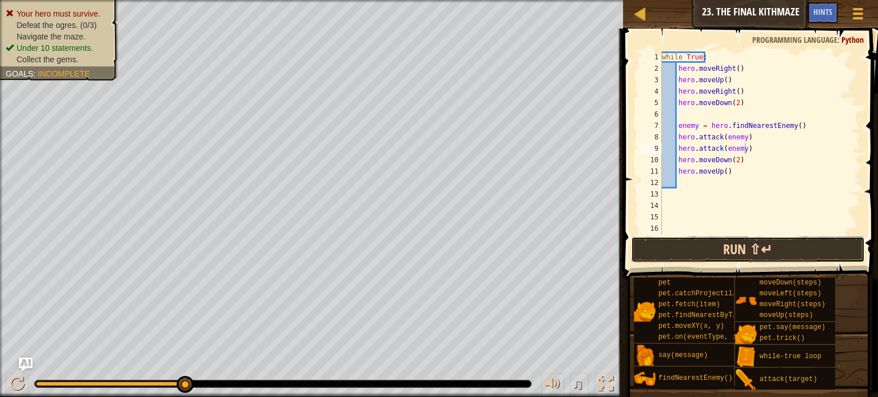
click at [767, 246] on button "Run ⇧↵" at bounding box center [748, 250] width 234 height 26
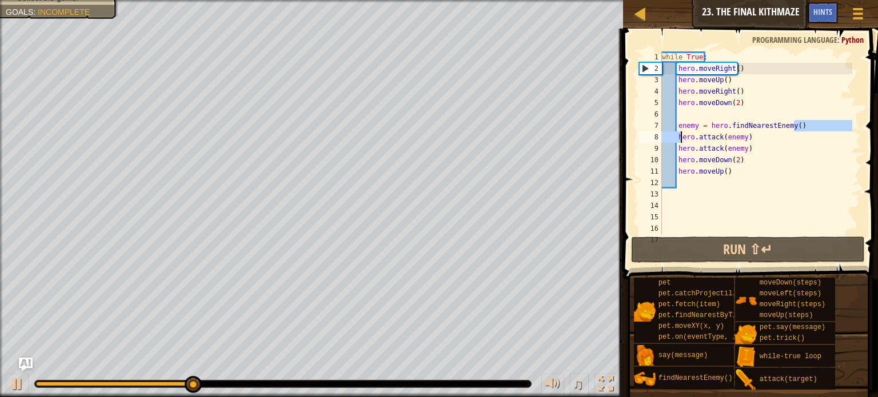
drag, startPoint x: 794, startPoint y: 125, endPoint x: 679, endPoint y: 140, distance: 115.3
click at [679, 140] on div "while True : hero . moveRight ( ) hero . moveUp ( ) hero . moveRight ( ) hero .…" at bounding box center [755, 154] width 193 height 206
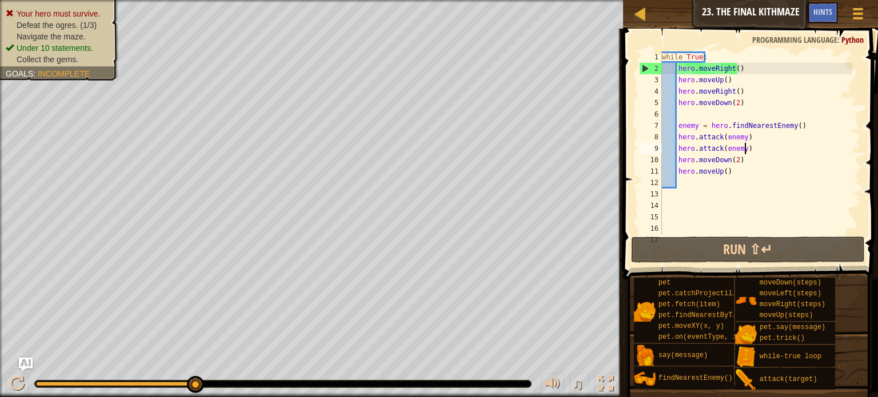
click at [809, 146] on div "while True : hero . moveRight ( ) hero . moveUp ( ) hero . moveRight ( ) hero .…" at bounding box center [755, 154] width 193 height 206
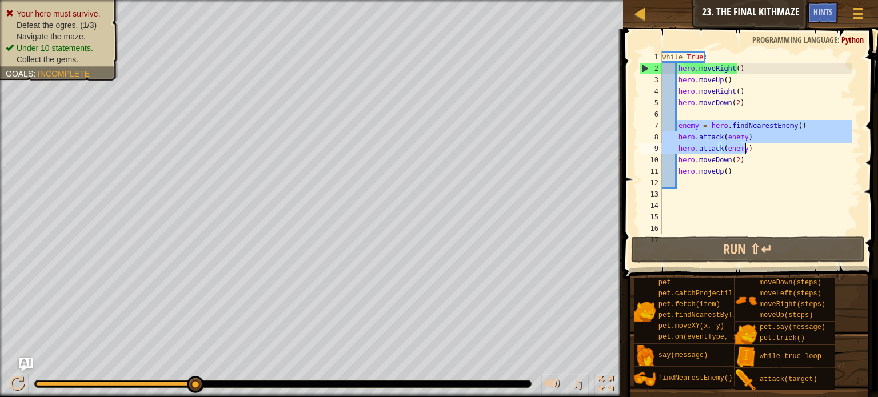
drag, startPoint x: 677, startPoint y: 125, endPoint x: 748, endPoint y: 147, distance: 74.4
click at [748, 147] on div "while True : hero . moveRight ( ) hero . moveUp ( ) hero . moveRight ( ) hero .…" at bounding box center [755, 154] width 193 height 206
type textarea "hero.attack(enemy) hero.attack(enemy)"
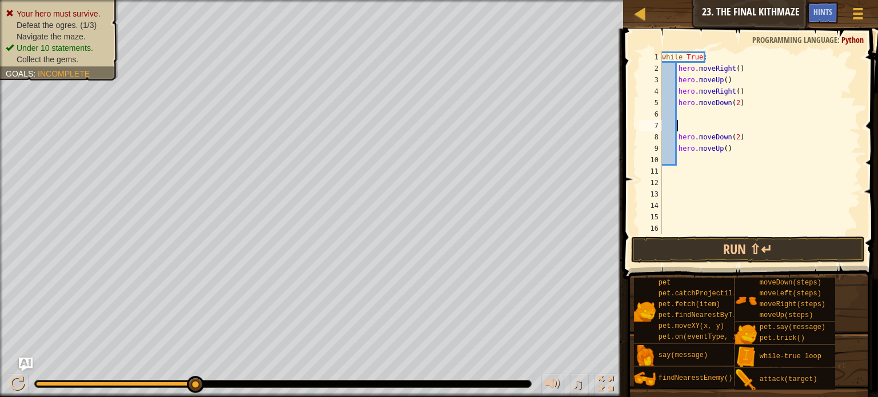
click at [732, 79] on div "while True : hero . moveRight ( ) hero . moveUp ( ) hero . moveRight ( ) hero .…" at bounding box center [755, 154] width 193 height 206
type textarea "hero.moveUp()"
paste textarea "hero.attack(enemy)"
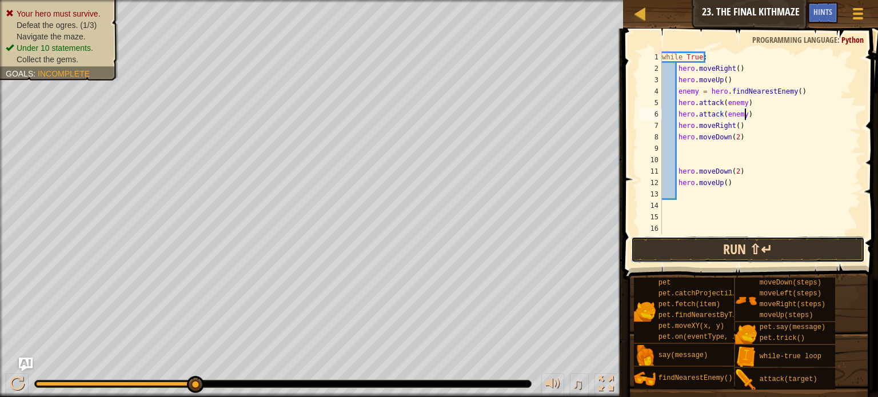
click at [728, 244] on button "Run ⇧↵" at bounding box center [748, 250] width 234 height 26
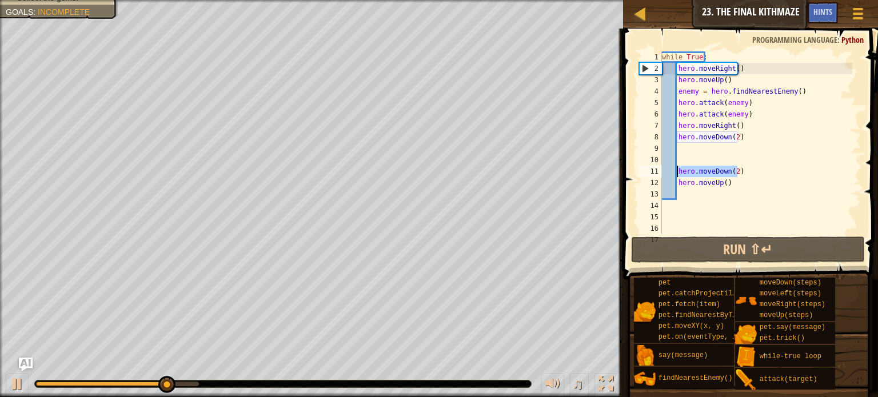
drag, startPoint x: 740, startPoint y: 167, endPoint x: 677, endPoint y: 172, distance: 63.1
click at [677, 172] on div "while True : hero . moveRight ( ) hero . moveUp ( ) enemy = hero . findNearestE…" at bounding box center [755, 154] width 193 height 206
type textarea "hero.moveDown(2)"
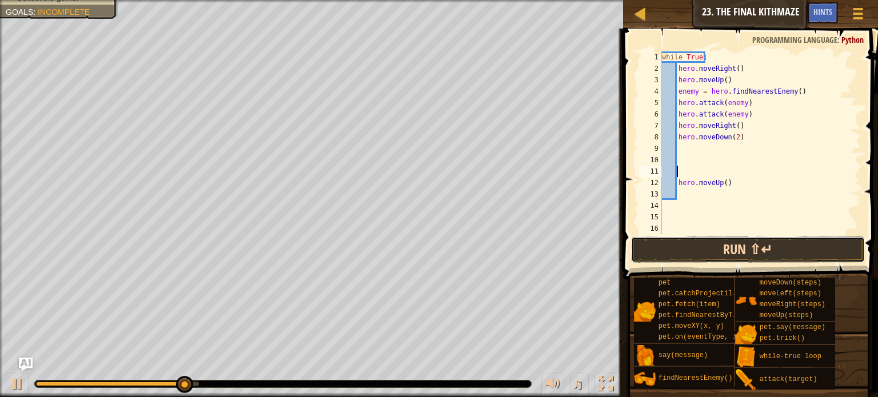
click at [713, 248] on button "Run ⇧↵" at bounding box center [748, 250] width 234 height 26
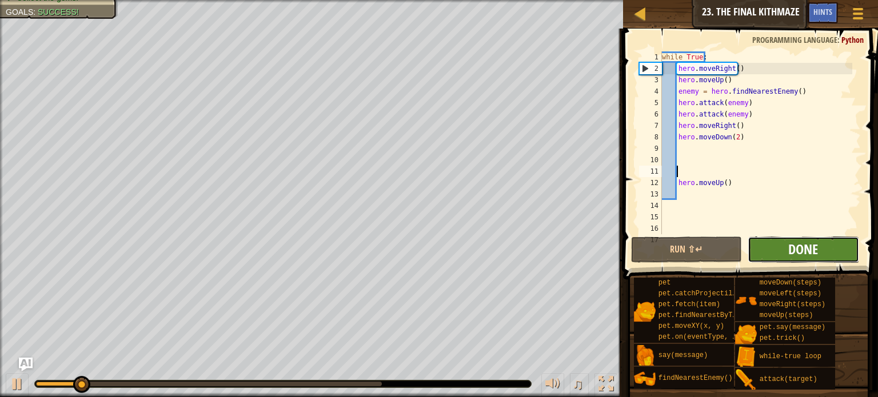
click at [816, 246] on span "Done" at bounding box center [803, 249] width 30 height 18
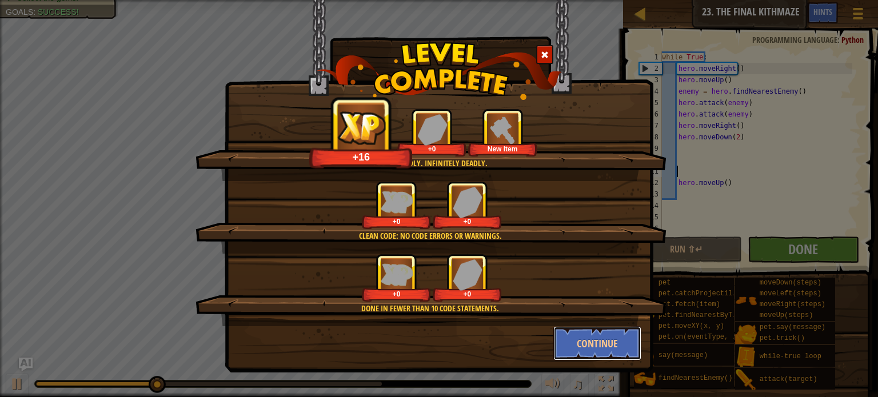
drag, startPoint x: 602, startPoint y: 333, endPoint x: 598, endPoint y: 340, distance: 7.9
click at [602, 333] on button "Continue" at bounding box center [597, 343] width 89 height 34
click at [598, 340] on div "You're deadly. Infinitely deadly. +16 +0 New Item Clean code: no code errors or…" at bounding box center [439, 198] width 878 height 397
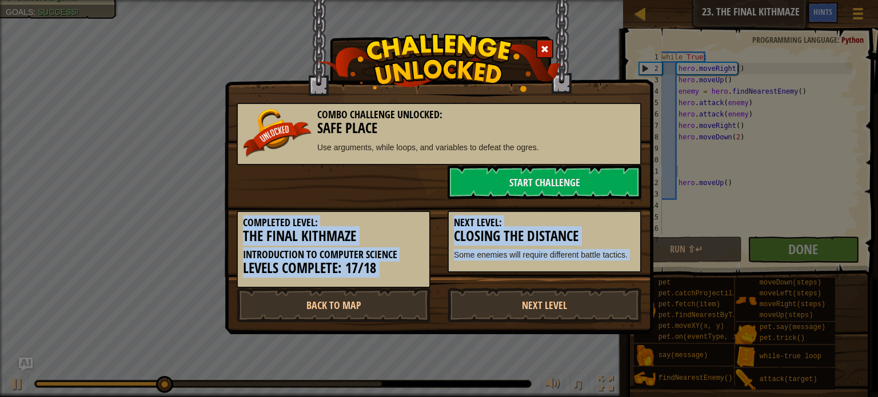
click at [431, 201] on div "Combo Challenge Unlocked: Safe Place Use arguments, while loops, and variables …" at bounding box center [439, 206] width 405 height 231
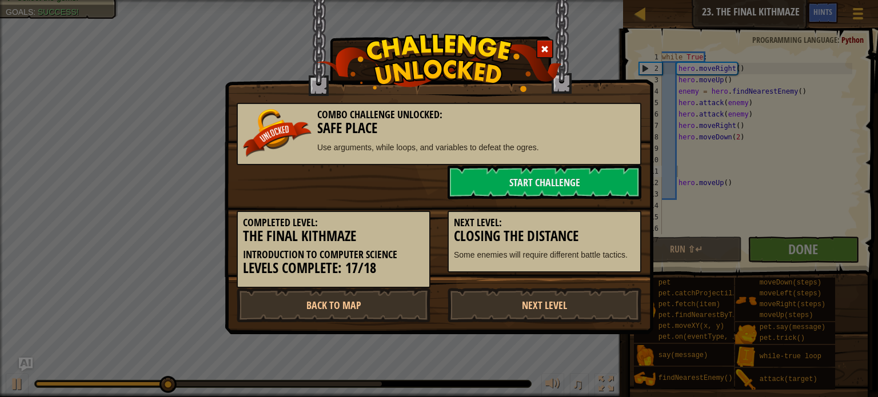
click at [391, 195] on div "Start Challenge" at bounding box center [439, 182] width 422 height 34
click at [494, 298] on link "Next Level" at bounding box center [544, 305] width 194 height 34
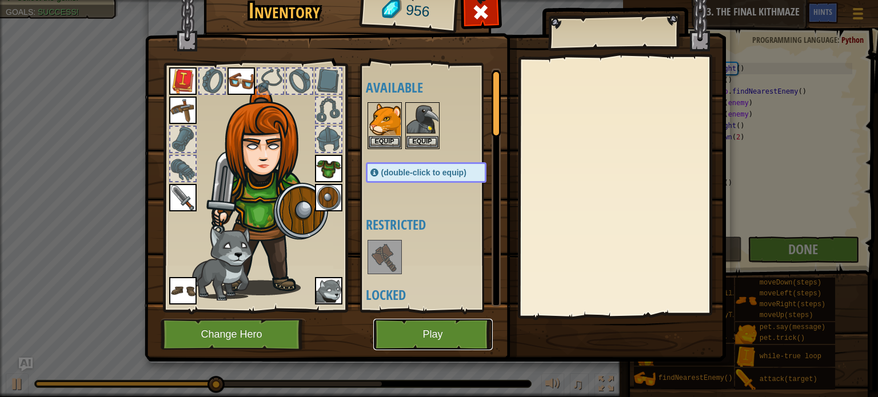
click at [430, 323] on button "Play" at bounding box center [432, 334] width 119 height 31
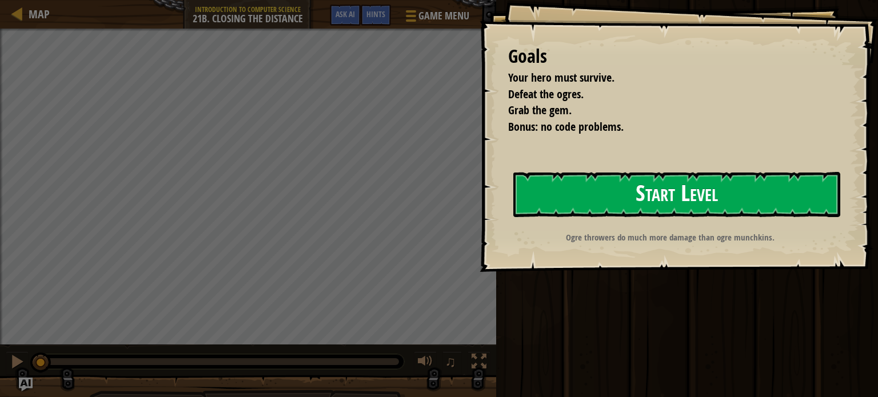
click at [531, 177] on button "Start Level" at bounding box center [676, 194] width 327 height 45
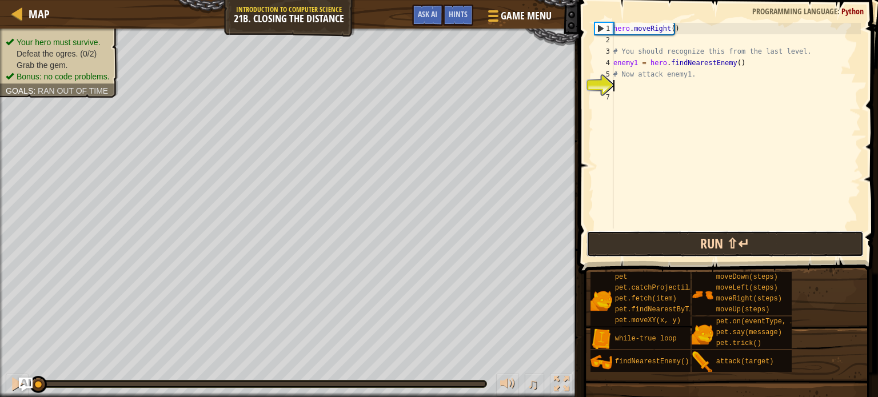
click at [651, 246] on button "Run ⇧↵" at bounding box center [724, 244] width 277 height 26
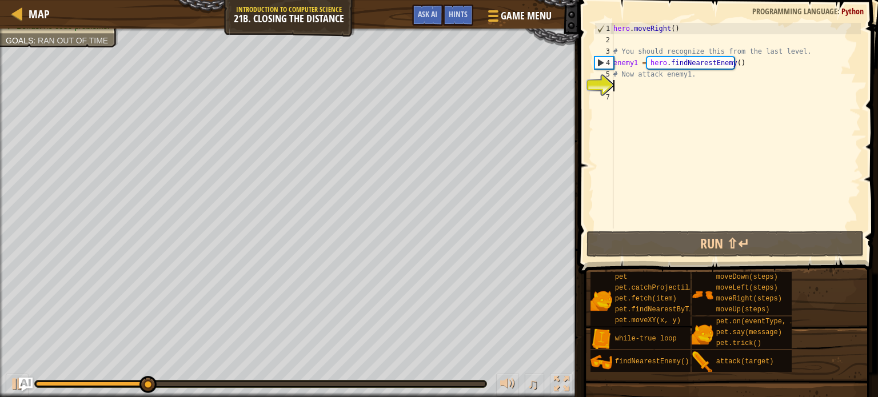
click at [623, 83] on div "hero . moveRight ( ) # You should recognize this from the last level. enemy1 = …" at bounding box center [736, 137] width 250 height 229
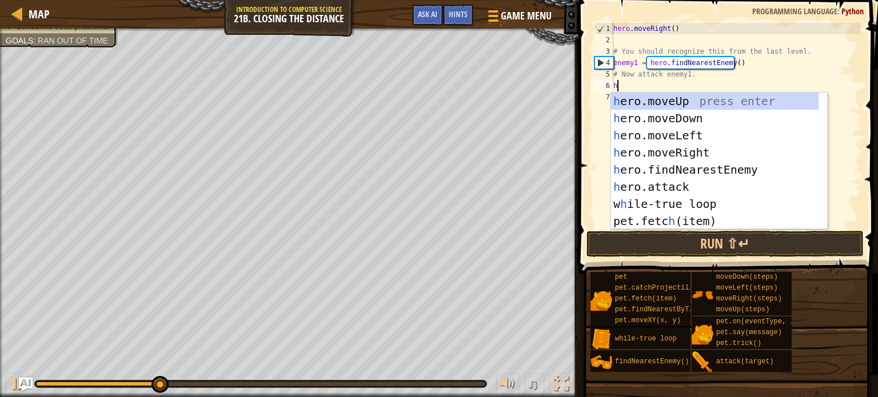
scroll to position [5, 0]
click at [686, 185] on div "h ero.moveUp press enter h ero.moveDown press enter h ero.moveLeft press enter …" at bounding box center [714, 178] width 207 height 171
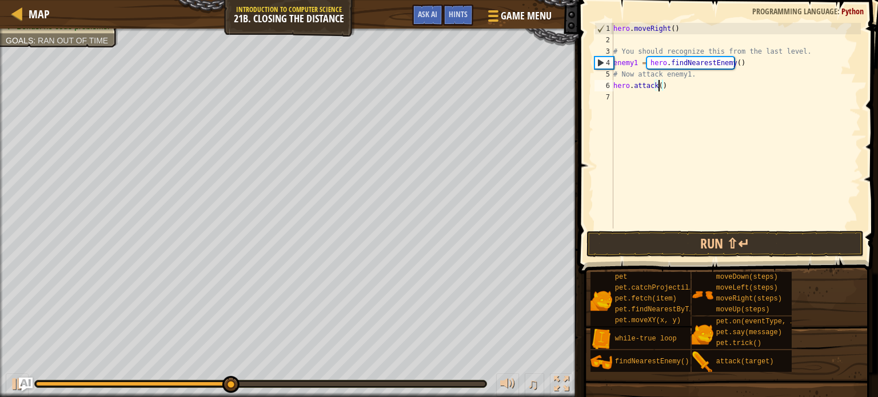
scroll to position [5, 3]
click at [680, 87] on div "hero . moveRight ( ) # You should recognize this from the last level. enemy1 = …" at bounding box center [736, 137] width 250 height 229
type textarea "h"
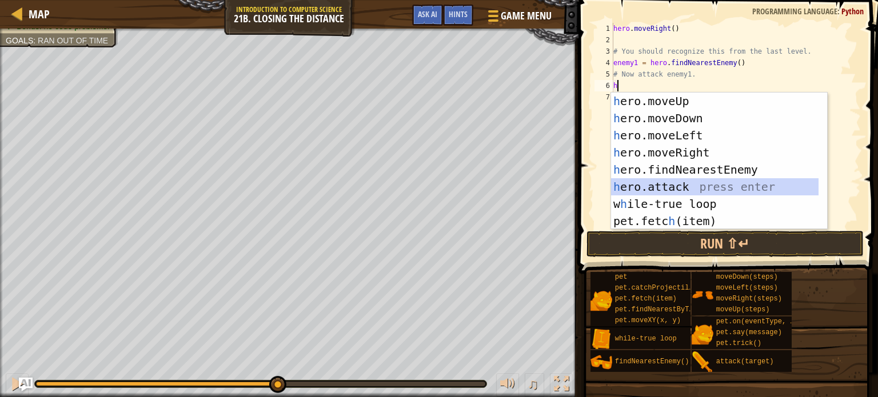
click at [681, 186] on div "h ero.moveUp press enter h ero.moveDown press enter h ero.moveLeft press enter …" at bounding box center [714, 178] width 207 height 171
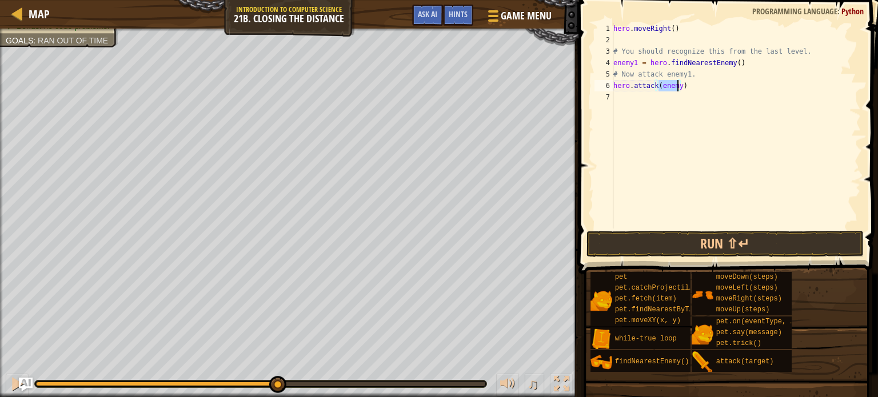
click at [678, 86] on div "hero . moveRight ( ) # You should recognize this from the last level. enemy1 = …" at bounding box center [736, 126] width 250 height 206
type textarea "hero.attack(enemy1)"
click at [656, 246] on button "Run ⇧↵" at bounding box center [724, 244] width 277 height 26
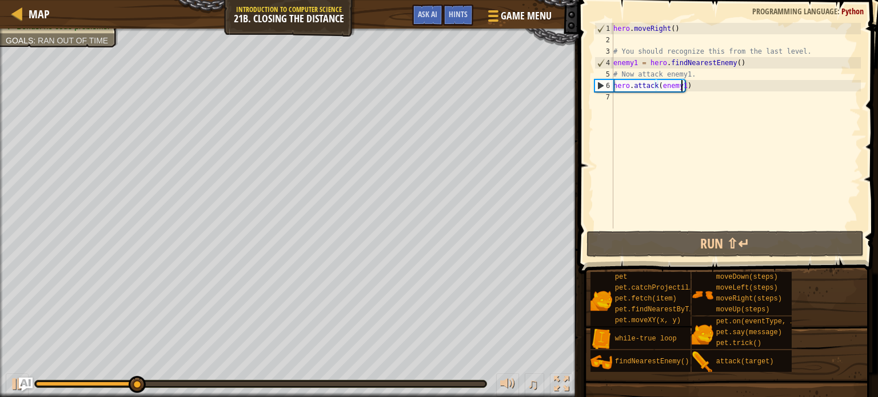
click at [698, 103] on div "hero . moveRight ( ) # You should recognize this from the last level. enemy1 = …" at bounding box center [736, 137] width 250 height 229
click at [621, 41] on div "hero . moveRight ( ) # You should recognize this from the last level. enemy1 = …" at bounding box center [736, 137] width 250 height 229
type textarea "w"
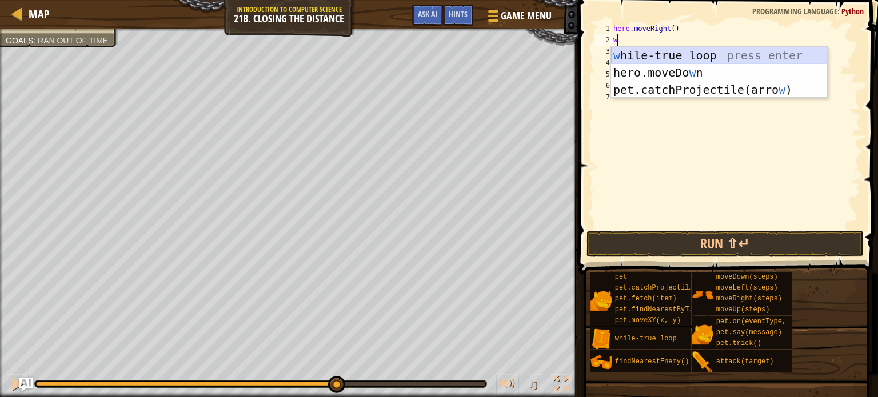
click at [659, 54] on div "w hile-true loop press enter hero.moveDo w n press enter pet.catchProjectile(ar…" at bounding box center [719, 90] width 216 height 86
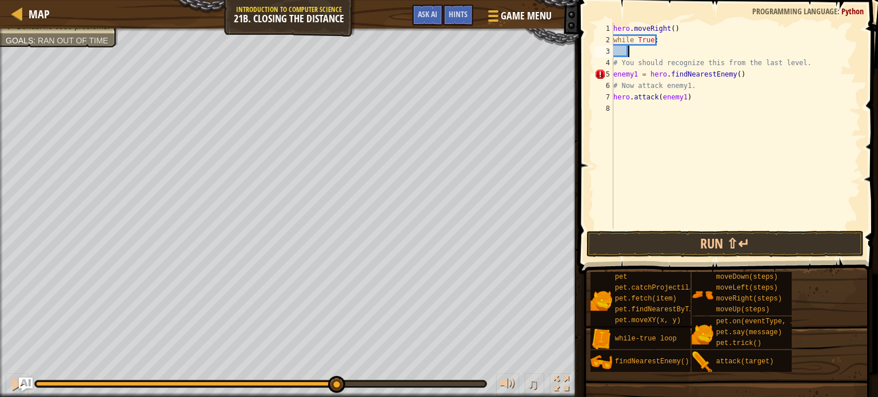
click at [613, 75] on div "hero . moveRight ( ) while True : # You should recognize this from the last lev…" at bounding box center [736, 137] width 250 height 229
click at [614, 95] on div "hero . moveRight ( ) while True : # You should recognize this from the last lev…" at bounding box center [736, 137] width 250 height 229
click at [788, 63] on div "hero . moveRight ( ) while True : # You should recognize this from the last lev…" at bounding box center [736, 137] width 250 height 229
type textarea "# You should recognize this from the last level."
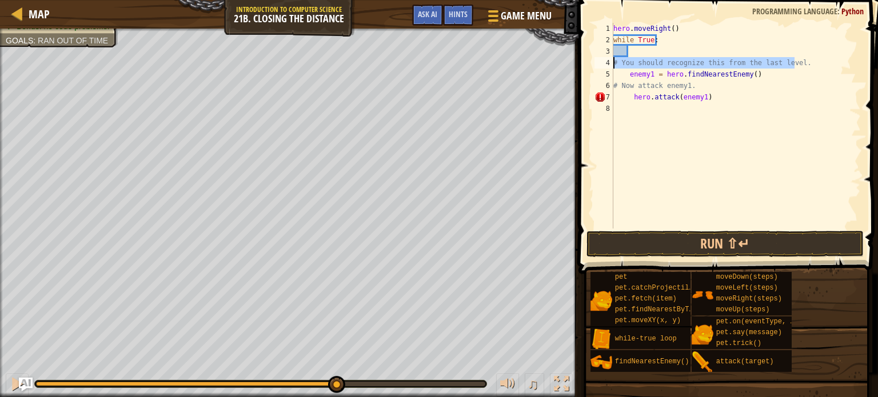
drag, startPoint x: 800, startPoint y: 59, endPoint x: 606, endPoint y: 67, distance: 193.9
click at [606, 67] on div "# You should recognize this from the last level. 1 2 3 4 5 6 7 8 hero . moveRig…" at bounding box center [726, 126] width 269 height 206
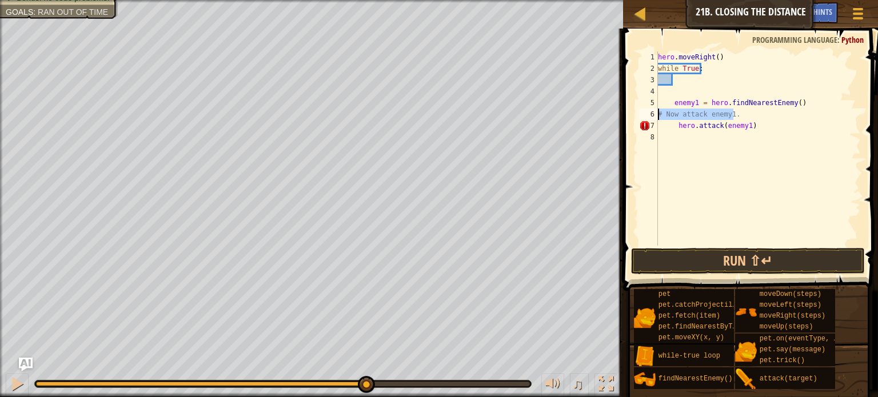
drag, startPoint x: 739, startPoint y: 117, endPoint x: 658, endPoint y: 117, distance: 81.7
click at [658, 117] on div "1 2 3 4 5 6 7 8 hero . moveRight ( ) while True : enemy1 = hero . findNearestEn…" at bounding box center [748, 148] width 224 height 194
type textarea "# Now attack enemy1."
click at [672, 105] on div "hero . moveRight ( ) while True : enemy1 = hero . findNearestEnemy ( ) hero . a…" at bounding box center [757, 159] width 205 height 217
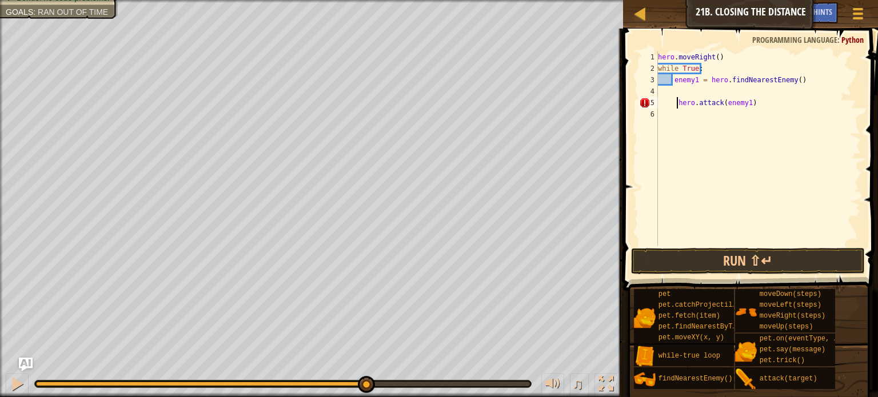
click at [675, 105] on div "hero . moveRight ( ) while True : enemy1 = hero . findNearestEnemy ( ) hero . a…" at bounding box center [757, 159] width 205 height 217
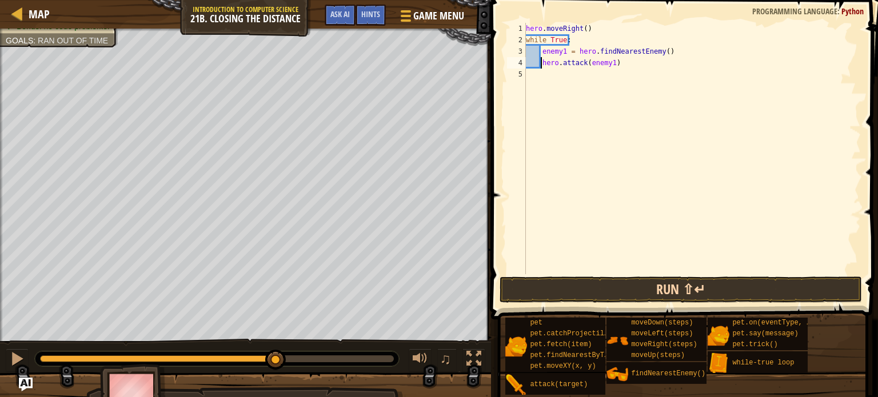
type textarea "hero.attack(enemy1)"
click at [649, 278] on button "Run ⇧↵" at bounding box center [680, 290] width 362 height 26
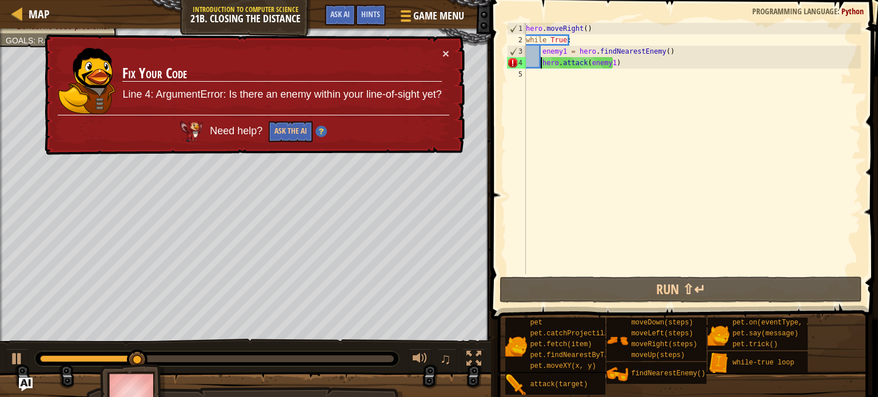
click at [566, 83] on div "hero . moveRight ( ) while True : enemy1 = hero . findNearestEnemy ( ) hero . a…" at bounding box center [691, 160] width 337 height 274
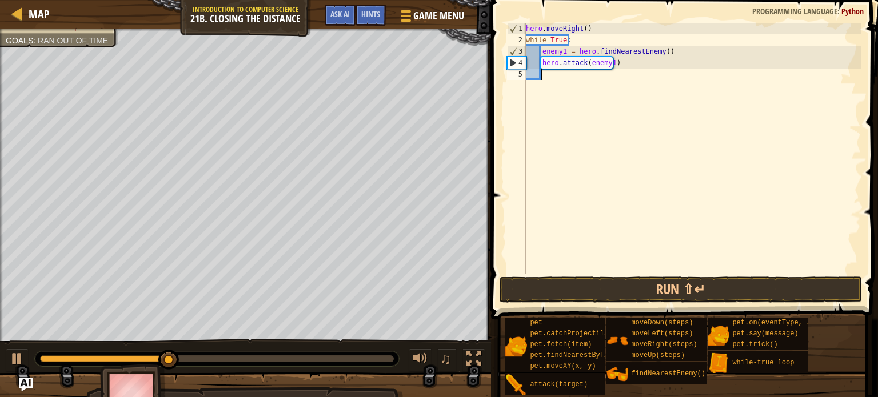
type textarea "h"
click at [818, 114] on div "hero . moveRight ( ) while True : enemy1 = hero . findNearestEnemy ( ) hero . a…" at bounding box center [691, 160] width 337 height 274
drag, startPoint x: 578, startPoint y: 36, endPoint x: 521, endPoint y: 38, distance: 57.2
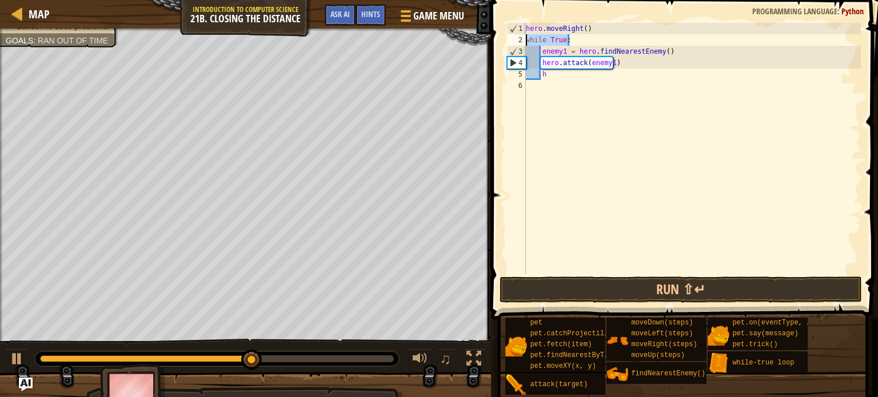
click at [521, 38] on div "1 2 3 4 5 6 hero . moveRight ( ) while True : enemy1 = hero . findNearestEnemy …" at bounding box center [683, 148] width 356 height 251
type textarea "while True:"
click at [549, 69] on div "hero . moveRight ( ) enemy1 = hero . findNearestEnemy ( ) hero . attack ( enemy…" at bounding box center [691, 160] width 337 height 274
type textarea "h"
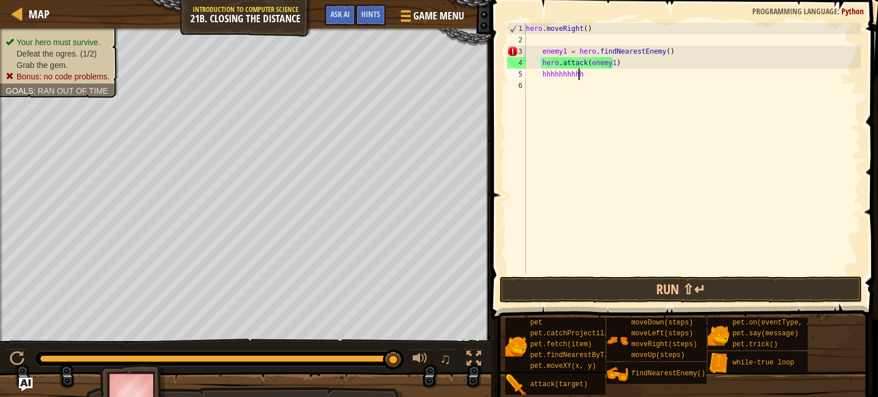
scroll to position [5, 2]
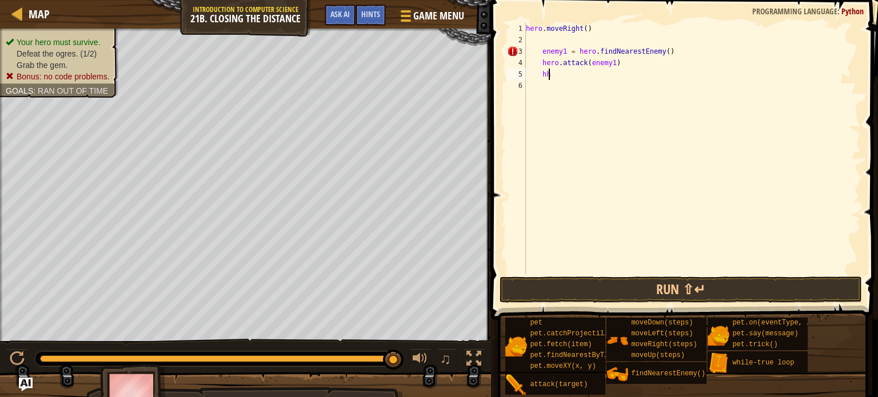
type textarea "h"
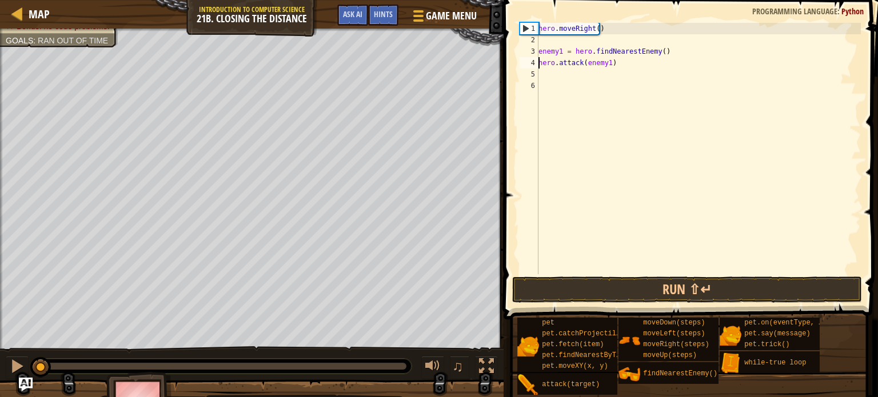
drag, startPoint x: 403, startPoint y: 362, endPoint x: 0, endPoint y: 377, distance: 403.1
click at [0, 377] on div "♫" at bounding box center [251, 363] width 503 height 34
type textarea "hero.attack(enemy1)"
click at [8, 365] on button at bounding box center [17, 367] width 23 height 23
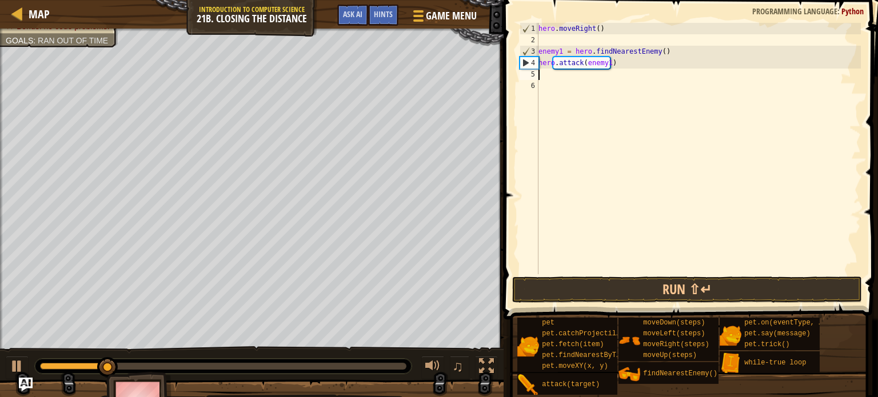
click at [543, 77] on div "hero . moveRight ( ) enemy1 = hero . findNearestEnemy ( ) hero . attack ( enemy…" at bounding box center [698, 160] width 325 height 274
type textarea "h"
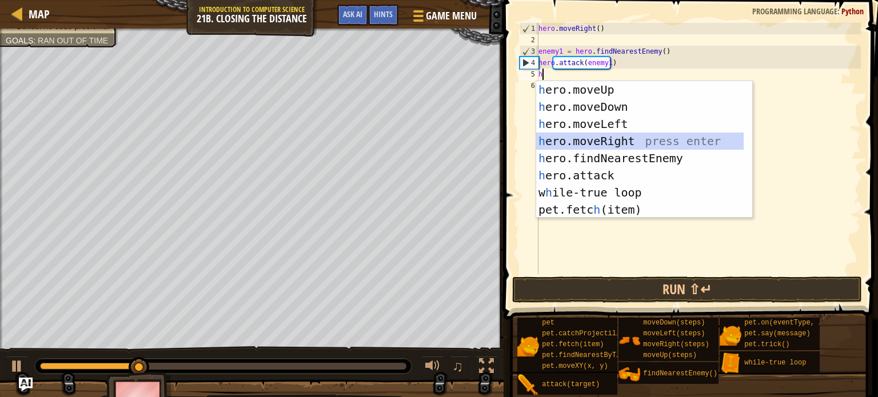
click at [608, 141] on div "h ero.moveUp press enter h ero.moveDown press enter h ero.moveLeft press enter …" at bounding box center [644, 166] width 216 height 171
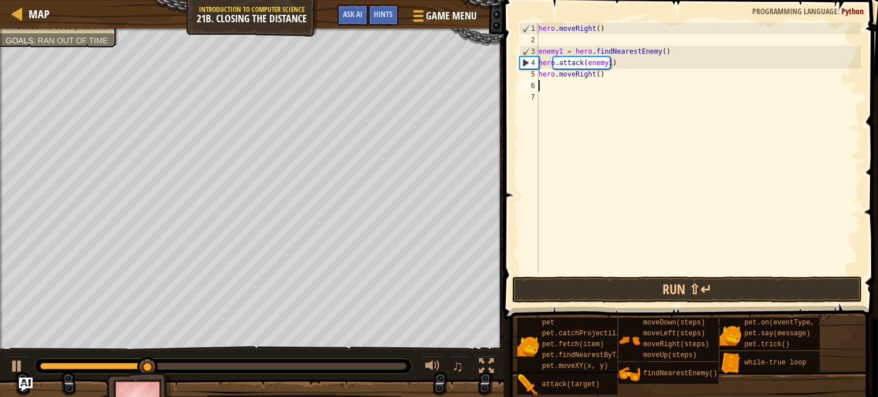
click at [594, 73] on div "hero . moveRight ( ) enemy1 = hero . findNearestEnemy ( ) hero . attack ( enemy…" at bounding box center [698, 160] width 325 height 274
type textarea "hero.moveRight(2)"
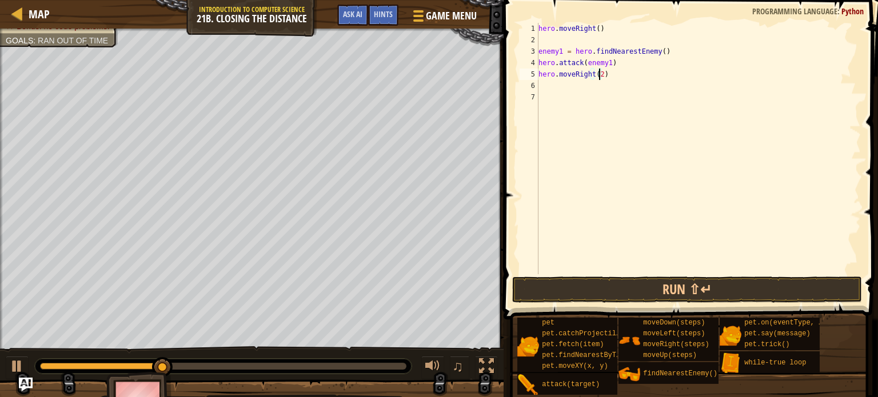
click at [544, 89] on div "hero . moveRight ( ) enemy1 = hero . findNearestEnemy ( ) hero . attack ( enemy…" at bounding box center [698, 160] width 325 height 274
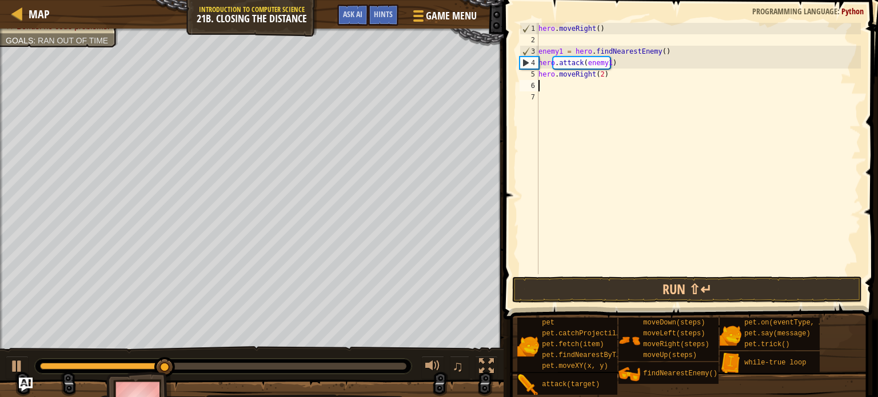
scroll to position [5, 0]
type textarea "h"
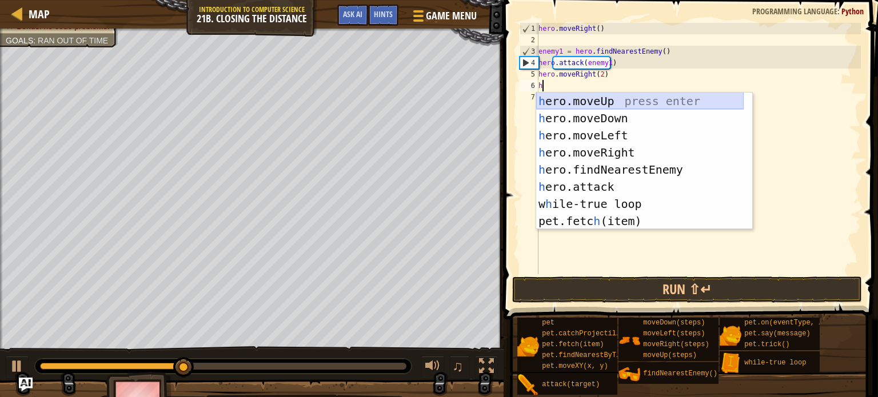
click at [608, 103] on div "h ero.moveUp press enter h ero.moveDown press enter h ero.moveLeft press enter …" at bounding box center [639, 178] width 207 height 171
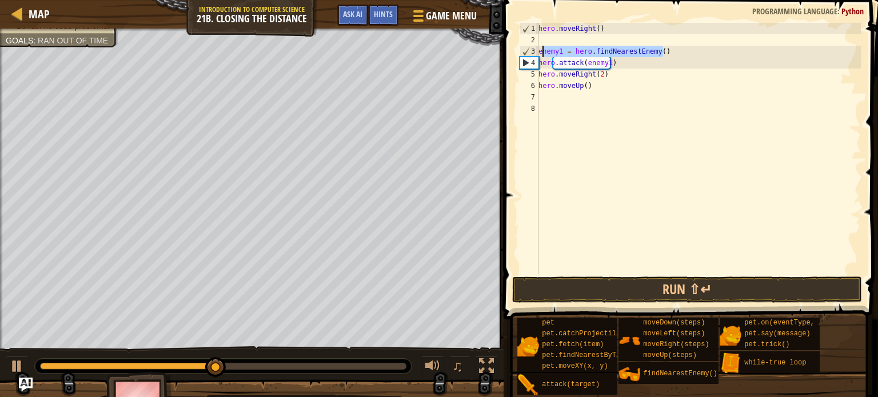
drag, startPoint x: 663, startPoint y: 52, endPoint x: 543, endPoint y: 53, distance: 119.4
click at [543, 53] on div "hero . moveRight ( ) enemy1 = hero . findNearestEnemy ( ) hero . attack ( enemy…" at bounding box center [698, 160] width 325 height 274
click at [541, 53] on div "hero . moveRight ( ) enemy1 = hero . findNearestEnemy ( ) hero . attack ( enemy…" at bounding box center [698, 148] width 325 height 251
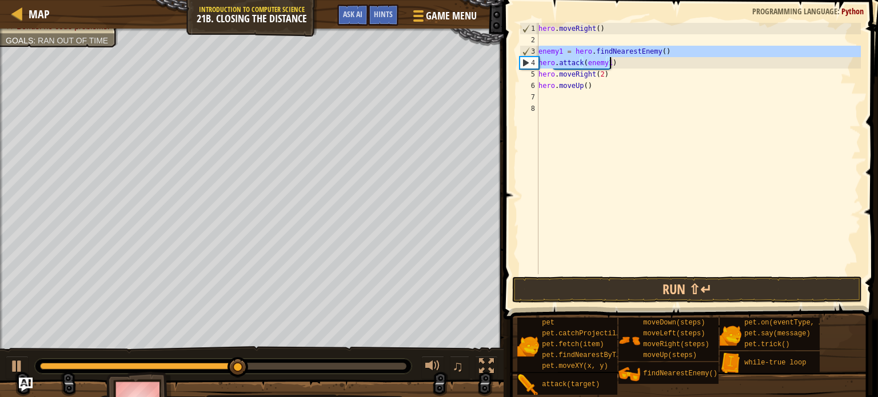
drag, startPoint x: 538, startPoint y: 51, endPoint x: 612, endPoint y: 67, distance: 75.4
click at [612, 67] on div "hero . moveRight ( ) enemy1 = hero . findNearestEnemy ( ) hero . attack ( enemy…" at bounding box center [698, 160] width 325 height 274
type textarea "enemy1 = hero.findNearestEnemy() hero.attack(enemy1)"
click at [545, 94] on div "hero . moveRight ( ) enemy1 = hero . findNearestEnemy ( ) hero . attack ( enemy…" at bounding box center [698, 160] width 325 height 274
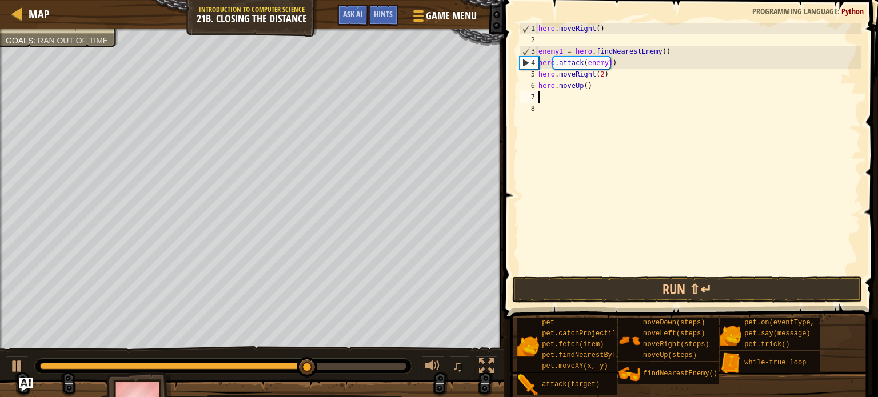
paste textarea "hero.attack(enemy1)"
click at [572, 287] on button "Run ⇧↵" at bounding box center [687, 290] width 350 height 26
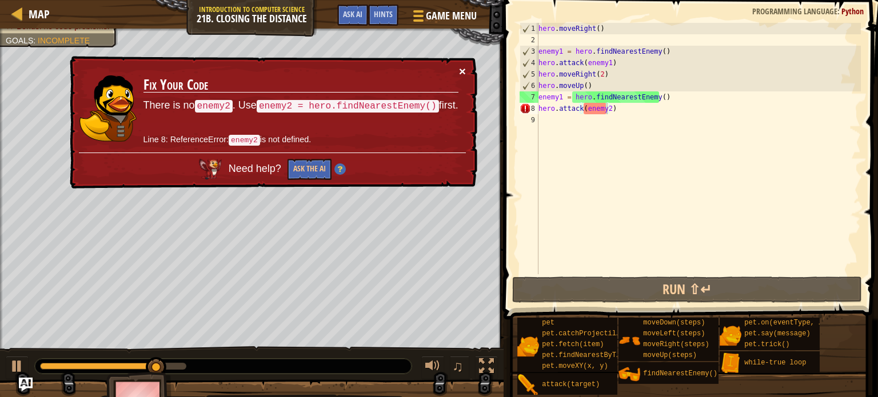
click at [460, 66] on button "×" at bounding box center [462, 71] width 7 height 12
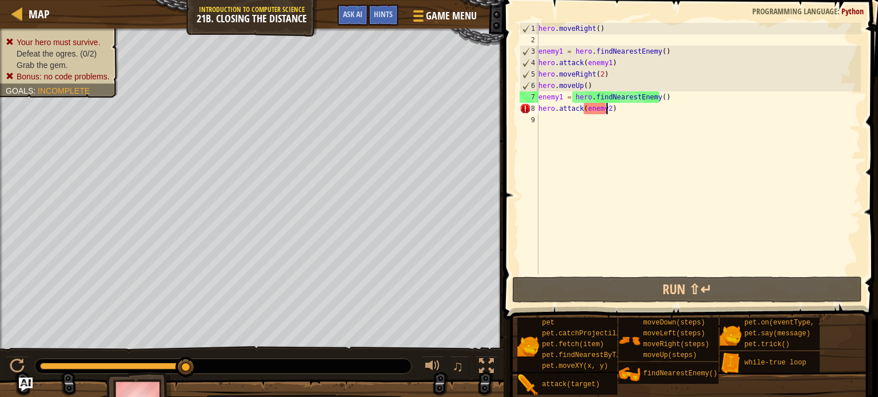
click at [538, 74] on div "hero . moveRight ( ) enemy1 = hero . findNearestEnemy ( ) hero . attack ( enemy…" at bounding box center [698, 160] width 325 height 274
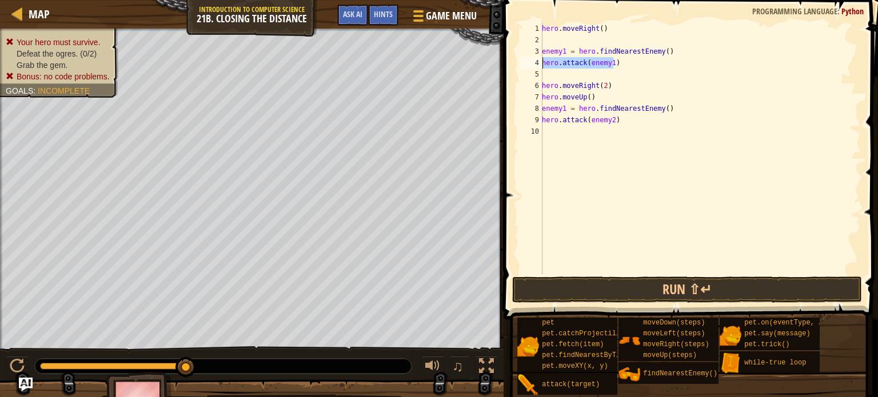
drag, startPoint x: 621, startPoint y: 63, endPoint x: 539, endPoint y: 64, distance: 82.3
click at [539, 64] on div "hero.moveRight(2) 1 2 3 4 5 6 7 8 9 10 hero . moveRight ( ) enemy1 = hero . fin…" at bounding box center [688, 148] width 343 height 251
type textarea "hero.attack(enemy1)"
click at [545, 73] on div "hero . moveRight ( ) enemy1 = hero . findNearestEnemy ( ) hero . attack ( enemy…" at bounding box center [699, 160] width 321 height 274
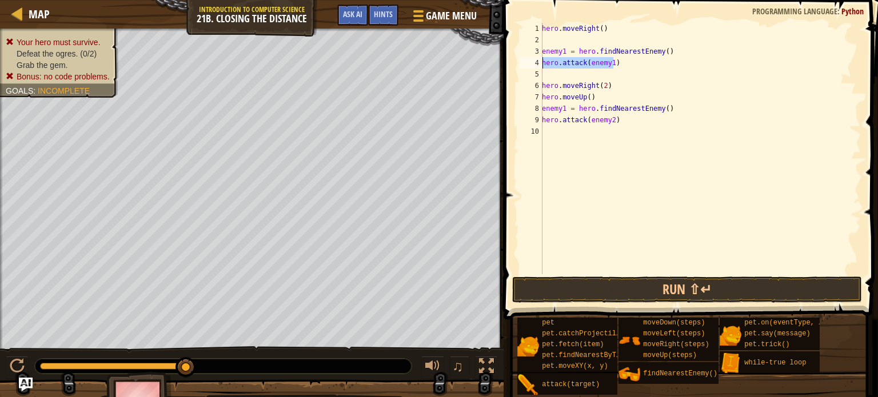
drag, startPoint x: 612, startPoint y: 63, endPoint x: 542, endPoint y: 61, distance: 70.9
click at [542, 61] on div "1 2 3 4 5 6 7 8 9 10 hero . moveRight ( ) enemy1 = hero . findNearestEnemy ( ) …" at bounding box center [688, 148] width 343 height 251
type textarea "hero.attack(enemy1)"
paste textarea
click at [553, 70] on div "hero . moveRight ( ) enemy1 = hero . findNearestEnemy ( ) hero . attack ( enemy…" at bounding box center [699, 160] width 321 height 274
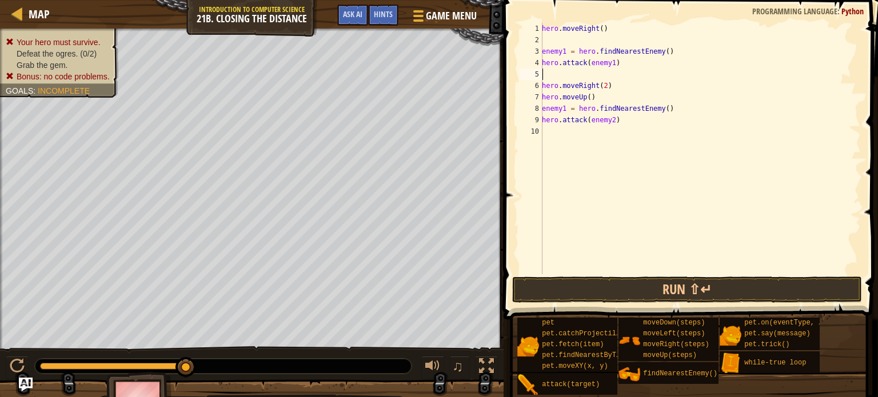
paste textarea "hero.attack(enemy1)"
click at [554, 71] on div "hero . moveRight ( ) enemy1 = hero . findNearestEnemy ( ) hero . attack ( enemy…" at bounding box center [699, 160] width 321 height 274
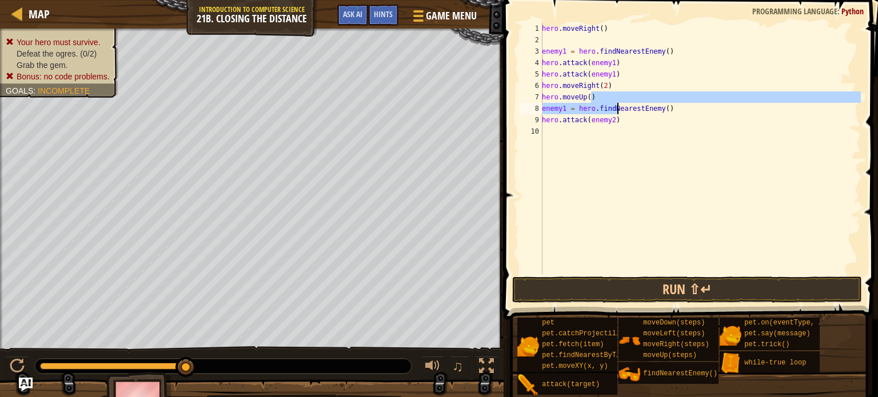
drag, startPoint x: 627, startPoint y: 105, endPoint x: 615, endPoint y: 105, distance: 12.6
click at [615, 105] on div "hero . moveRight ( ) enemy1 = hero . findNearestEnemy ( ) hero . attack ( enemy…" at bounding box center [699, 160] width 321 height 274
click at [610, 73] on div "hero . moveRight ( ) enemy1 = hero . findNearestEnemy ( ) hero . attack ( enemy…" at bounding box center [699, 160] width 321 height 274
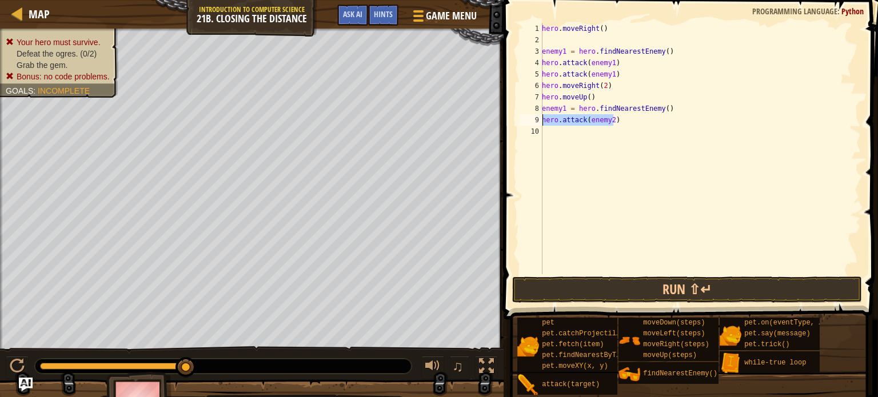
drag, startPoint x: 613, startPoint y: 118, endPoint x: 538, endPoint y: 118, distance: 75.4
click at [538, 118] on div "hero.attack(enemy1) 1 2 3 4 5 6 7 8 9 10 hero . moveRight ( ) enemy1 = hero . f…" at bounding box center [688, 148] width 343 height 251
paste textarea "1"
click at [619, 135] on div "hero . moveRight ( ) enemy1 = hero . findNearestEnemy ( ) hero . attack ( enemy…" at bounding box center [699, 160] width 321 height 274
click at [654, 124] on div "hero . moveRight ( ) enemy1 = hero . findNearestEnemy ( ) hero . attack ( enemy…" at bounding box center [699, 160] width 321 height 274
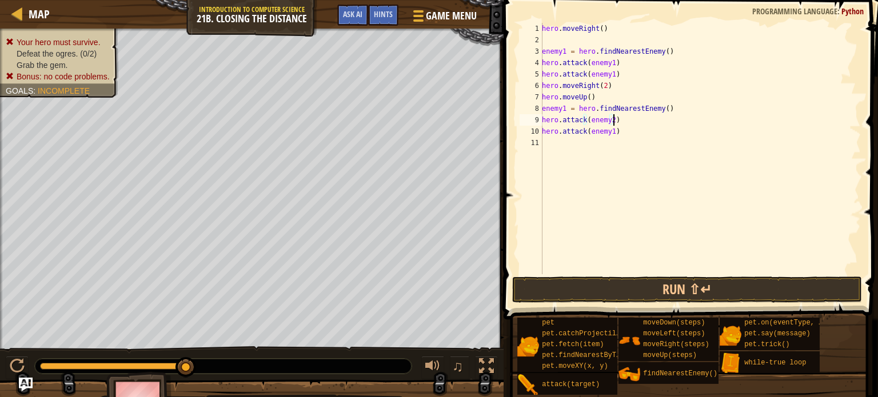
click at [608, 129] on div "hero . moveRight ( ) enemy1 = hero . findNearestEnemy ( ) hero . attack ( enemy…" at bounding box center [699, 160] width 321 height 274
click at [643, 293] on button "Run ⇧↵" at bounding box center [687, 290] width 350 height 26
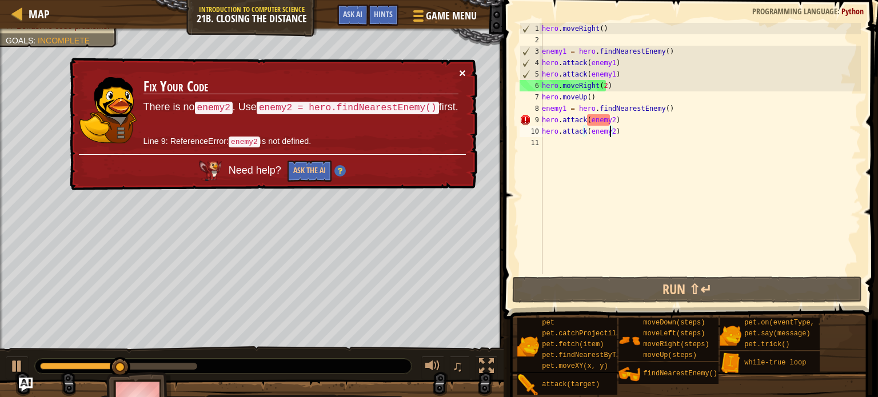
click at [462, 68] on button "×" at bounding box center [462, 73] width 7 height 12
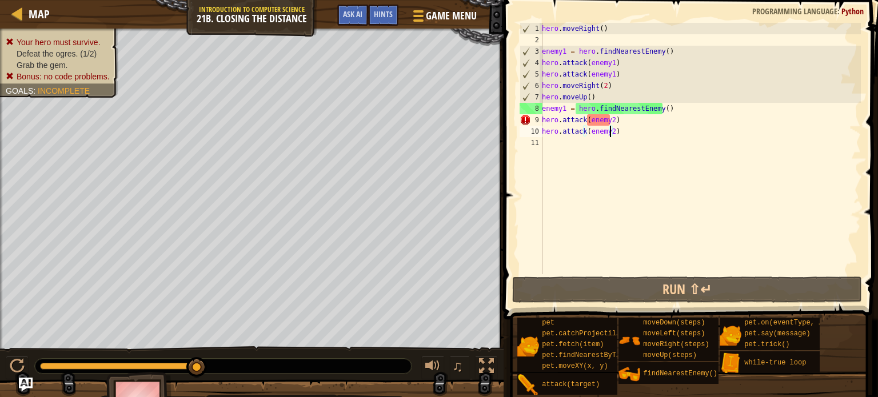
click at [608, 117] on div "hero . moveRight ( ) enemy1 = hero . findNearestEnemy ( ) hero . attack ( enemy…" at bounding box center [699, 160] width 321 height 274
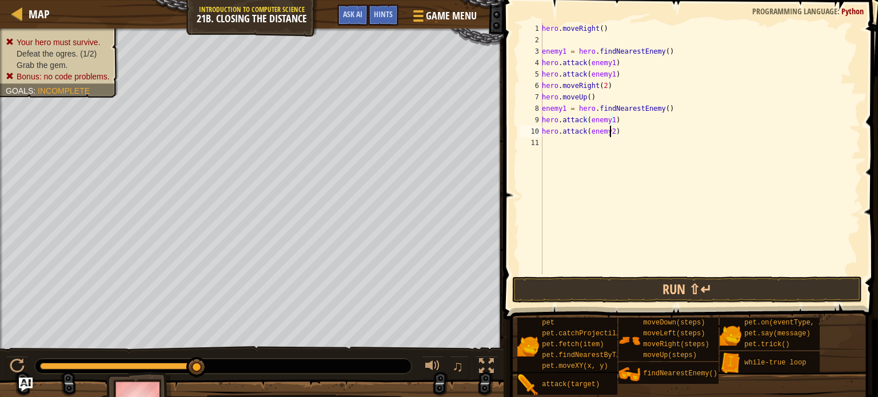
click at [608, 131] on div "hero . moveRight ( ) enemy1 = hero . findNearestEnemy ( ) hero . attack ( enemy…" at bounding box center [699, 160] width 321 height 274
type textarea "hero.attack(enemy1)"
click at [614, 290] on button "Run ⇧↵" at bounding box center [687, 290] width 350 height 26
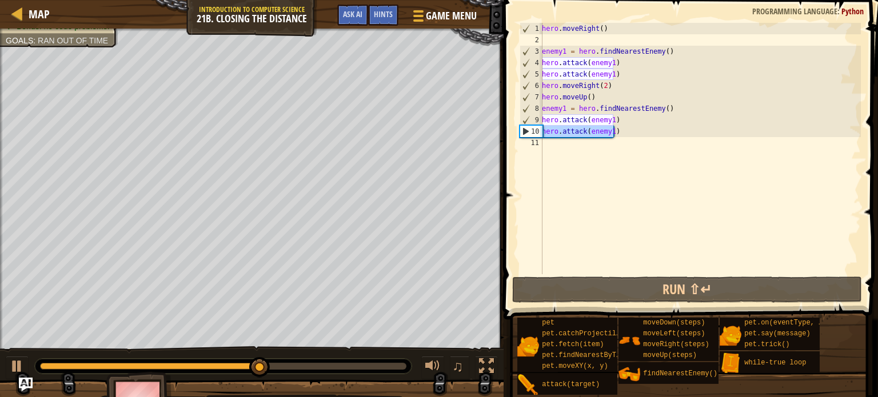
drag, startPoint x: 620, startPoint y: 130, endPoint x: 542, endPoint y: 129, distance: 78.9
click at [542, 129] on div "hero.attack(enemy1) 1 2 3 4 5 6 7 8 9 10 11 hero . moveRight ( ) enemy1 = hero …" at bounding box center [688, 148] width 343 height 251
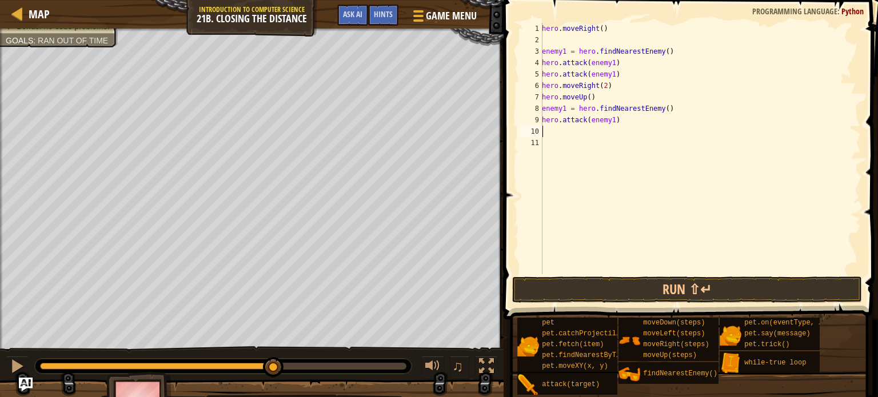
type textarea "h"
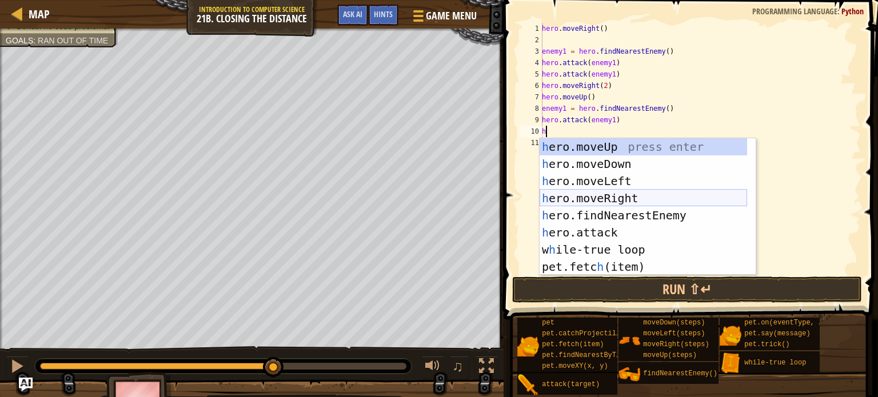
click at [627, 192] on div "h ero.moveUp press enter h ero.moveDown press enter h ero.moveLeft press enter …" at bounding box center [642, 223] width 207 height 171
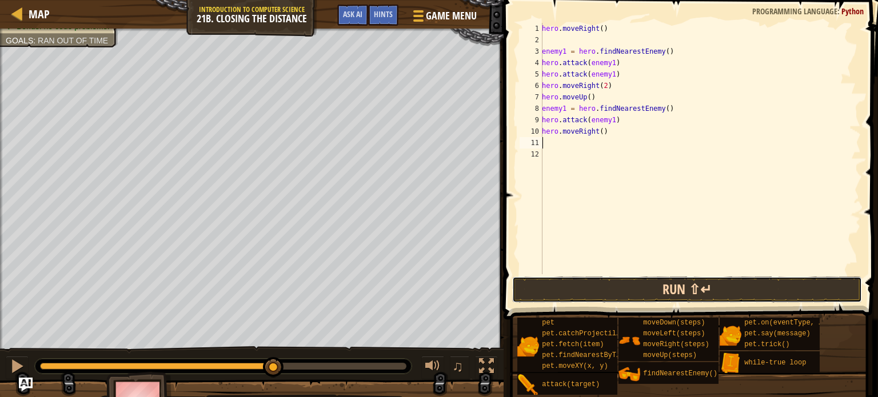
click at [641, 284] on button "Run ⇧↵" at bounding box center [687, 290] width 350 height 26
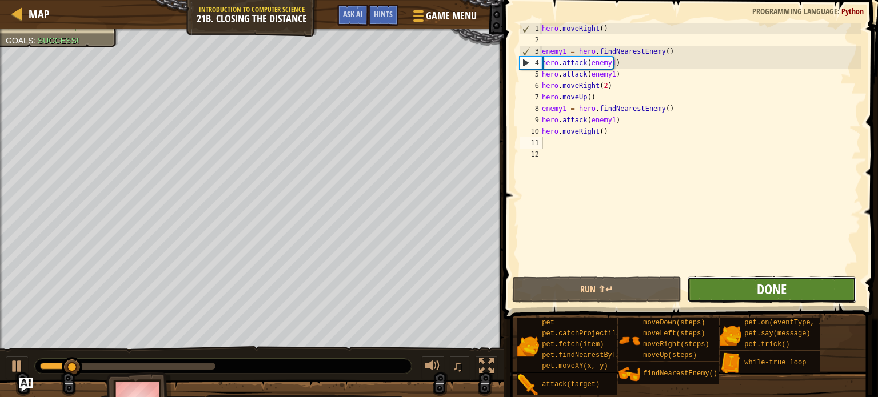
click at [766, 287] on span "Done" at bounding box center [771, 289] width 30 height 18
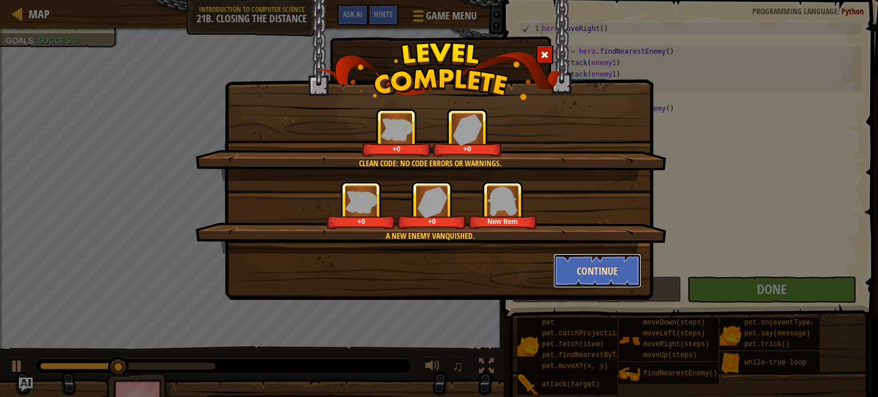
click at [587, 261] on button "Continue" at bounding box center [597, 271] width 89 height 34
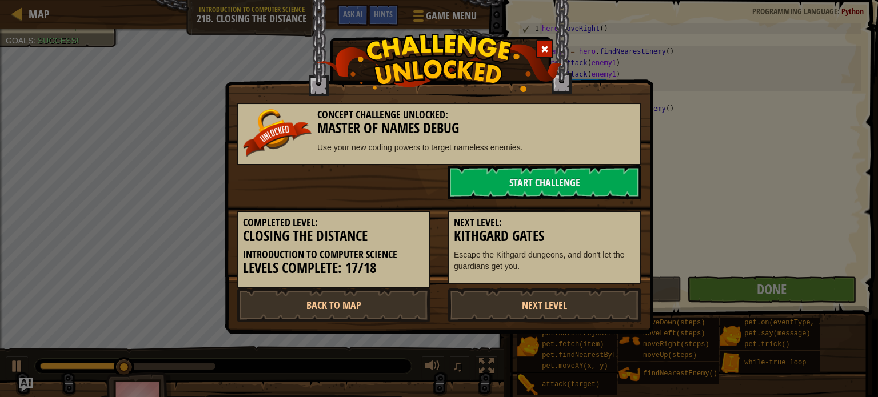
click at [587, 261] on p "Escape the Kithgard dungeons, and don't let the guardians get you." at bounding box center [544, 260] width 181 height 23
click at [551, 293] on link "Next Level" at bounding box center [544, 305] width 194 height 34
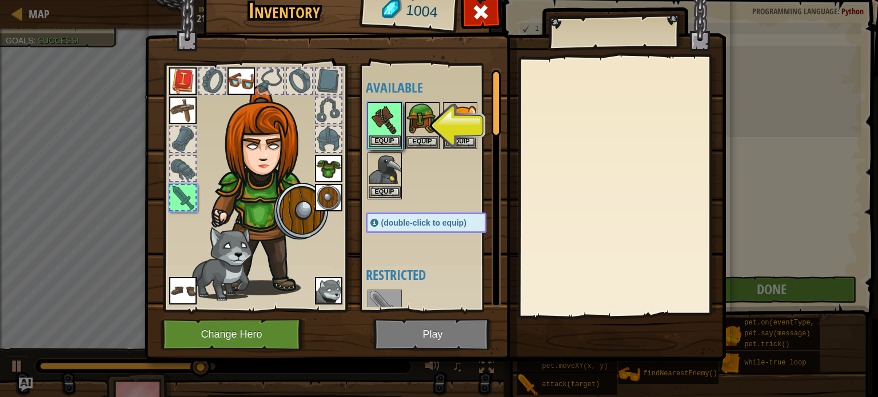
click at [377, 131] on img at bounding box center [385, 119] width 32 height 32
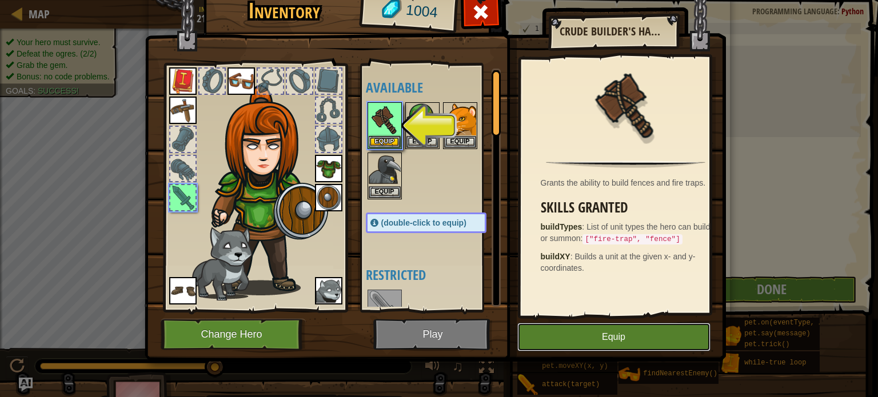
drag, startPoint x: 563, startPoint y: 329, endPoint x: 541, endPoint y: 329, distance: 22.9
click at [562, 328] on button "Equip" at bounding box center [613, 337] width 193 height 29
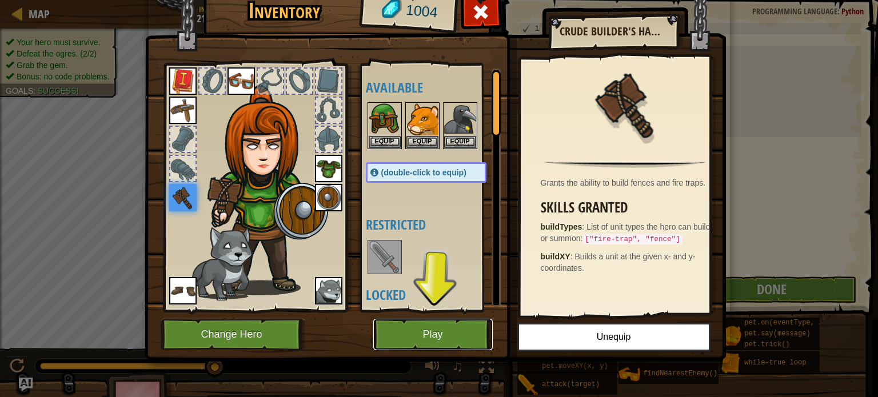
click at [448, 325] on button "Play" at bounding box center [432, 334] width 119 height 31
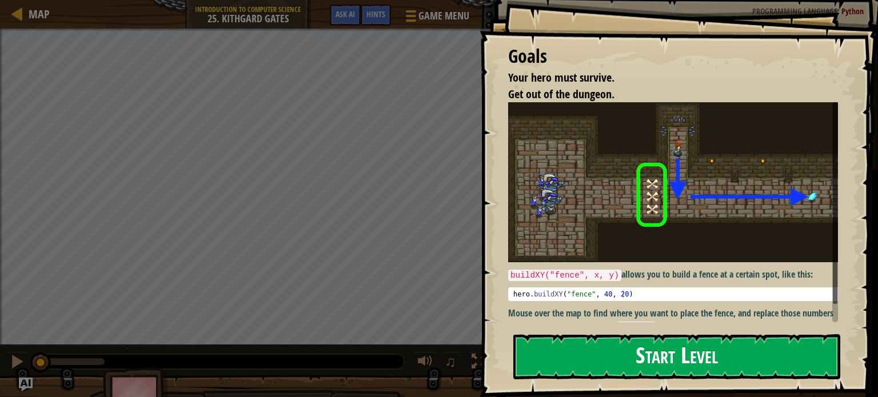
click at [609, 359] on button "Start Level" at bounding box center [676, 356] width 327 height 45
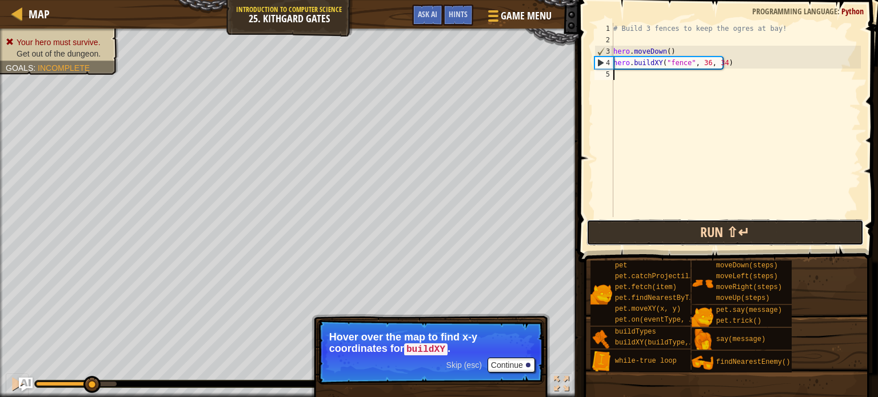
click at [635, 228] on button "Run ⇧↵" at bounding box center [724, 232] width 277 height 26
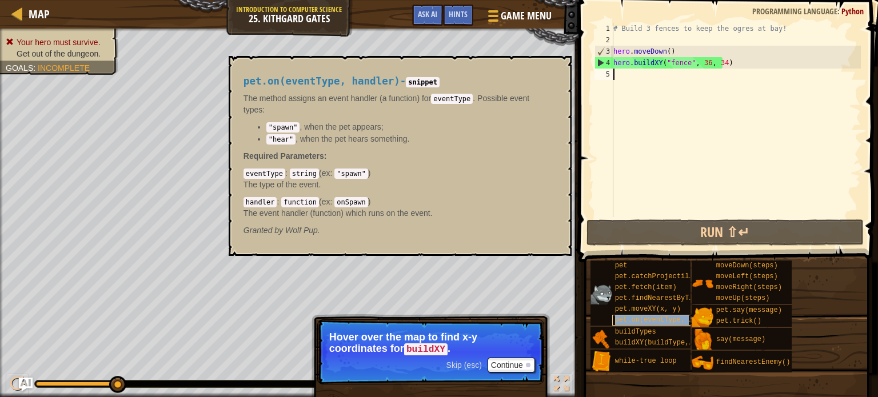
click at [641, 316] on span "pet.on(eventType, handler)" at bounding box center [668, 320] width 107 height 8
click at [633, 171] on div "# Build 3 fences to keep the ogres at bay! hero . moveDown ( ) hero . buildXY (…" at bounding box center [736, 131] width 250 height 217
click at [629, 318] on span "pet.on(eventType, handler)" at bounding box center [668, 320] width 107 height 8
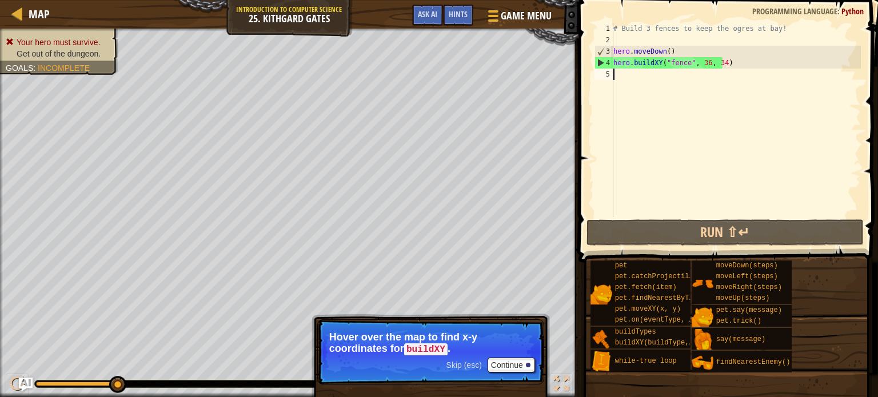
click at [649, 78] on div "# Build 3 fences to keep the ogres at bay! hero . moveDown ( ) hero . buildXY (…" at bounding box center [736, 131] width 250 height 217
drag, startPoint x: 723, startPoint y: 61, endPoint x: 614, endPoint y: 63, distance: 109.2
click at [614, 63] on div "# Build 3 fences to keep the ogres at bay! hero . moveDown ( ) hero . buildXY (…" at bounding box center [736, 131] width 250 height 217
paste textarea "attack(enemy1"
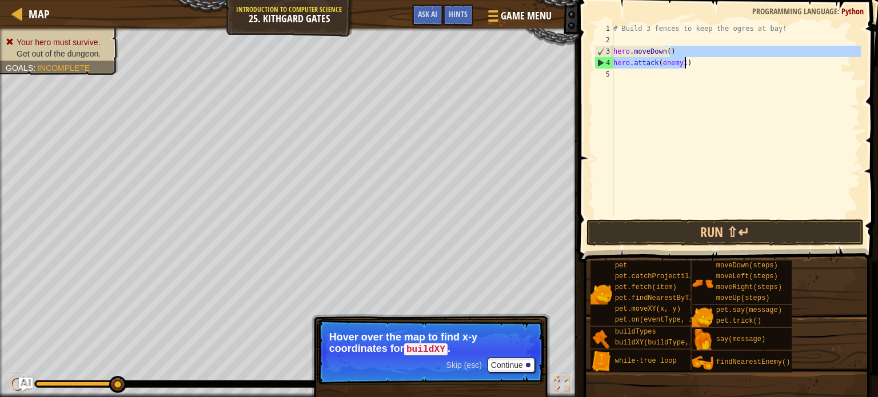
drag, startPoint x: 686, startPoint y: 57, endPoint x: 665, endPoint y: 63, distance: 21.7
click at [679, 59] on div "# Build 3 fences to keep the ogres at bay! hero . moveDown ( ) hero . attack ( …" at bounding box center [736, 131] width 250 height 217
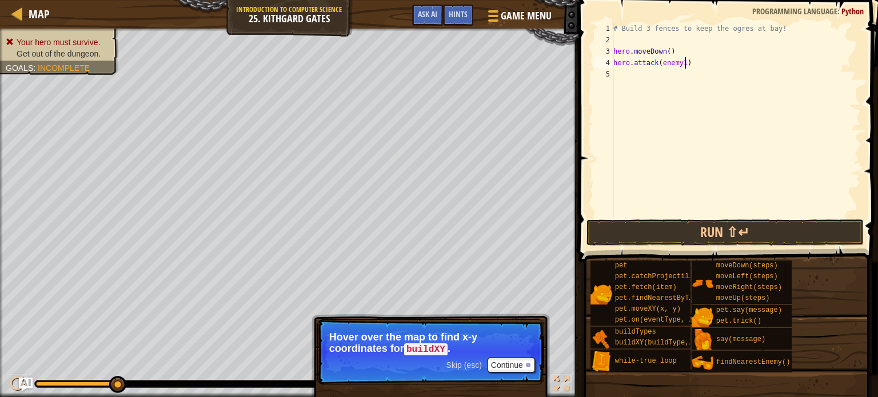
click at [690, 58] on div "# Build 3 fences to keep the ogres at bay! hero . moveDown ( ) hero . attack ( …" at bounding box center [736, 131] width 250 height 217
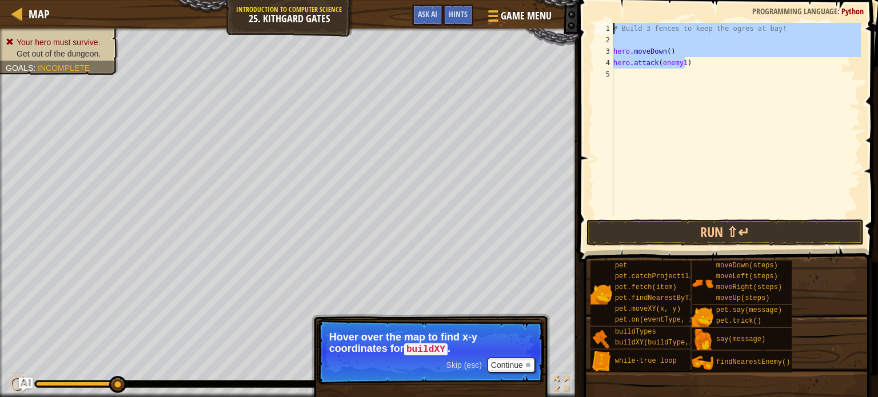
drag, startPoint x: 690, startPoint y: 58, endPoint x: 611, endPoint y: 29, distance: 84.6
click at [611, 29] on div "hero.attack(enemy1) 1 2 3 4 5 # Build 3 fences to keep the ogres at bay! hero .…" at bounding box center [726, 120] width 269 height 194
type textarea "# Build 3 fences to keep the ogres at bay!"
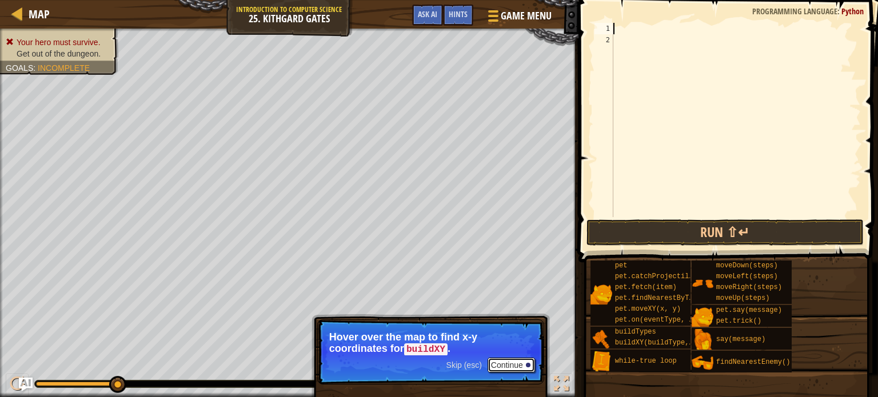
click at [517, 363] on button "Continue" at bounding box center [510, 365] width 47 height 15
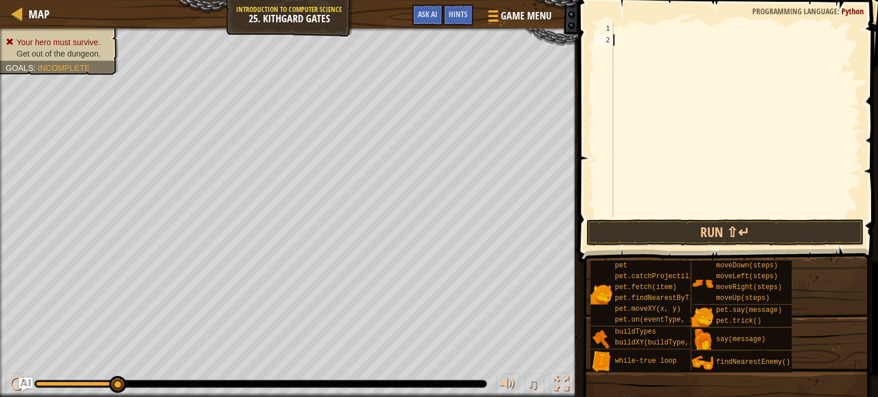
drag, startPoint x: 621, startPoint y: 77, endPoint x: 622, endPoint y: 36, distance: 41.1
click at [622, 47] on div at bounding box center [736, 131] width 250 height 217
click at [621, 26] on div at bounding box center [736, 131] width 250 height 217
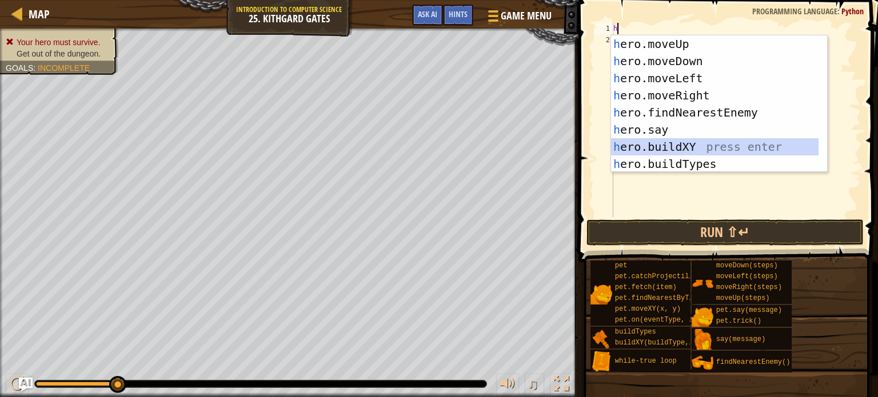
click at [666, 148] on div "h ero.moveUp press enter h ero.moveDown press enter h ero.moveLeft press enter …" at bounding box center [714, 120] width 207 height 171
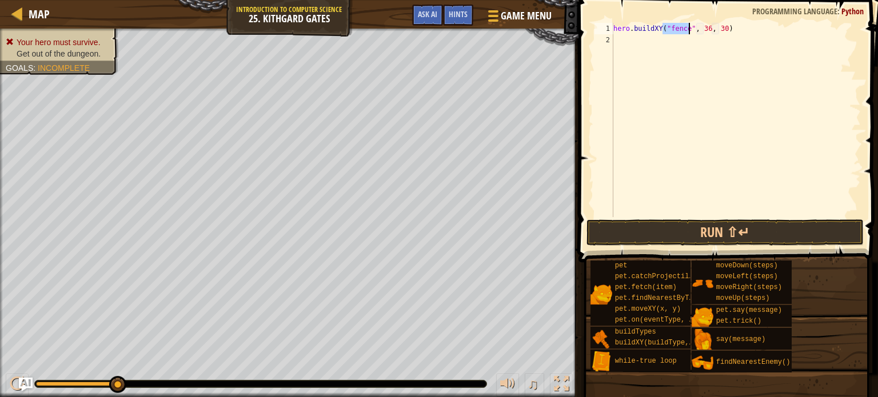
click at [702, 27] on div "hero . buildXY ( "fence" , 36 , 30 )" at bounding box center [736, 131] width 250 height 217
drag, startPoint x: 721, startPoint y: 26, endPoint x: 731, endPoint y: 26, distance: 10.3
click at [731, 26] on div "hero . buildXY ( "fence" , 36 , 30 )" at bounding box center [736, 131] width 250 height 217
drag, startPoint x: 716, startPoint y: 27, endPoint x: 730, endPoint y: 24, distance: 14.0
click at [719, 25] on div "hero . buildXY ( "fence" , 36 , 30 )" at bounding box center [736, 131] width 250 height 217
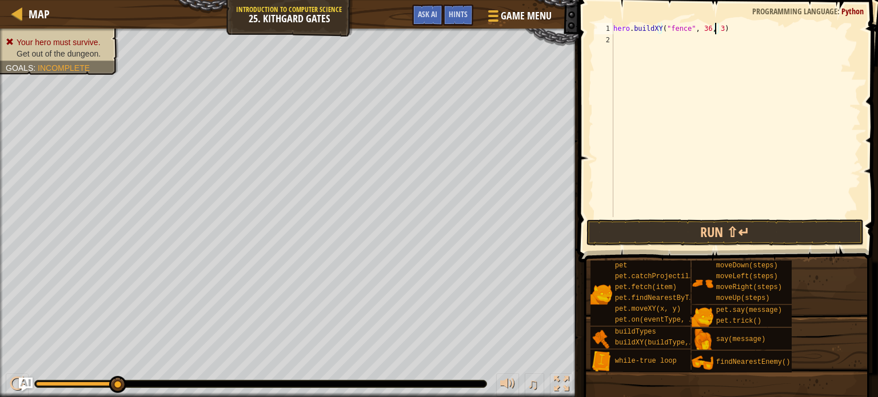
type textarea "hero.buildXY("fence", 36, 34)"
click at [614, 37] on div "hero . buildXY ( "fence" , 36 , 34 )" at bounding box center [736, 131] width 250 height 217
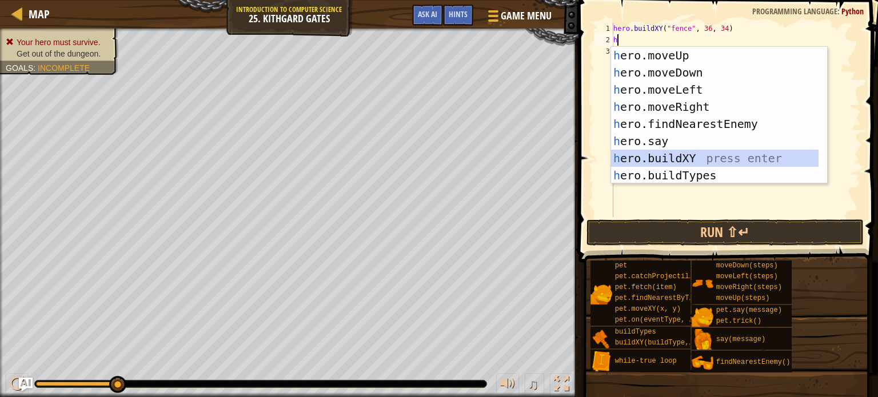
click at [664, 158] on div "h ero.moveUp press enter h ero.moveDown press enter h ero.moveLeft press enter …" at bounding box center [714, 132] width 207 height 171
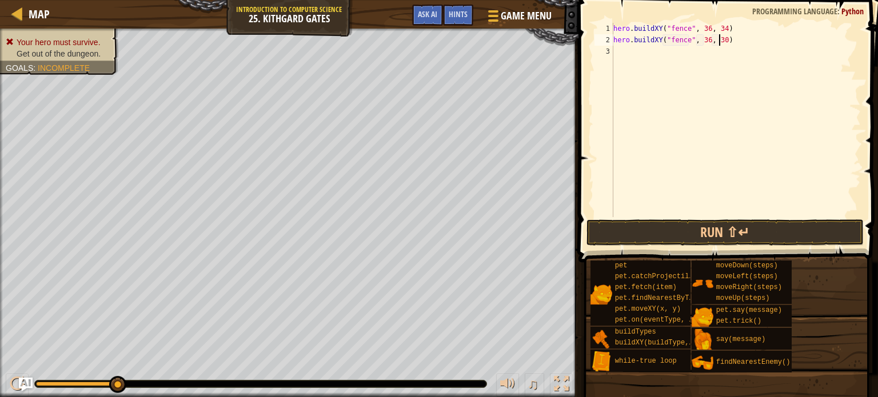
click at [719, 39] on div "hero . buildXY ( "fence" , 36 , 34 ) hero . buildXY ( "fence" , 36 , 30 )" at bounding box center [736, 131] width 250 height 217
type textarea "hero.buildXY("fence", 36, 31)"
click at [620, 46] on div "hero . buildXY ( "fence" , 36 , 34 ) hero . buildXY ( "fence" , 36 , 31 )" at bounding box center [736, 131] width 250 height 217
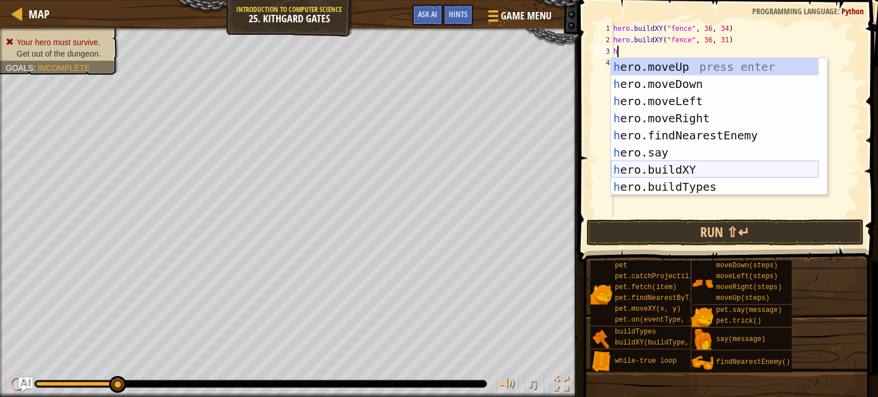
click at [659, 171] on div "h ero.moveUp press enter h ero.moveDown press enter h ero.moveLeft press enter …" at bounding box center [714, 143] width 207 height 171
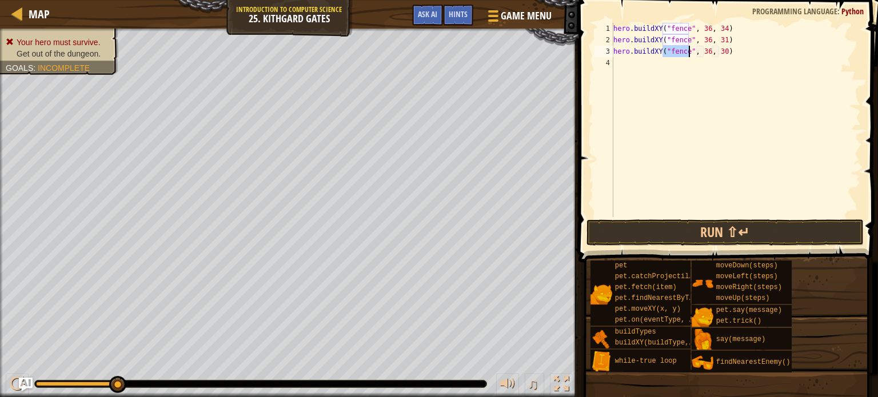
click at [717, 50] on div "hero . buildXY ( "fence" , 36 , 34 ) hero . buildXY ( "fence" , 36 , 31 ) hero …" at bounding box center [736, 131] width 250 height 217
type textarea "hero.buildXY("fence", 36, 27)"
click at [681, 237] on button "Run ⇧↵" at bounding box center [724, 232] width 277 height 26
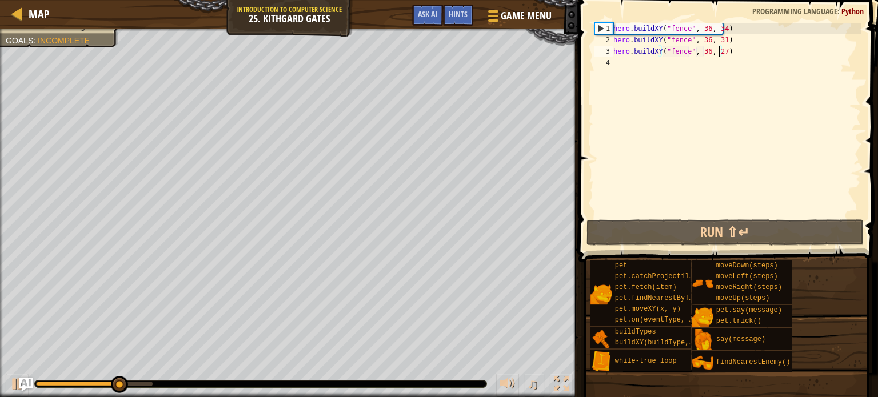
click at [619, 66] on div "hero . buildXY ( "fence" , 36 , 34 ) hero . buildXY ( "fence" , 36 , 31 ) hero …" at bounding box center [736, 131] width 250 height 217
type textarea "h"
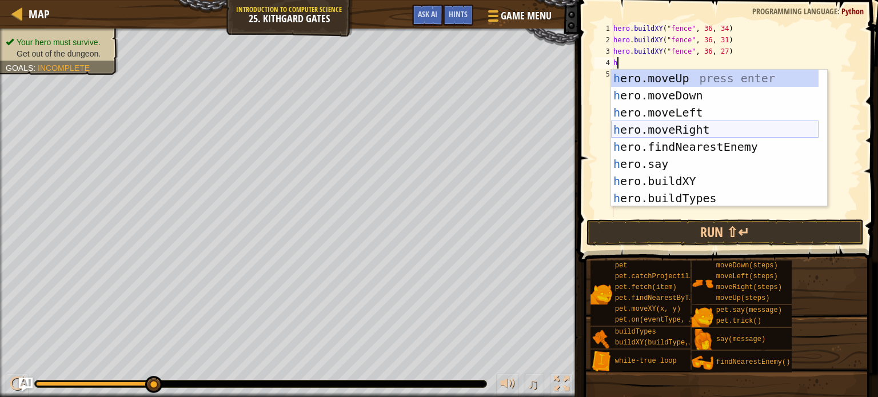
click at [692, 128] on div "h ero.moveUp press enter h ero.moveDown press enter h ero.moveLeft press enter …" at bounding box center [714, 155] width 207 height 171
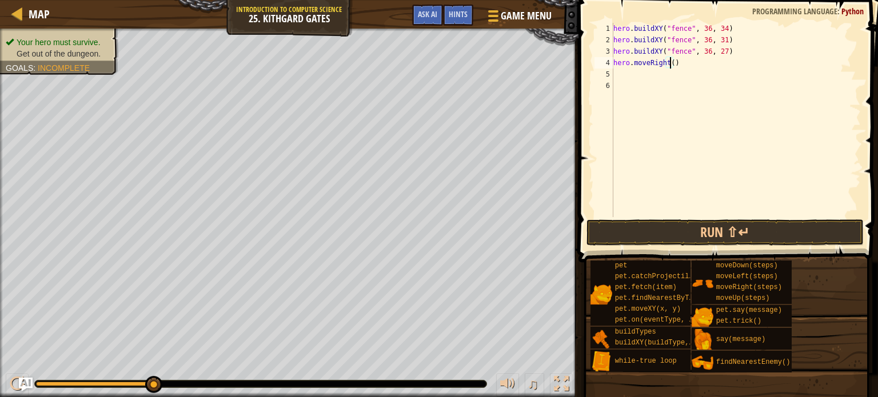
click at [668, 60] on div "hero . buildXY ( "fence" , 36 , 34 ) hero . buildXY ( "fence" , 36 , 31 ) hero …" at bounding box center [736, 131] width 250 height 217
type textarea "hero.moveRight(4)"
click at [662, 232] on button "Run ⇧↵" at bounding box center [724, 232] width 277 height 26
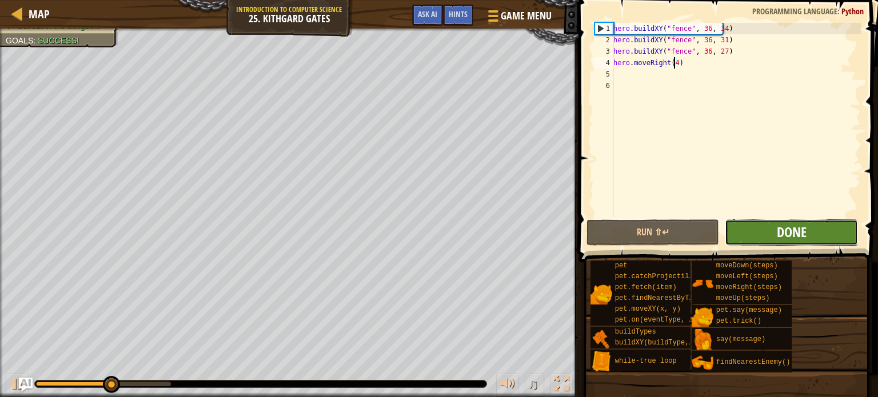
click at [779, 227] on span "Done" at bounding box center [791, 232] width 30 height 18
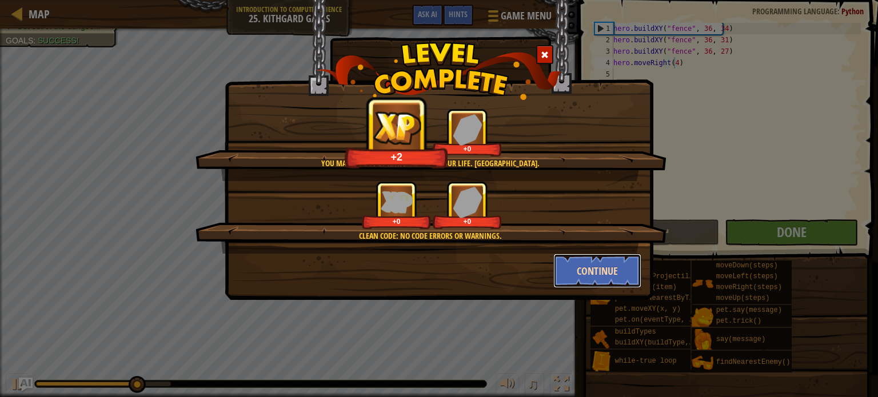
click at [601, 266] on button "Continue" at bounding box center [597, 271] width 89 height 34
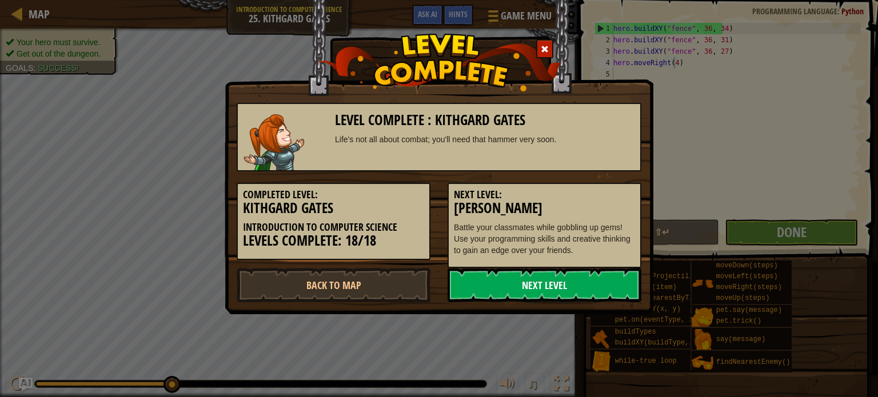
click at [525, 289] on link "Next Level" at bounding box center [544, 285] width 194 height 34
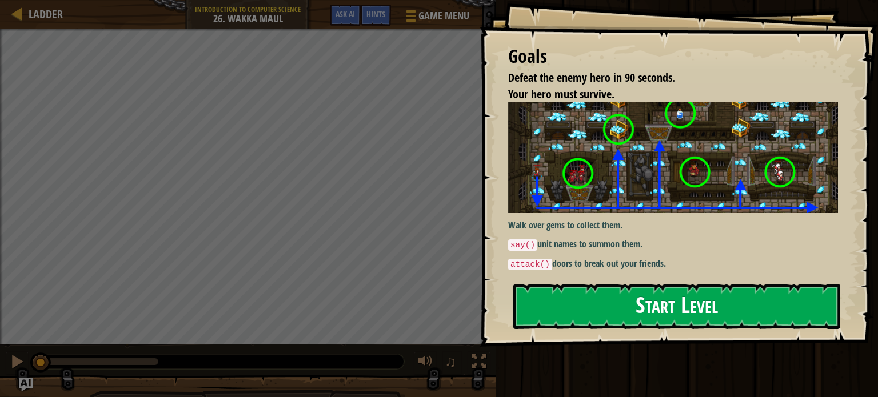
click at [554, 291] on button "Start Level" at bounding box center [676, 306] width 327 height 45
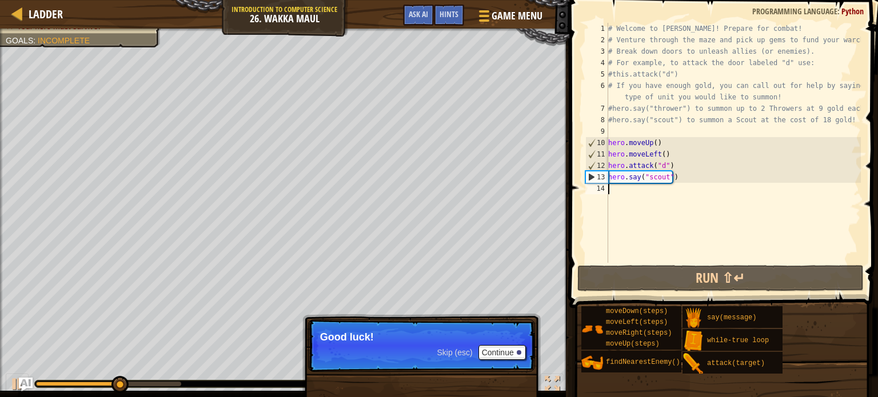
type textarea "h"
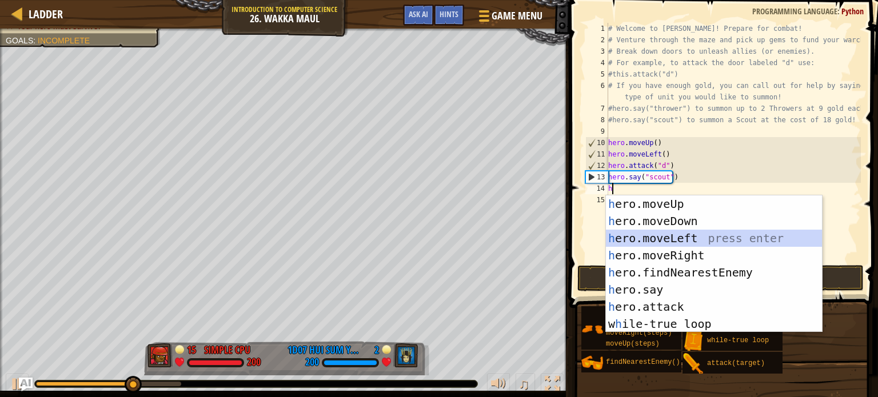
click at [650, 241] on div "h ero.moveUp press enter h ero.moveDown press enter h ero.moveLeft press enter …" at bounding box center [714, 280] width 216 height 171
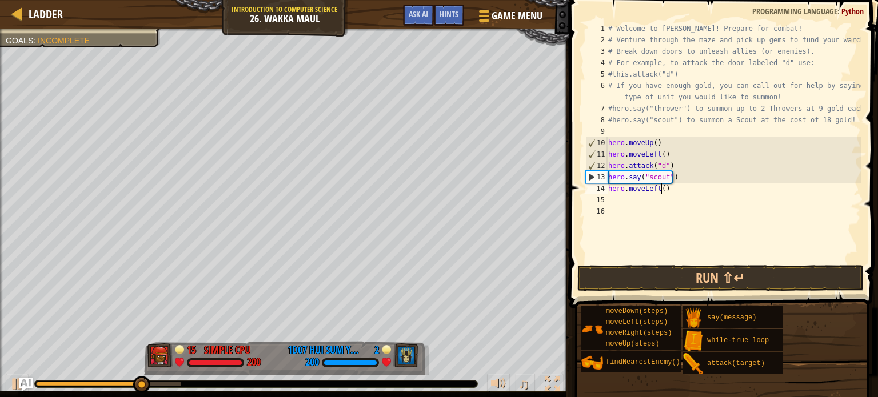
click at [660, 187] on div "# Welcome to Wakka Maul! Prepare for combat! # Venture through the maze and pic…" at bounding box center [733, 154] width 255 height 263
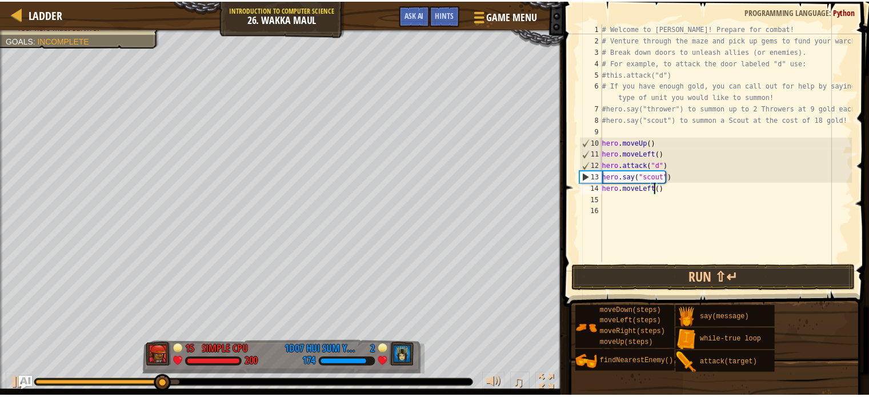
scroll to position [5, 4]
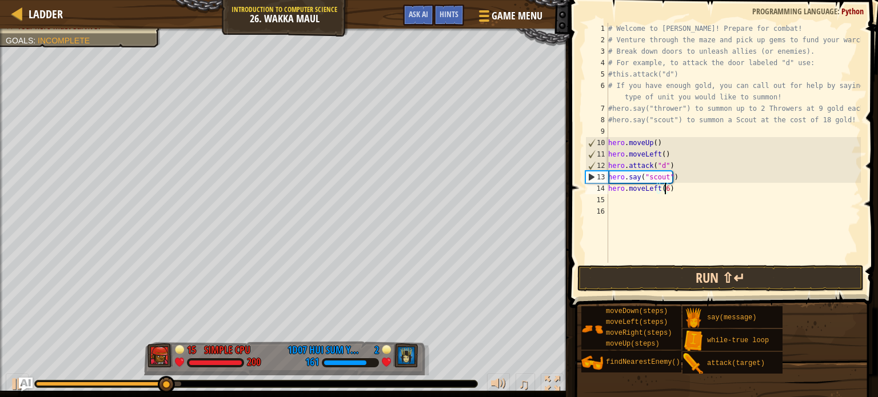
type textarea "hero.moveLeft(6)"
click at [708, 277] on button "Run ⇧↵" at bounding box center [720, 278] width 286 height 26
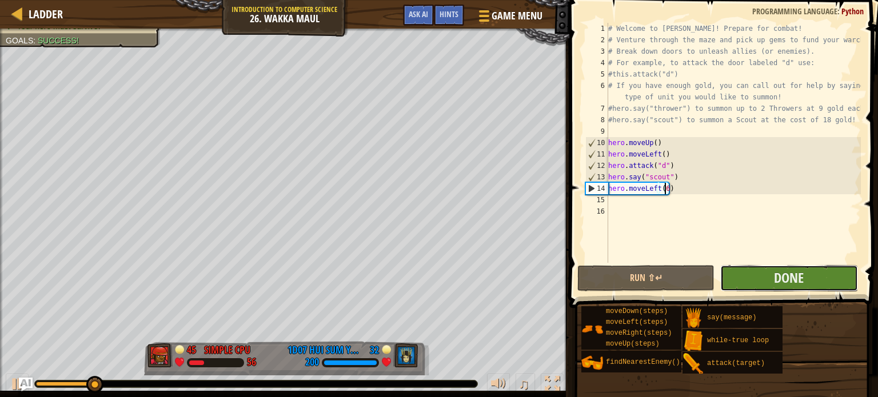
click at [758, 278] on button "Done" at bounding box center [788, 278] width 137 height 26
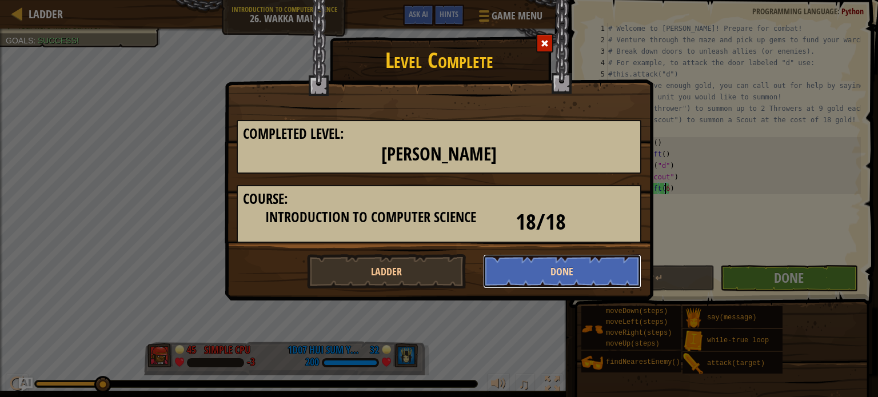
click at [560, 269] on button "Done" at bounding box center [562, 271] width 159 height 34
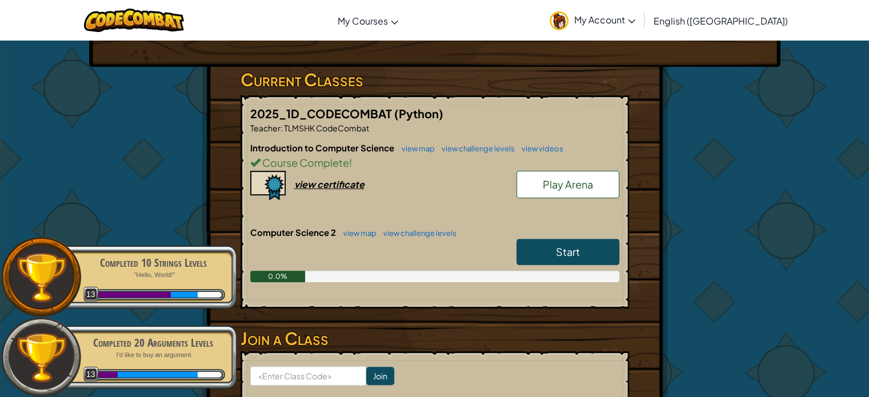
scroll to position [171, 0]
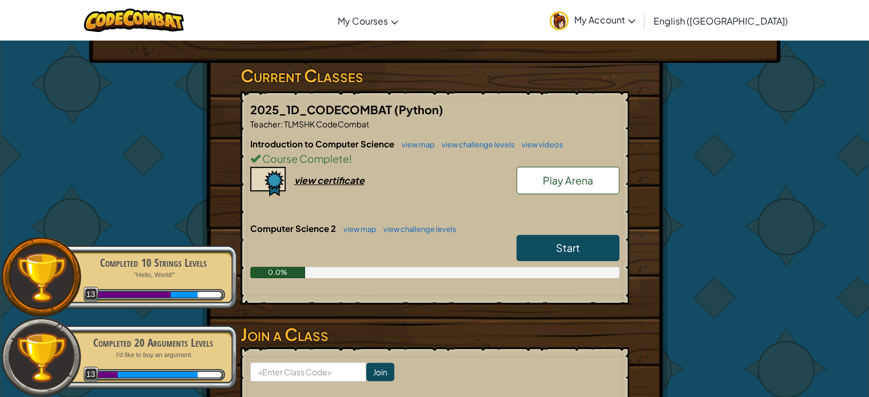
click at [561, 247] on span "Start" at bounding box center [568, 247] width 24 height 13
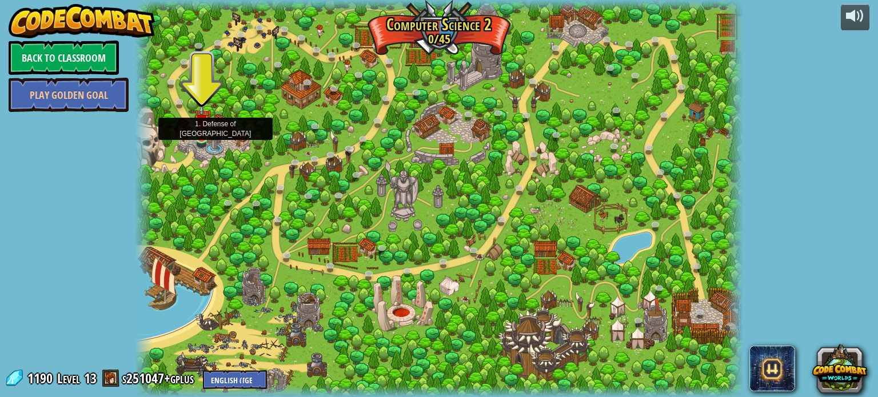
click at [202, 138] on img at bounding box center [201, 122] width 15 height 34
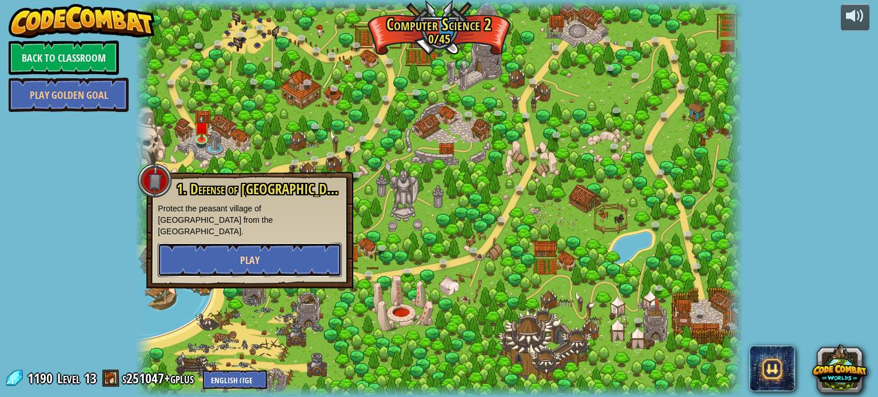
click at [253, 253] on span "Play" at bounding box center [249, 260] width 19 height 14
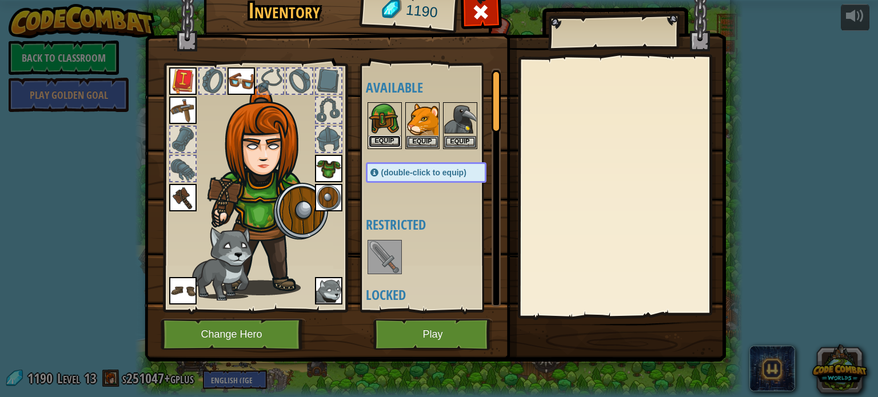
click at [378, 141] on button "Equip" at bounding box center [385, 141] width 32 height 12
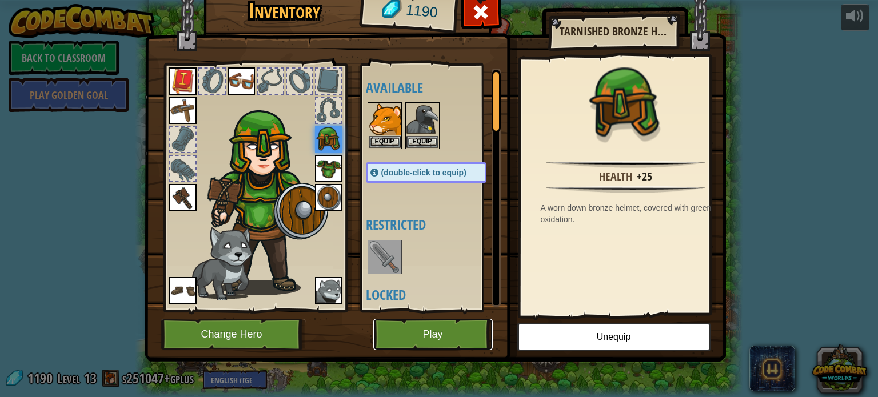
click at [422, 333] on button "Play" at bounding box center [432, 334] width 119 height 31
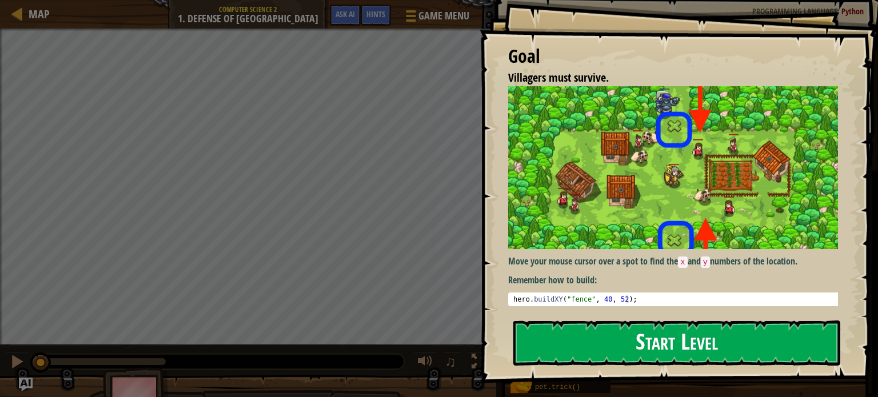
click at [579, 330] on button "Start Level" at bounding box center [676, 343] width 327 height 45
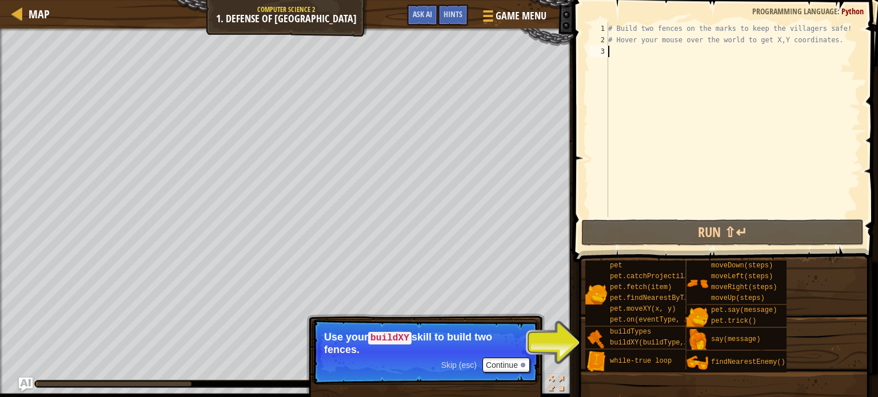
scroll to position [5, 0]
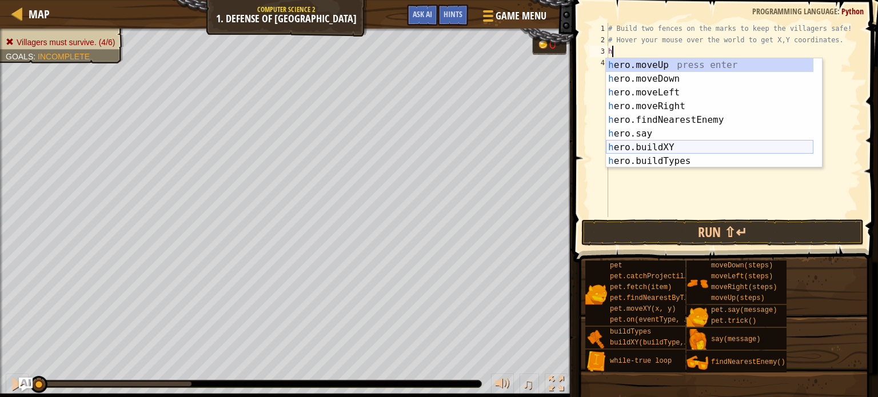
click at [658, 146] on div "h ero.moveUp press enter h ero.moveDown press enter h ero.moveLeft press enter …" at bounding box center [709, 126] width 207 height 137
type textarea "hero.buildXY("fence", 36, 30)"
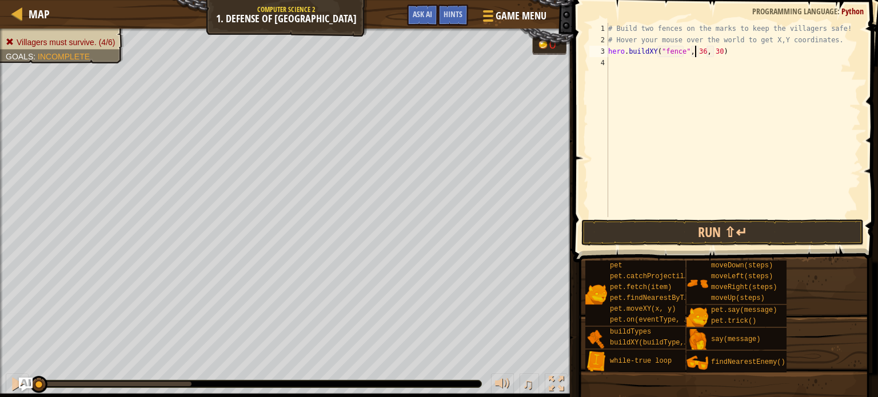
click at [696, 50] on div "# Build two fences on the marks to keep the villagers safe! # Hover your mouse …" at bounding box center [733, 131] width 255 height 217
click at [698, 49] on div "# Build two fences on the marks to keep the villagers safe! # Hover your mouse …" at bounding box center [733, 131] width 255 height 217
click at [713, 52] on div "# Build two fences on the marks to keep the villagers safe! # Hover your mouse …" at bounding box center [733, 131] width 255 height 217
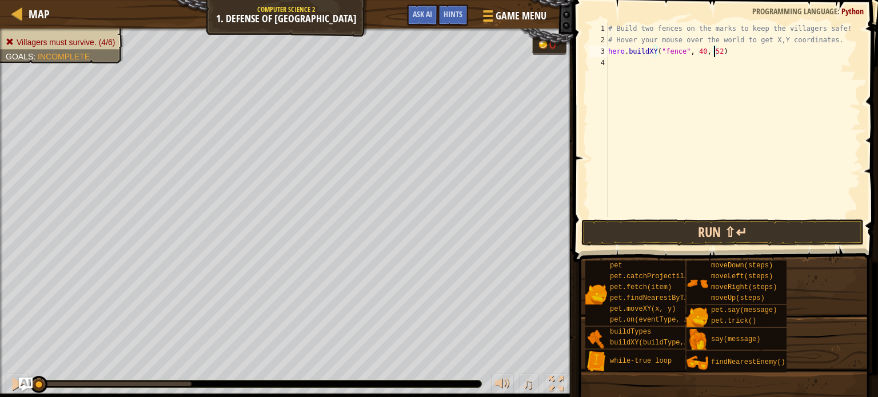
type textarea "hero.buildXY("fence", 40, 52)"
click at [707, 228] on button "Run ⇧↵" at bounding box center [722, 232] width 282 height 26
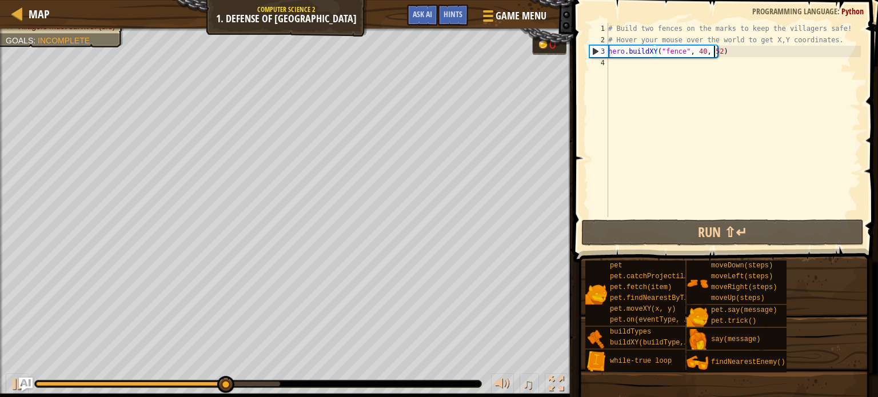
click at [613, 68] on div "# Build two fences on the marks to keep the villagers safe! # Hover your mouse …" at bounding box center [733, 131] width 255 height 217
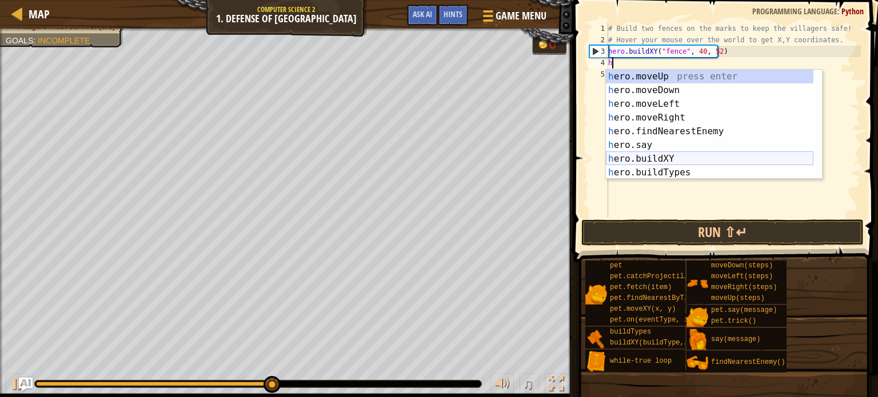
click at [648, 161] on div "h ero.moveUp press enter h ero.moveDown press enter h ero.moveLeft press enter …" at bounding box center [709, 138] width 207 height 137
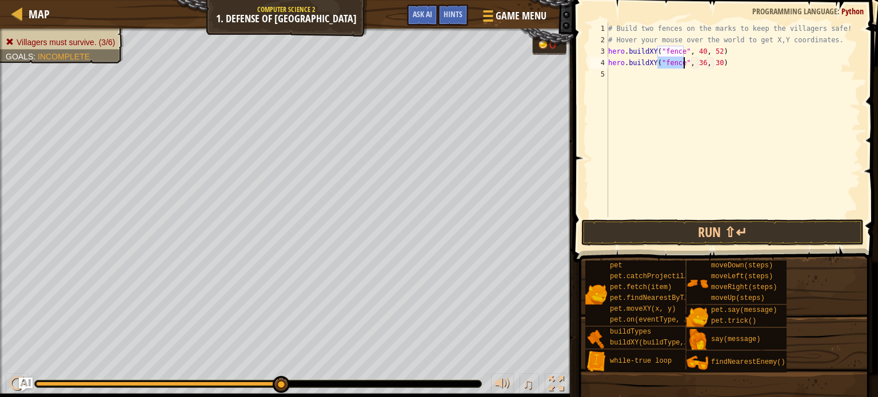
click at [699, 62] on div "# Build two fences on the marks to keep the villagers safe! # Hover your mouse …" at bounding box center [733, 131] width 255 height 217
click at [715, 63] on div "# Build two fences on the marks to keep the villagers safe! # Hover your mouse …" at bounding box center [733, 131] width 255 height 217
type textarea "hero.buildXY("fence", 40, 20)"
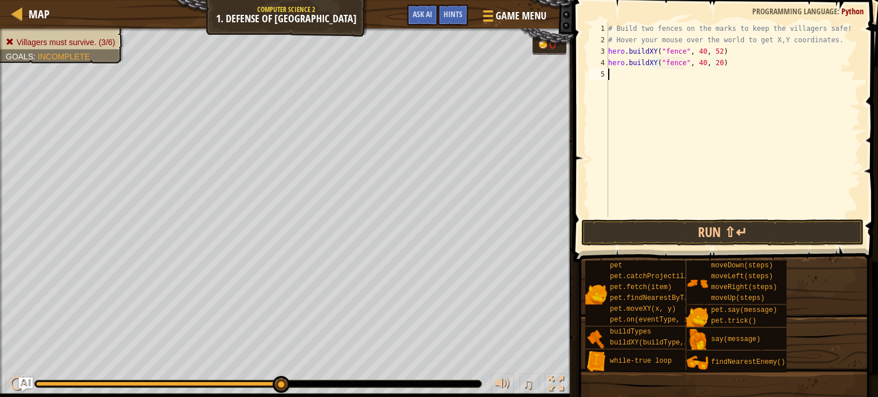
click at [738, 215] on div "# Build two fences on the marks to keep the villagers safe! # Hover your mouse …" at bounding box center [733, 131] width 255 height 217
click at [734, 227] on button "Run ⇧↵" at bounding box center [722, 232] width 282 height 26
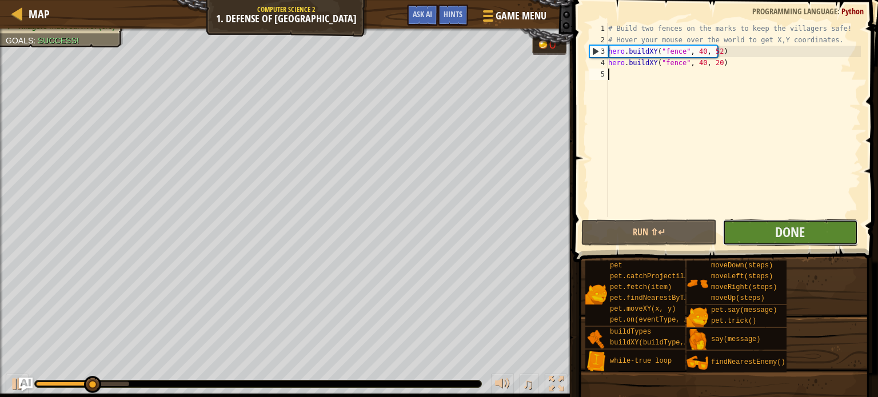
click at [748, 231] on button "Done" at bounding box center [789, 232] width 135 height 26
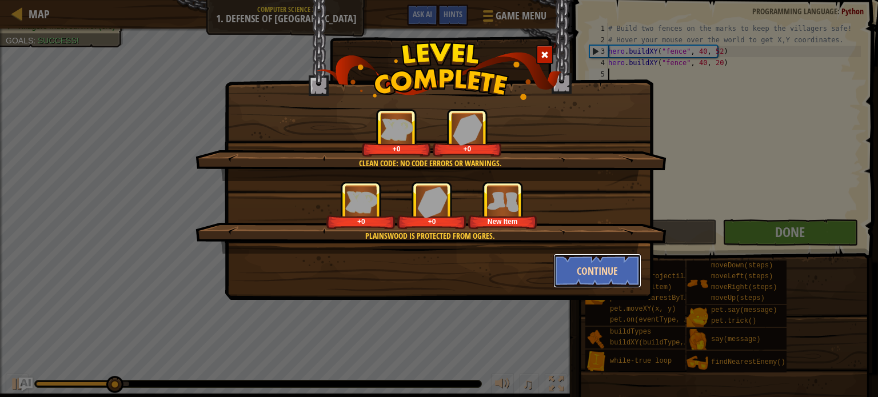
click at [579, 263] on button "Continue" at bounding box center [597, 271] width 89 height 34
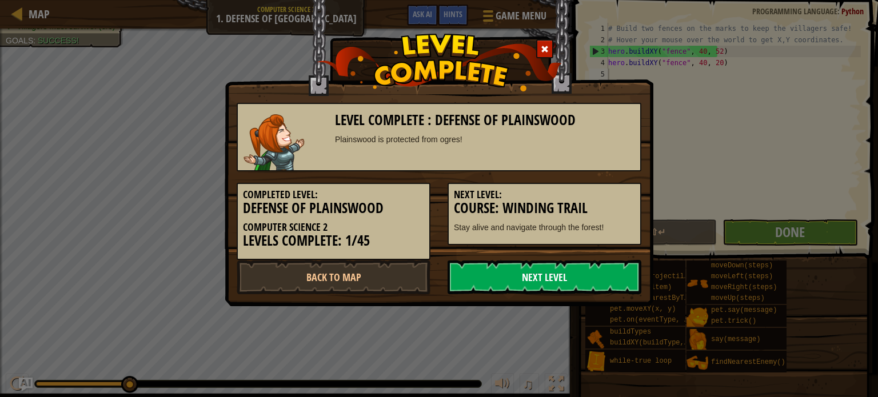
click at [560, 277] on link "Next Level" at bounding box center [544, 277] width 194 height 34
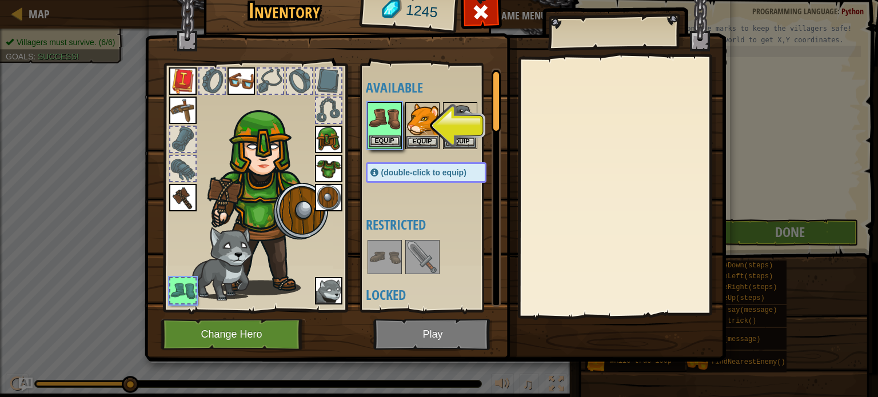
click at [390, 134] on img at bounding box center [385, 119] width 32 height 32
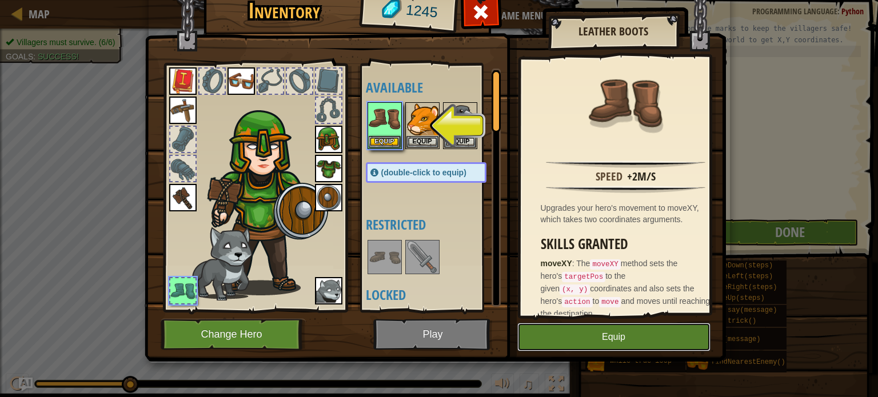
click at [584, 326] on button "Equip" at bounding box center [613, 337] width 193 height 29
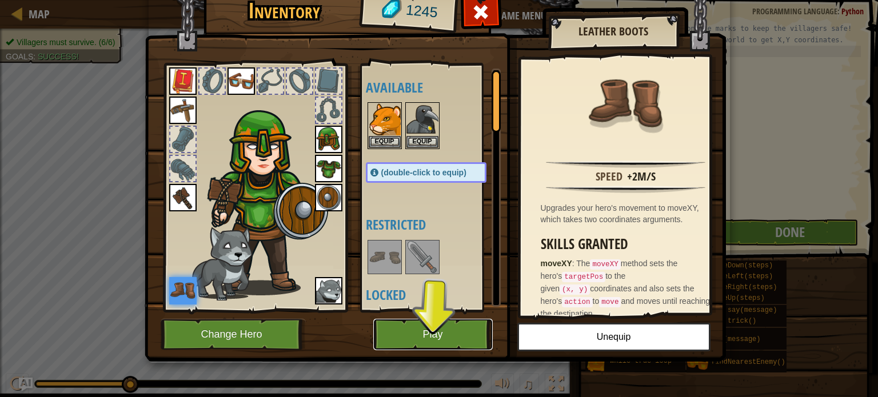
click at [407, 329] on button "Play" at bounding box center [432, 334] width 119 height 31
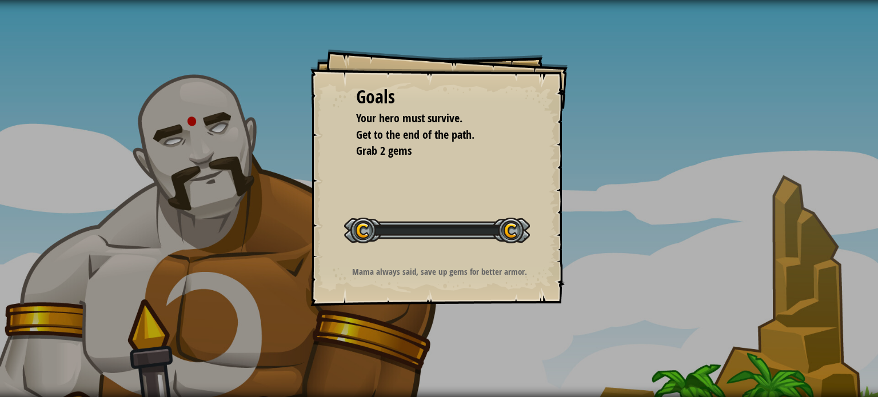
click at [407, 329] on div "Goals Your hero must survive. Get to the end of the path. Grab 2 gems Start Lev…" at bounding box center [439, 198] width 878 height 397
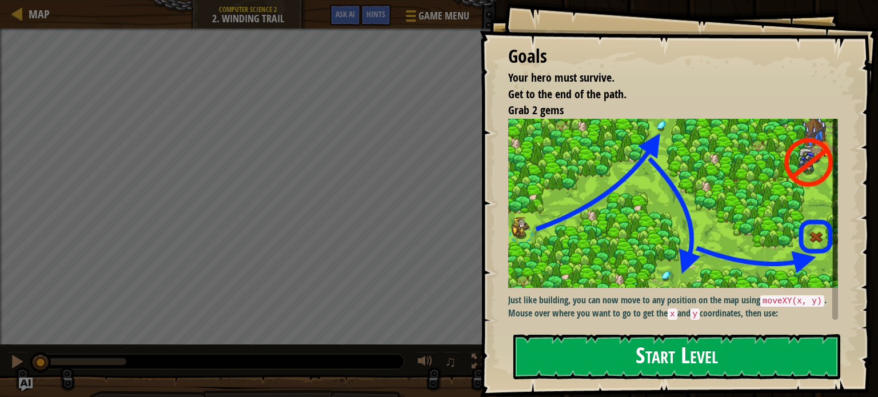
click at [598, 353] on button "Start Level" at bounding box center [676, 356] width 327 height 45
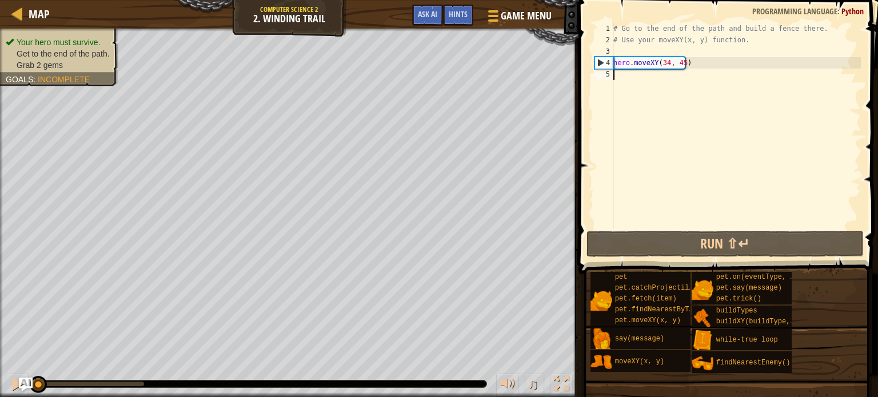
scroll to position [5, 0]
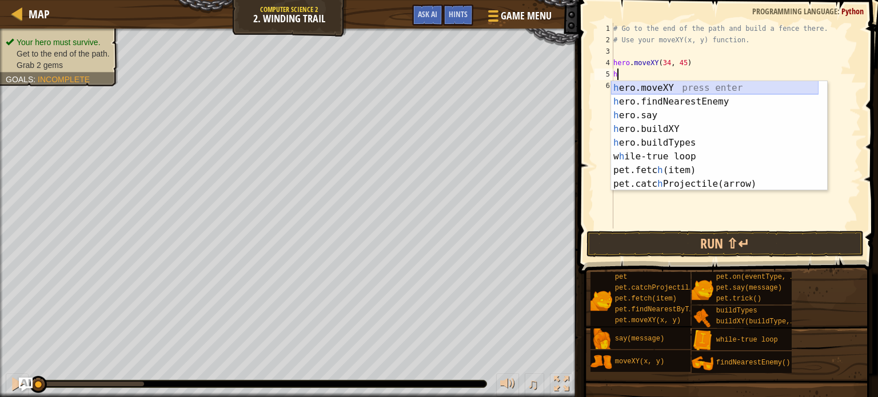
click at [674, 87] on div "h ero.moveXY press enter h ero.findNearestEnemy press enter h ero.say press ent…" at bounding box center [714, 149] width 207 height 137
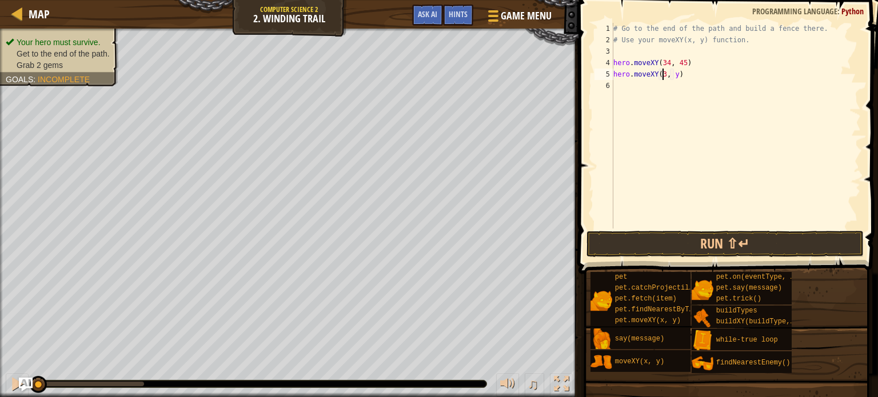
scroll to position [5, 4]
click at [679, 73] on div "# Go to the end of the path and build a fence there. # Use your moveXY(x, y) fu…" at bounding box center [736, 137] width 250 height 229
click at [720, 242] on button "Run ⇧↵" at bounding box center [724, 244] width 277 height 26
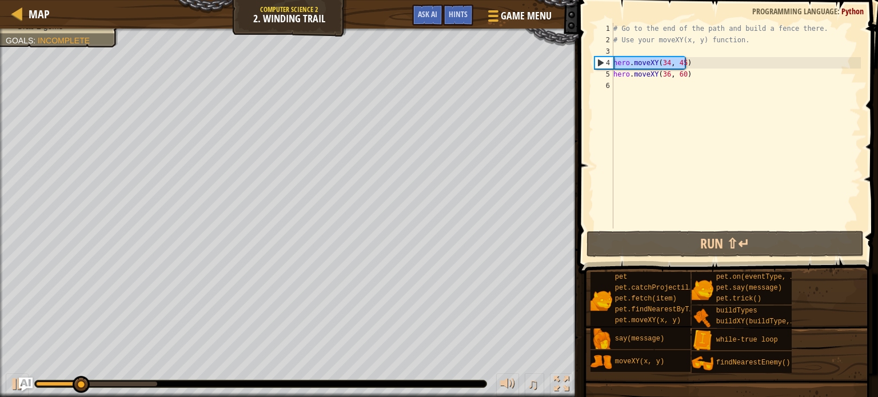
drag, startPoint x: 706, startPoint y: 59, endPoint x: 615, endPoint y: 61, distance: 90.9
click at [615, 61] on div "# Go to the end of the path and build a fence there. # Use your moveXY(x, y) fu…" at bounding box center [736, 137] width 250 height 229
type textarea "hero.moveXY(34, 45)"
click at [617, 85] on div "# Go to the end of the path and build a fence there. # Use your moveXY(x, y) fu…" at bounding box center [736, 137] width 250 height 229
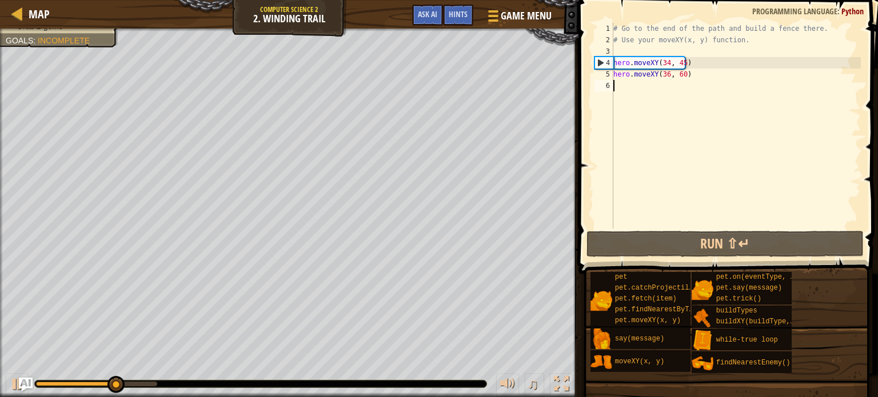
paste textarea "hero.moveXY(34, 45)"
type textarea "hero.moveXY(34, 45)"
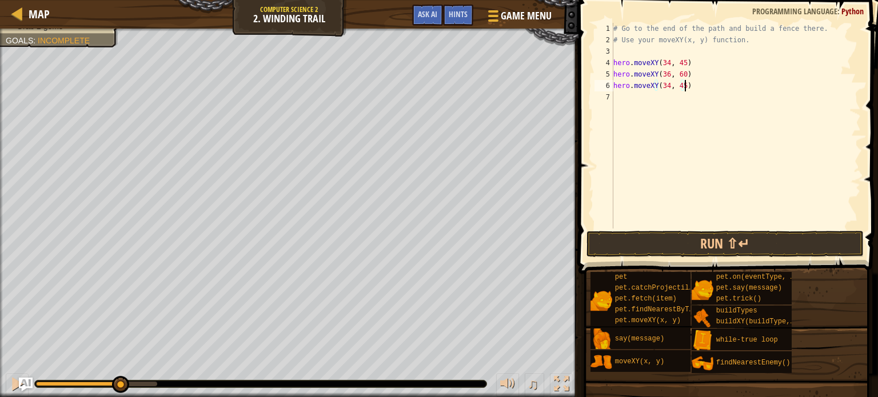
click at [618, 97] on div "# Go to the end of the path and build a fence there. # Use your moveXY(x, y) fu…" at bounding box center [736, 137] width 250 height 229
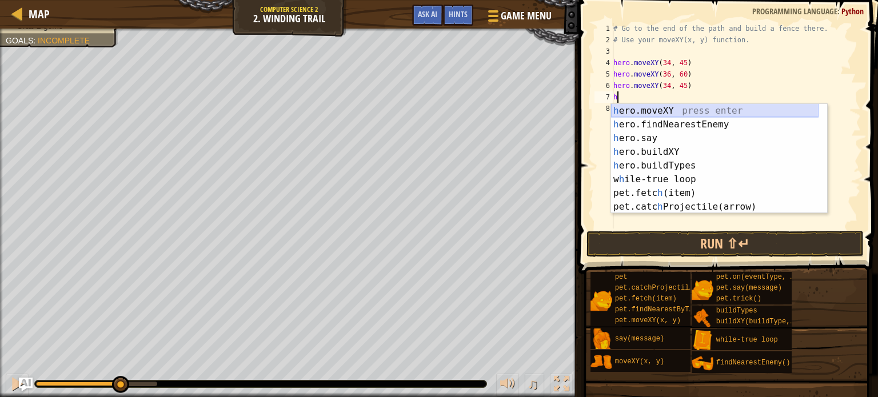
click at [688, 105] on div "h ero.moveXY press enter h ero.findNearestEnemy press enter h ero.say press ent…" at bounding box center [714, 172] width 207 height 137
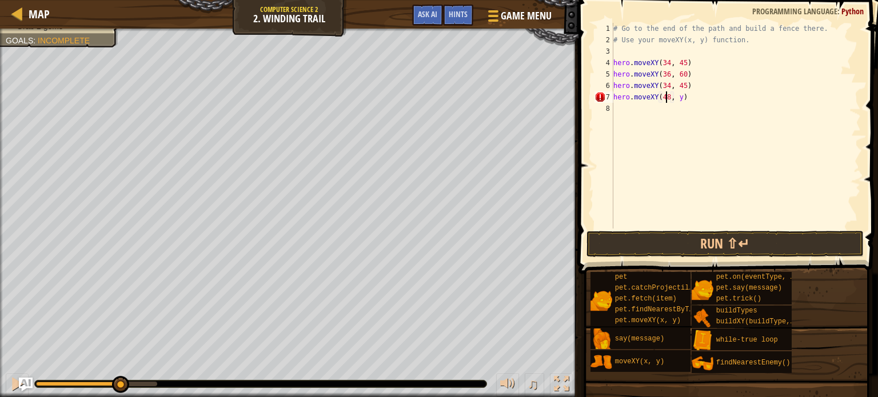
scroll to position [5, 4]
click at [679, 98] on div "# Go to the end of the path and build a fence there. # Use your moveXY(x, y) fu…" at bounding box center [736, 137] width 250 height 229
type textarea "hero.moveXY(48, 22)"
click at [626, 106] on div "# Go to the end of the path and build a fence there. # Use your moveXY(x, y) fu…" at bounding box center [736, 137] width 250 height 229
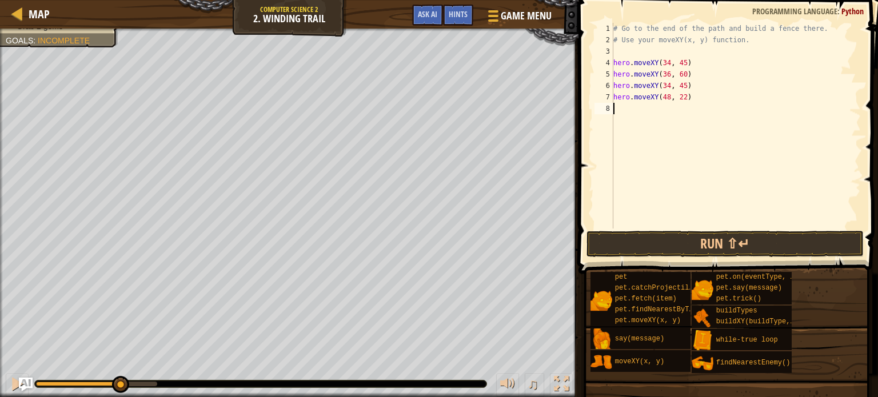
scroll to position [5, 0]
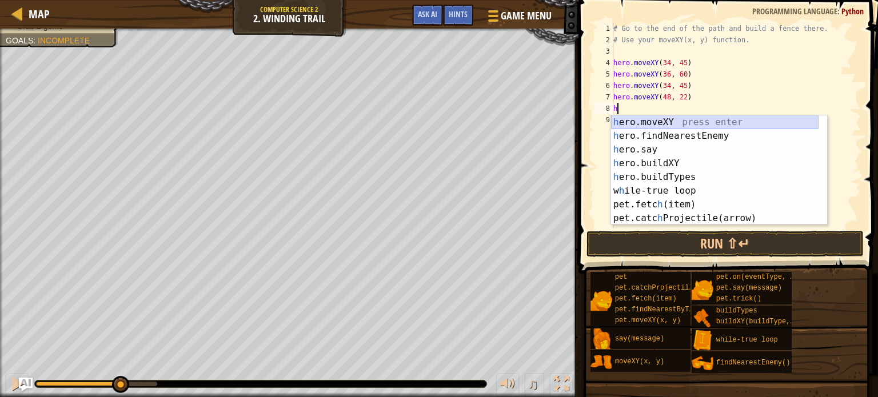
click at [658, 125] on div "h ero.moveXY press enter h ero.findNearestEnemy press enter h ero.say press ent…" at bounding box center [714, 183] width 207 height 137
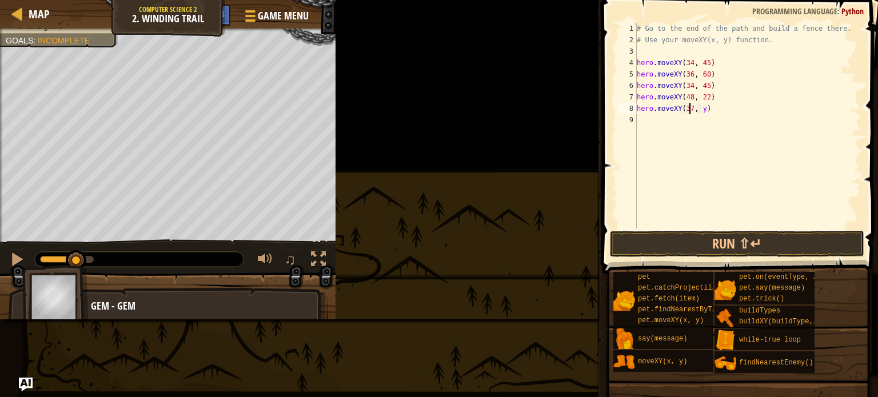
scroll to position [5, 4]
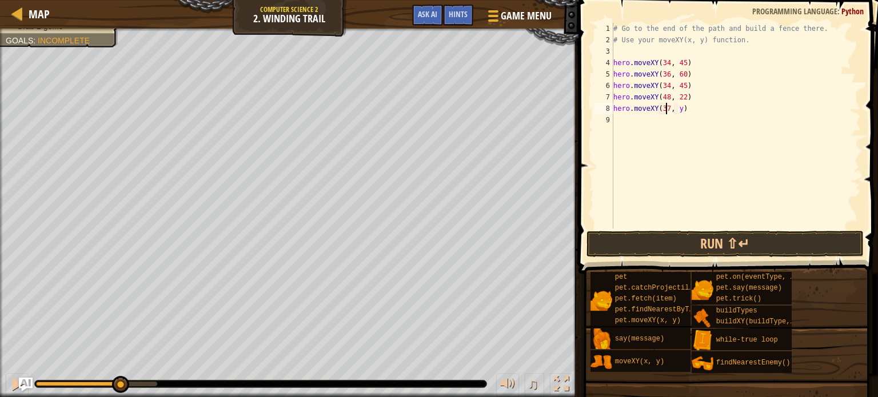
click at [678, 107] on div "# Go to the end of the path and build a fence there. # Use your moveXY(x, y) fu…" at bounding box center [736, 137] width 250 height 229
drag, startPoint x: 692, startPoint y: 95, endPoint x: 610, endPoint y: 98, distance: 81.7
click at [610, 98] on div "hero.moveXY(37, 13) 1 2 3 4 5 6 7 8 9 # Go to the end of the path and build a f…" at bounding box center [726, 126] width 269 height 206
type textarea "hero.moveXY(48, 22)"
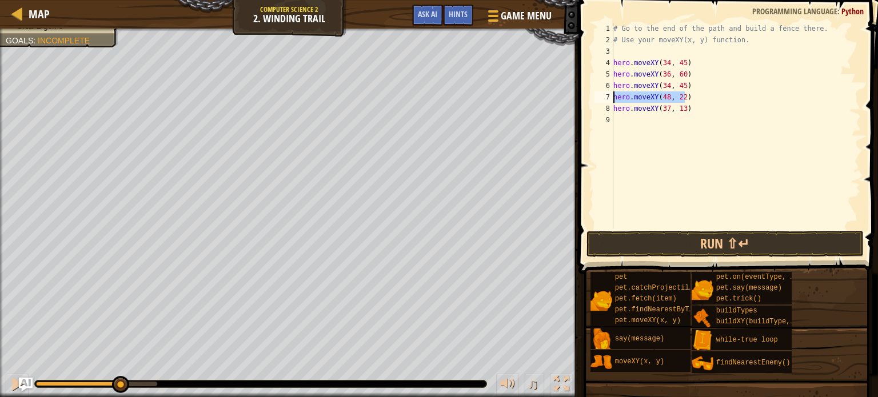
drag, startPoint x: 623, startPoint y: 93, endPoint x: 626, endPoint y: 98, distance: 5.9
click at [626, 122] on div "# Go to the end of the path and build a fence there. # Use your moveXY(x, y) fu…" at bounding box center [736, 137] width 250 height 229
paste textarea "hero.moveXY(48, 22)"
type textarea "hero.moveXY(48, 22)"
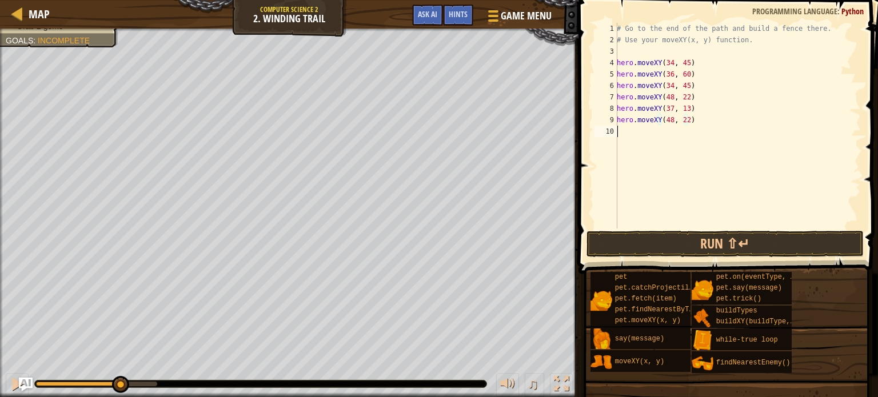
click at [638, 134] on div "# Go to the end of the path and build a fence there. # Use your moveXY(x, y) fu…" at bounding box center [737, 137] width 246 height 229
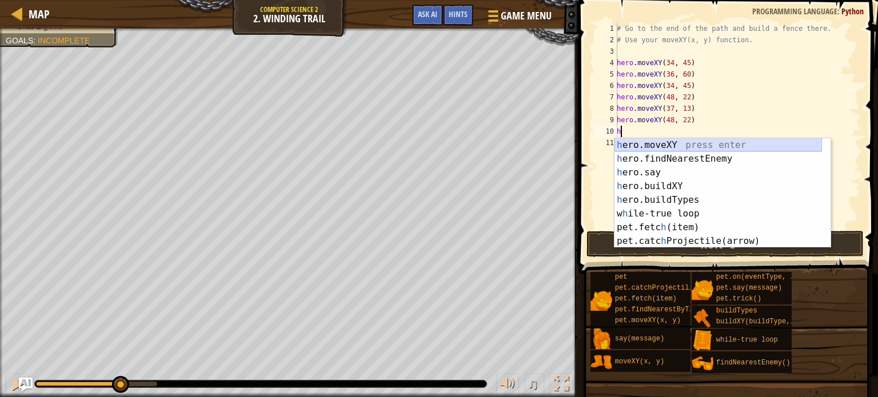
click at [663, 139] on div "h ero.moveXY press enter h ero.findNearestEnemy press enter h ero.say press ent…" at bounding box center [717, 206] width 207 height 137
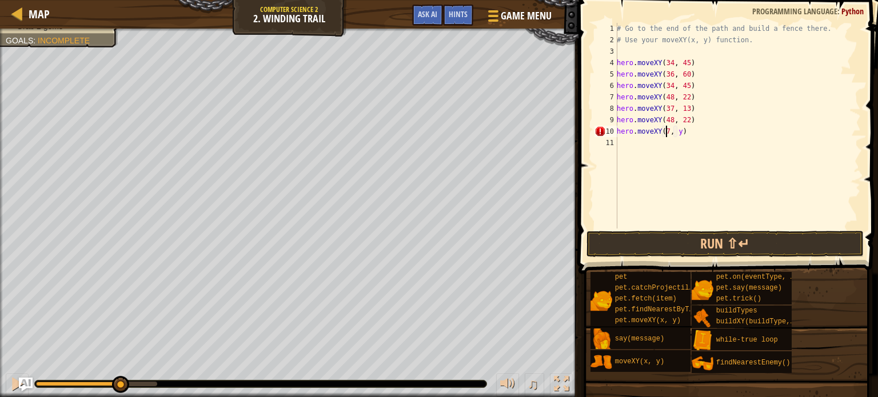
scroll to position [5, 5]
click at [683, 129] on div "# Go to the end of the path and build a fence there. # Use your moveXY(x, y) fu…" at bounding box center [737, 137] width 246 height 229
drag, startPoint x: 682, startPoint y: 134, endPoint x: 742, endPoint y: 115, distance: 63.1
click at [681, 134] on div "# Go to the end of the path and build a fence there. # Use your moveXY(x, y) fu…" at bounding box center [737, 137] width 246 height 229
click at [763, 108] on div "# Go to the end of the path and build a fence there. # Use your moveXY(x, y) fu…" at bounding box center [737, 137] width 246 height 229
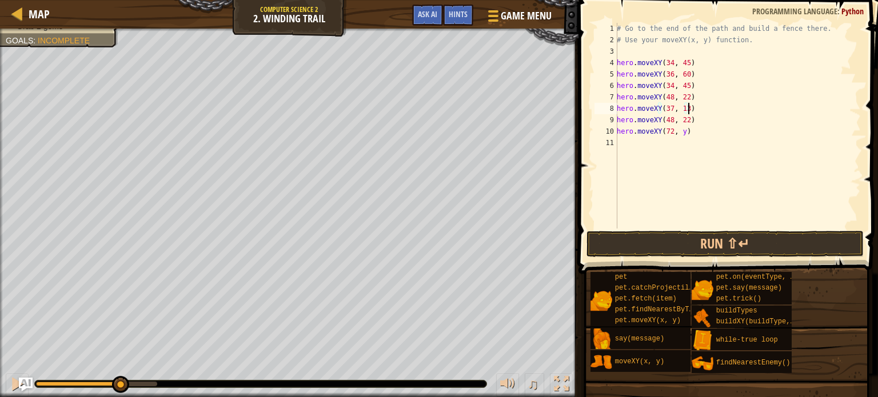
click at [681, 130] on div "# Go to the end of the path and build a fence there. # Use your moveXY(x, y) fu…" at bounding box center [737, 137] width 246 height 229
type textarea "hero.moveXY(72, 25)"
click at [694, 129] on div "# Go to the end of the path and build a fence there. # Use your moveXY(x, y) fu…" at bounding box center [737, 137] width 246 height 229
click at [622, 138] on div "# Go to the end of the path and build a fence there. # Use your moveXY(x, y) fu…" at bounding box center [737, 137] width 246 height 229
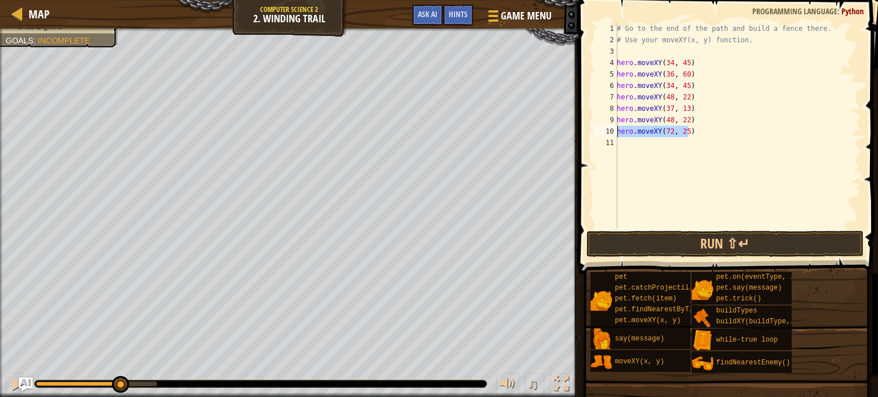
drag, startPoint x: 704, startPoint y: 131, endPoint x: 659, endPoint y: 129, distance: 45.2
click at [612, 131] on div "1 2 3 4 5 6 7 8 9 10 11 # Go to the end of the path and build a fence there. # …" at bounding box center [726, 126] width 269 height 206
type textarea "hero.moveXY(72, 25)"
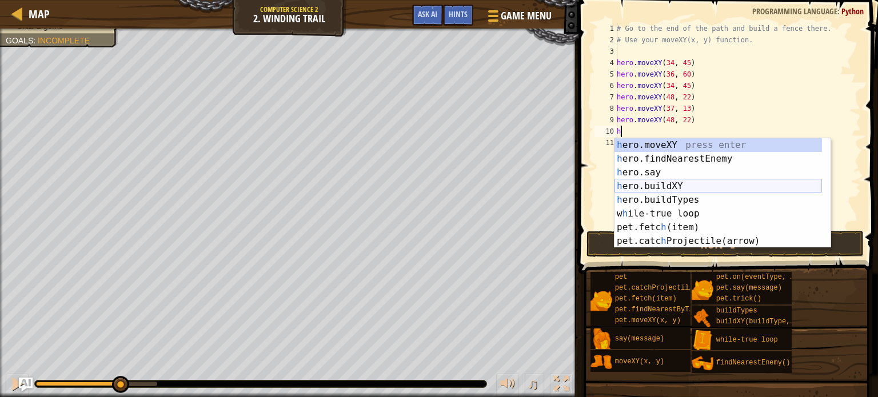
click at [677, 182] on div "h ero.moveXY press enter h ero.findNearestEnemy press enter h ero.say press ent…" at bounding box center [717, 206] width 207 height 137
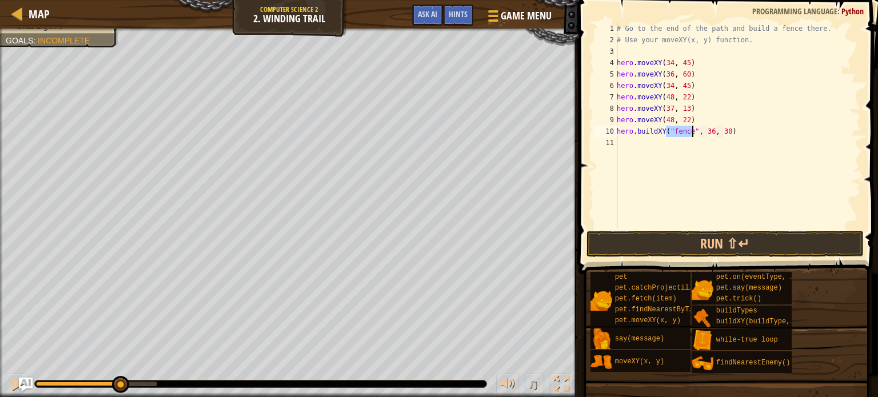
click at [710, 130] on div "# Go to the end of the path and build a fence there. # Use your moveXY(x, y) fu…" at bounding box center [737, 137] width 246 height 229
click at [722, 131] on div "# Go to the end of the path and build a fence there. # Use your moveXY(x, y) fu…" at bounding box center [737, 137] width 246 height 229
click at [707, 129] on div "# Go to the end of the path and build a fence there. # Use your moveXY(x, y) fu…" at bounding box center [737, 137] width 246 height 229
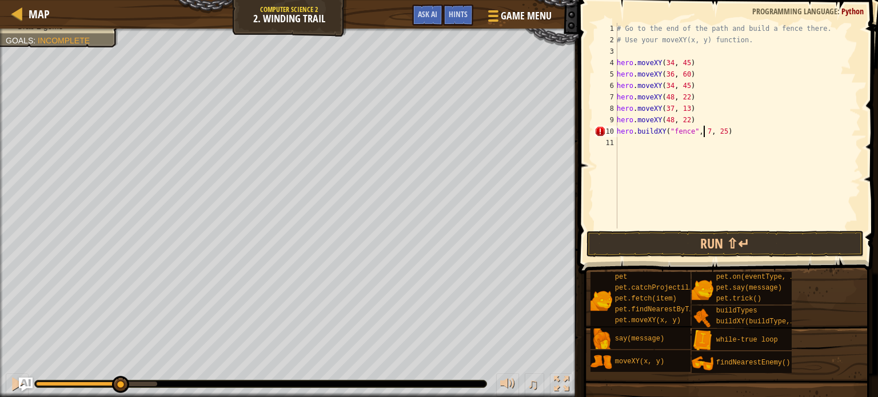
type textarea "hero.buildXY("fence", 72, 25)"
click at [626, 145] on div "# Go to the end of the path and build a fence there. # Use your moveXY(x, y) fu…" at bounding box center [737, 137] width 246 height 229
click at [704, 244] on button "Run ⇧↵" at bounding box center [724, 244] width 277 height 26
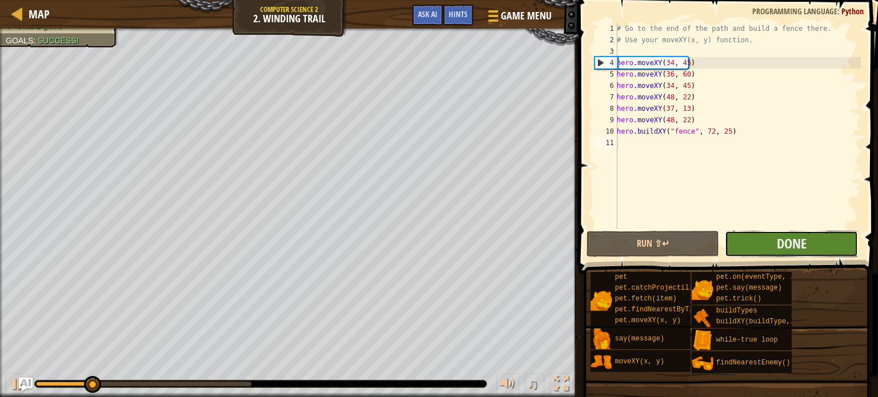
click at [766, 242] on button "Done" at bounding box center [790, 244] width 133 height 26
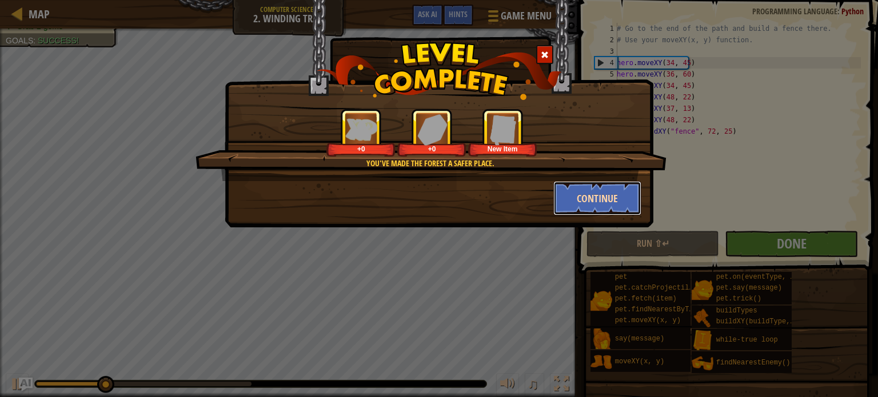
click at [582, 202] on button "Continue" at bounding box center [597, 198] width 89 height 34
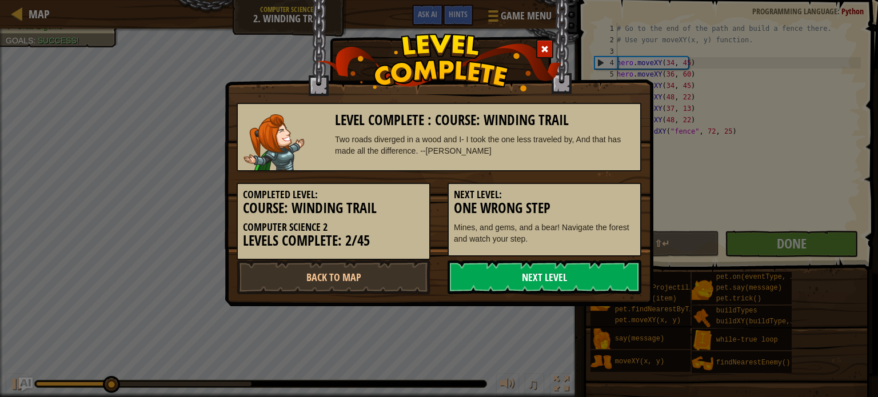
click at [560, 278] on link "Next Level" at bounding box center [544, 277] width 194 height 34
click at [560, 277] on link "Next Level" at bounding box center [544, 277] width 194 height 34
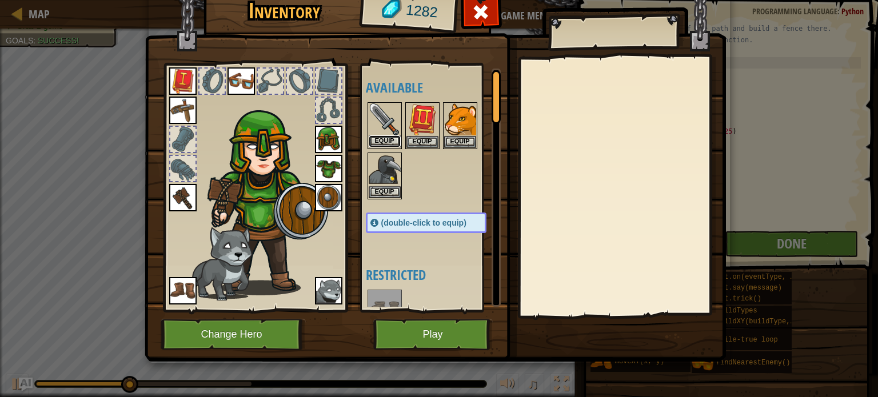
click at [386, 137] on button "Equip" at bounding box center [385, 141] width 32 height 12
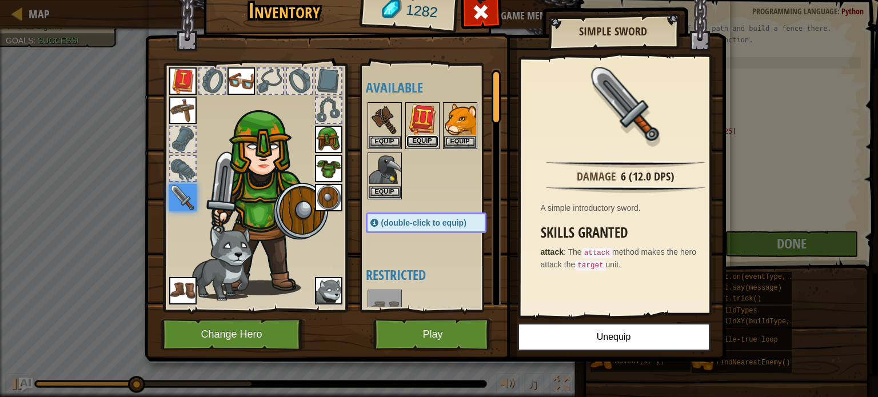
click at [410, 139] on button "Equip" at bounding box center [422, 141] width 32 height 12
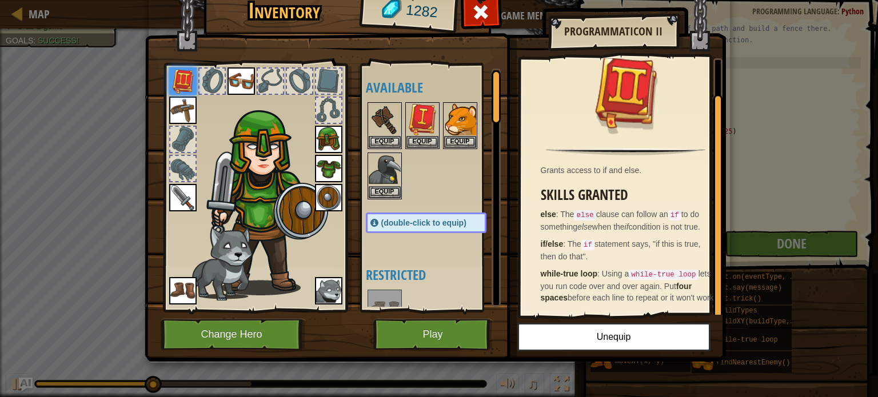
scroll to position [31, 0]
click at [396, 129] on img at bounding box center [385, 119] width 32 height 32
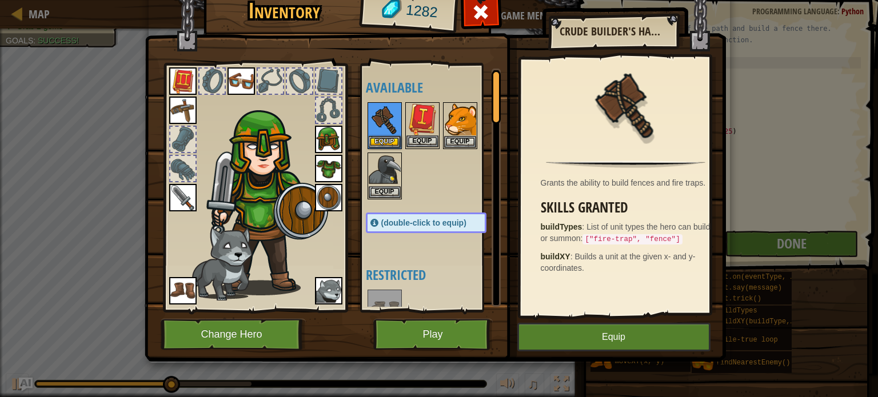
click at [414, 127] on img at bounding box center [422, 119] width 32 height 32
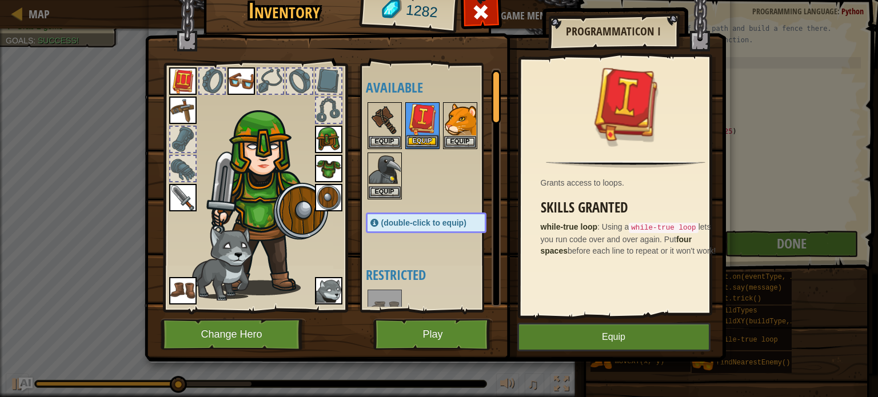
click at [421, 129] on img at bounding box center [422, 119] width 32 height 32
click at [418, 132] on img at bounding box center [422, 119] width 32 height 32
click at [386, 135] on button "Equip" at bounding box center [385, 141] width 32 height 12
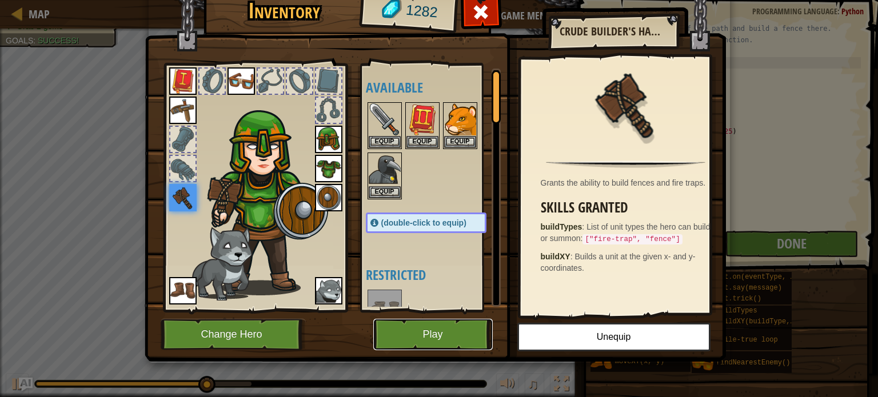
click at [418, 331] on button "Play" at bounding box center [432, 334] width 119 height 31
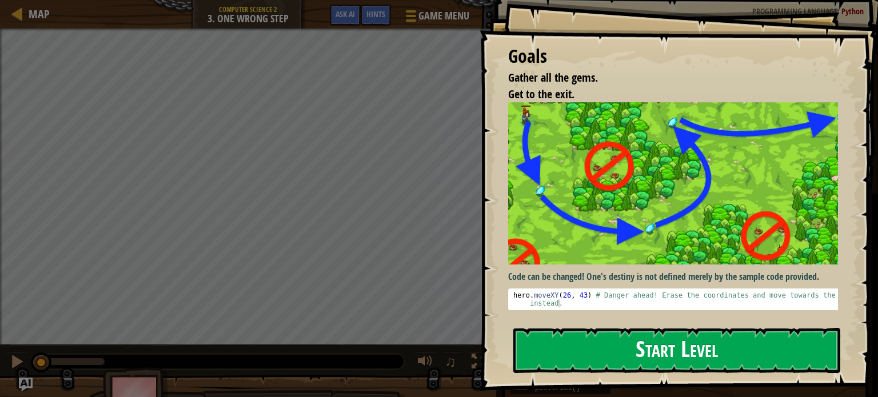
click at [593, 338] on button "Start Level" at bounding box center [676, 350] width 327 height 45
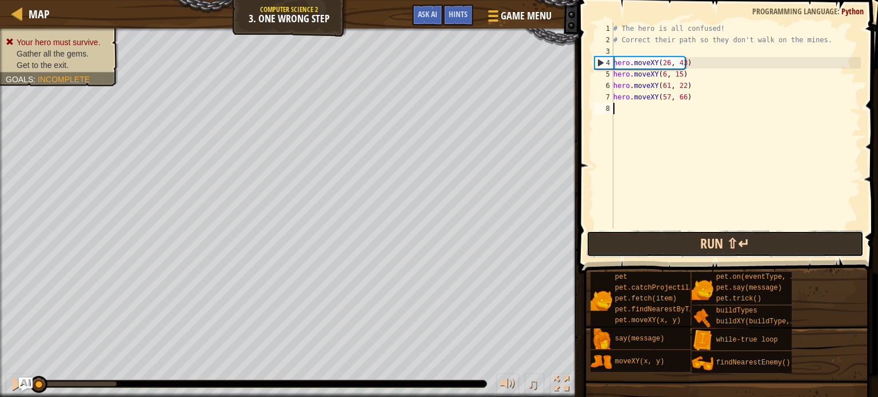
click at [670, 238] on button "Run ⇧↵" at bounding box center [724, 244] width 277 height 26
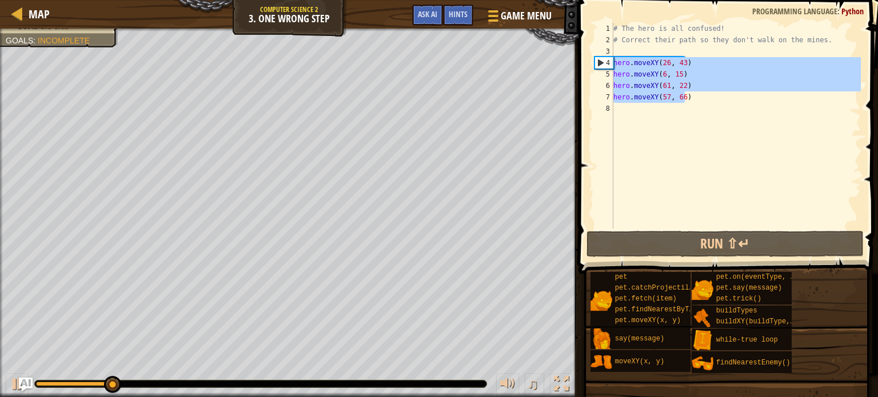
drag, startPoint x: 691, startPoint y: 93, endPoint x: 612, endPoint y: 63, distance: 84.1
click at [612, 63] on div "1 2 3 4 5 6 7 8 # The hero is all confused! # Correct their path so they don't …" at bounding box center [726, 126] width 269 height 206
type textarea "hero.moveXY(26, 43) hero.moveXY(6, 15)"
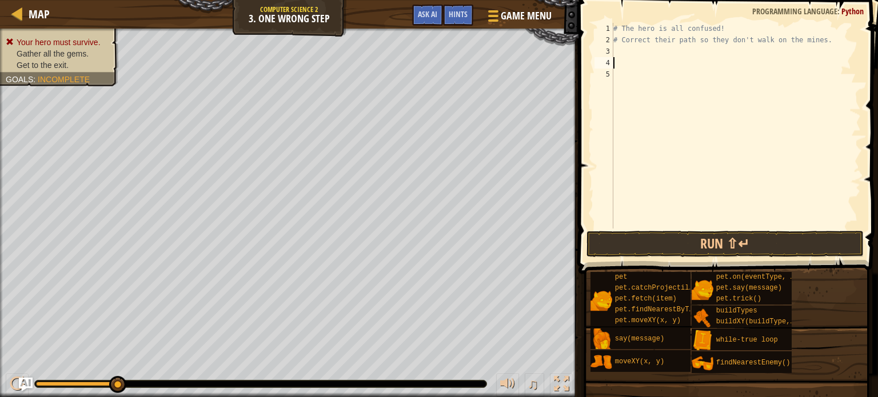
click at [621, 53] on div "# The hero is all confused! # Correct their path so they don't walk on the mine…" at bounding box center [736, 137] width 250 height 229
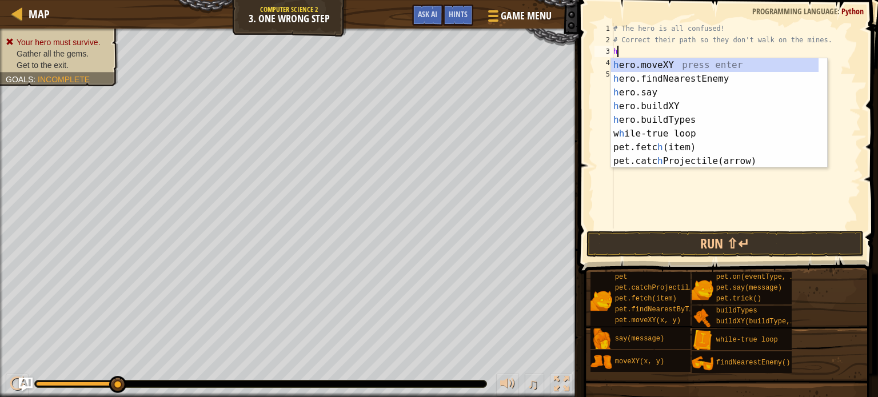
scroll to position [5, 0]
click at [666, 63] on div "h ero.moveXY press enter h ero.findNearestEnemy press enter h ero.say press ent…" at bounding box center [714, 126] width 207 height 137
type textarea "hero.moveXY(x, y)"
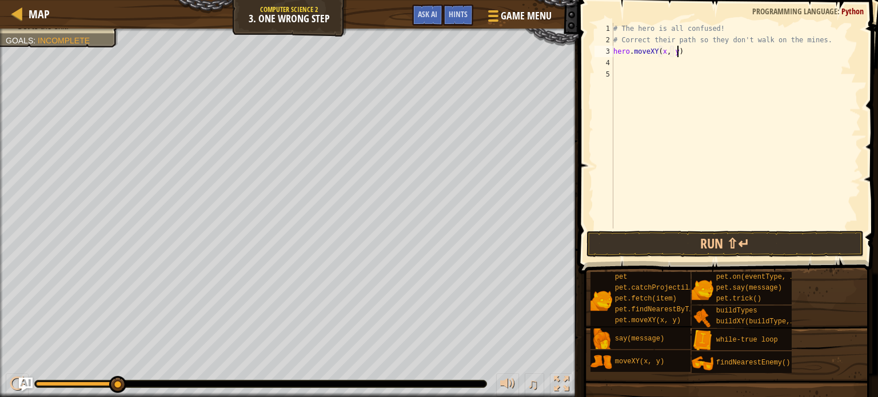
click at [686, 46] on div "# The hero is all confused! # Correct their path so they don't walk on the mine…" at bounding box center [736, 137] width 250 height 229
drag, startPoint x: 687, startPoint y: 54, endPoint x: 612, endPoint y: 54, distance: 74.8
click at [612, 54] on div "# The hero is all confused! 1 2 3 4 5 # The hero is all confused! # Correct the…" at bounding box center [726, 126] width 269 height 206
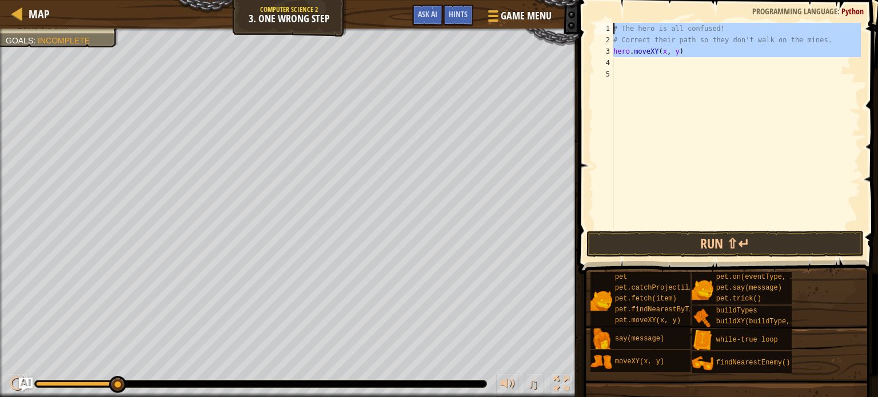
drag, startPoint x: 706, startPoint y: 61, endPoint x: 597, endPoint y: 2, distance: 124.0
click at [597, 6] on div "hero.moveXY(x, y) 1 2 3 4 5 # The hero is all confused! # Correct their path so…" at bounding box center [726, 159] width 303 height 307
type textarea "# The hero is all confused! # Correct their path so they don't walk on the mine…"
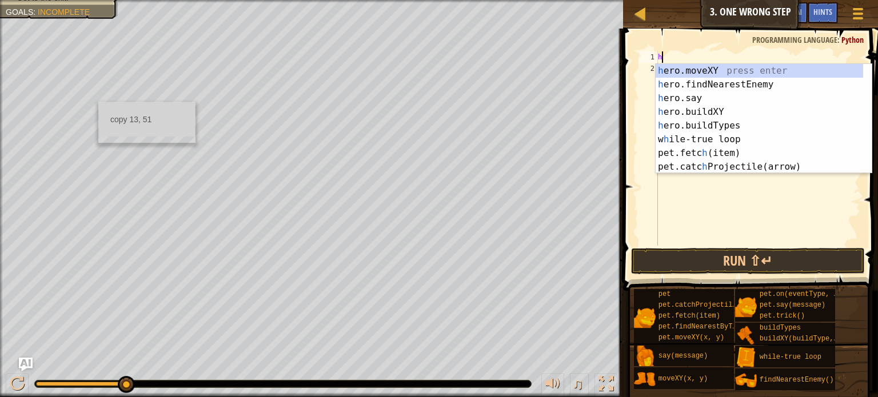
type textarea "h"
drag, startPoint x: 624, startPoint y: 93, endPoint x: 100, endPoint y: 103, distance: 524.0
click at [100, 103] on ul "copy 13, 51" at bounding box center [147, 119] width 96 height 34
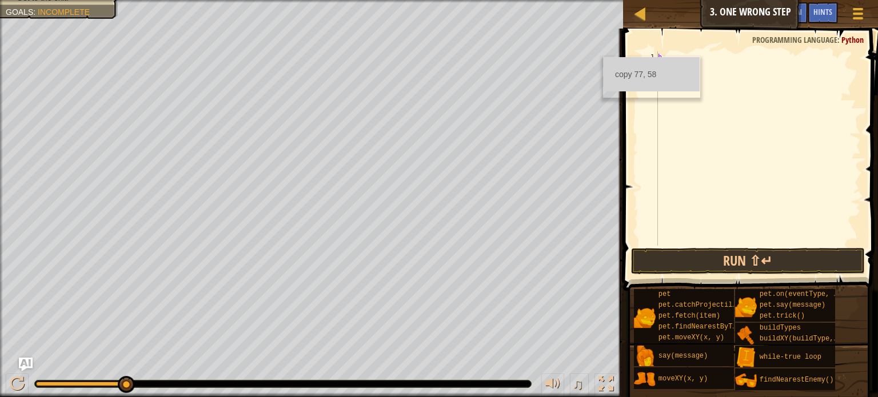
click at [721, 120] on div "h" at bounding box center [757, 159] width 205 height 217
click at [667, 57] on div "h" at bounding box center [757, 159] width 205 height 217
type textarea "h"
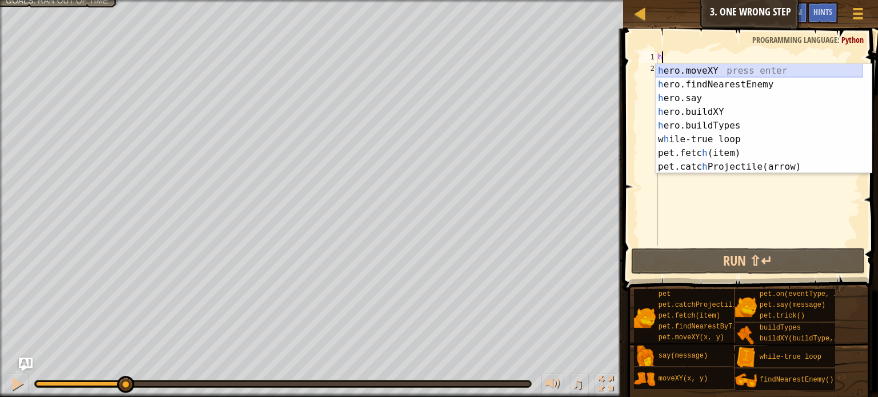
click at [698, 70] on div "h ero.moveXY press enter h ero.findNearestEnemy press enter h ero.say press ent…" at bounding box center [758, 132] width 207 height 137
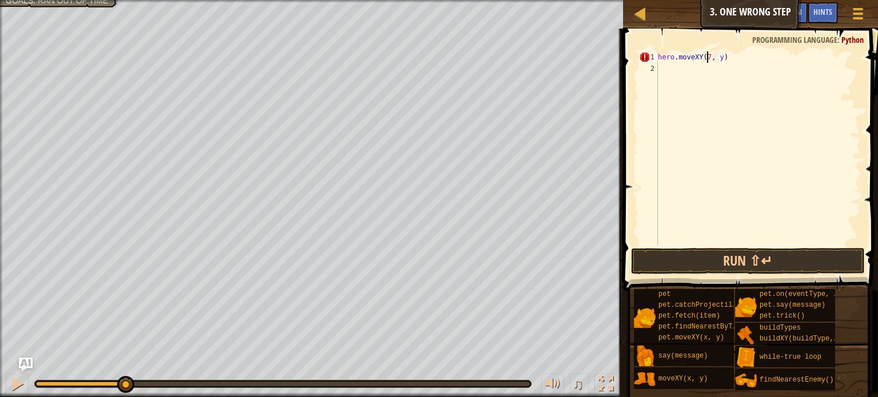
scroll to position [5, 4]
click at [723, 57] on div "hero . moveXY ( 77 , y )" at bounding box center [757, 159] width 205 height 217
type textarea "hero.moveXY(77, 85)"
click at [699, 260] on button "Run ⇧↵" at bounding box center [748, 261] width 234 height 26
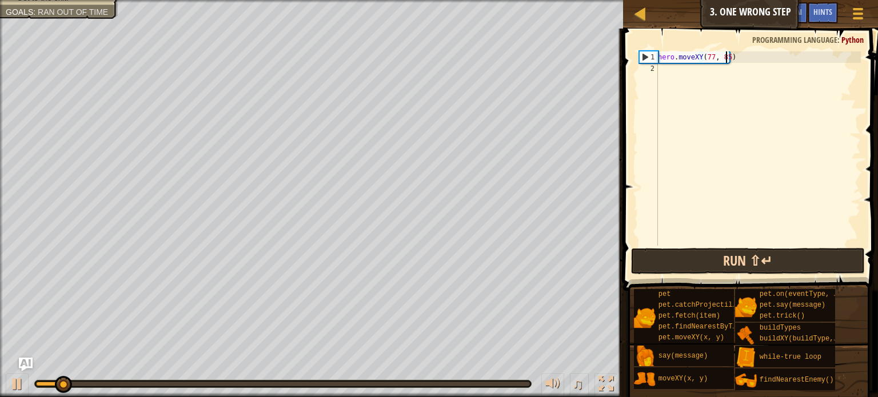
scroll to position [5, 5]
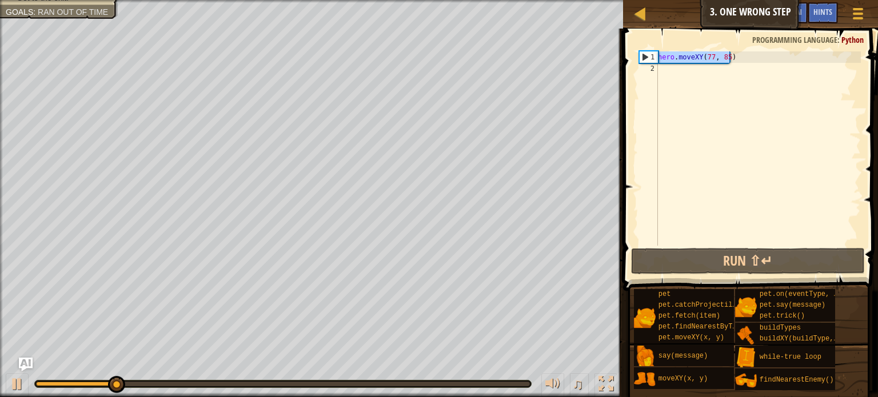
drag, startPoint x: 739, startPoint y: 58, endPoint x: 658, endPoint y: 58, distance: 80.6
click at [658, 58] on div "hero . moveXY ( 77 , 85 )" at bounding box center [757, 159] width 205 height 217
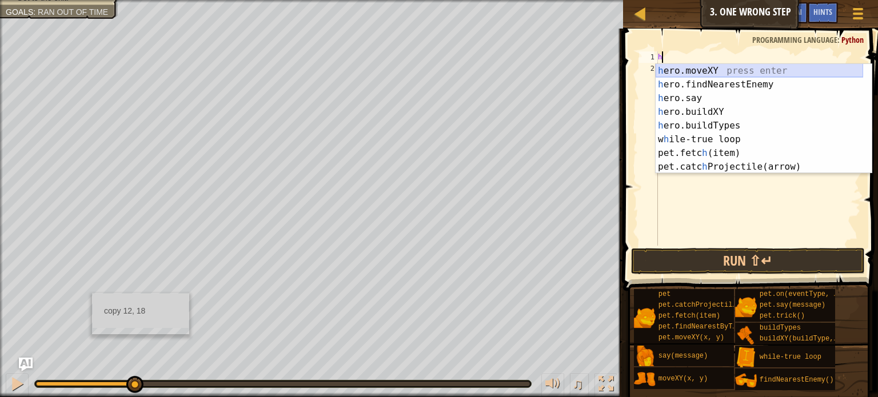
click at [718, 64] on div "h ero.moveXY press enter h ero.findNearestEnemy press enter h ero.say press ent…" at bounding box center [758, 132] width 207 height 137
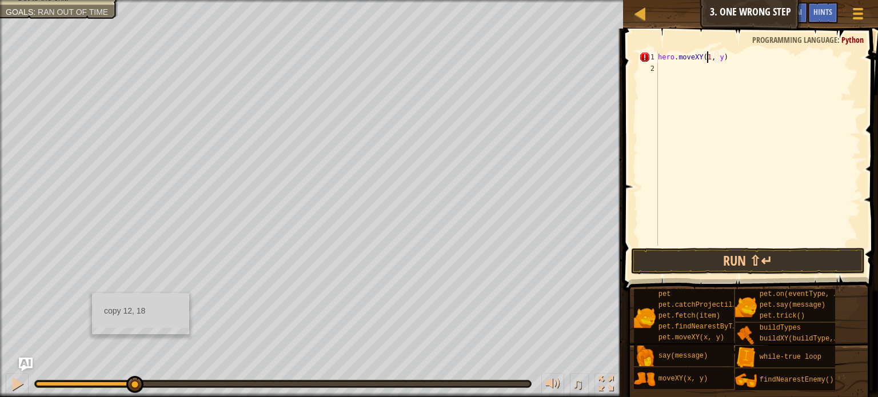
scroll to position [5, 4]
click at [722, 55] on div "hero . moveXY ( 12 , y )" at bounding box center [757, 159] width 205 height 217
type textarea "hero.moveXY(12, 18)"
click at [675, 66] on div "hero . moveXY ( 12 , 18 )" at bounding box center [757, 159] width 205 height 217
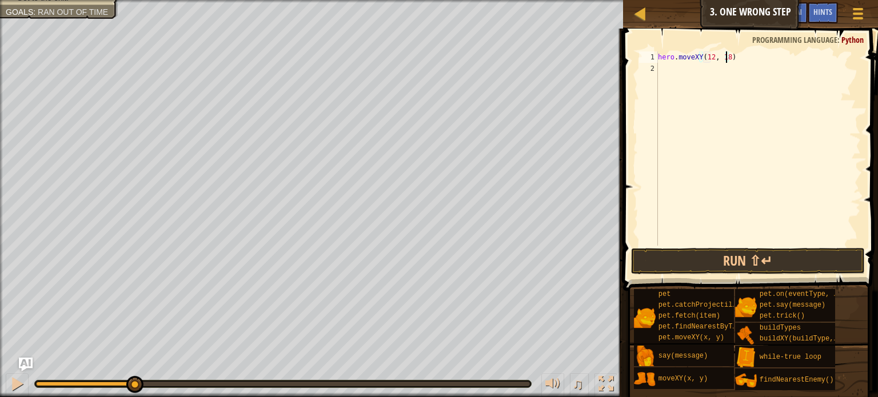
scroll to position [5, 0]
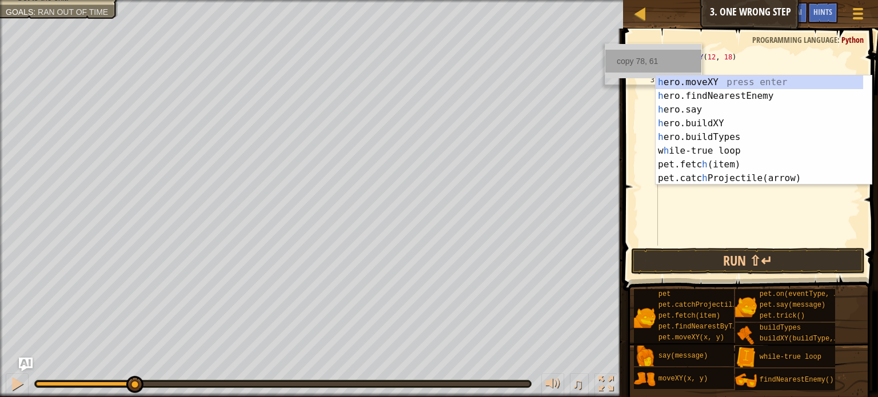
type textarea "h"
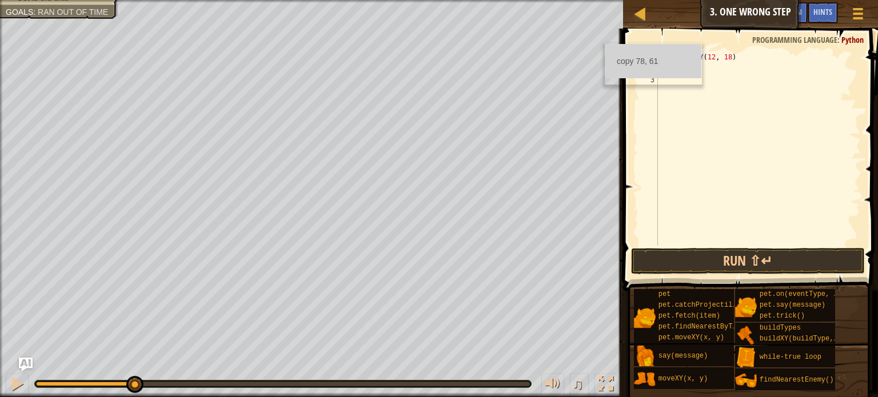
click at [631, 63] on div "copy 78, 61" at bounding box center [653, 61] width 96 height 23
click at [671, 64] on div "hero . moveXY ( 12 , 18 ) h" at bounding box center [757, 159] width 205 height 217
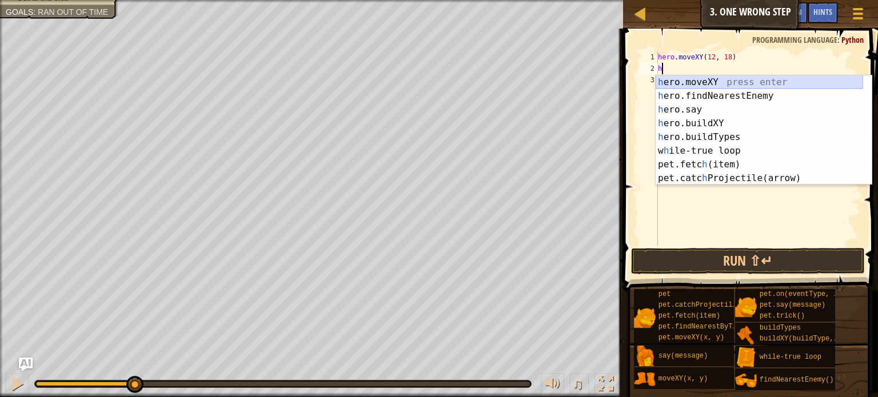
click at [698, 79] on div "h ero.moveXY press enter h ero.findNearestEnemy press enter h ero.say press ent…" at bounding box center [758, 143] width 207 height 137
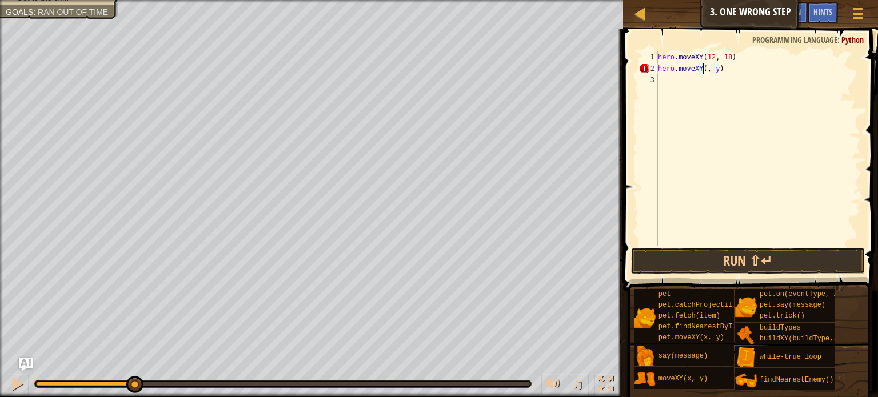
paste textarea "78, 61"
click at [734, 70] on div "hero . moveXY ( 12 , 18 ) hero . moveXY ( 78 , 61 , y )" at bounding box center [757, 159] width 205 height 217
click at [738, 258] on button "Run ⇧↵" at bounding box center [748, 261] width 234 height 26
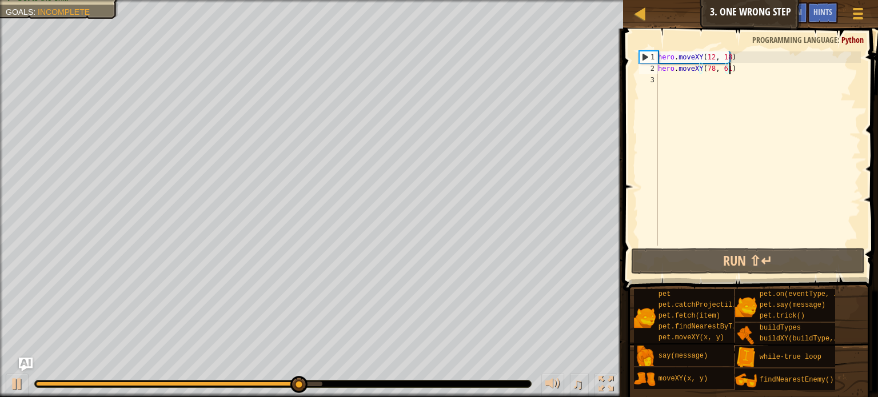
drag, startPoint x: 738, startPoint y: 73, endPoint x: 749, endPoint y: 70, distance: 11.8
click at [749, 70] on div "hero . moveXY ( 12 , 18 ) hero . moveXY ( 78 , 61 )" at bounding box center [757, 159] width 205 height 217
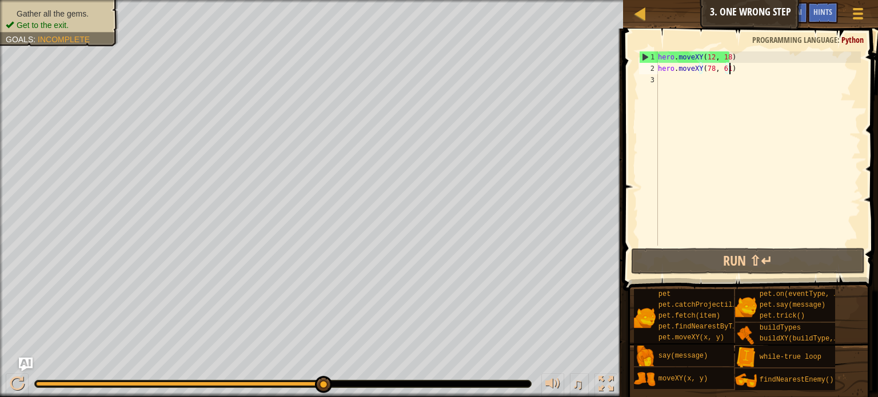
click at [712, 71] on div "hero . moveXY ( 12 , 18 ) hero . moveXY ( 78 , 61 )" at bounding box center [757, 159] width 205 height 217
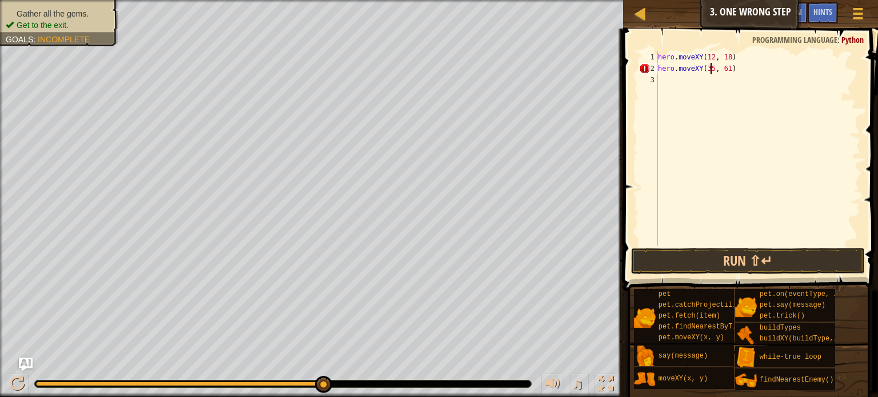
scroll to position [5, 4]
click at [726, 66] on div "hero . moveXY ( 12 , 18 ) hero . moveXY ( 35 , 61 )" at bounding box center [757, 159] width 205 height 217
type textarea "hero.moveXY(35, 25)"
click at [665, 77] on div "hero . moveXY ( 12 , 18 ) hero . moveXY ( 35 , 25 )" at bounding box center [757, 159] width 205 height 217
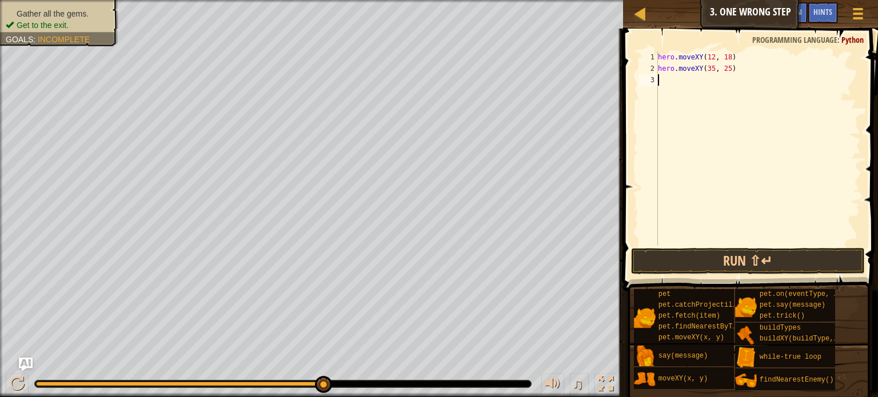
scroll to position [5, 0]
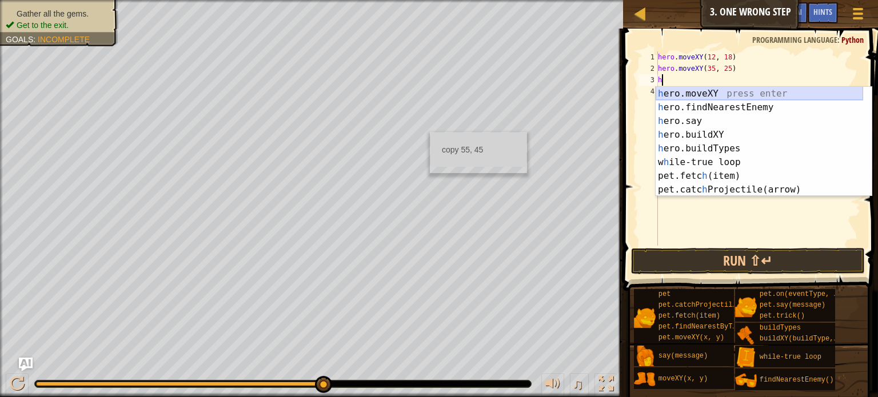
click at [694, 89] on div "h ero.moveXY press enter h ero.findNearestEnemy press enter h ero.say press ent…" at bounding box center [758, 155] width 207 height 137
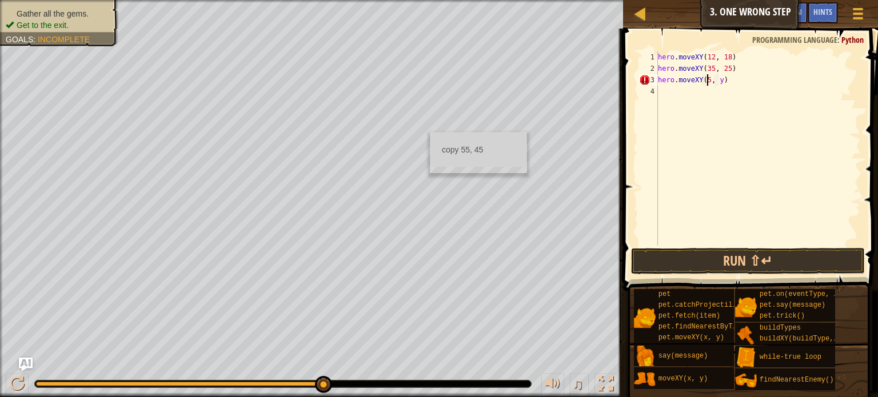
scroll to position [5, 4]
click at [721, 79] on div "hero . moveXY ( 12 , 18 ) hero . moveXY ( 35 , 25 ) hero . moveXY ( 55 , y )" at bounding box center [757, 159] width 205 height 217
type textarea "hero.moveXY(55, 44)"
click at [658, 93] on div "4" at bounding box center [648, 91] width 19 height 11
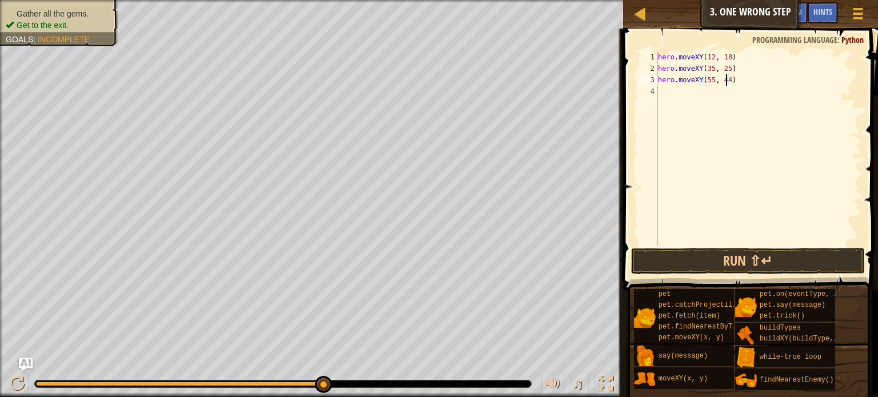
scroll to position [5, 0]
click at [723, 79] on div "hero . moveXY ( 12 , 18 ) hero . moveXY ( 35 , 25 ) hero . moveXY ( 55 , 44 )" at bounding box center [757, 159] width 205 height 217
type textarea "hero.moveXY(55, 54)"
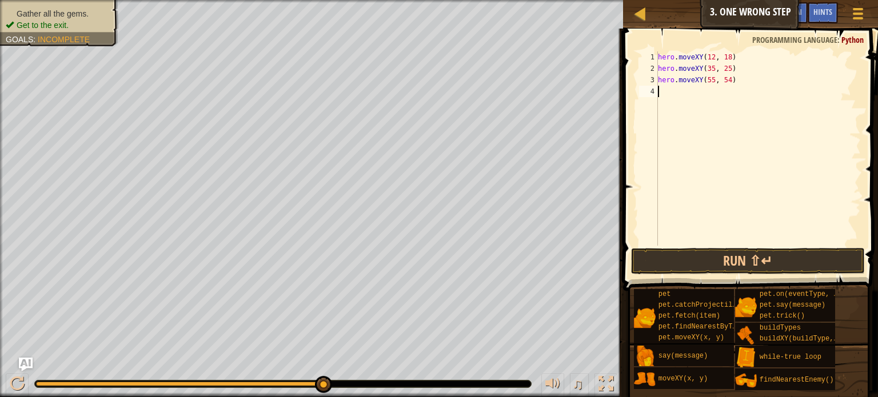
click at [675, 96] on div "hero . moveXY ( 12 , 18 ) hero . moveXY ( 35 , 25 ) hero . moveXY ( 55 , 54 )" at bounding box center [757, 159] width 205 height 217
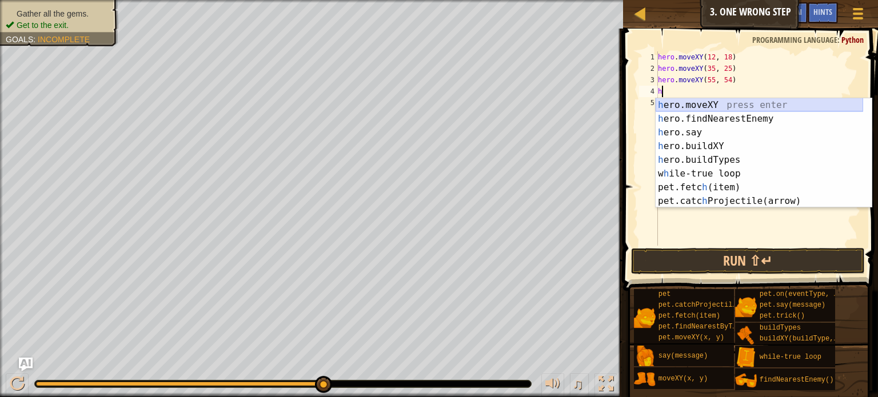
click at [697, 106] on div "h ero.moveXY press enter h ero.findNearestEnemy press enter h ero.say press ent…" at bounding box center [758, 166] width 207 height 137
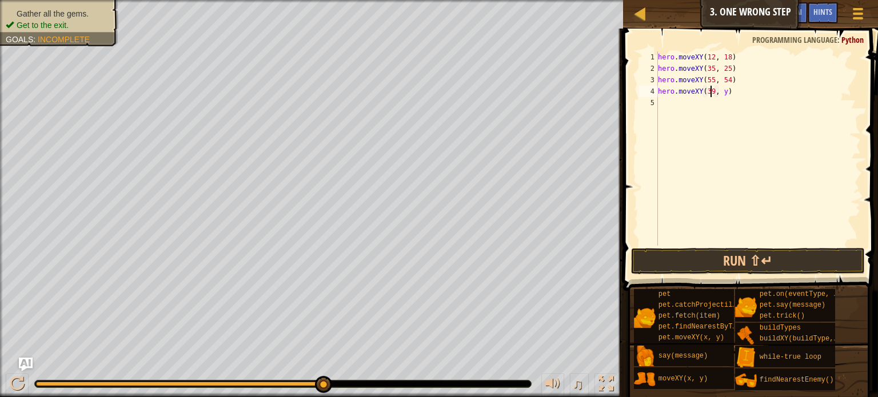
scroll to position [5, 4]
click at [722, 93] on div "hero . moveXY ( 12 , 18 ) hero . moveXY ( 35 , 25 ) hero . moveXY ( 55 , 54 ) h…" at bounding box center [757, 159] width 205 height 217
type textarea "hero.moveXY(39, 56)"
click at [661, 105] on div "hero . moveXY ( 12 , 18 ) hero . moveXY ( 35 , 25 ) hero . moveXY ( 55 , 54 ) h…" at bounding box center [757, 159] width 205 height 217
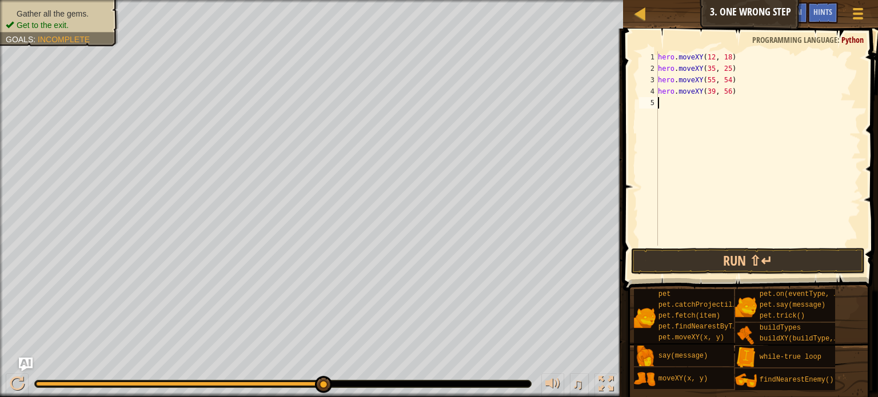
scroll to position [5, 0]
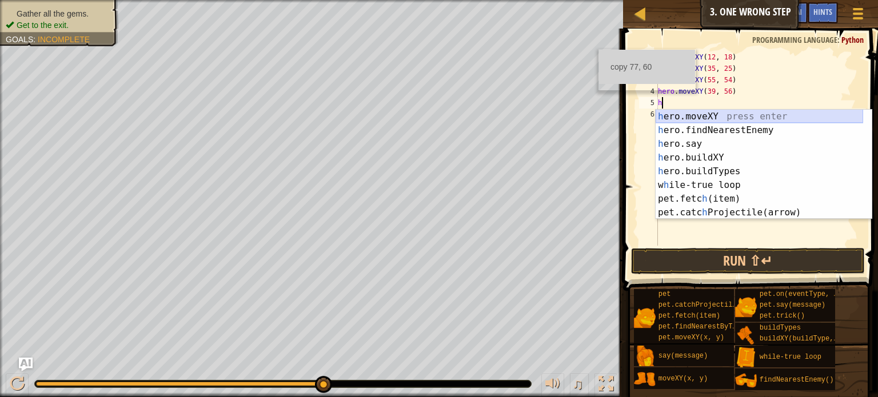
click at [695, 118] on div "h ero.moveXY press enter h ero.findNearestEnemy press enter h ero.say press ent…" at bounding box center [758, 178] width 207 height 137
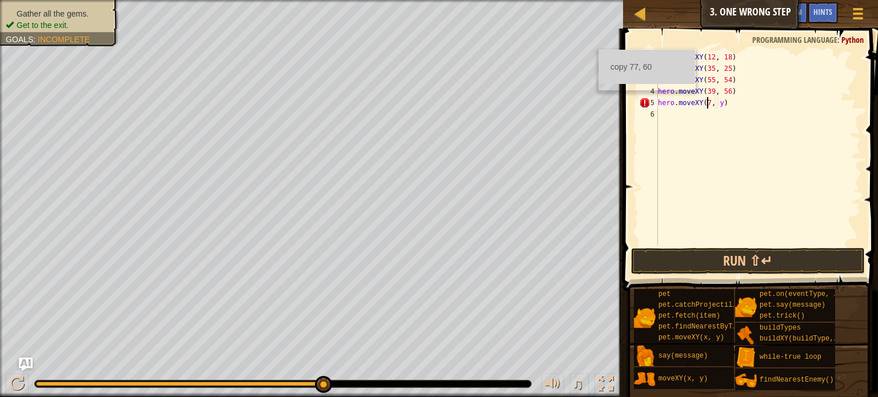
scroll to position [5, 4]
click at [723, 106] on div "hero . moveXY ( 12 , 18 ) hero . moveXY ( 35 , 25 ) hero . moveXY ( 55 , 54 ) h…" at bounding box center [757, 159] width 205 height 217
type textarea "hero.moveXY(77, 60)"
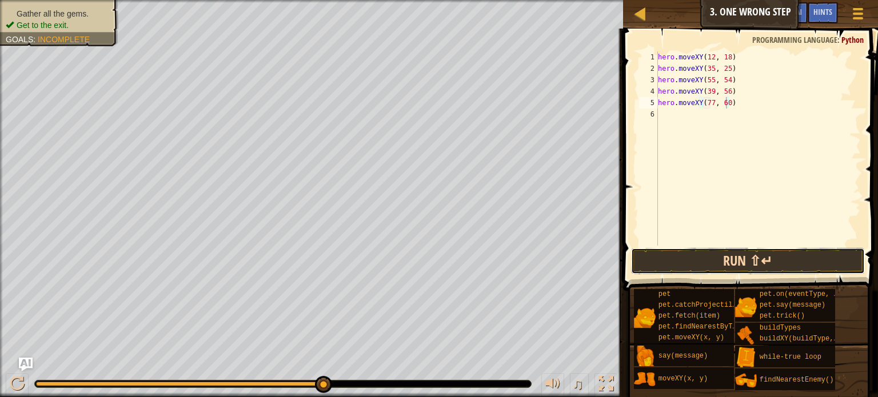
click at [734, 262] on button "Run ⇧↵" at bounding box center [748, 261] width 234 height 26
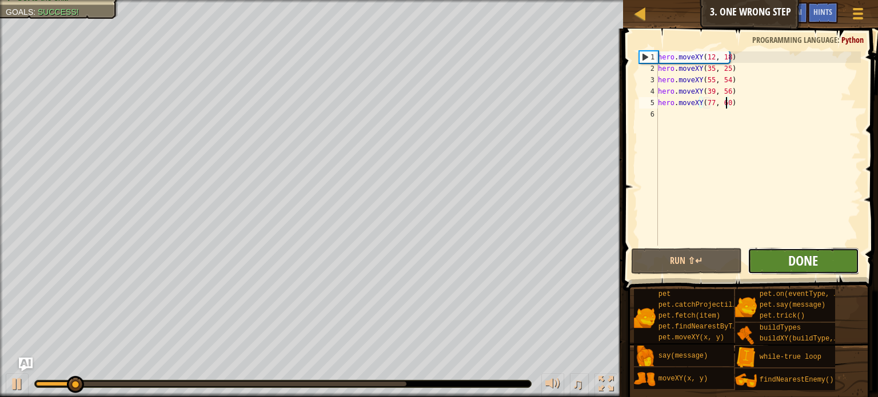
click at [788, 254] on span "Done" at bounding box center [803, 260] width 30 height 18
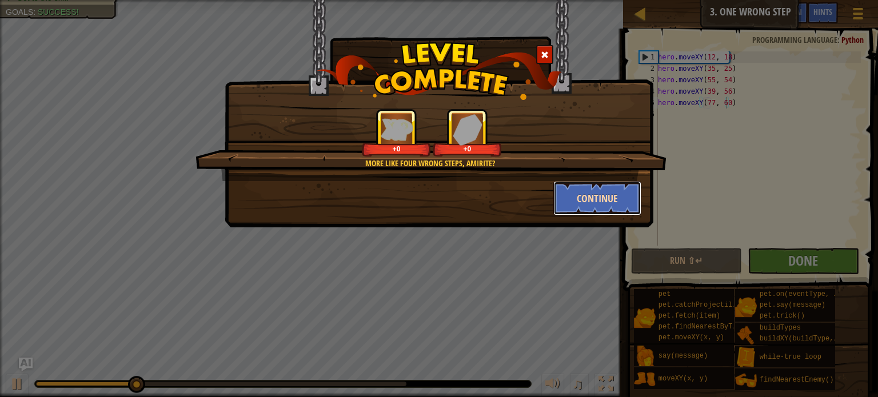
click at [590, 194] on button "Continue" at bounding box center [597, 198] width 89 height 34
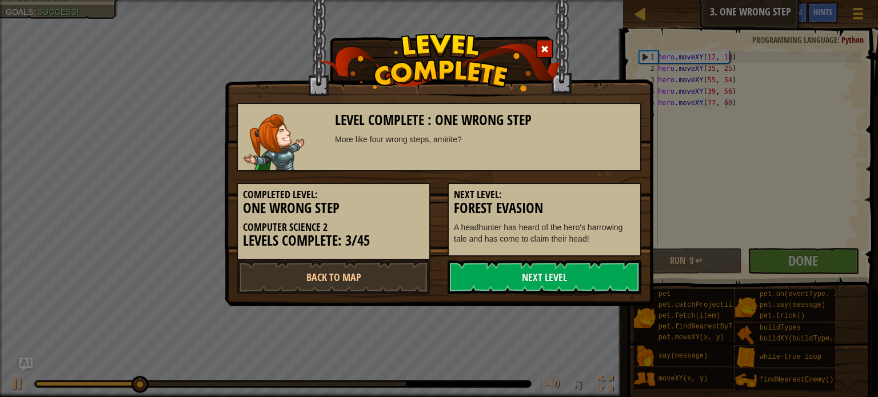
click at [590, 194] on h5 "Next Level:" at bounding box center [544, 194] width 181 height 11
click at [561, 285] on link "Next Level" at bounding box center [544, 277] width 194 height 34
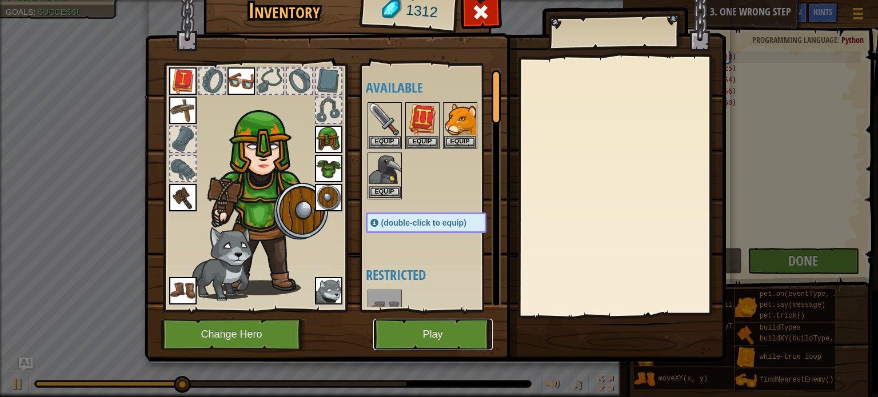
click at [434, 327] on button "Play" at bounding box center [432, 334] width 119 height 31
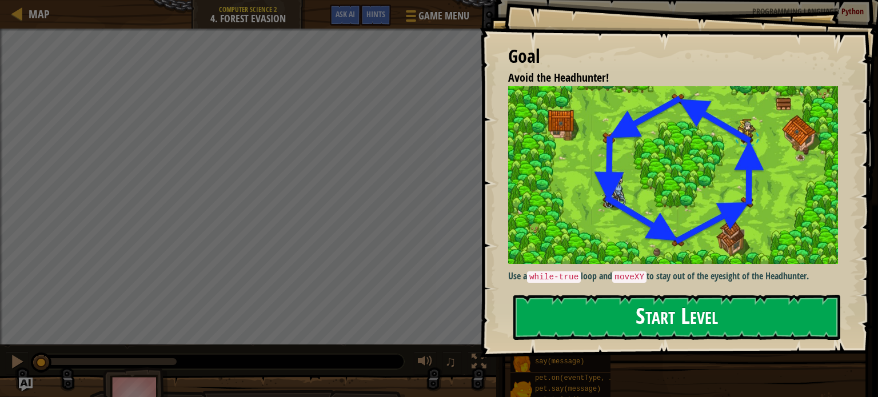
click at [649, 312] on button "Start Level" at bounding box center [676, 317] width 327 height 45
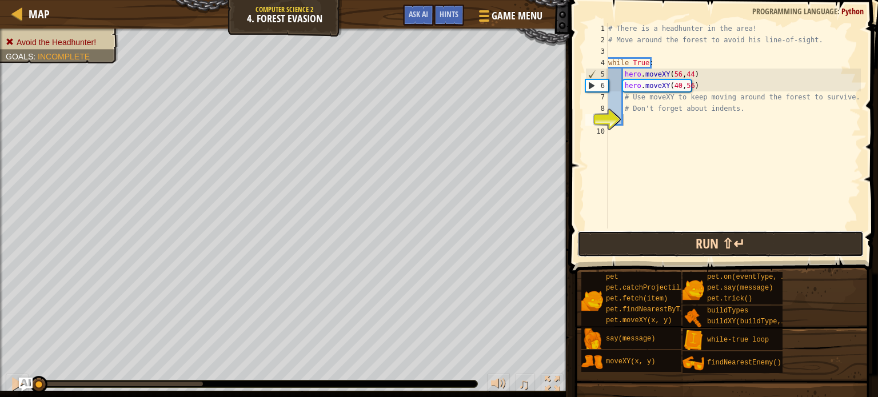
click at [643, 246] on button "Run ⇧↵" at bounding box center [720, 244] width 286 height 26
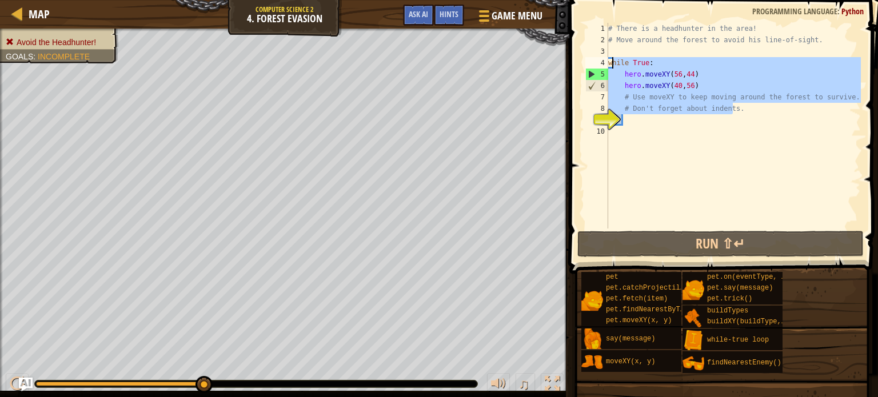
drag, startPoint x: 743, startPoint y: 110, endPoint x: 613, endPoint y: 63, distance: 138.6
click at [613, 63] on div "# There is a headhunter in the area! # Move around the forest to avoid his line…" at bounding box center [733, 137] width 255 height 229
type textarea "while True: hero.moveXY(56,44)"
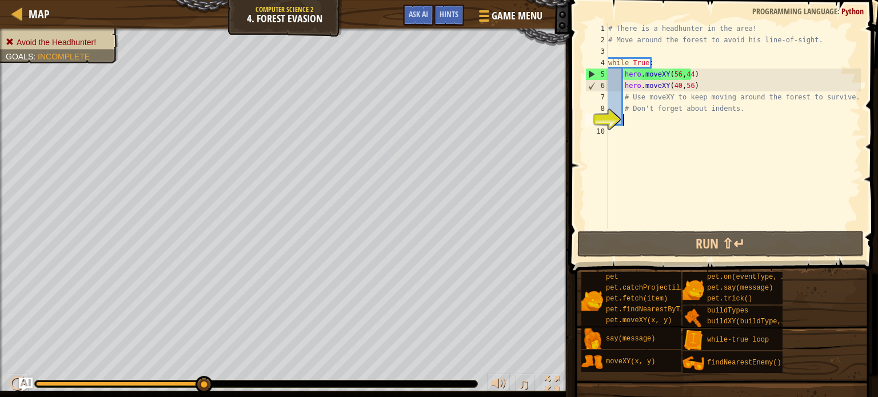
click at [741, 115] on div "# There is a headhunter in the area! # Move around the forest to avoid his line…" at bounding box center [733, 137] width 255 height 229
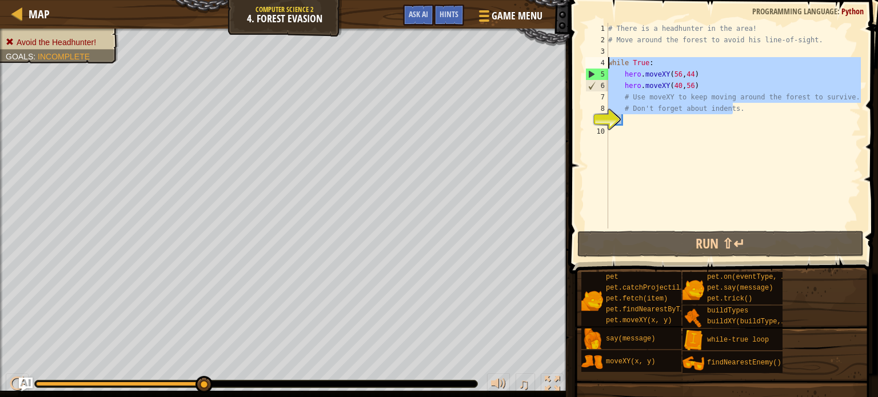
drag, startPoint x: 741, startPoint y: 113, endPoint x: 610, endPoint y: 59, distance: 142.0
click at [610, 59] on div "# There is a headhunter in the area! # Move around the forest to avoid his line…" at bounding box center [733, 137] width 255 height 229
type textarea "while True: hero.moveXY(56,44)"
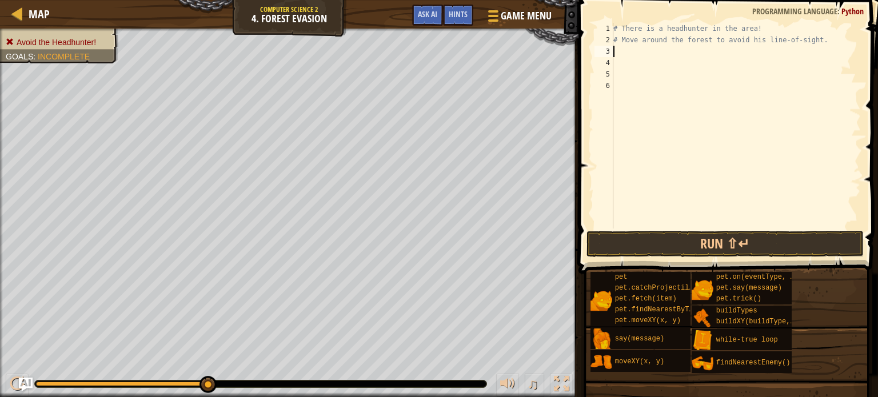
click at [628, 54] on div "# There is a headhunter in the area! # Move around the forest to avoid his line…" at bounding box center [736, 137] width 250 height 229
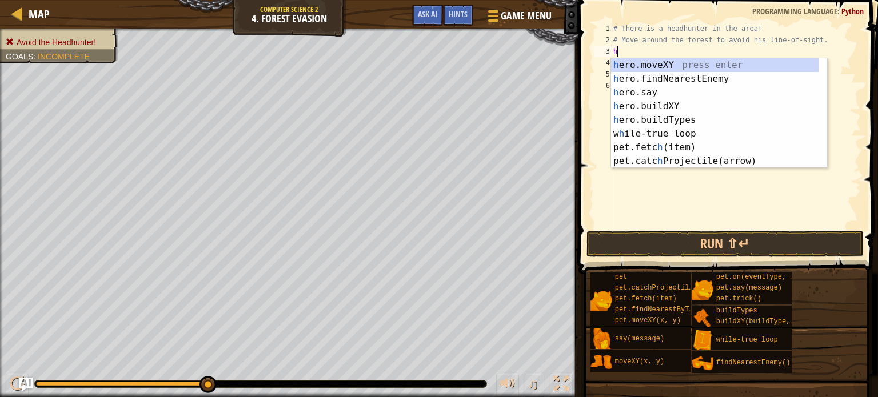
scroll to position [5, 0]
click at [678, 118] on div "h ero.moveXY press enter h ero.findNearestEnemy press enter h ero.say press ent…" at bounding box center [714, 126] width 207 height 137
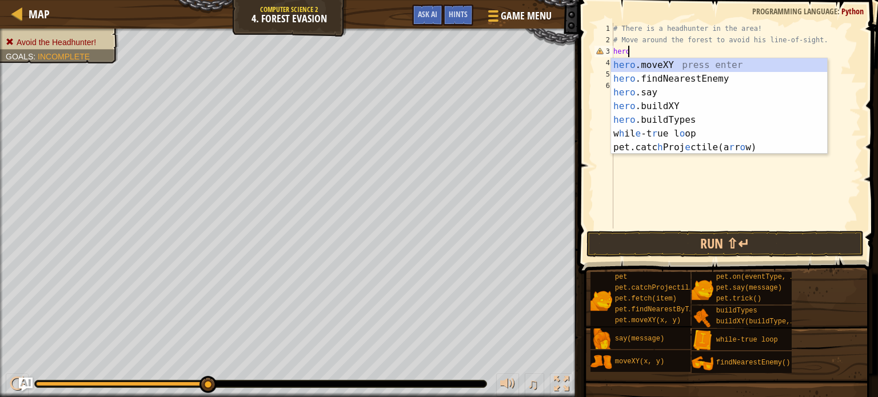
type textarea "h"
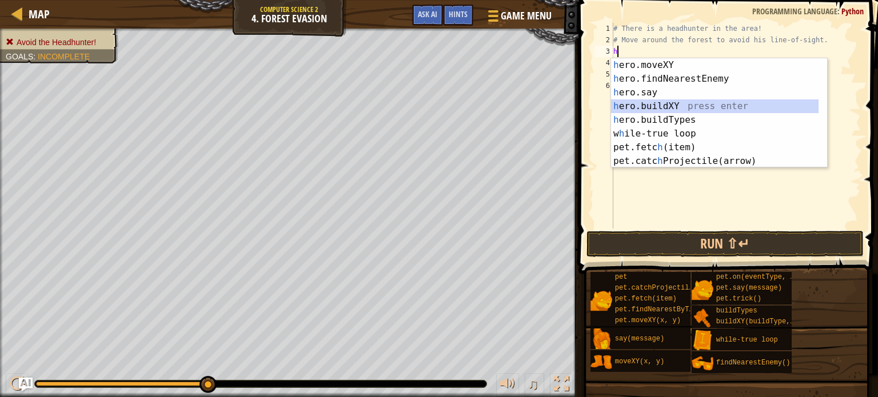
drag, startPoint x: 669, startPoint y: 103, endPoint x: 662, endPoint y: 90, distance: 14.8
click at [669, 102] on div "h ero.moveXY press enter h ero.findNearestEnemy press enter h ero.say press ent…" at bounding box center [714, 126] width 207 height 137
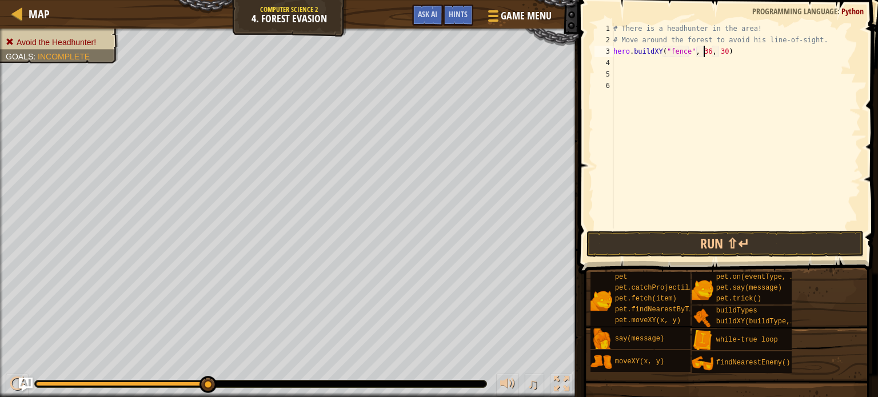
click at [702, 50] on div "# There is a headhunter in the area! # Move around the forest to avoid his line…" at bounding box center [736, 137] width 250 height 229
click at [718, 53] on div "# There is a headhunter in the area! # Move around the forest to avoid his line…" at bounding box center [736, 137] width 250 height 229
type textarea "hero.buildXY("fence", 40,56)"
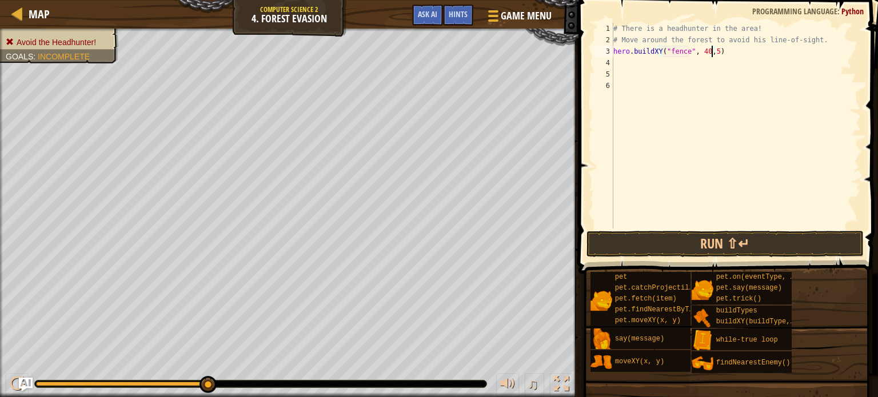
scroll to position [5, 8]
click at [622, 61] on div "# There is a headhunter in the area! # Move around the forest to avoid his line…" at bounding box center [736, 137] width 250 height 229
click at [693, 242] on button "Run ⇧↵" at bounding box center [724, 244] width 277 height 26
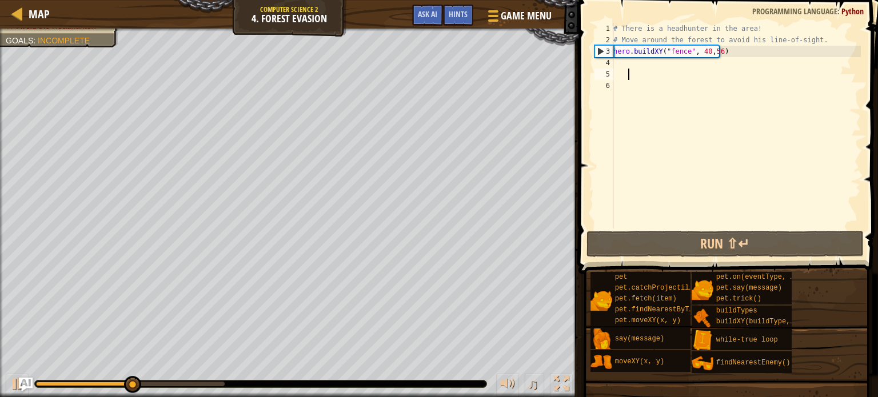
click at [628, 71] on div "# There is a headhunter in the area! # Move around the forest to avoid his line…" at bounding box center [736, 137] width 250 height 229
type textarea "h"
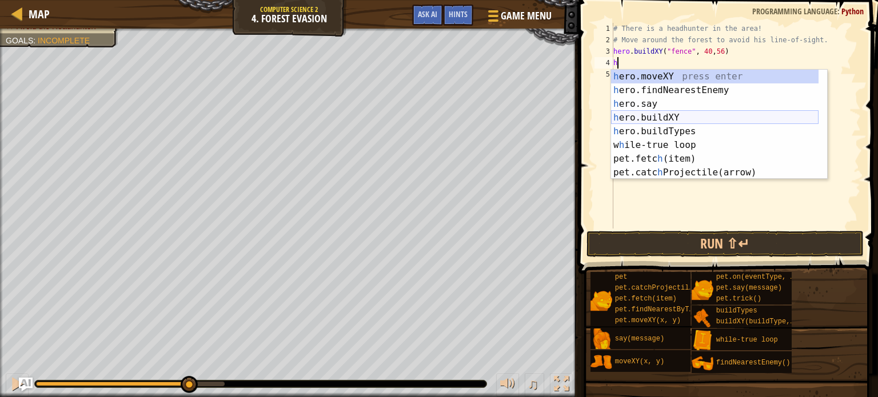
click at [675, 116] on div "h ero.moveXY press enter h ero.findNearestEnemy press enter h ero.say press ent…" at bounding box center [714, 138] width 207 height 137
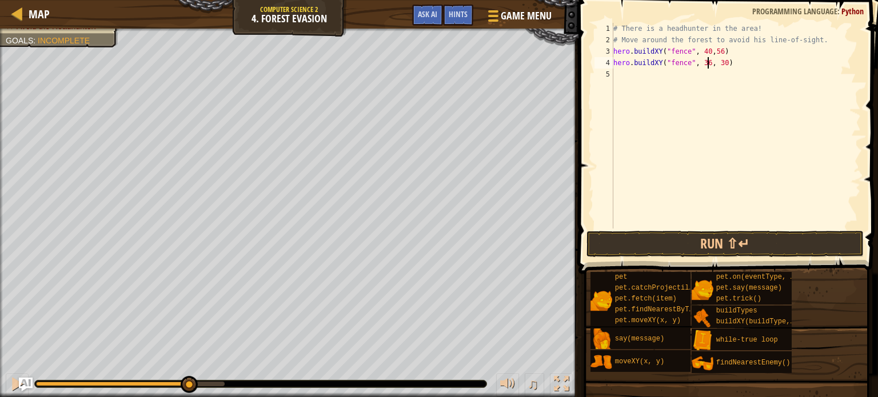
click at [707, 63] on div "# There is a headhunter in the area! # Move around the forest to avoid his line…" at bounding box center [736, 137] width 250 height 229
click at [704, 63] on div "# There is a headhunter in the area! # Move around the forest to avoid his line…" at bounding box center [736, 137] width 250 height 229
click at [719, 64] on div "# There is a headhunter in the area! # Move around the forest to avoid his line…" at bounding box center [736, 137] width 250 height 229
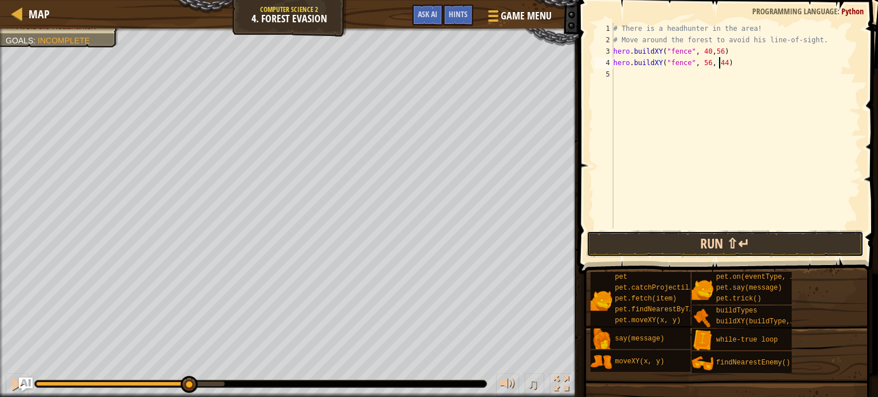
click at [697, 233] on button "Run ⇧↵" at bounding box center [724, 244] width 277 height 26
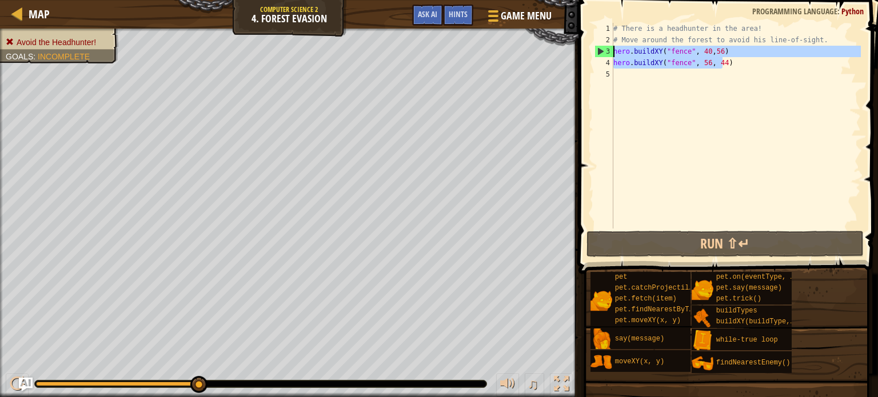
drag, startPoint x: 734, startPoint y: 62, endPoint x: 601, endPoint y: 52, distance: 133.0
click at [601, 52] on div "hero.buildXY("fence", 56, 44) 1 2 3 4 5 # There is a headhunter in the area! # …" at bounding box center [726, 126] width 269 height 206
type textarea "hero.buildXY("fence", 40,56) hero.buildXY("fence", 56, 44)"
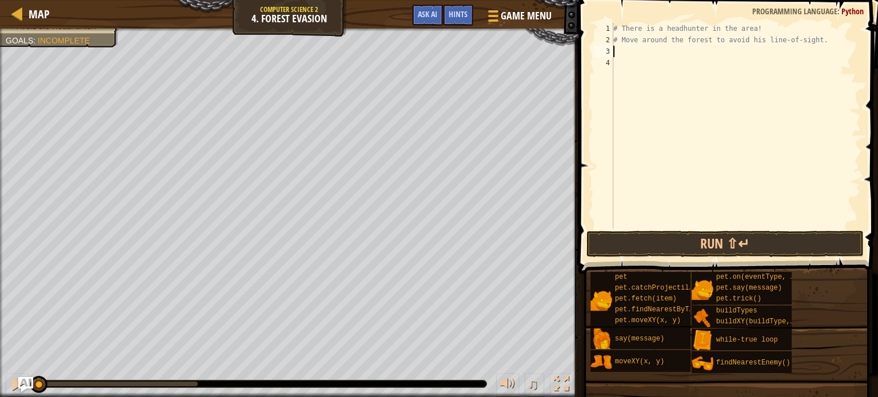
drag, startPoint x: 197, startPoint y: 382, endPoint x: 18, endPoint y: 381, distance: 178.3
click at [18, 381] on div "Map Computer Science 2 4. Forest Evasion Game Menu Done Hints Ask AI 1 הההההההה…" at bounding box center [439, 198] width 878 height 397
click at [678, 51] on div "# There is a headhunter in the area! # Move around the forest to avoid his line…" at bounding box center [736, 137] width 250 height 229
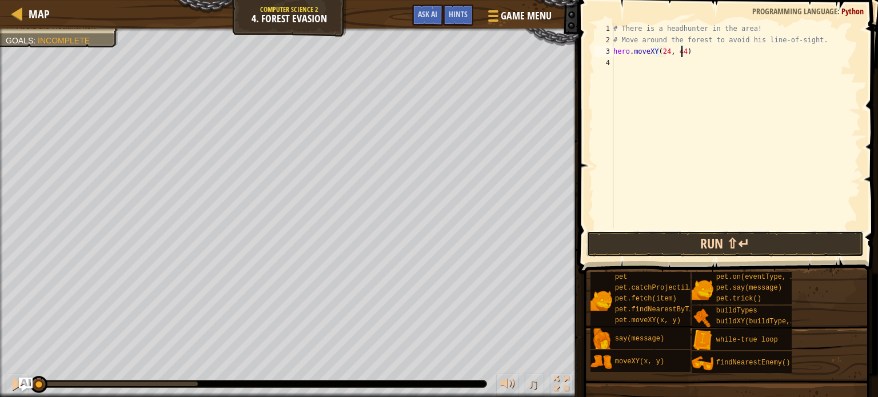
click at [665, 239] on button "Run ⇧↵" at bounding box center [724, 244] width 277 height 26
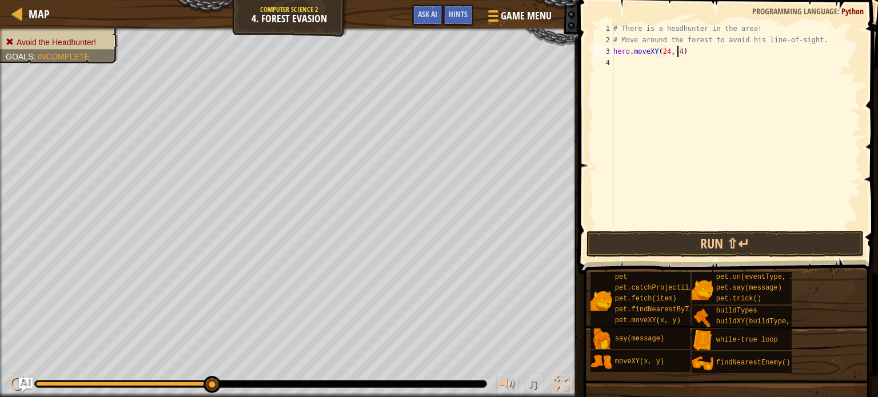
type textarea "hero.moveXY(24, 44)"
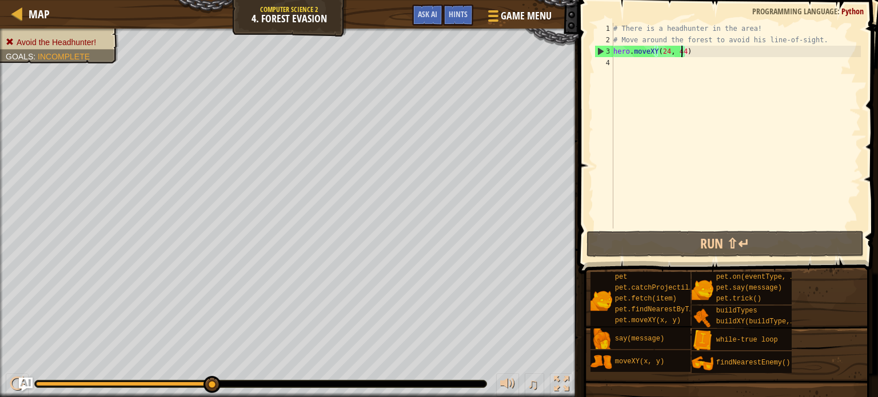
click at [620, 58] on div "# There is a headhunter in the area! # Move around the forest to avoid his line…" at bounding box center [736, 137] width 250 height 229
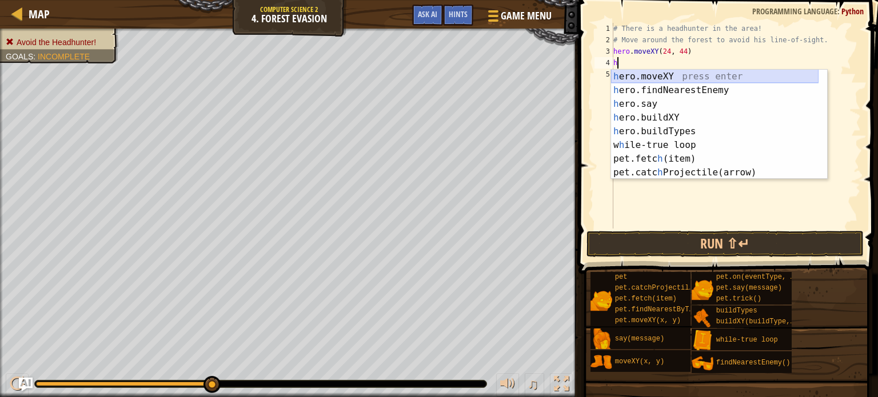
click at [658, 78] on div "h ero.moveXY press enter h ero.findNearestEnemy press enter h ero.say press ent…" at bounding box center [714, 138] width 207 height 137
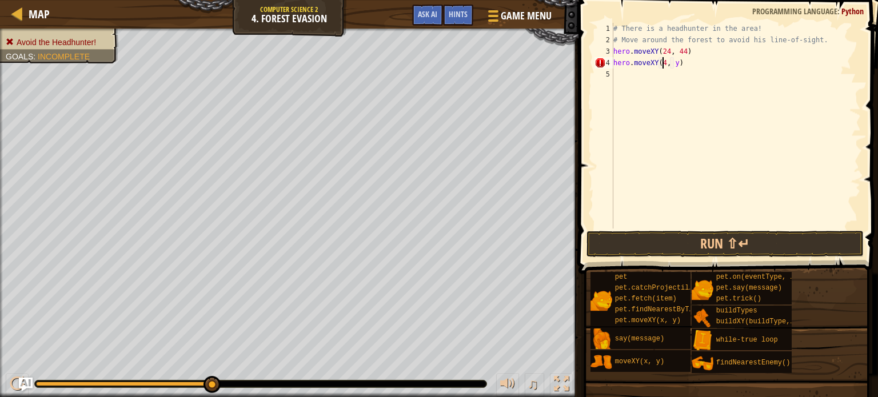
scroll to position [5, 4]
click at [678, 61] on div "# There is a headhunter in the area! # Move around the forest to avoid his line…" at bounding box center [736, 137] width 250 height 229
click at [648, 235] on button "Run ⇧↵" at bounding box center [724, 244] width 277 height 26
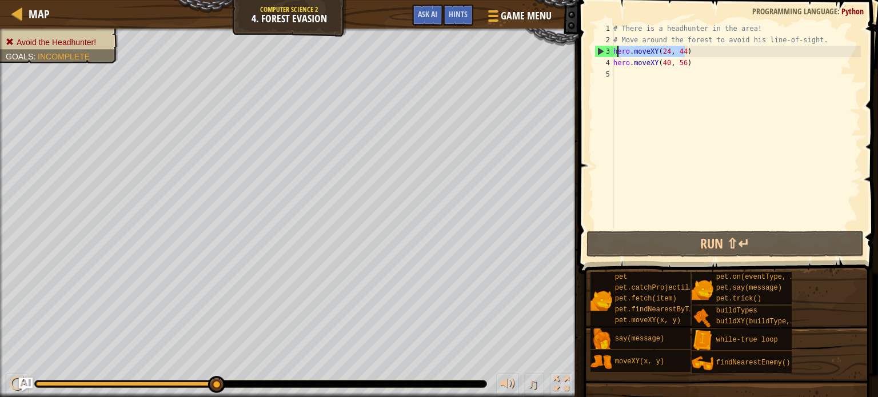
drag, startPoint x: 697, startPoint y: 50, endPoint x: 617, endPoint y: 55, distance: 80.2
click at [617, 55] on div "# There is a headhunter in the area! # Move around the forest to avoid his line…" at bounding box center [736, 137] width 250 height 229
click at [706, 61] on div "# There is a headhunter in the area! # Move around the forest to avoid his line…" at bounding box center [736, 137] width 250 height 229
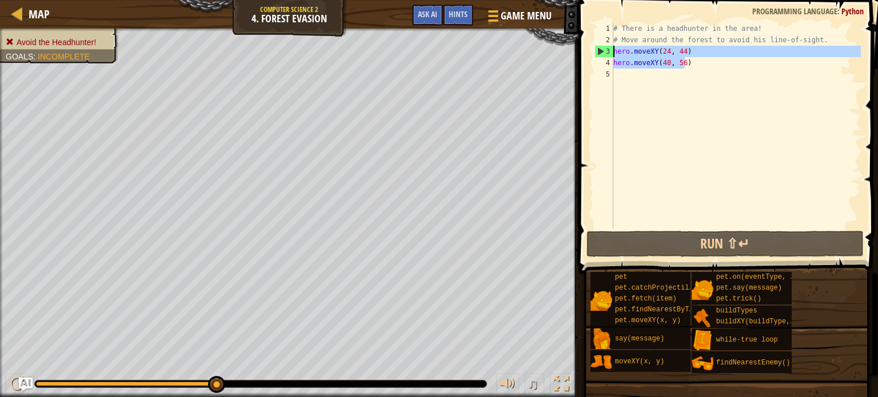
drag, startPoint x: 692, startPoint y: 66, endPoint x: 615, endPoint y: 53, distance: 78.8
click at [615, 53] on div "# There is a headhunter in the area! # Move around the forest to avoid his line…" at bounding box center [736, 137] width 250 height 229
type textarea "hero.moveXY(24, 44) hero.moveXY(40, 56)"
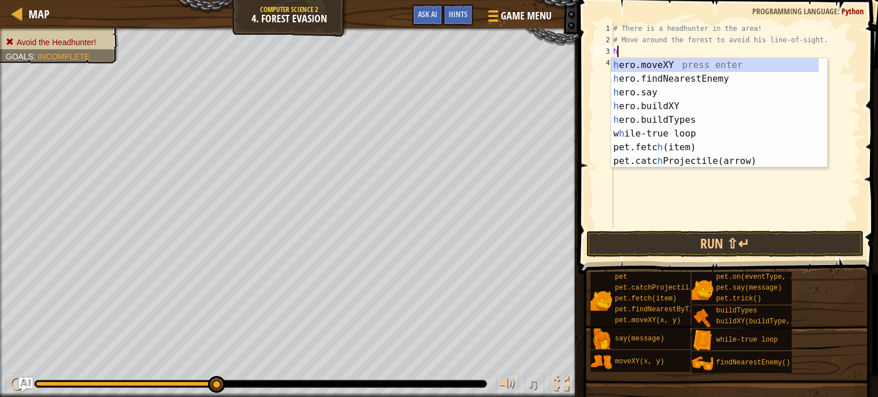
type textarea "h"
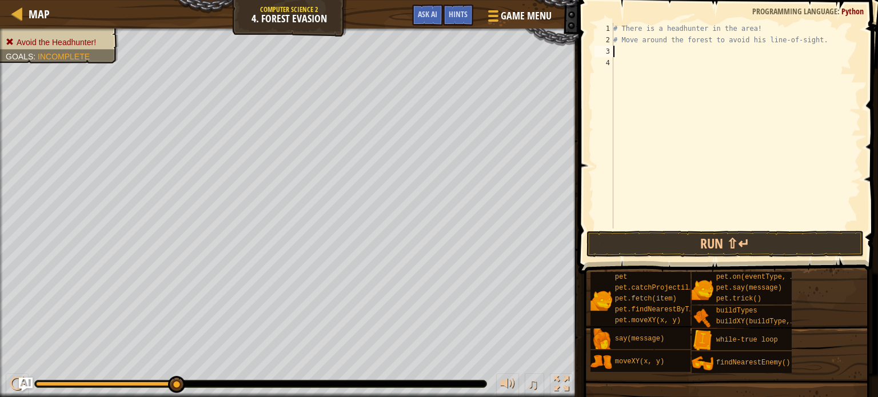
type textarea "w"
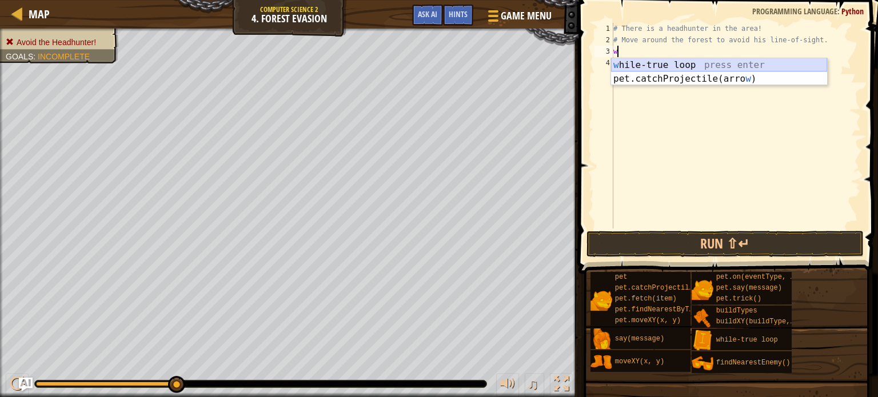
click at [658, 66] on div "w [PERSON_NAME]-true loop press enter pet.catchProjectile(arro w ) press enter" at bounding box center [719, 85] width 216 height 55
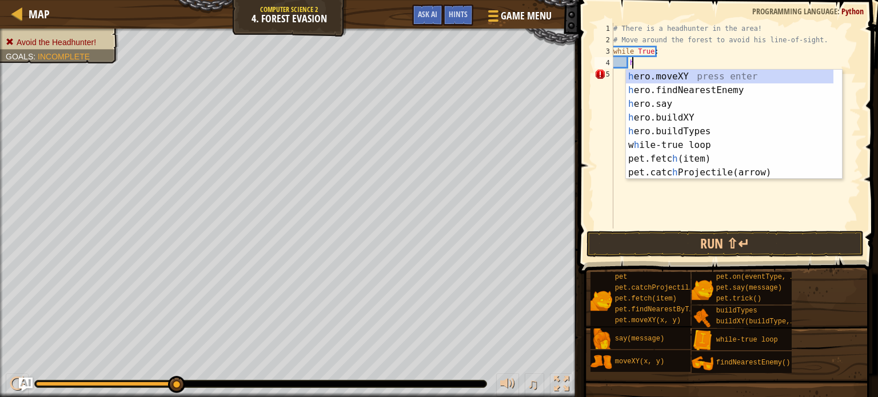
scroll to position [5, 1]
click at [676, 77] on div "h ero.moveXY press enter h ero.findNearestEnemy press enter h ero.say press ent…" at bounding box center [734, 138] width 216 height 137
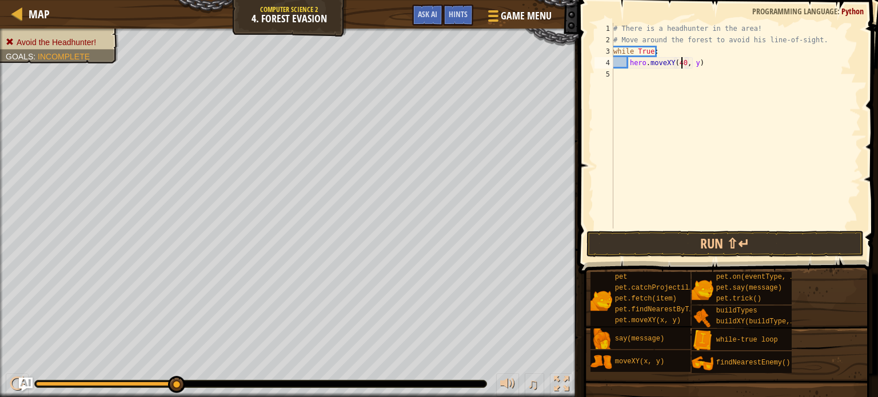
scroll to position [5, 6]
click at [692, 63] on div "# There is a headhunter in the area! # Move around the forest to avoid his line…" at bounding box center [736, 137] width 250 height 229
type textarea "hero.moveXY(40, 57)"
click at [634, 75] on div "# There is a headhunter in the area! # Move around the forest to avoid his line…" at bounding box center [736, 137] width 250 height 229
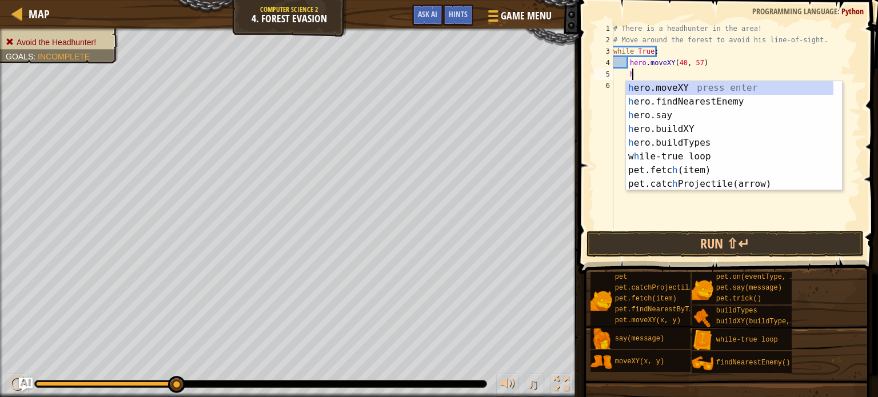
scroll to position [5, 1]
click at [674, 86] on div "h ero.moveXY press enter h ero.findNearestEnemy press enter h ero.say press ent…" at bounding box center [729, 149] width 207 height 137
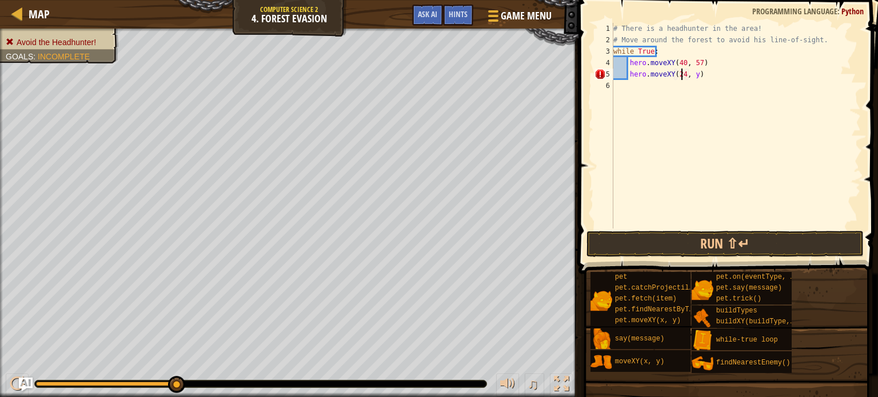
scroll to position [5, 6]
type textarea "hero.moveXY(24, 44)"
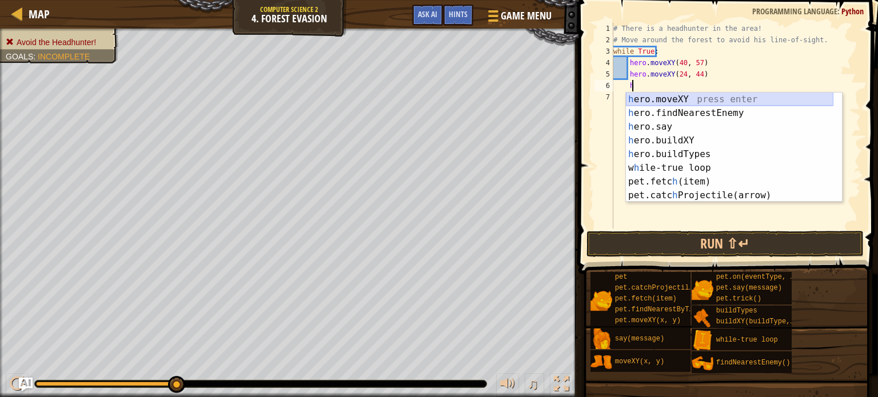
click at [661, 98] on div "h ero.moveXY press enter h ero.findNearestEnemy press enter h ero.say press ent…" at bounding box center [729, 161] width 207 height 137
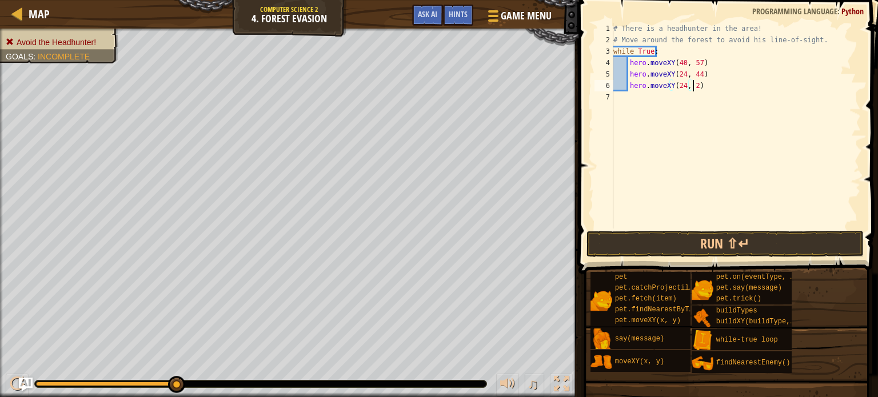
scroll to position [5, 6]
type textarea "hero.moveXY(24, 24)"
click at [651, 239] on button "Run ⇧↵" at bounding box center [724, 244] width 277 height 26
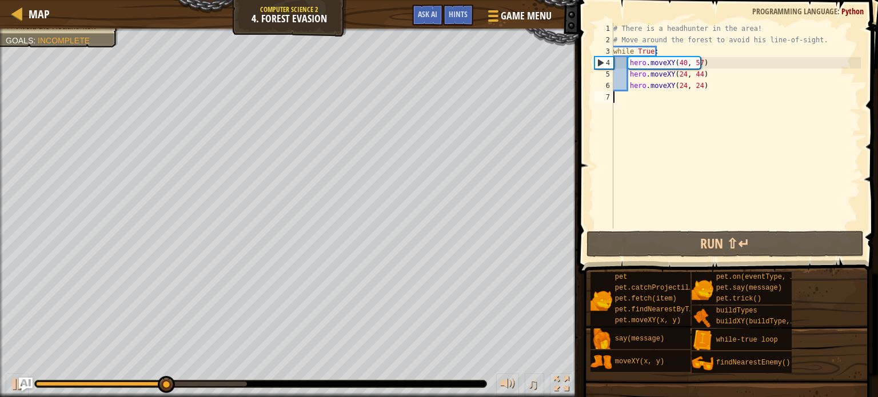
click at [638, 95] on div "# There is a headhunter in the area! # Move around the forest to avoid his line…" at bounding box center [736, 137] width 250 height 229
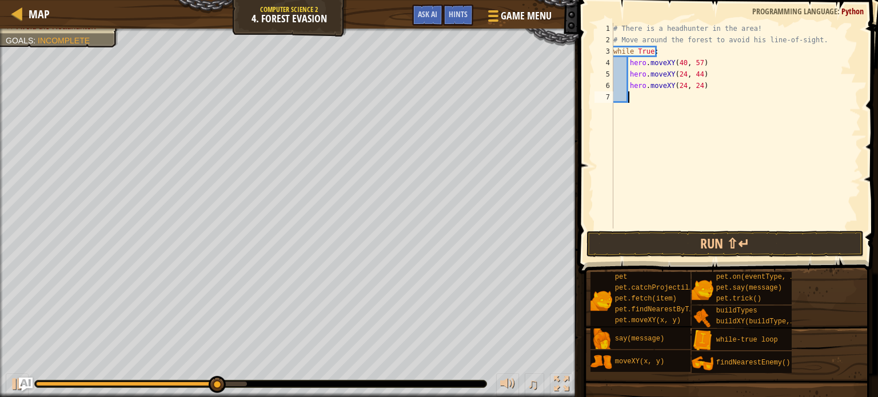
scroll to position [5, 1]
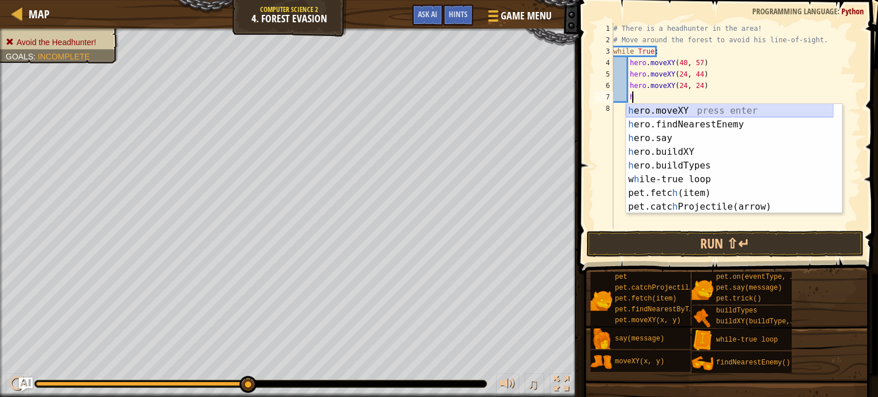
click at [686, 111] on div "h ero.moveXY press enter h ero.findNearestEnemy press enter h ero.say press ent…" at bounding box center [729, 172] width 207 height 137
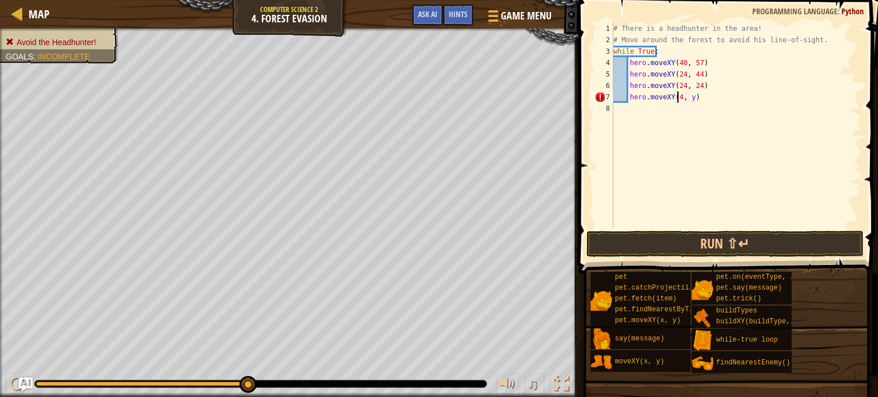
scroll to position [5, 6]
type textarea "hero.moveXY(40, 12)"
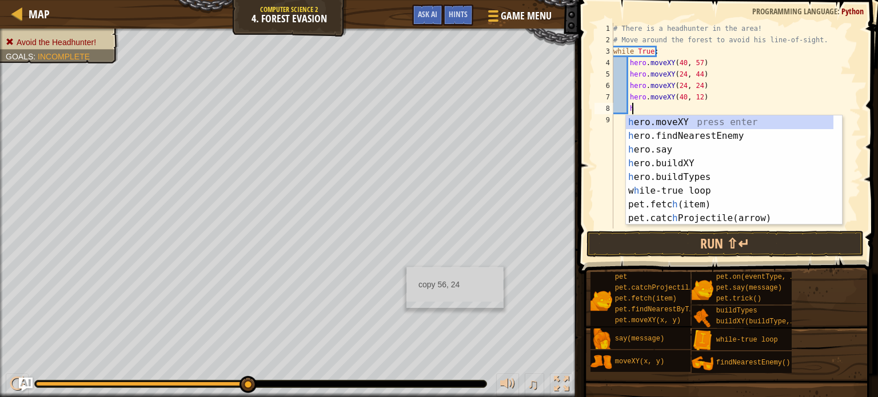
scroll to position [5, 1]
click at [672, 116] on div "h ero.moveXY press enter h ero.findNearestEnemy press enter h ero.say press ent…" at bounding box center [729, 183] width 207 height 137
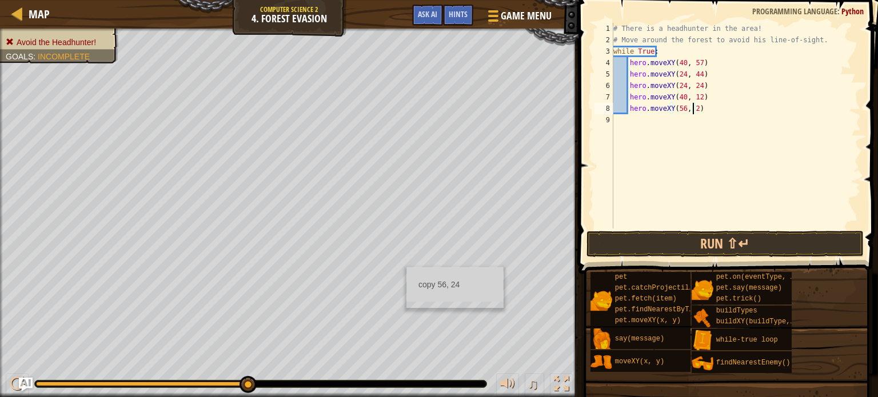
scroll to position [5, 6]
click at [684, 245] on button "Run ⇧↵" at bounding box center [724, 244] width 277 height 26
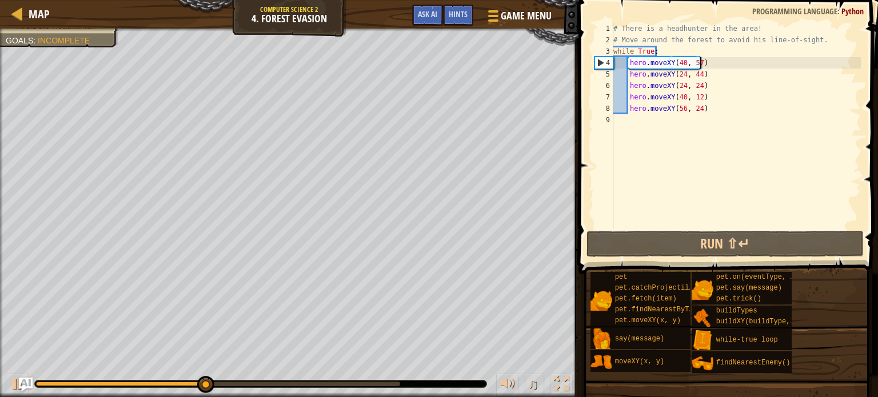
drag, startPoint x: 692, startPoint y: 61, endPoint x: 723, endPoint y: 62, distance: 30.9
click at [723, 62] on div "# There is a headhunter in the area! # Move around the forest to avoid his line…" at bounding box center [736, 137] width 250 height 229
type textarea "hero.moveXY(40, 57)"
drag, startPoint x: 736, startPoint y: 61, endPoint x: 658, endPoint y: 126, distance: 101.5
click at [736, 61] on div "# There is a headhunter in the area! # Move around the forest to avoid his line…" at bounding box center [736, 137] width 250 height 229
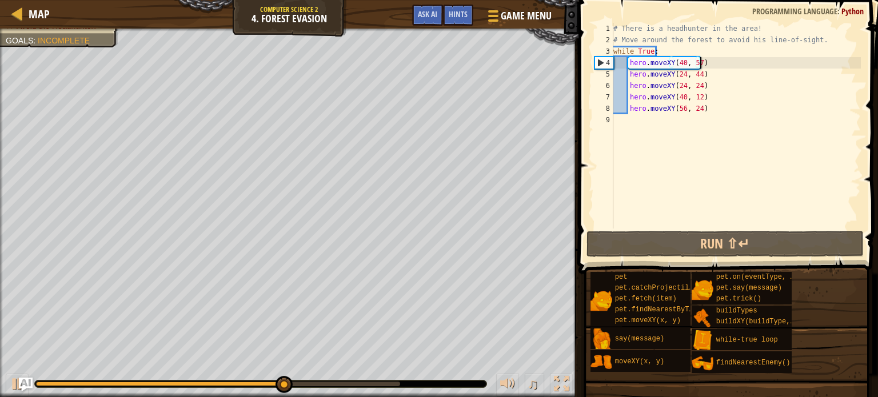
click at [635, 124] on div "# There is a headhunter in the area! # Move around the forest to avoid his line…" at bounding box center [736, 137] width 250 height 229
click at [709, 109] on div "# There is a headhunter in the area! # Move around the forest to avoid his line…" at bounding box center [736, 137] width 250 height 229
type textarea "hero.moveXY(56, 24)"
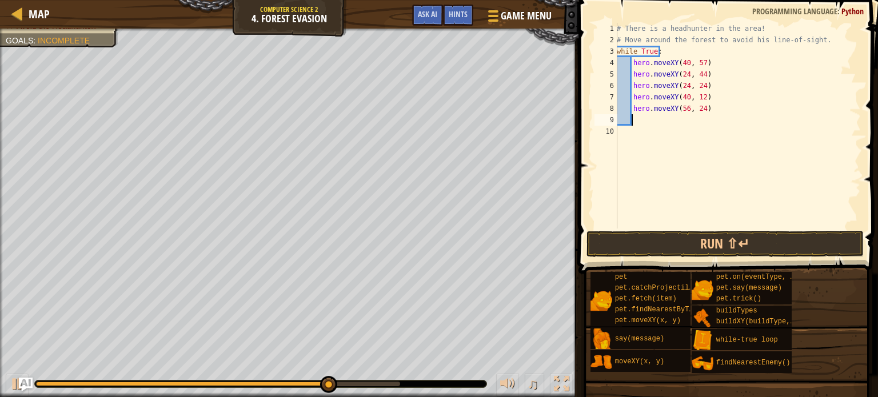
scroll to position [5, 1]
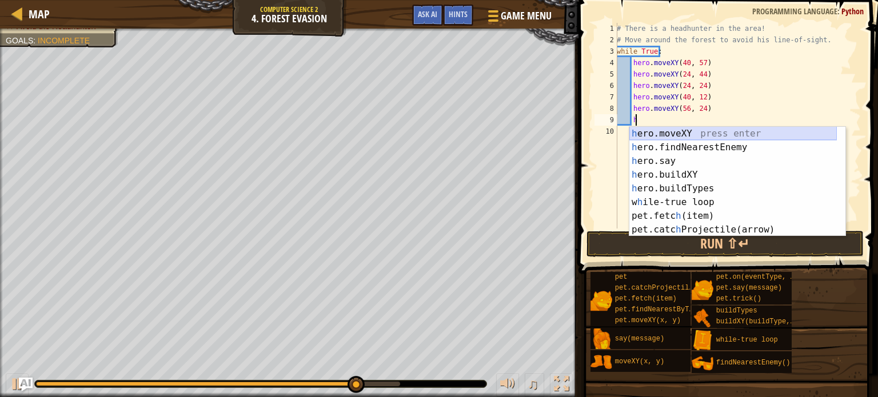
click at [694, 134] on div "h ero.moveXY press enter h ero.findNearestEnemy press enter h ero.say press ent…" at bounding box center [732, 195] width 207 height 137
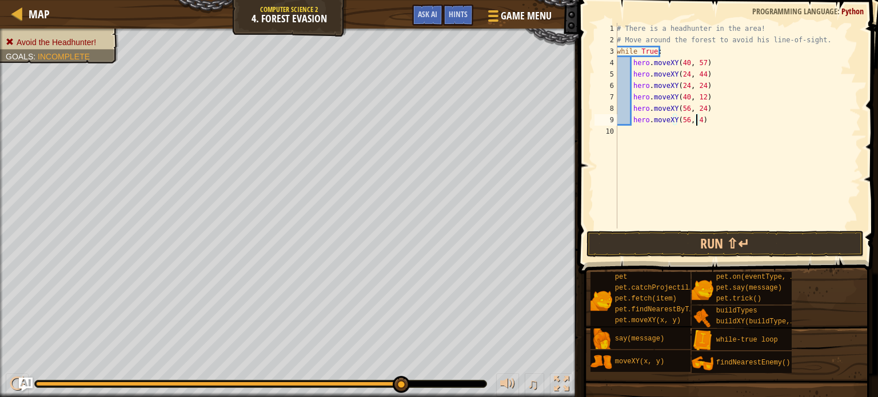
scroll to position [5, 6]
type textarea "hero.moveXY(56, 44)"
click at [704, 245] on button "Run ⇧↵" at bounding box center [724, 244] width 277 height 26
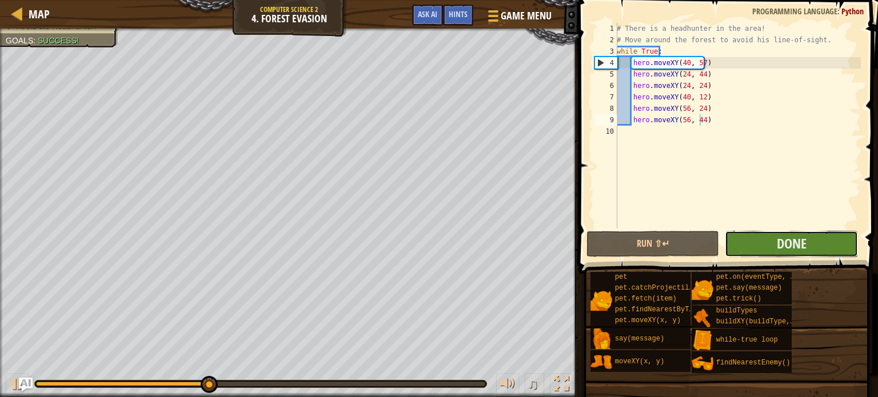
click at [759, 241] on button "Done" at bounding box center [790, 244] width 133 height 26
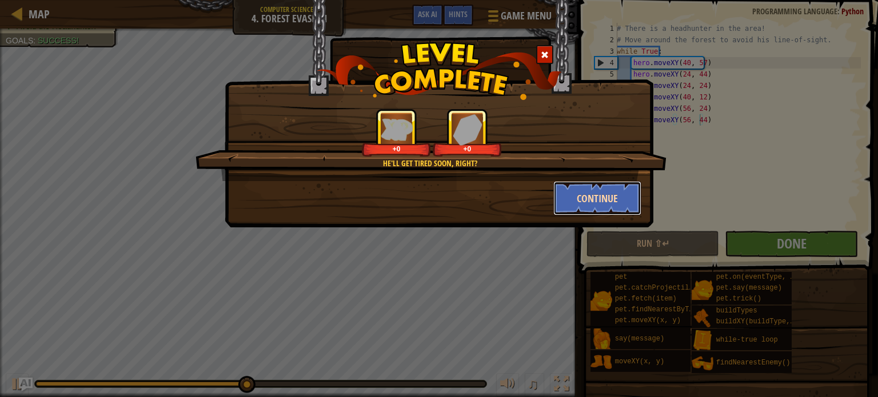
click at [571, 191] on button "Continue" at bounding box center [597, 198] width 89 height 34
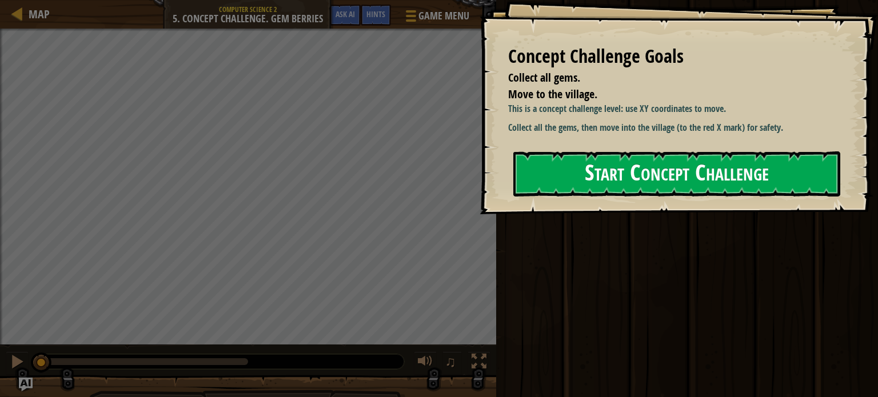
click at [636, 178] on button "Start Concept Challenge" at bounding box center [676, 173] width 327 height 45
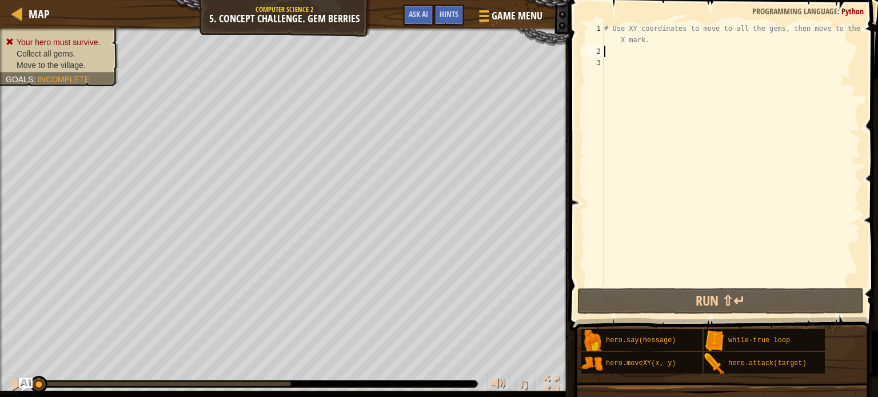
click at [613, 55] on div "# Use XY coordinates to move to all the gems, then move to the red X mark." at bounding box center [731, 171] width 259 height 297
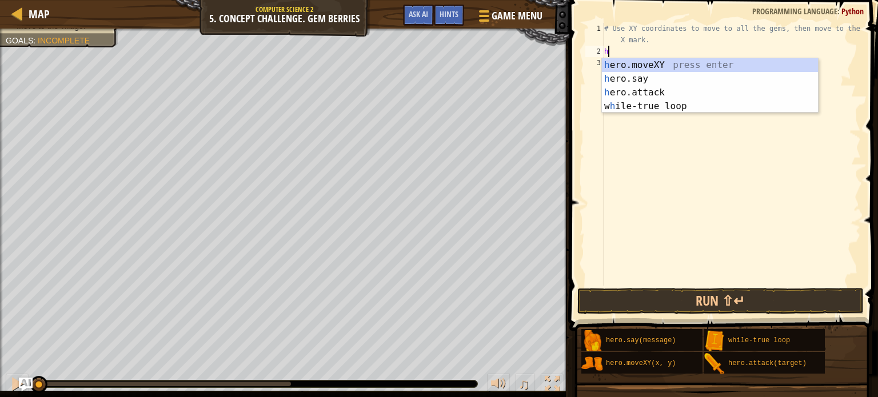
scroll to position [5, 0]
click at [647, 59] on div "h ero.moveXY press enter h ero.say press enter h ero.attack press enter w h ile…" at bounding box center [710, 99] width 216 height 82
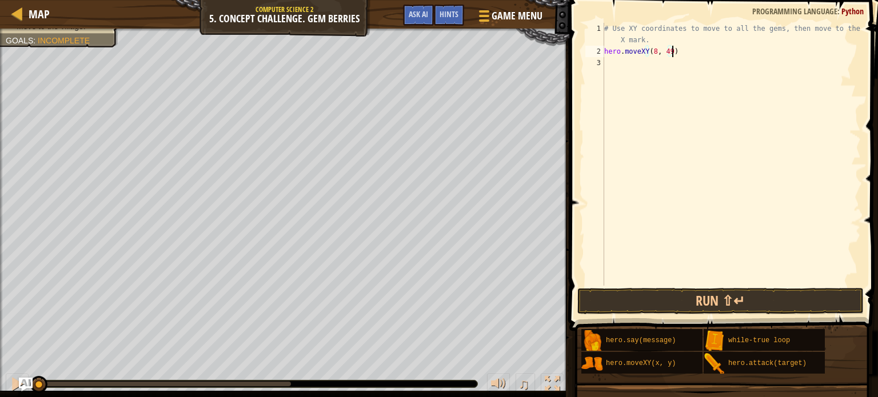
scroll to position [5, 5]
type textarea "hero.moveXY(8, 49)"
click at [612, 61] on div "# Use XY coordinates to move to all the gems, then move to the red X mark. hero…" at bounding box center [731, 171] width 259 height 297
type textarea "h"
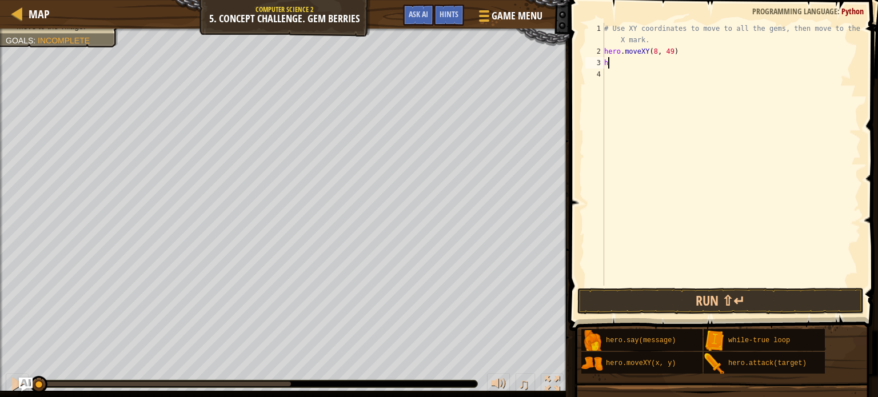
click at [632, 66] on div "# Use XY coordinates to move to all the gems, then move to the red X mark. hero…" at bounding box center [731, 171] width 259 height 297
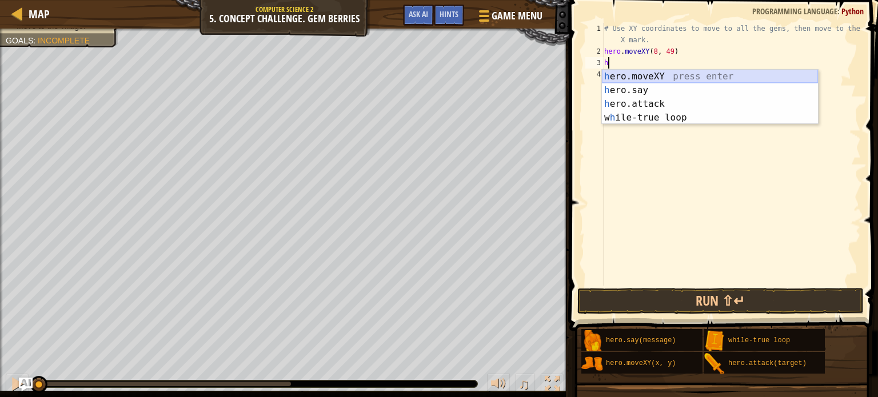
click at [630, 75] on div "h ero.moveXY press enter h ero.say press enter h ero.attack press enter w h ile…" at bounding box center [710, 111] width 216 height 82
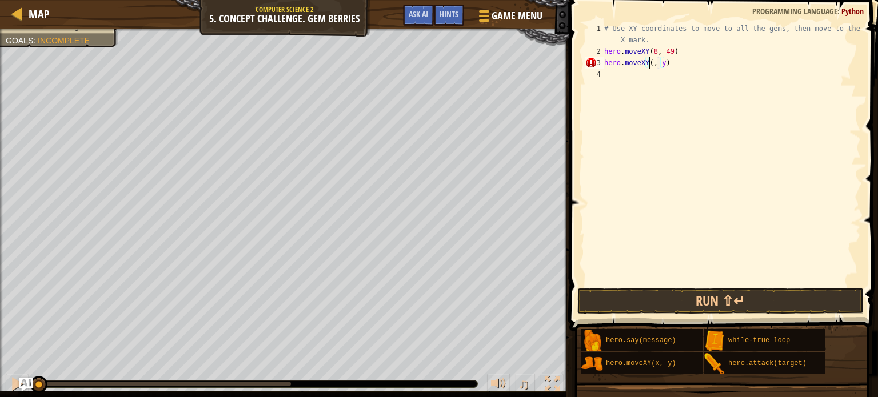
scroll to position [5, 3]
click at [665, 62] on div "# Use XY coordinates to move to all the gems, then move to the red X mark. hero…" at bounding box center [731, 171] width 259 height 297
type textarea "hero.moveXY(8, 12)"
click at [617, 77] on div "# Use XY coordinates to move to all the gems, then move to the red X mark. hero…" at bounding box center [731, 171] width 259 height 297
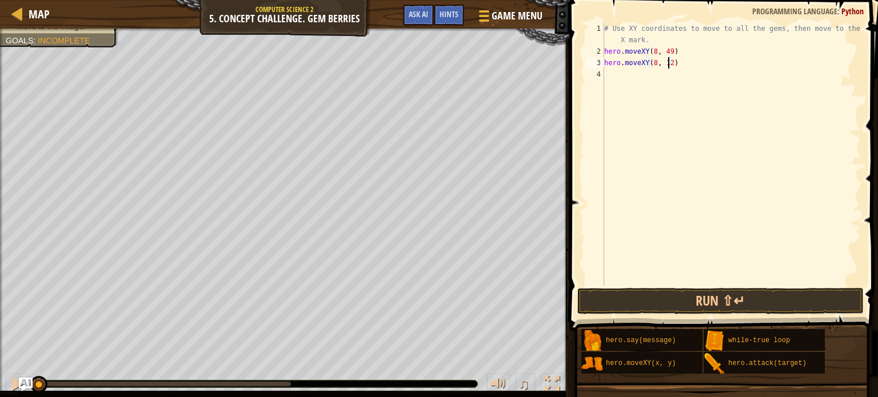
scroll to position [5, 0]
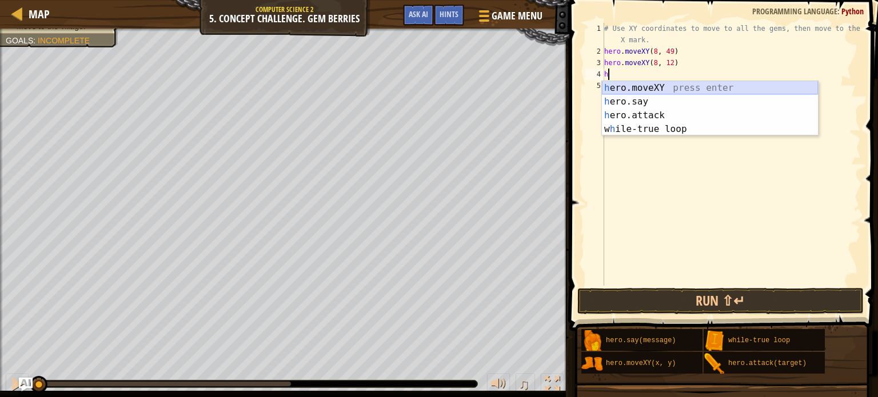
click at [651, 83] on div "h ero.moveXY press enter h ero.say press enter h ero.attack press enter w h ile…" at bounding box center [710, 122] width 216 height 82
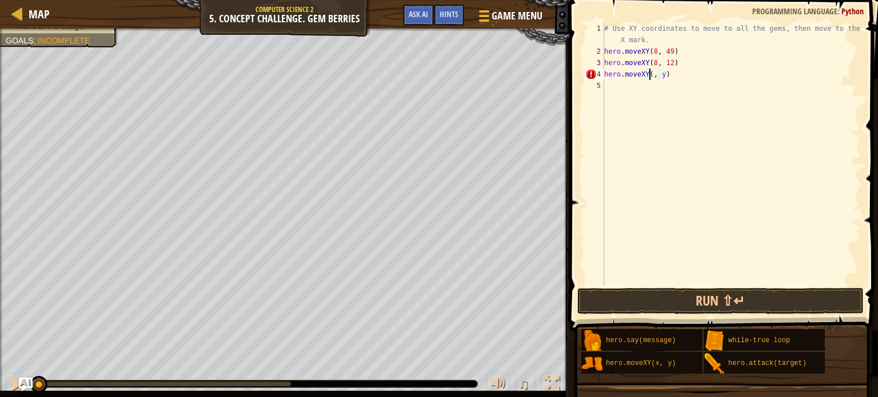
scroll to position [5, 4]
drag, startPoint x: 667, startPoint y: 75, endPoint x: 676, endPoint y: 75, distance: 8.6
click at [670, 75] on div "# Use XY coordinates to move to all the gems, then move to the red X mark. hero…" at bounding box center [731, 171] width 259 height 297
type textarea "hero.moveXY(12, 26)"
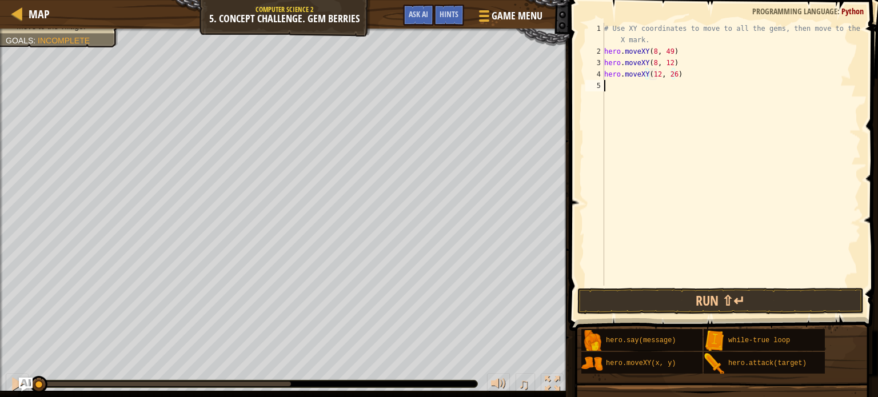
click at [615, 82] on div "# Use XY coordinates to move to all the gems, then move to the red X mark. hero…" at bounding box center [731, 171] width 259 height 297
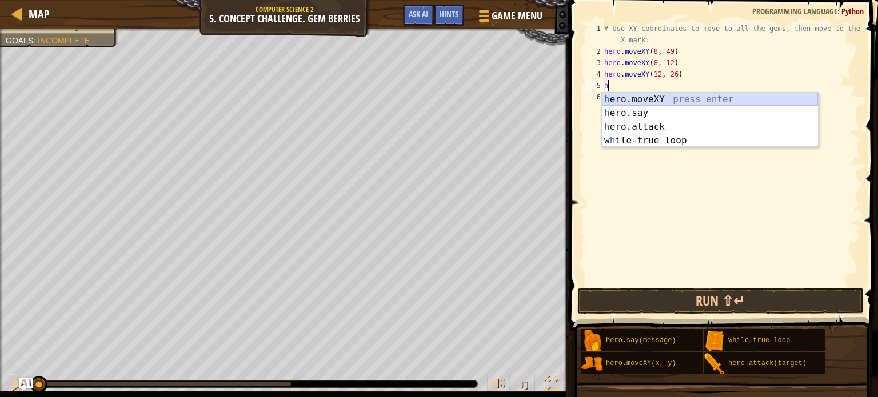
click at [643, 97] on div "h ero.moveXY press enter h ero.say press enter h ero.attack press enter w h ile…" at bounding box center [710, 134] width 216 height 82
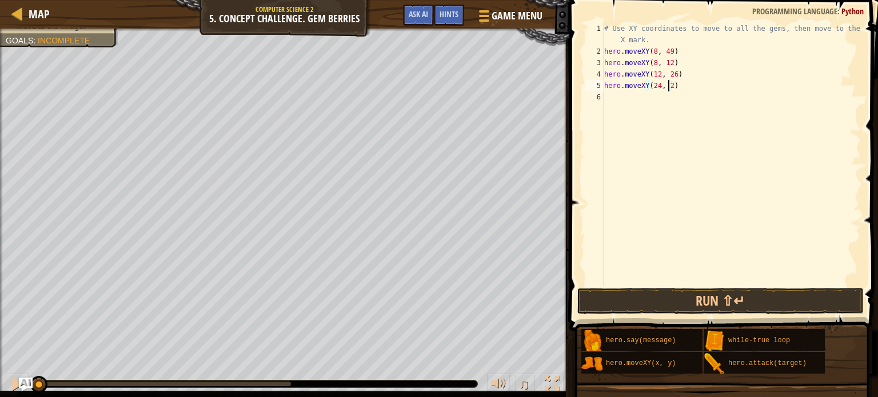
scroll to position [5, 5]
type textarea "hero.moveXY(24, 26)"
click at [607, 97] on div "# Use XY coordinates to move to all the gems, then move to the red X mark. hero…" at bounding box center [731, 171] width 259 height 297
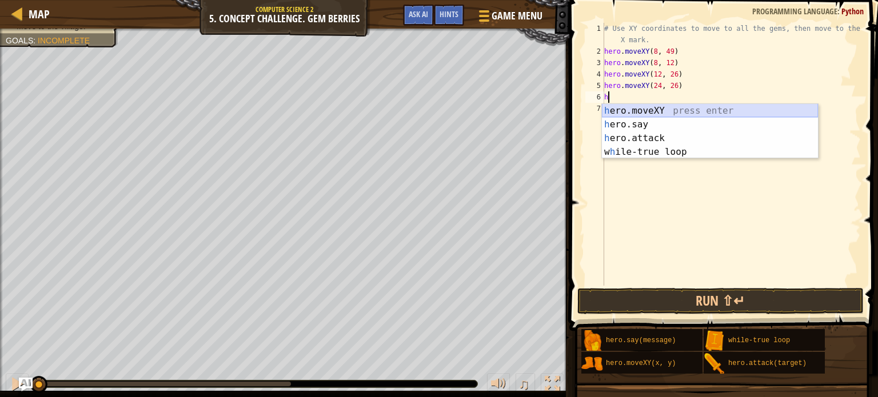
click at [644, 113] on div "h ero.moveXY press enter h ero.say press enter h ero.attack press enter w h ile…" at bounding box center [710, 145] width 216 height 82
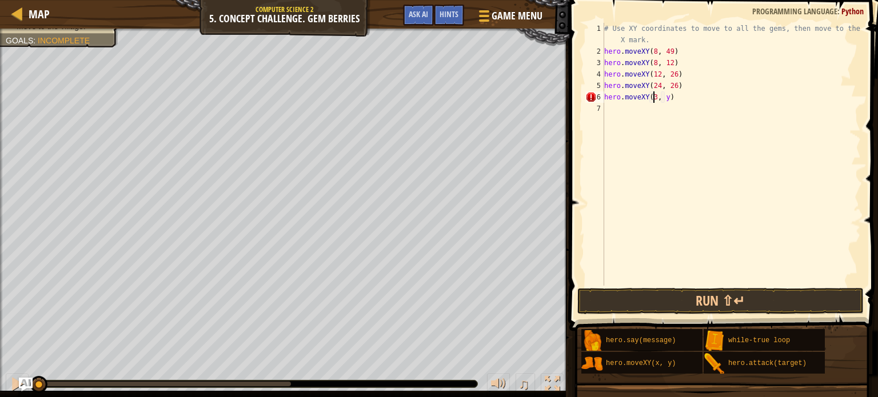
scroll to position [5, 4]
click at [668, 99] on div "# Use XY coordinates to move to all the gems, then move to the red X mark. hero…" at bounding box center [731, 171] width 259 height 297
type textarea "hero.moveXY(34, 15)"
click at [615, 105] on div "# Use XY coordinates to move to all the gems, then move to the red X mark. hero…" at bounding box center [731, 171] width 259 height 297
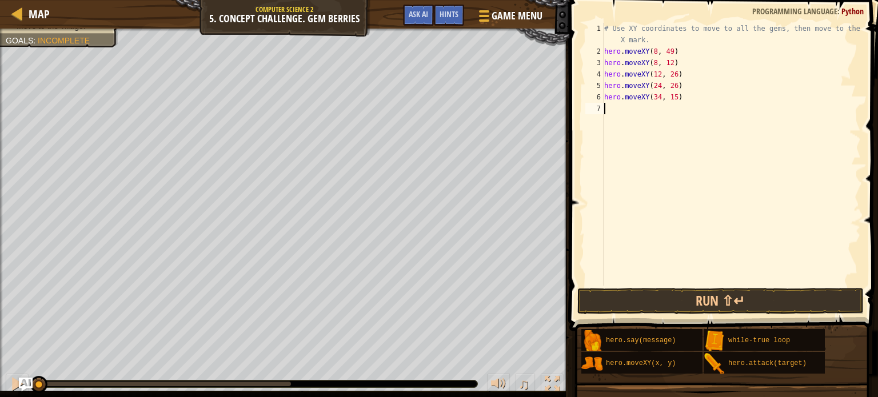
scroll to position [5, 0]
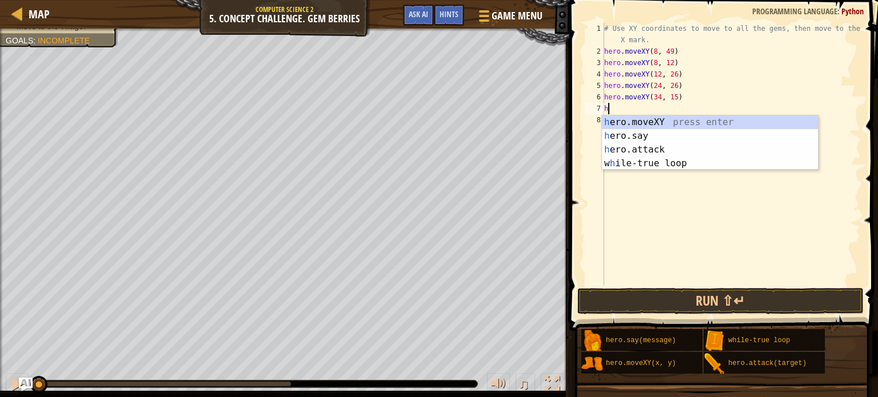
click at [683, 87] on div "# Use XY coordinates to move to all the gems, then move to the red X mark. hero…" at bounding box center [731, 171] width 259 height 297
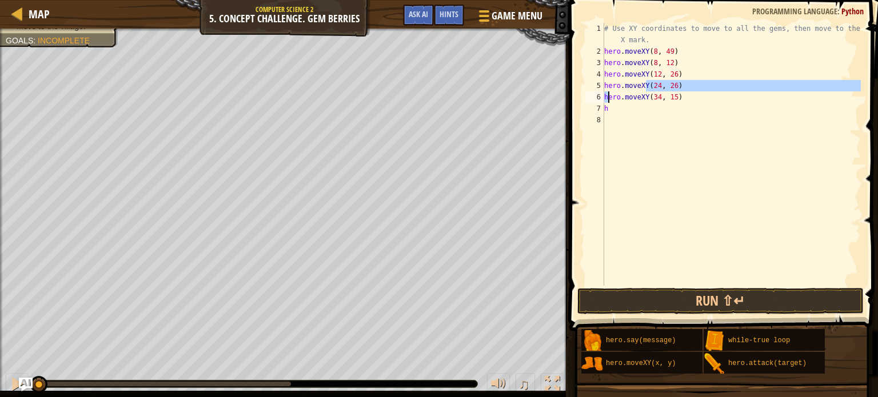
drag, startPoint x: 683, startPoint y: 86, endPoint x: 607, endPoint y: 86, distance: 76.6
click at [607, 86] on div "# Use XY coordinates to move to all the gems, then move to the red X mark. hero…" at bounding box center [731, 171] width 259 height 297
click at [604, 84] on div "# Use XY coordinates to move to all the gems, then move to the red X mark. hero…" at bounding box center [731, 171] width 259 height 297
drag, startPoint x: 682, startPoint y: 86, endPoint x: 599, endPoint y: 90, distance: 83.5
click at [599, 90] on div "hero.moveXY(24, 26) 1 2 3 4 5 6 7 8 # Use XY coordinates to move to all the gem…" at bounding box center [722, 154] width 278 height 263
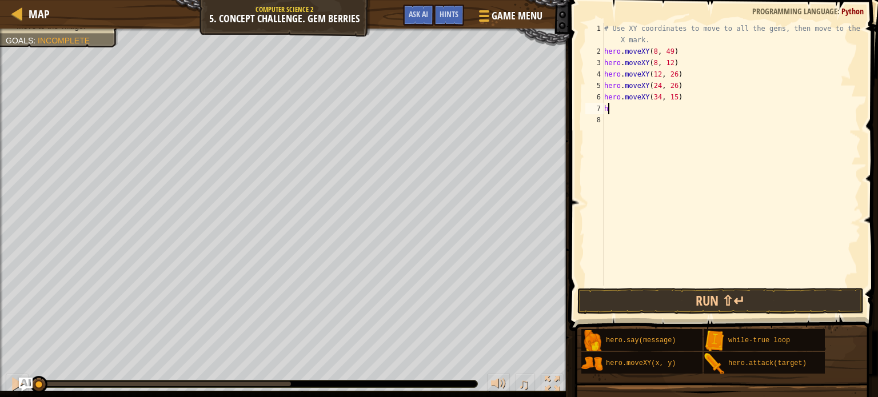
click at [615, 110] on div "# Use XY coordinates to move to all the gems, then move to the red X mark. hero…" at bounding box center [731, 171] width 259 height 297
type textarea "h"
drag, startPoint x: 631, startPoint y: 105, endPoint x: 734, endPoint y: 93, distance: 103.5
click at [732, 92] on div "# Use XY coordinates to move to all the gems, then move to the red X mark. hero…" at bounding box center [731, 171] width 259 height 297
type textarea "hero.moveXY(24, 26) hero.moveXY(34, 15)"
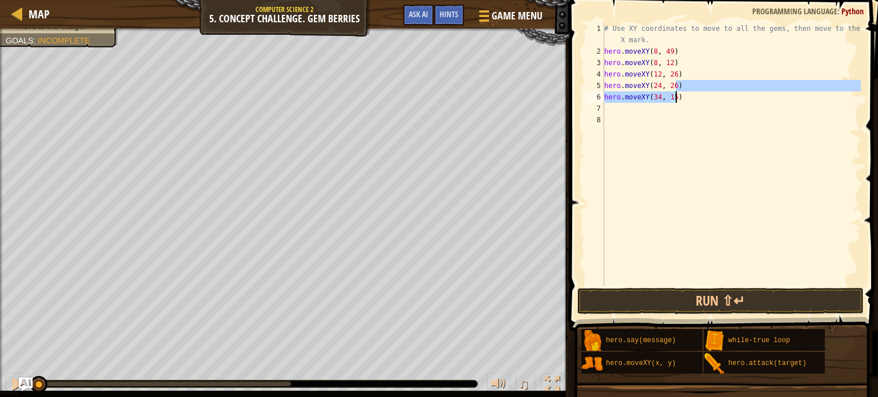
click at [710, 107] on div "# Use XY coordinates to move to all the gems, then move to the red X mark. hero…" at bounding box center [731, 171] width 259 height 297
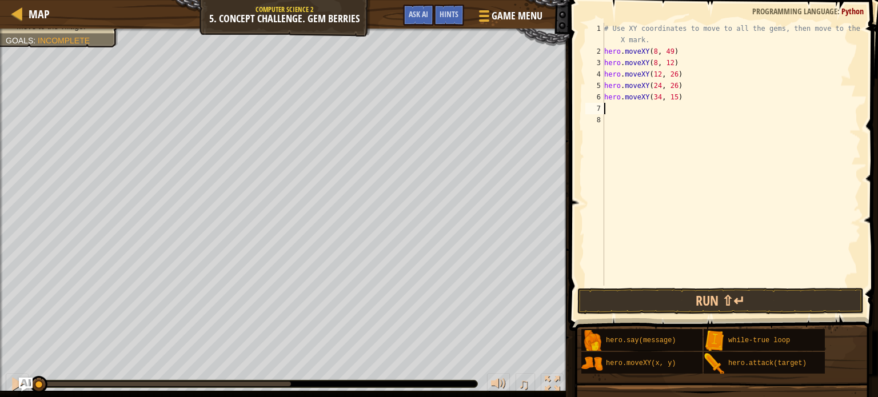
type textarea "hero.moveXY(24, 26)"
click at [618, 121] on div "# Use XY coordinates to move to all the gems, then move to the red X mark. hero…" at bounding box center [731, 171] width 259 height 297
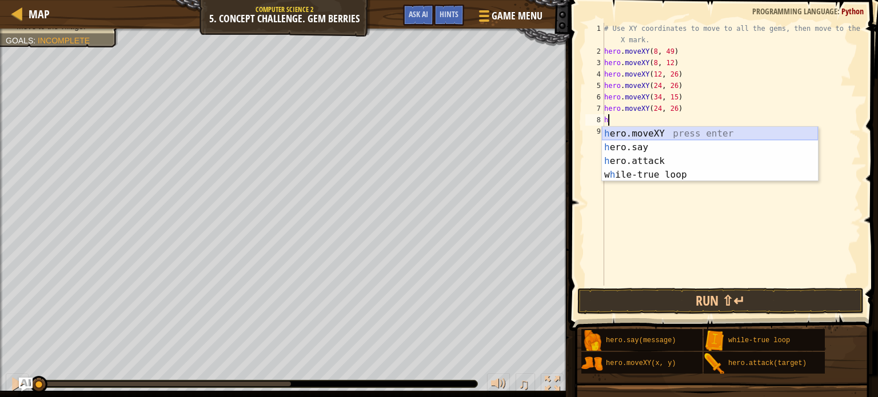
click at [670, 131] on div "h ero.moveXY press enter h ero.say press enter h ero.attack press enter w h ile…" at bounding box center [710, 168] width 216 height 82
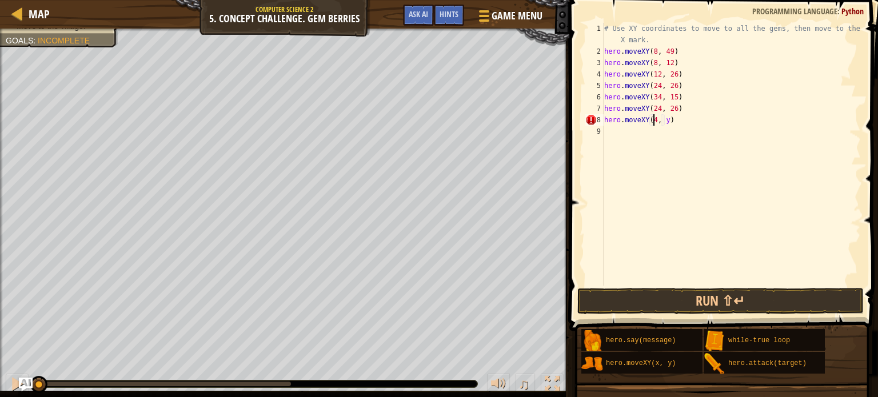
scroll to position [5, 4]
click at [667, 123] on div "# Use XY coordinates to move to all the gems, then move to the red X mark. hero…" at bounding box center [731, 171] width 259 height 297
type textarea "hero.moveXY(40, 56)"
click at [619, 134] on div "# Use XY coordinates to move to all the gems, then move to the red X mark. hero…" at bounding box center [731, 171] width 259 height 297
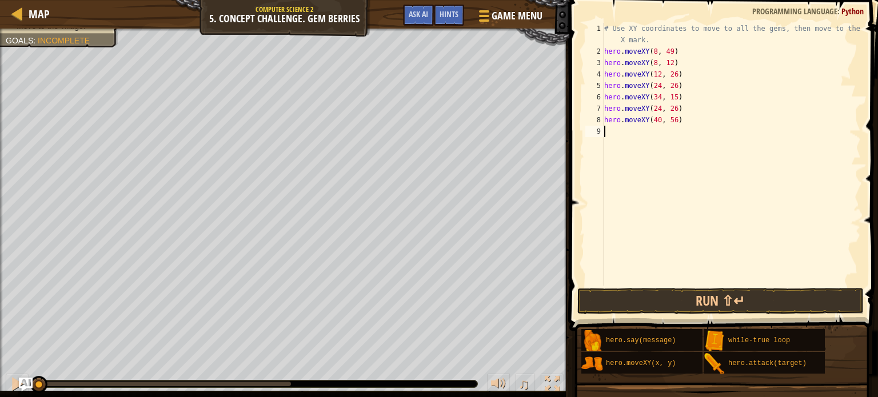
scroll to position [5, 0]
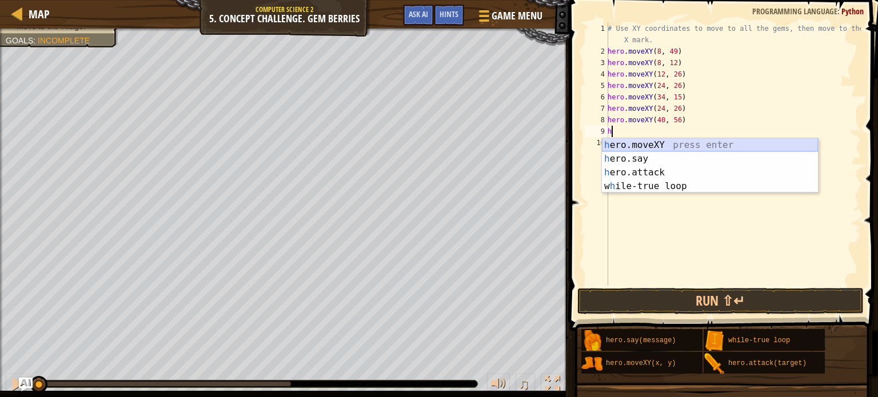
click at [618, 147] on div "h ero.moveXY press enter h ero.say press enter h ero.attack press enter w h ile…" at bounding box center [710, 179] width 216 height 82
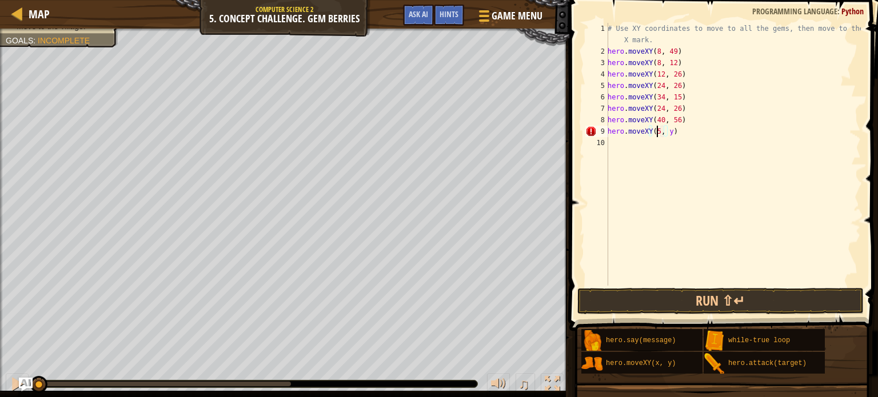
scroll to position [5, 4]
click at [674, 132] on div "# Use XY coordinates to move to all the gems, then move to the red X mark. hero…" at bounding box center [732, 171] width 255 height 297
type textarea "hero.moveXY(50, 34)"
click at [685, 297] on button "Run ⇧↵" at bounding box center [720, 301] width 286 height 26
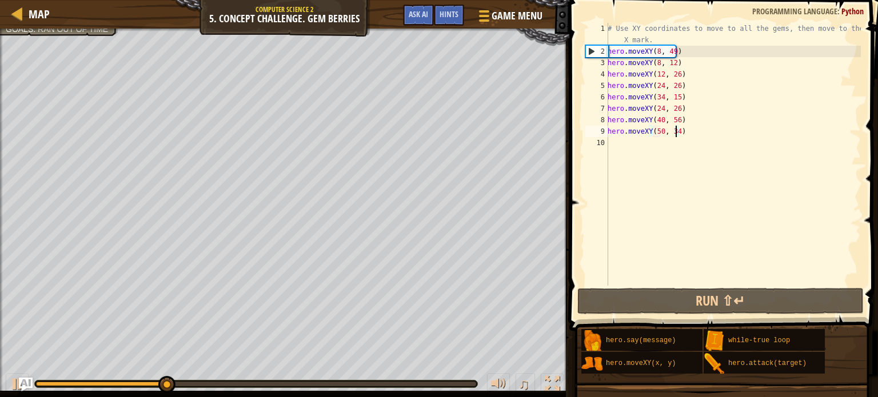
click at [619, 146] on div "# Use XY coordinates to move to all the gems, then move to the red X mark. hero…" at bounding box center [732, 171] width 255 height 297
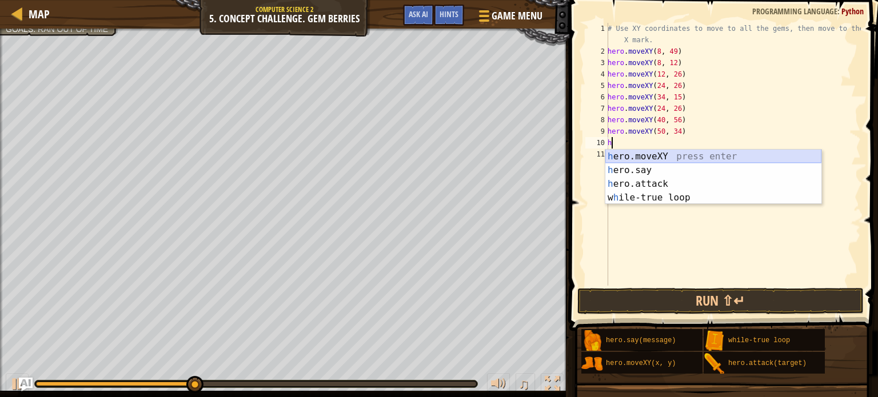
click at [649, 153] on div "h ero.moveXY press enter h ero.say press enter h ero.attack press enter w h ile…" at bounding box center [713, 191] width 216 height 82
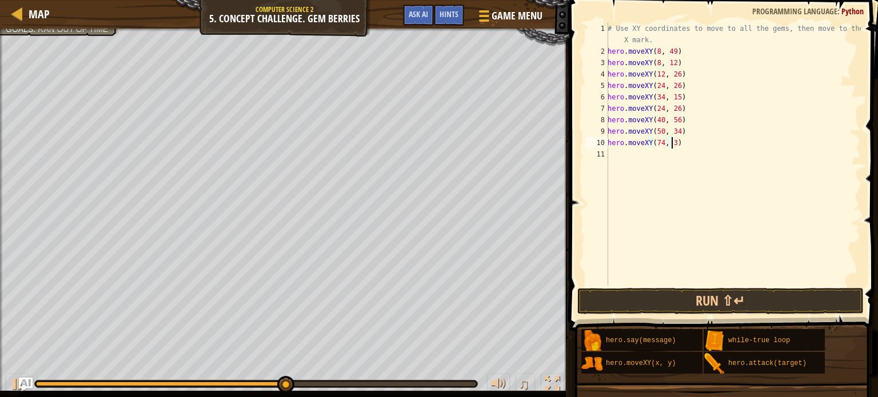
scroll to position [5, 5]
type textarea "hero.moveXY(74, 34)"
click at [654, 299] on button "Run ⇧↵" at bounding box center [720, 301] width 286 height 26
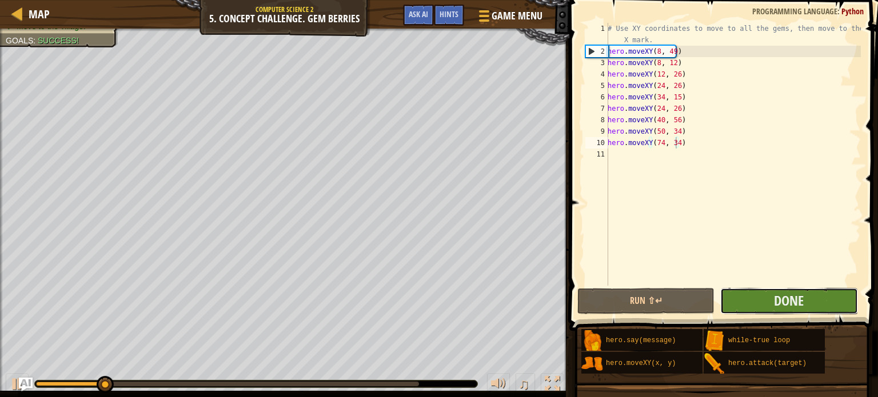
click at [768, 299] on button "Done" at bounding box center [788, 301] width 137 height 26
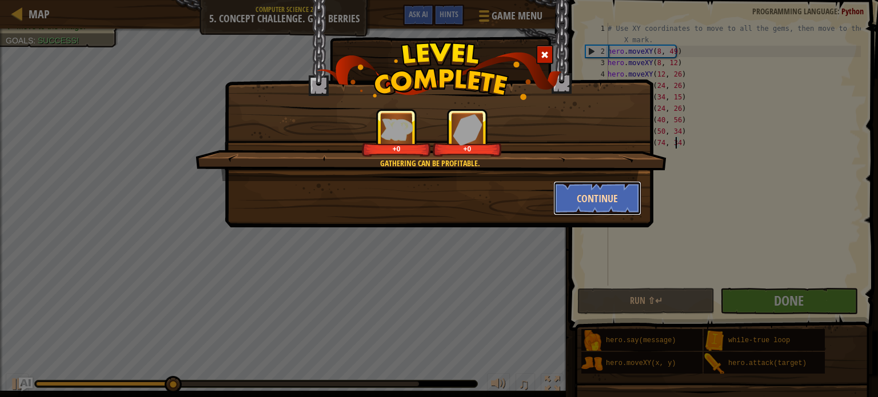
click at [576, 188] on button "Continue" at bounding box center [597, 198] width 89 height 34
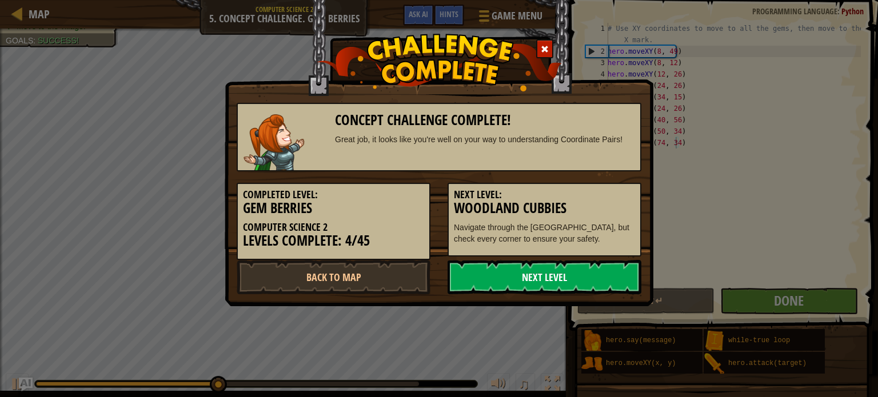
click at [570, 277] on link "Next Level" at bounding box center [544, 277] width 194 height 34
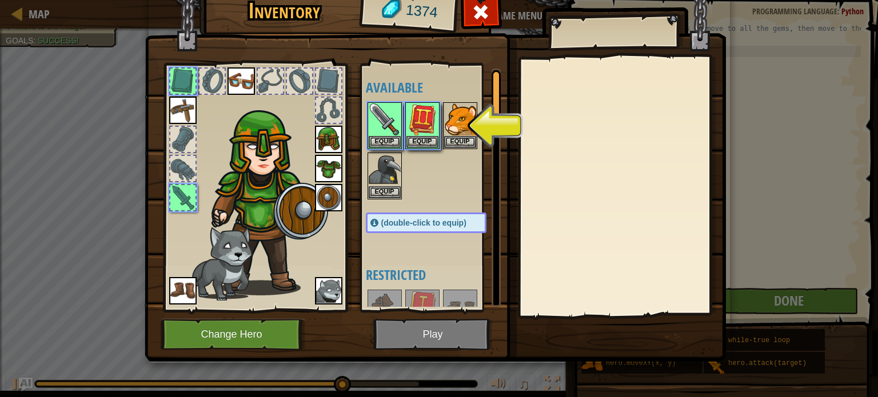
click at [417, 337] on img at bounding box center [435, 154] width 581 height 415
click at [418, 131] on img at bounding box center [422, 119] width 32 height 32
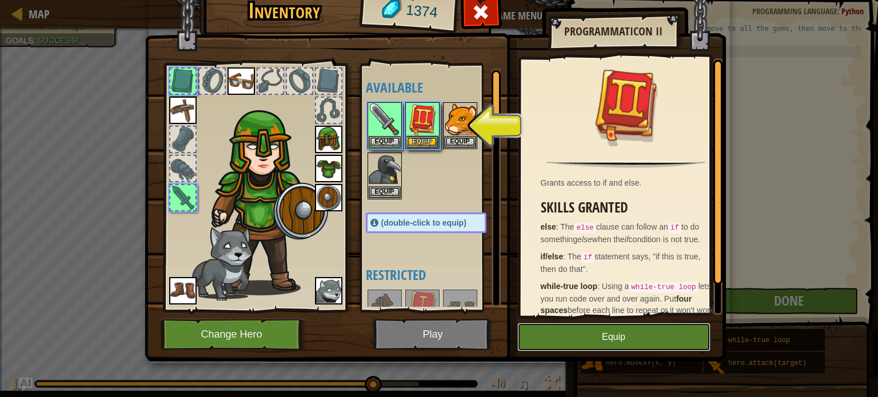
click at [629, 325] on button "Equip" at bounding box center [613, 337] width 193 height 29
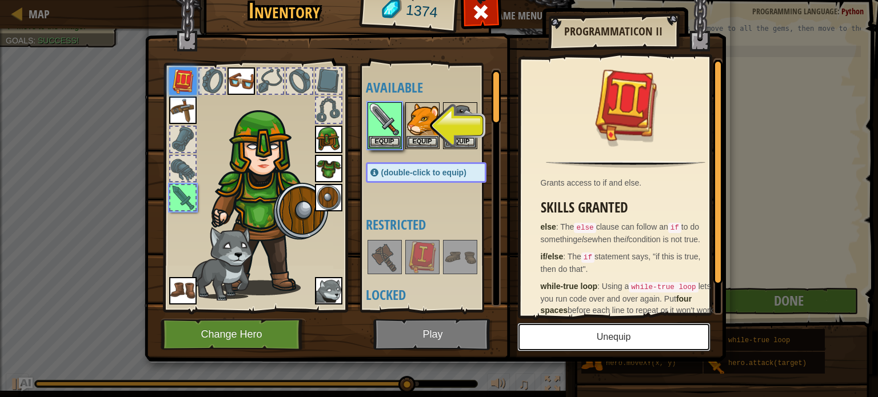
click at [587, 333] on button "Unequip" at bounding box center [613, 337] width 193 height 29
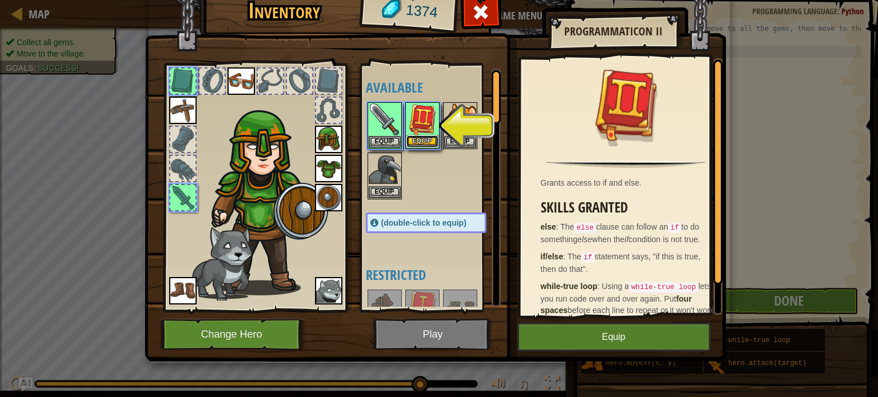
click at [430, 137] on button "Equip" at bounding box center [422, 141] width 32 height 12
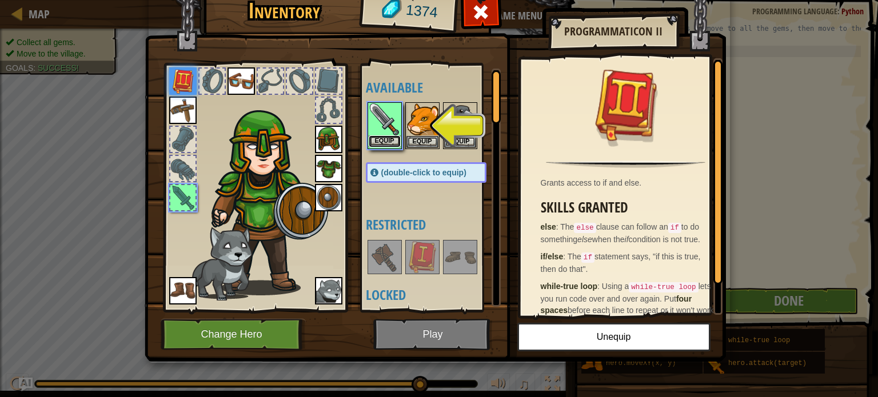
click at [389, 138] on button "Equip" at bounding box center [385, 141] width 32 height 12
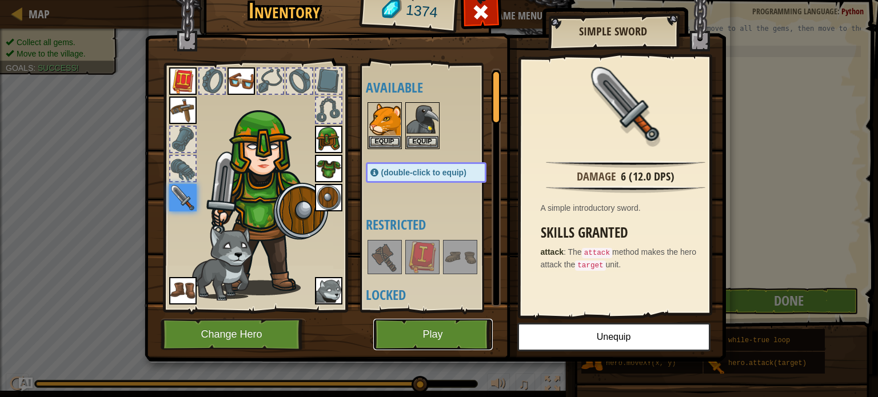
click at [441, 332] on button "Play" at bounding box center [432, 334] width 119 height 31
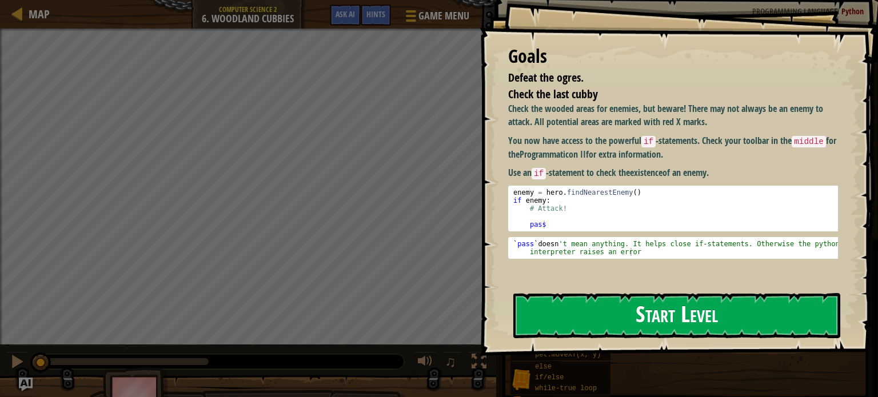
click at [558, 315] on button "Start Level" at bounding box center [676, 315] width 327 height 45
